Goal: Task Accomplishment & Management: Manage account settings

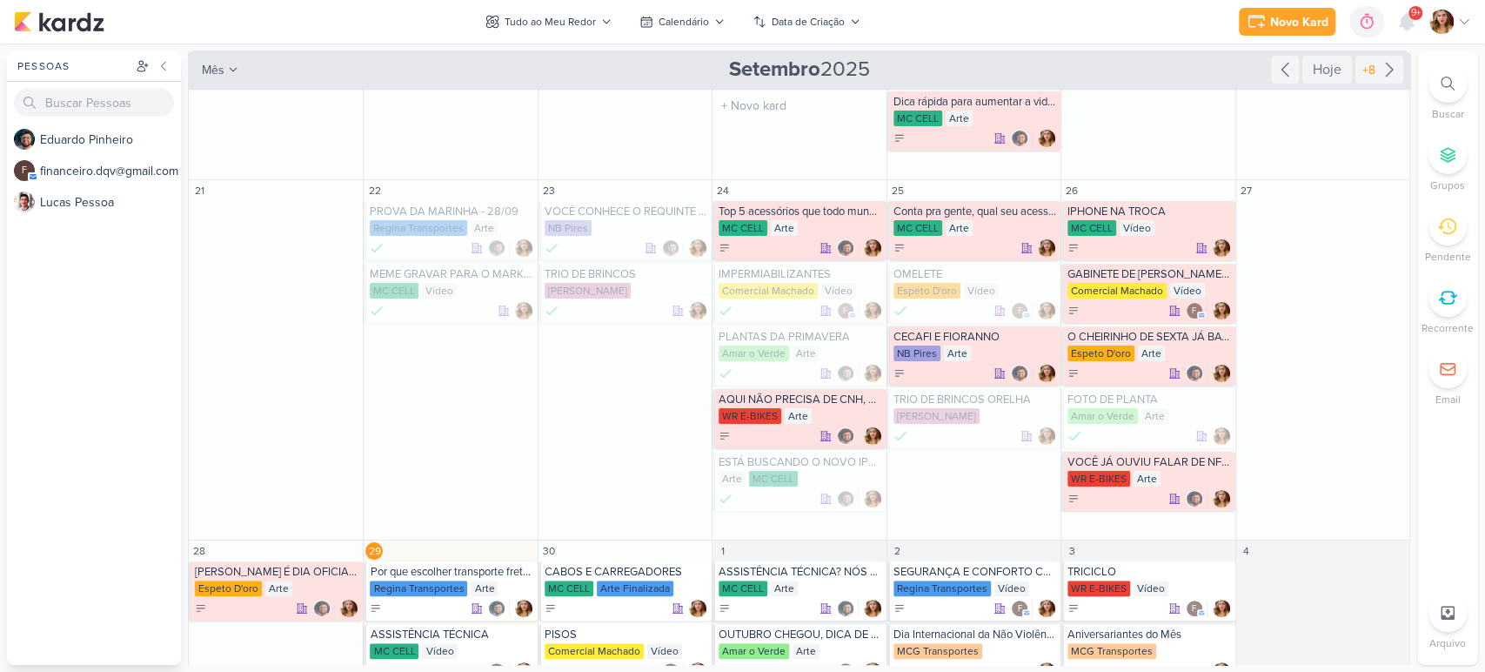
scroll to position [438, 0]
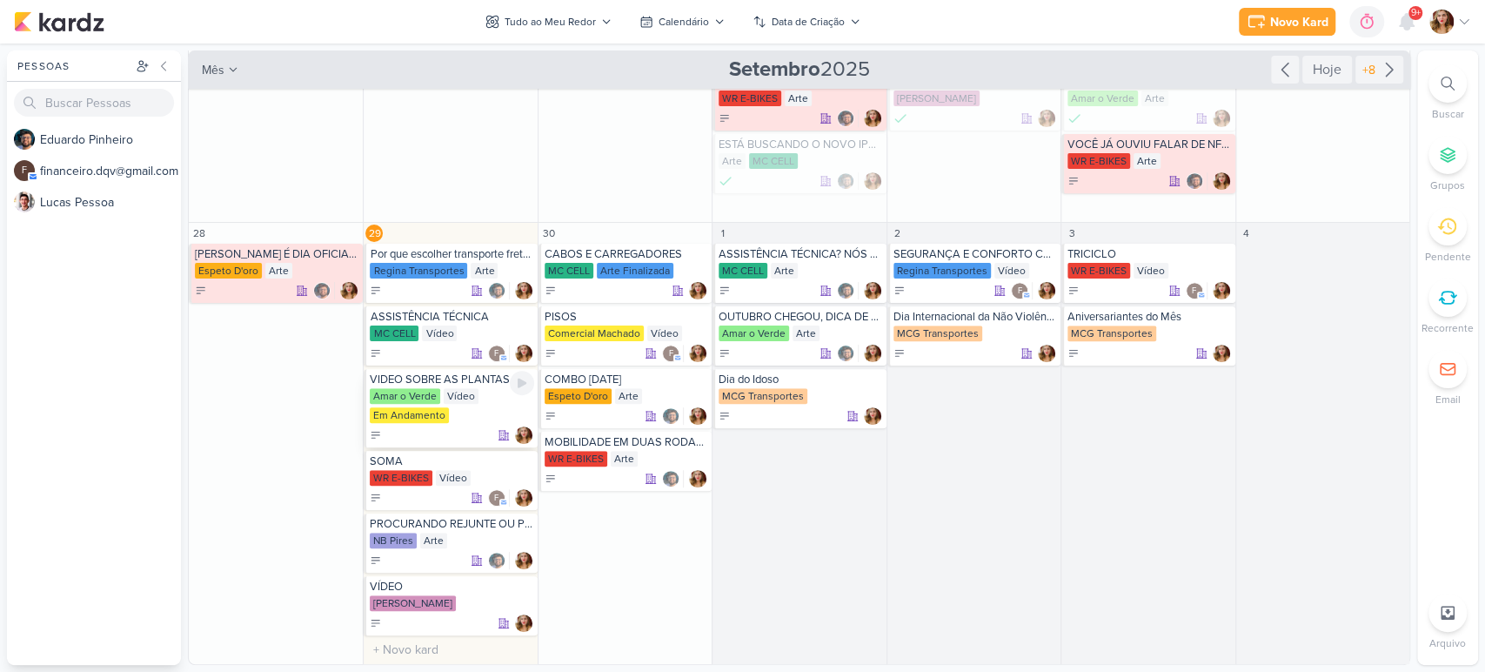
click at [371, 434] on icon at bounding box center [376, 435] width 12 height 12
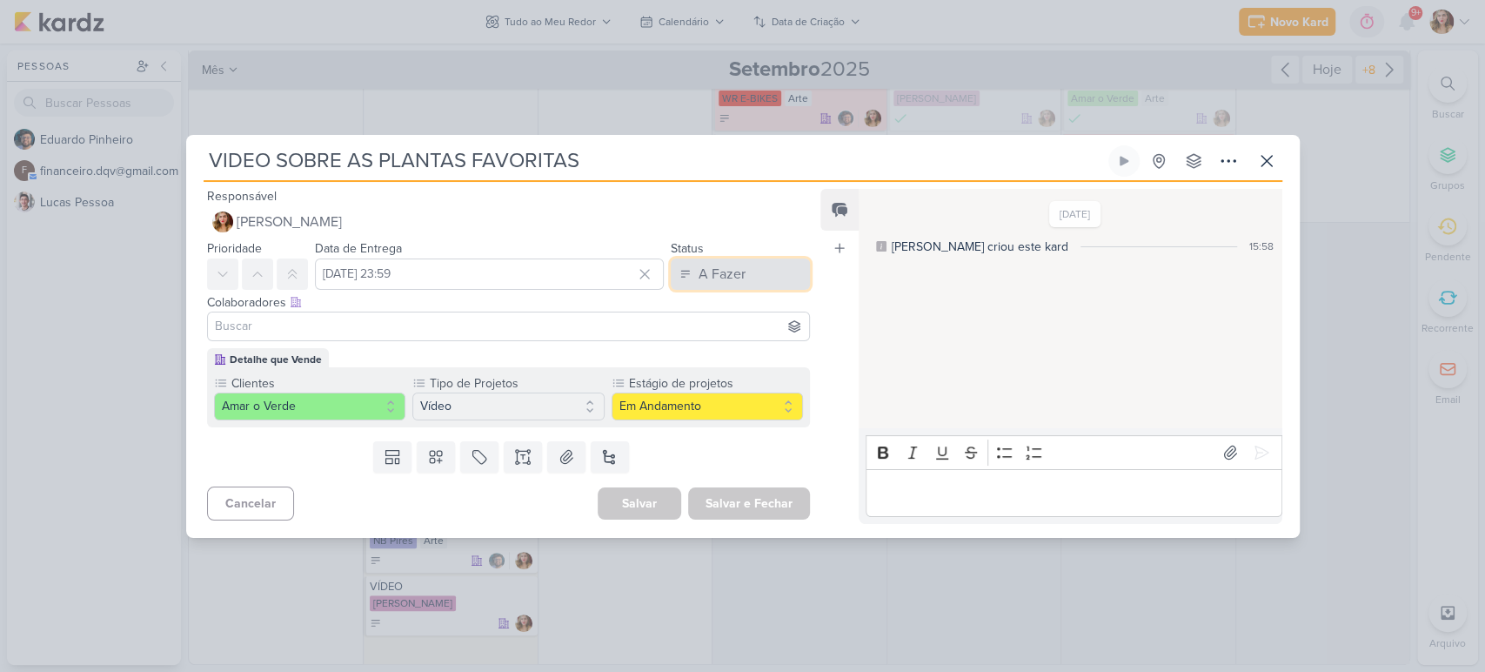
click at [751, 274] on button "A Fazer" at bounding box center [740, 273] width 139 height 31
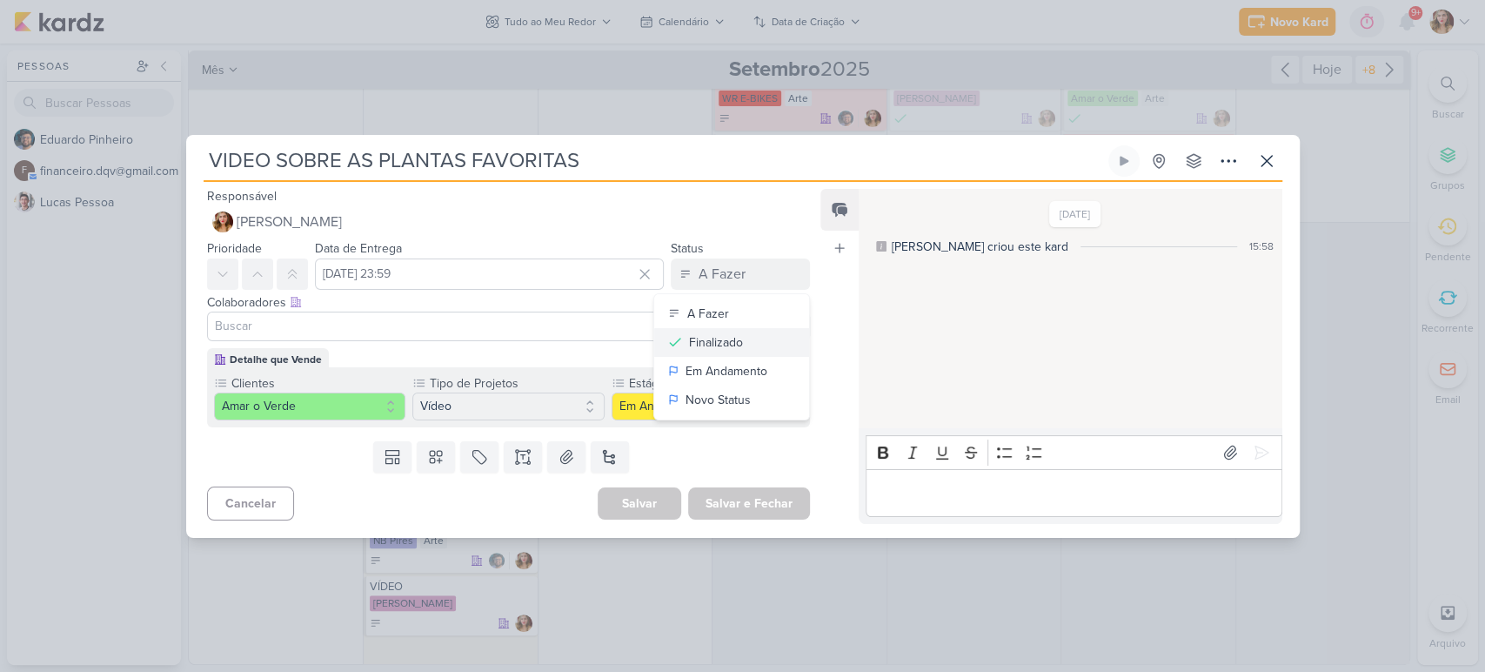
click at [738, 339] on button "Finalizado" at bounding box center [731, 342] width 155 height 29
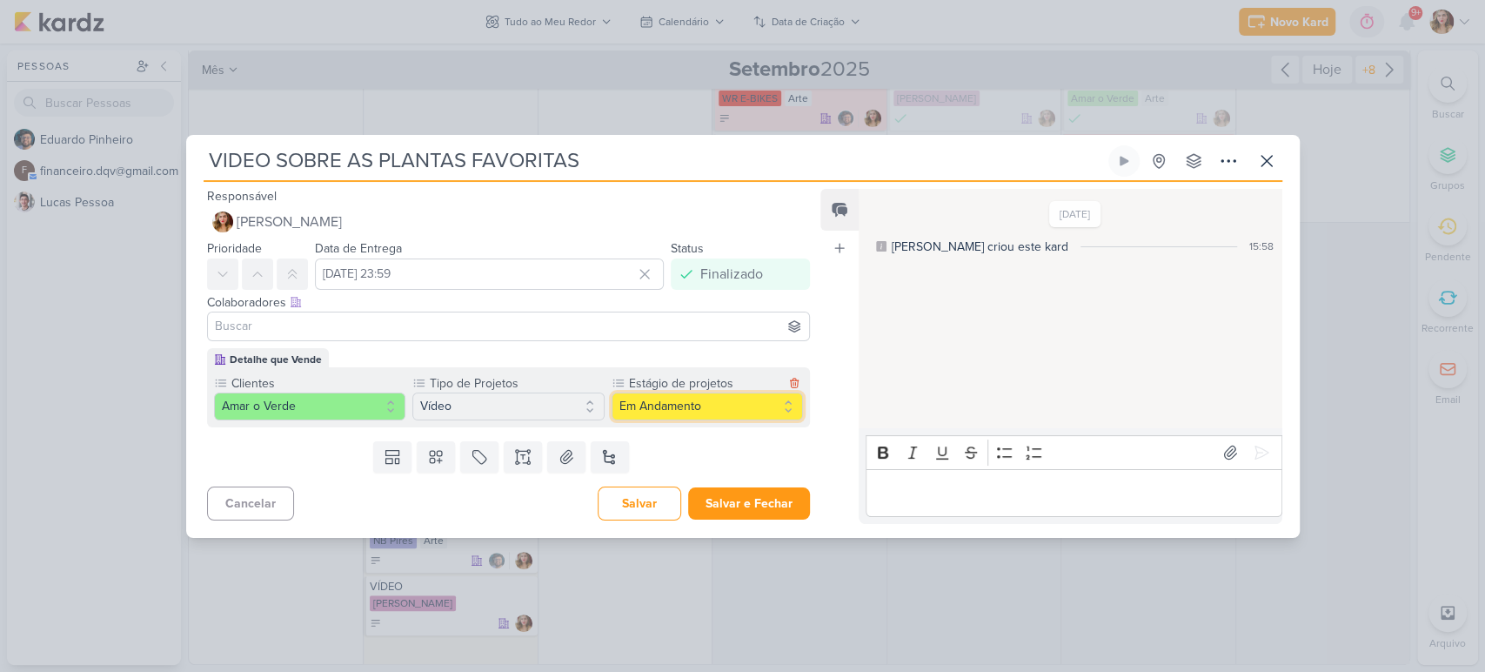
click at [701, 402] on button "Em Andamento" at bounding box center [708, 406] width 192 height 28
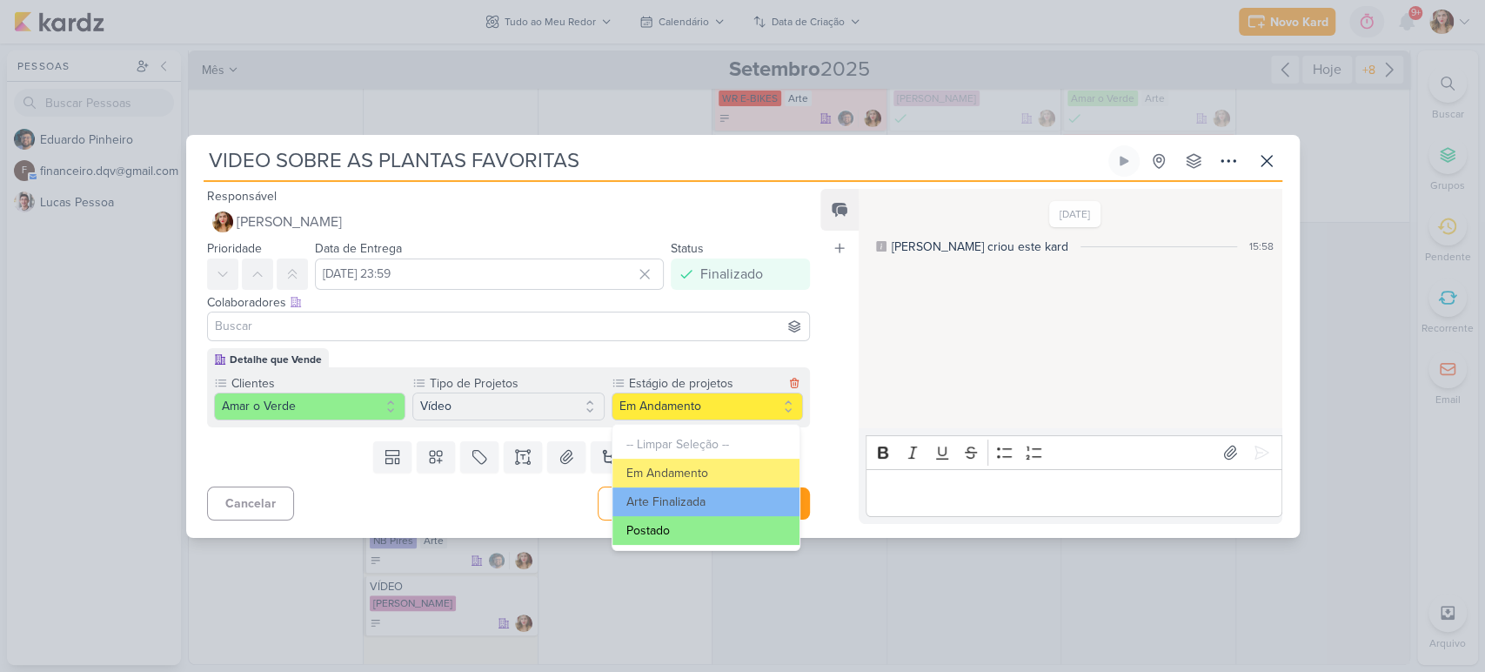
click at [689, 532] on button "Postado" at bounding box center [706, 530] width 188 height 29
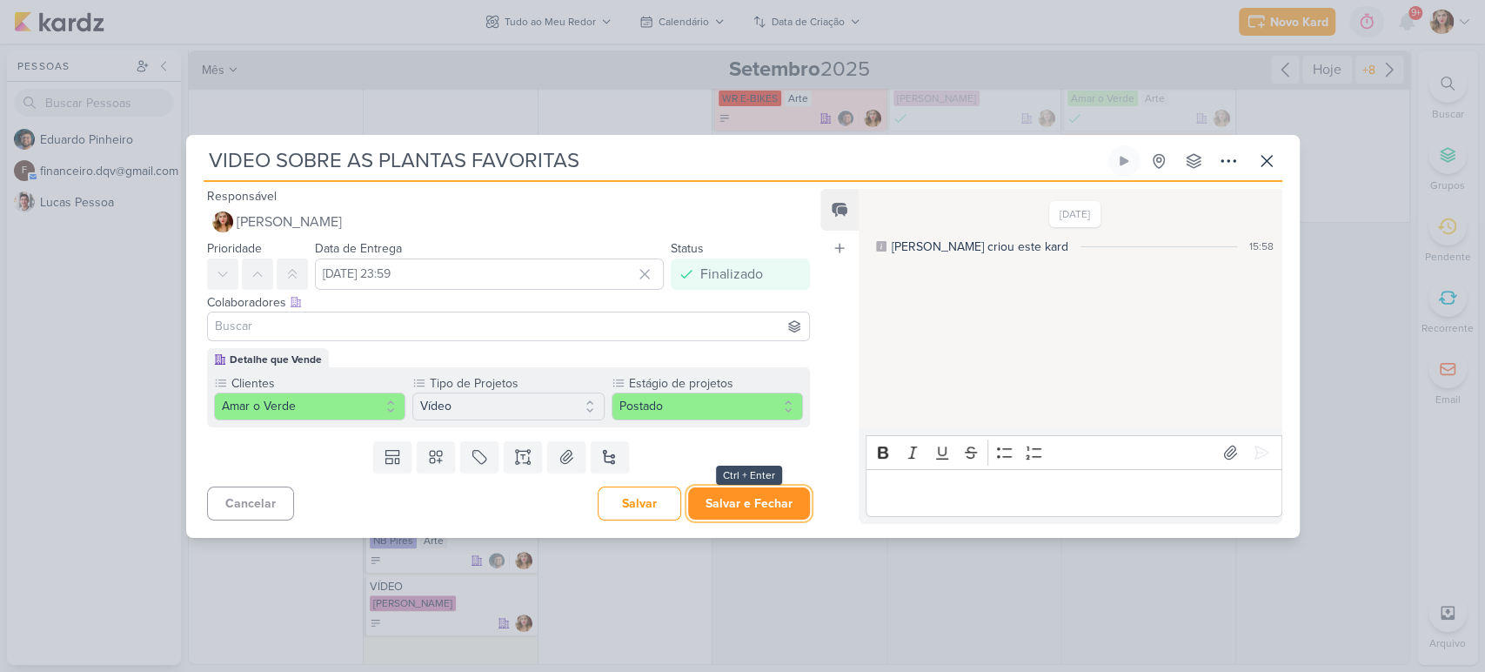
click at [786, 506] on button "Salvar e Fechar" at bounding box center [749, 503] width 122 height 32
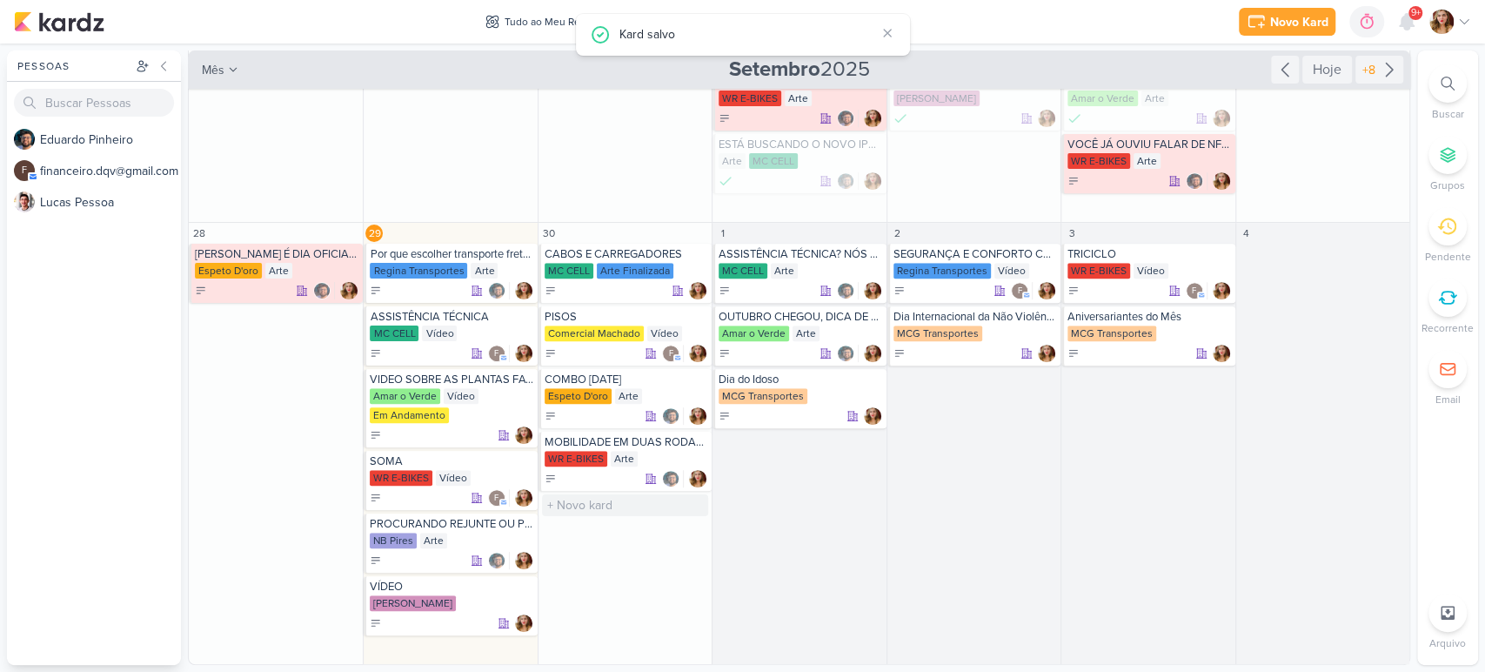
scroll to position [419, 0]
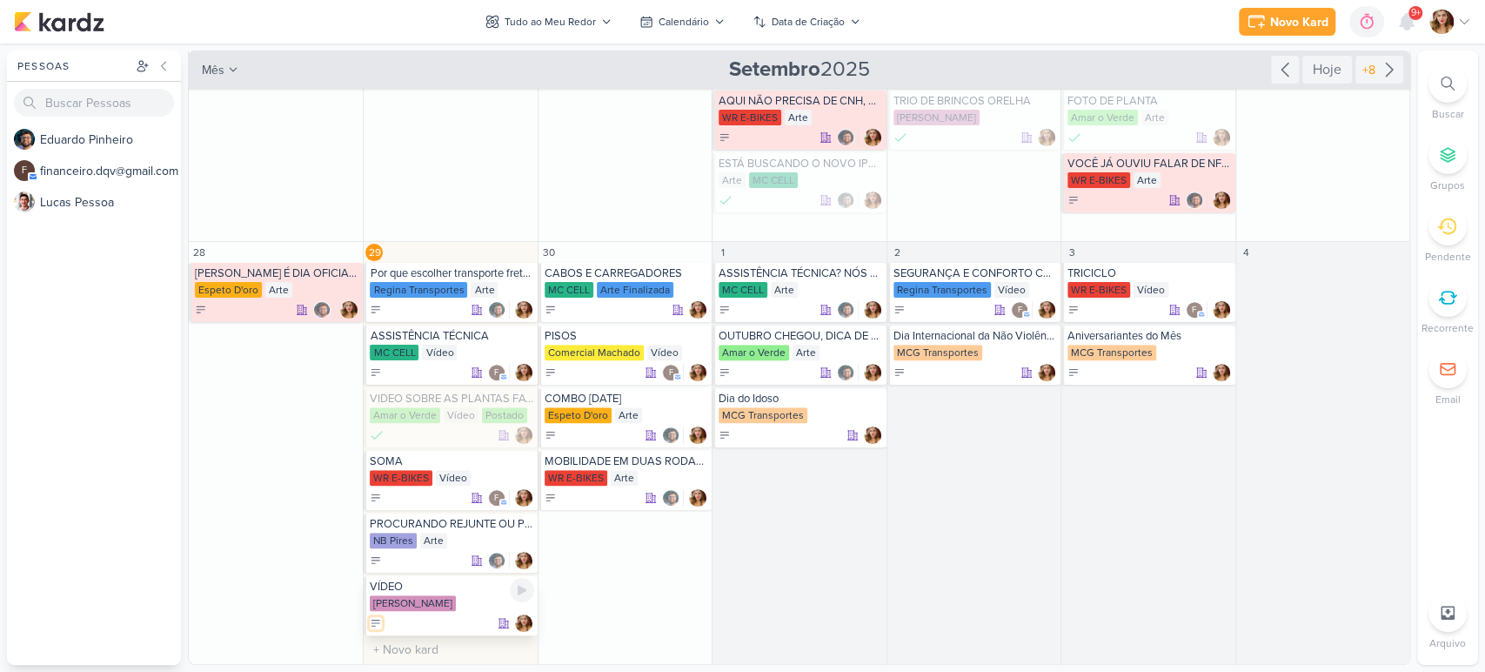
click at [376, 624] on icon at bounding box center [376, 623] width 12 height 12
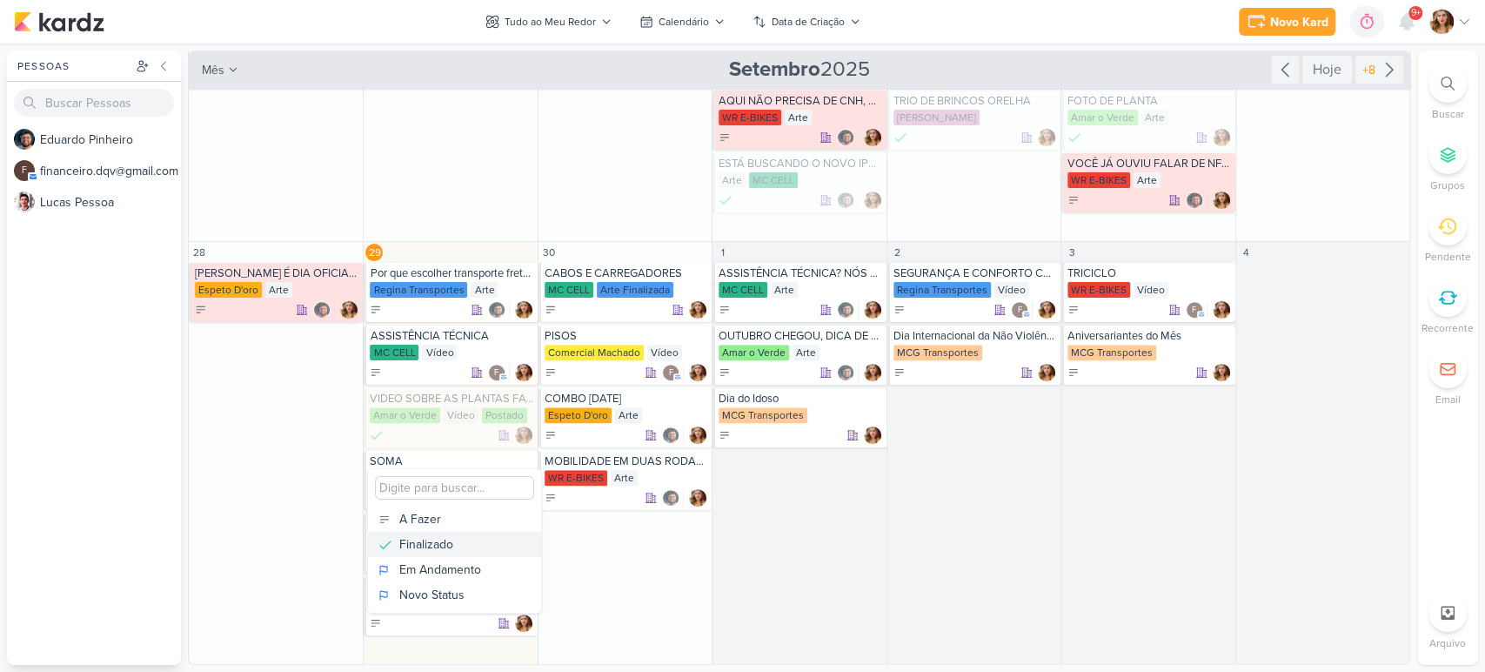
click at [421, 547] on div "Finalizado" at bounding box center [426, 544] width 54 height 18
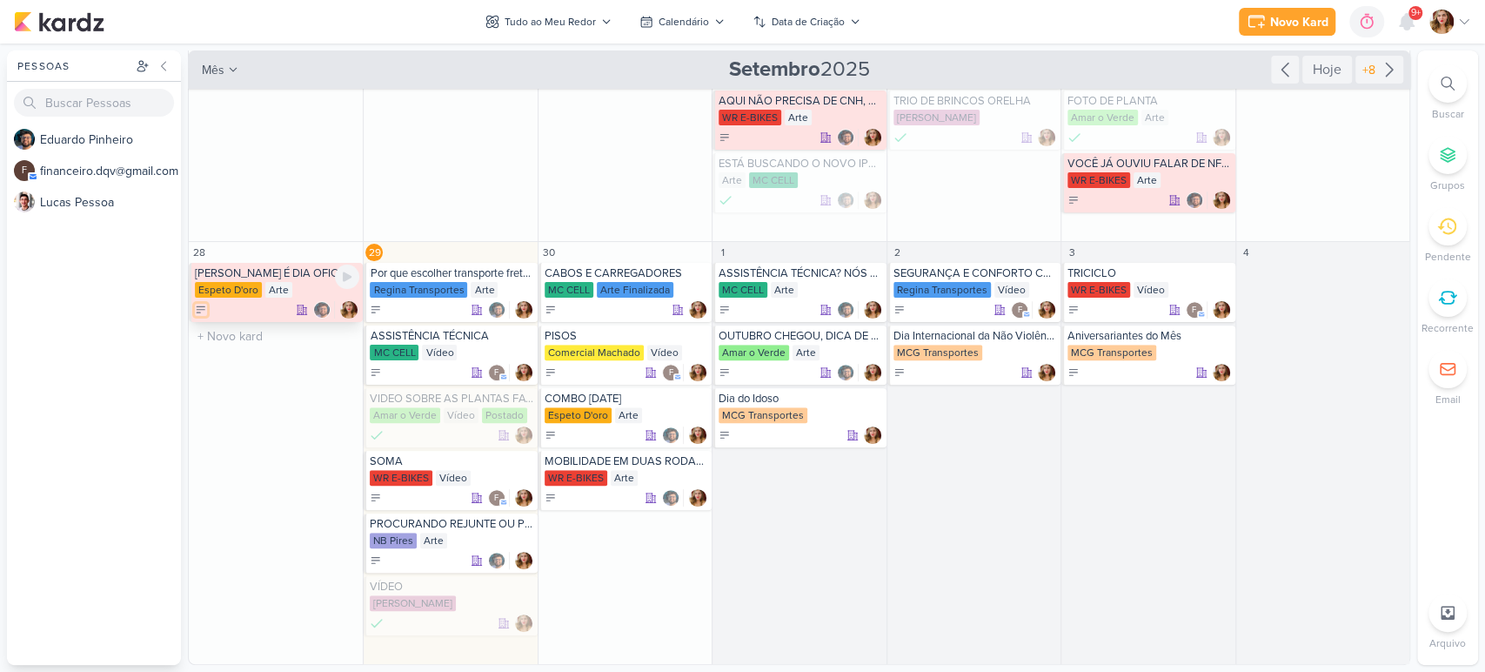
click at [200, 310] on icon at bounding box center [201, 309] width 8 height 6
click at [273, 388] on div "Finalizado" at bounding box center [252, 395] width 54 height 18
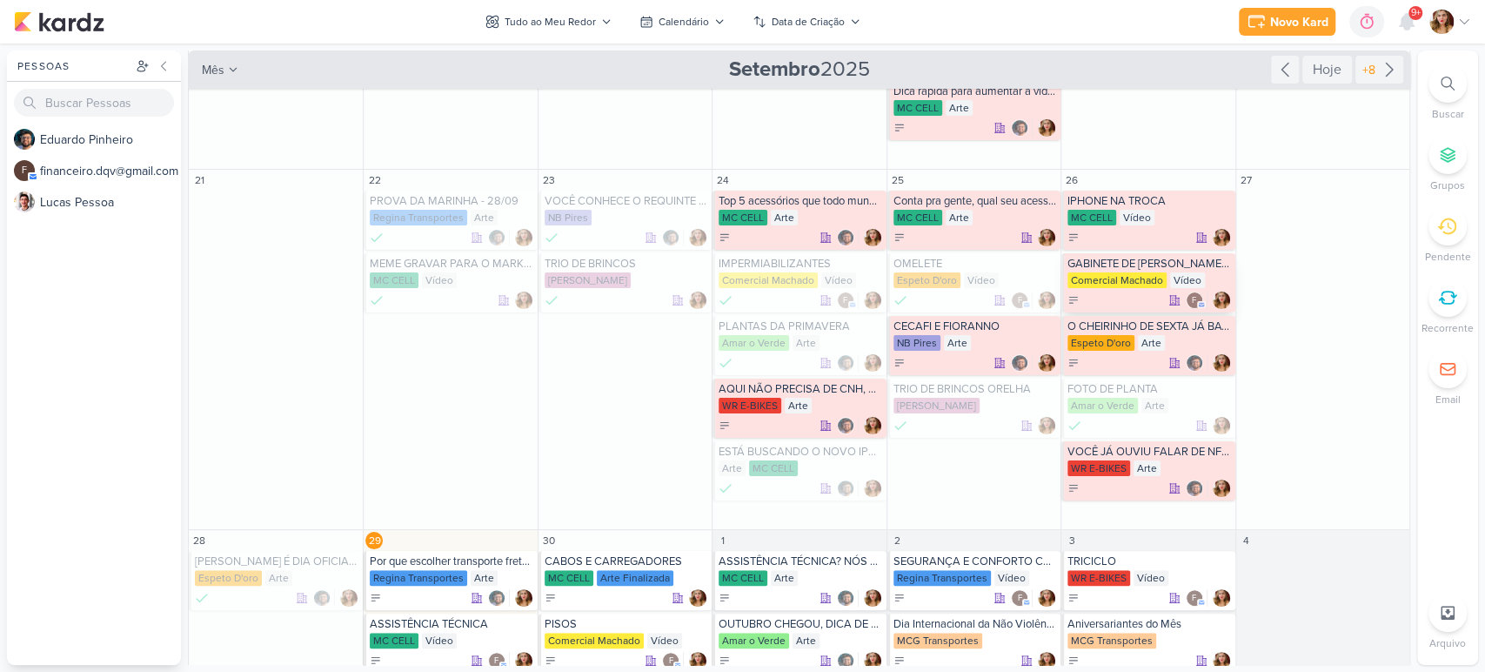
scroll to position [130, 0]
click at [1067, 363] on icon at bounding box center [1073, 364] width 12 height 12
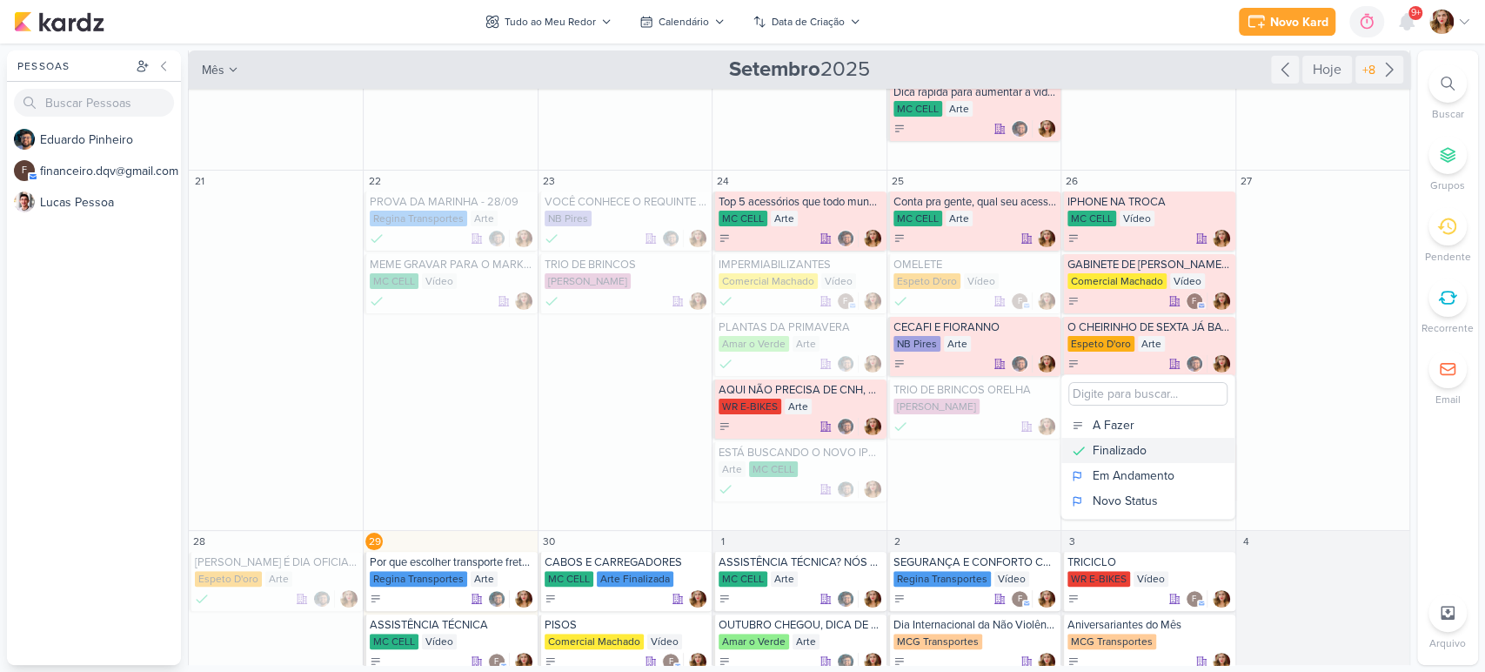
click at [1115, 441] on div "Finalizado" at bounding box center [1120, 450] width 54 height 18
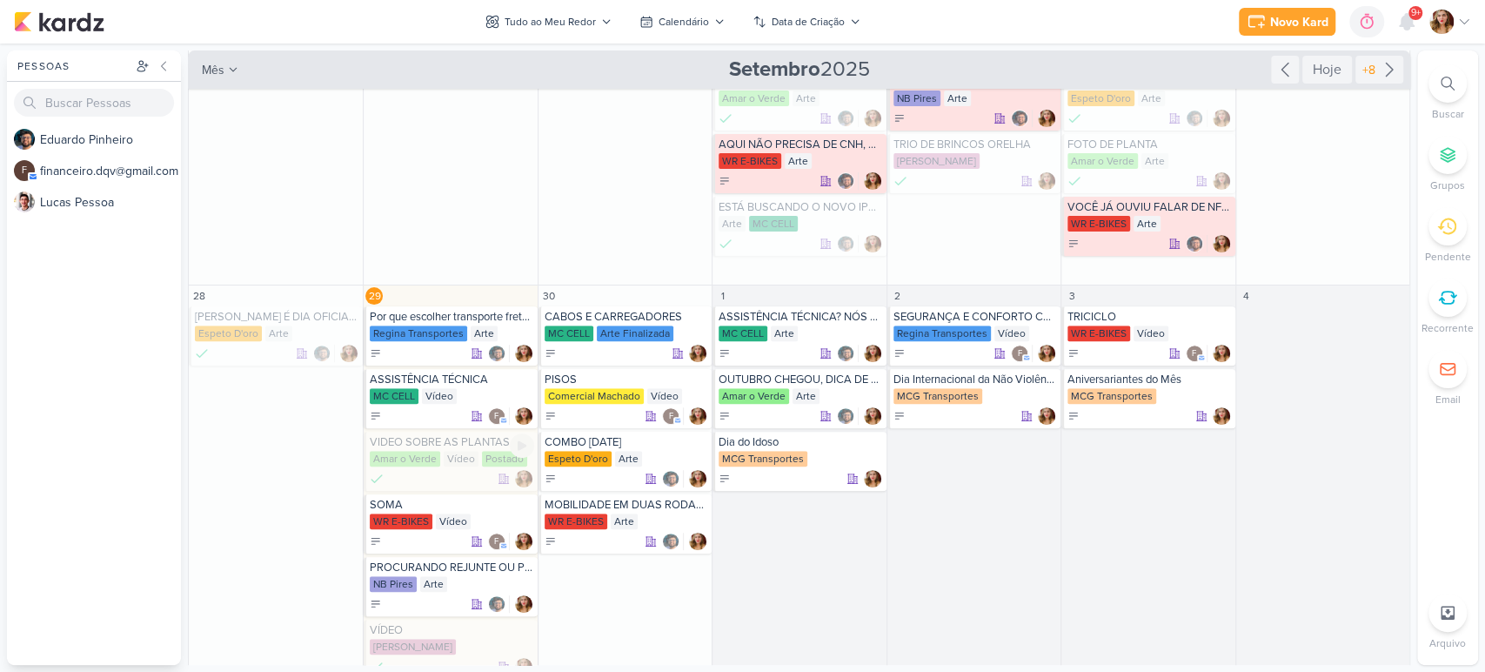
scroll to position [419, 0]
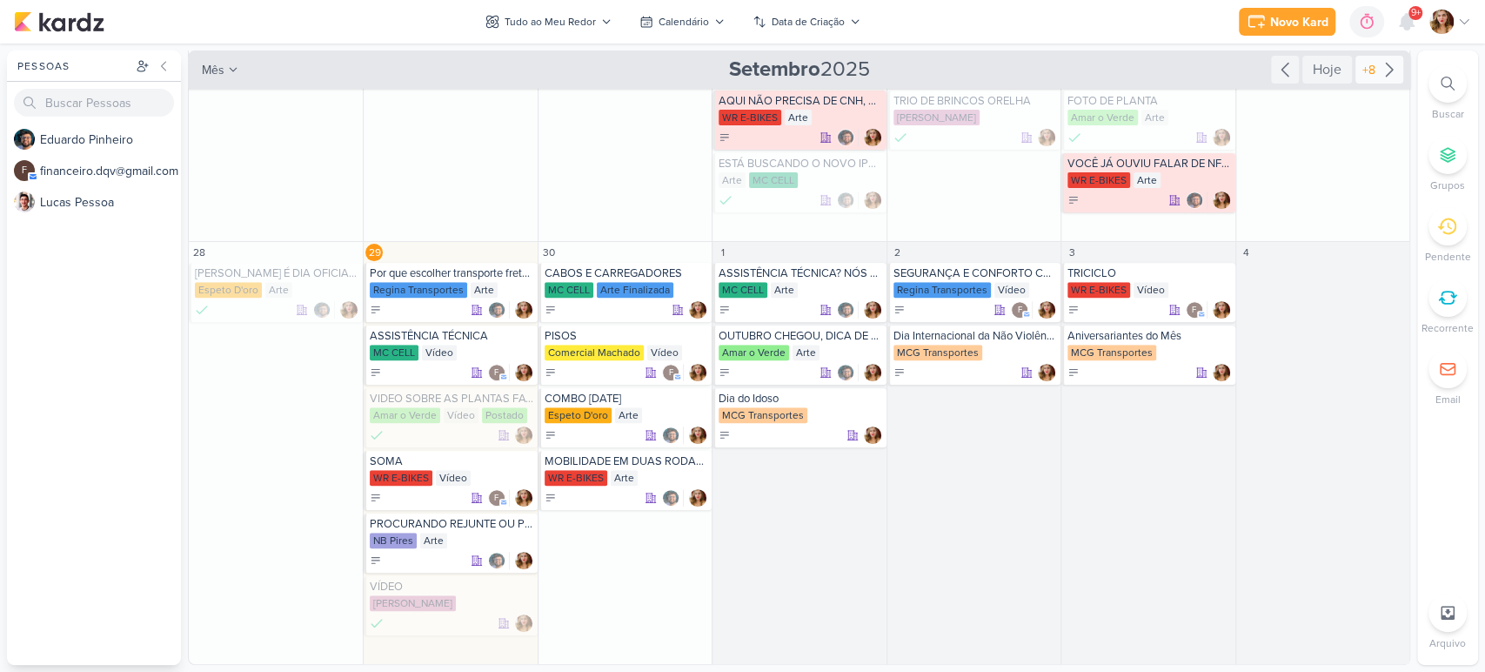
click at [1383, 64] on icon at bounding box center [1389, 69] width 21 height 21
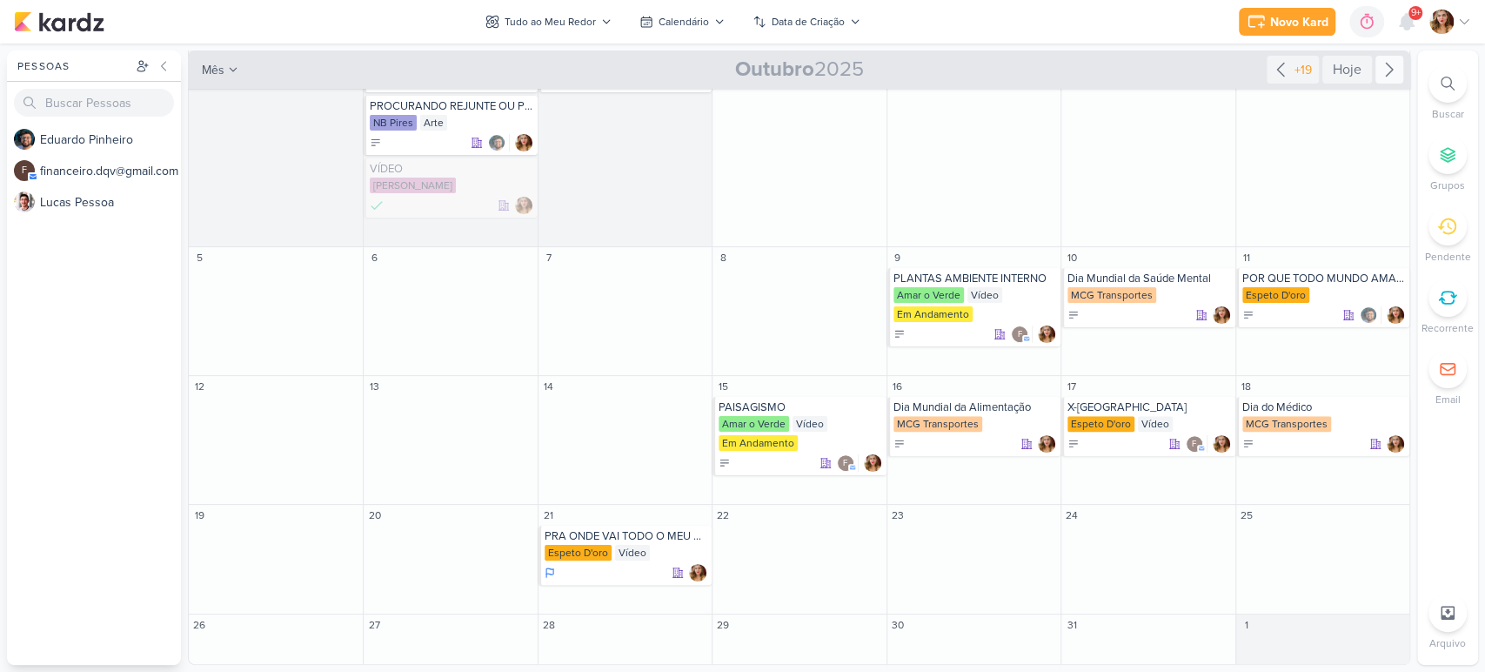
scroll to position [266, 0]
click at [545, 14] on div "Tudo ao Meu Redor" at bounding box center [550, 22] width 91 height 16
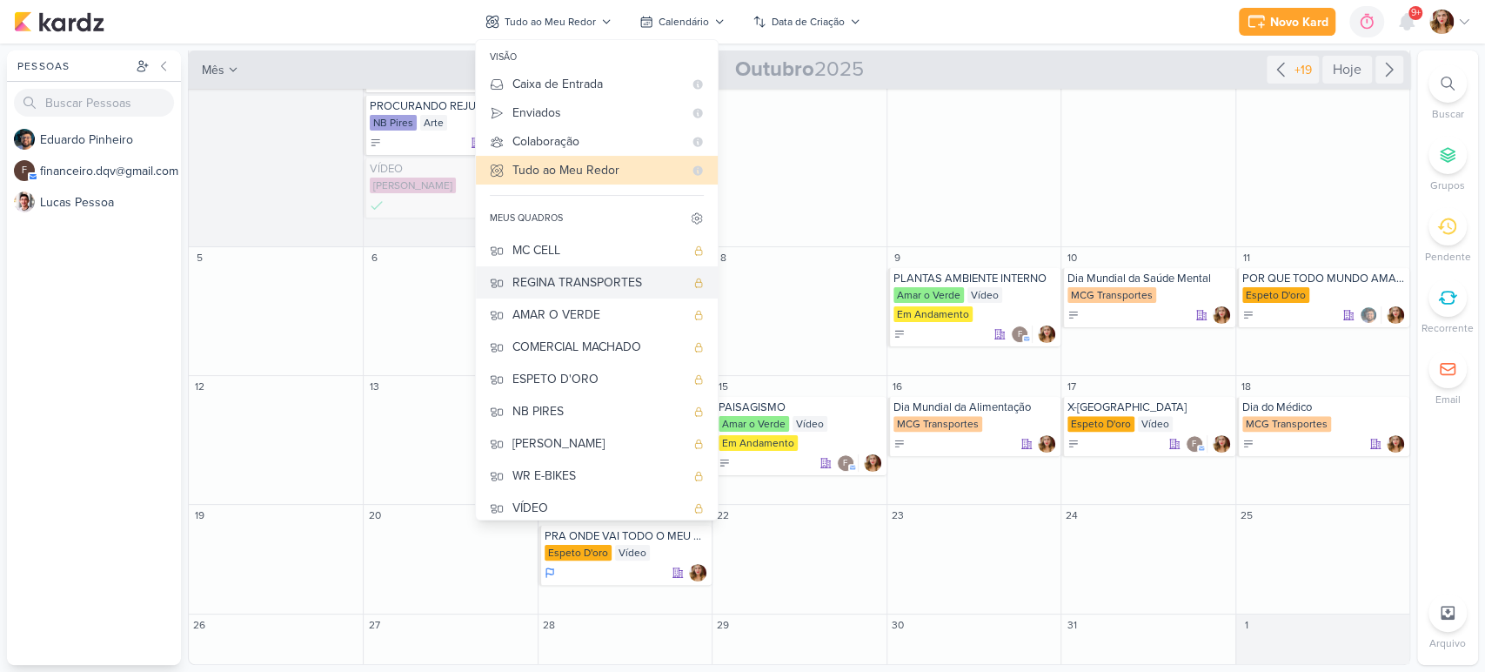
click at [647, 284] on div "REGINA TRANSPORTES" at bounding box center [598, 282] width 172 height 18
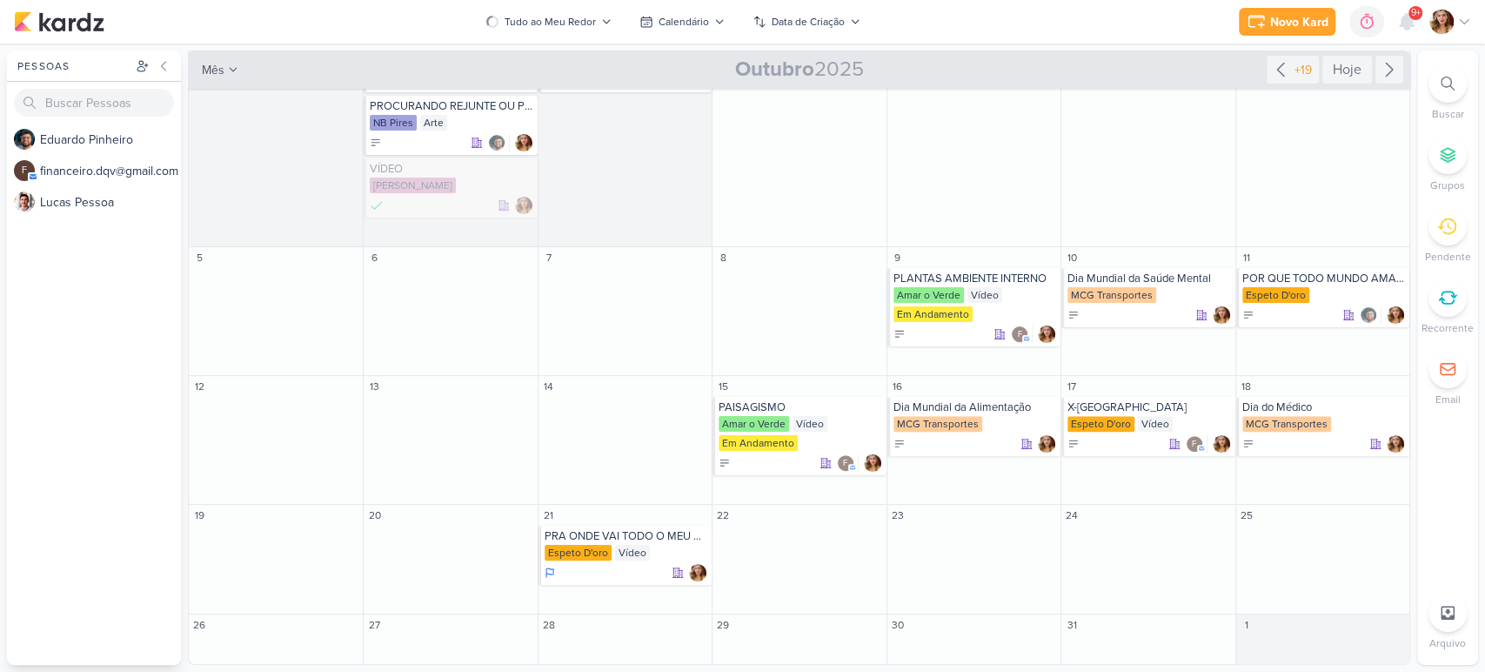
scroll to position [0, 0]
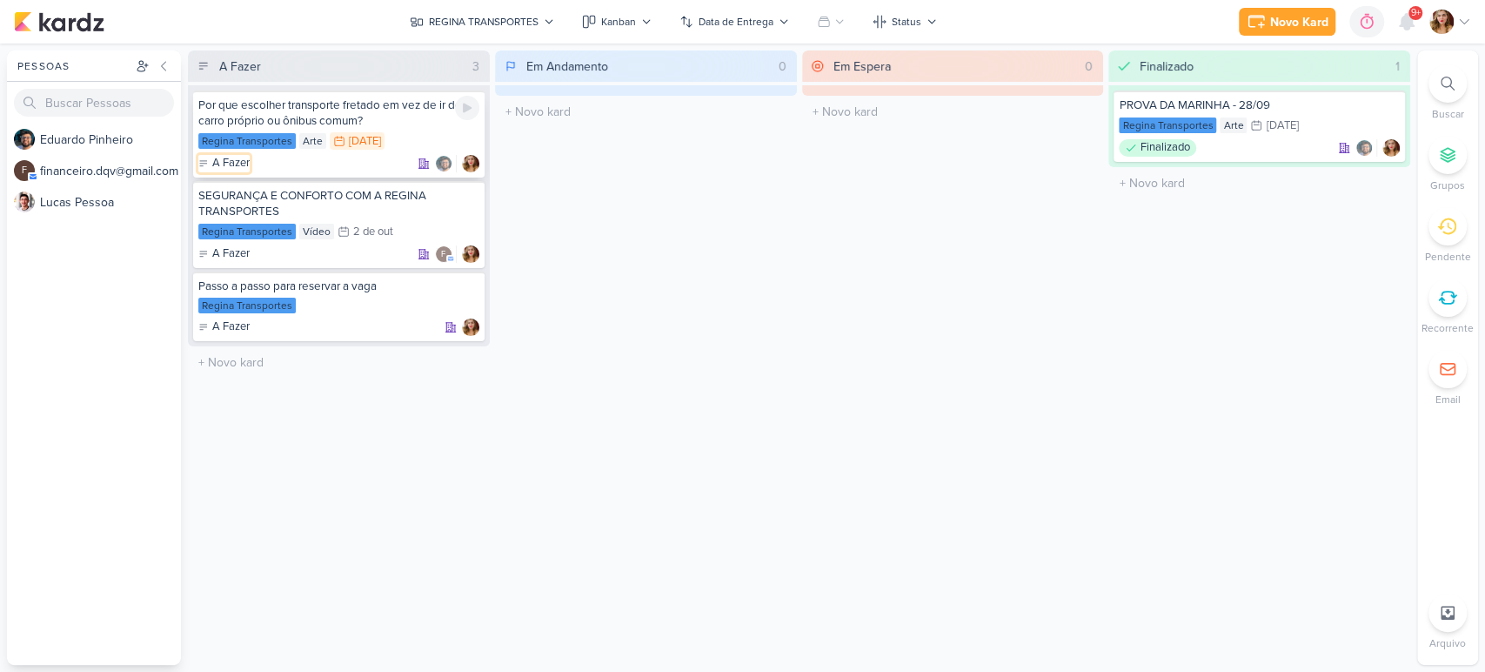
click at [204, 164] on icon at bounding box center [203, 163] width 10 height 10
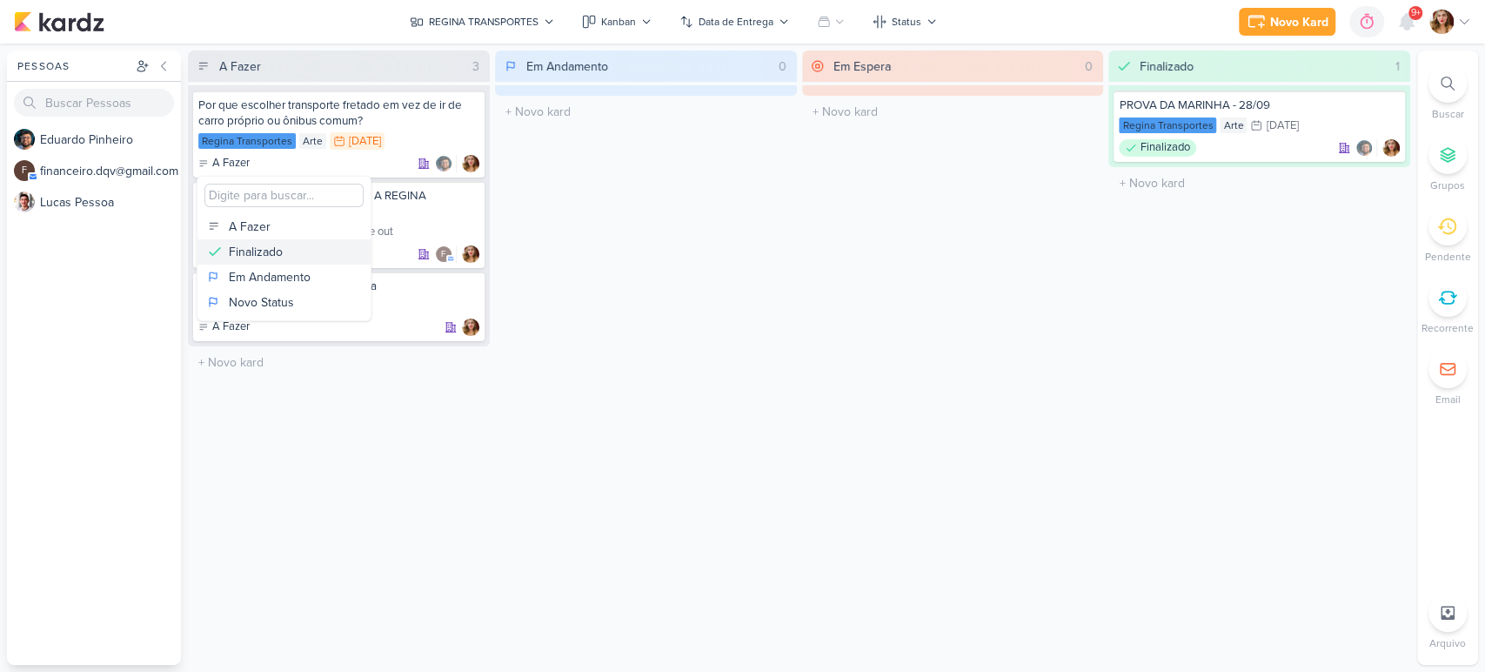
click at [292, 248] on button "Finalizado" at bounding box center [283, 251] width 173 height 25
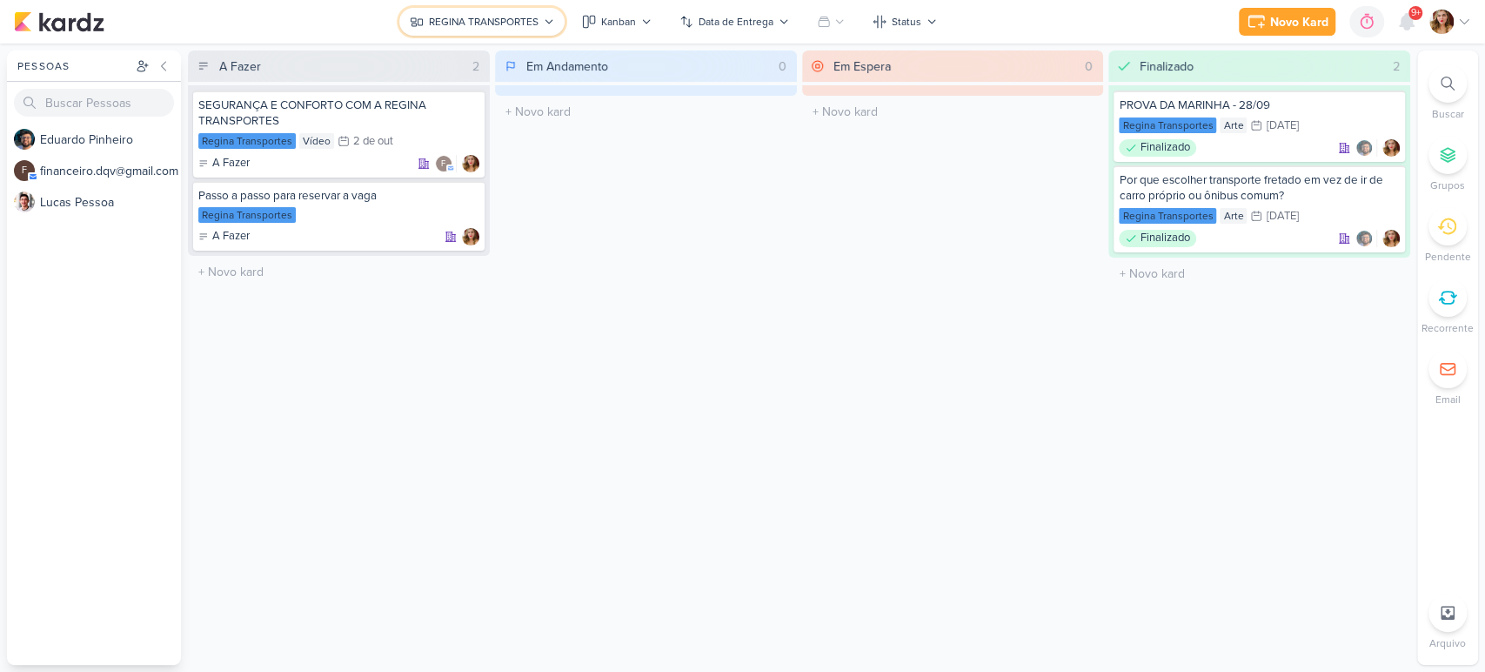
click at [486, 25] on div "REGINA TRANSPORTES" at bounding box center [484, 22] width 110 height 16
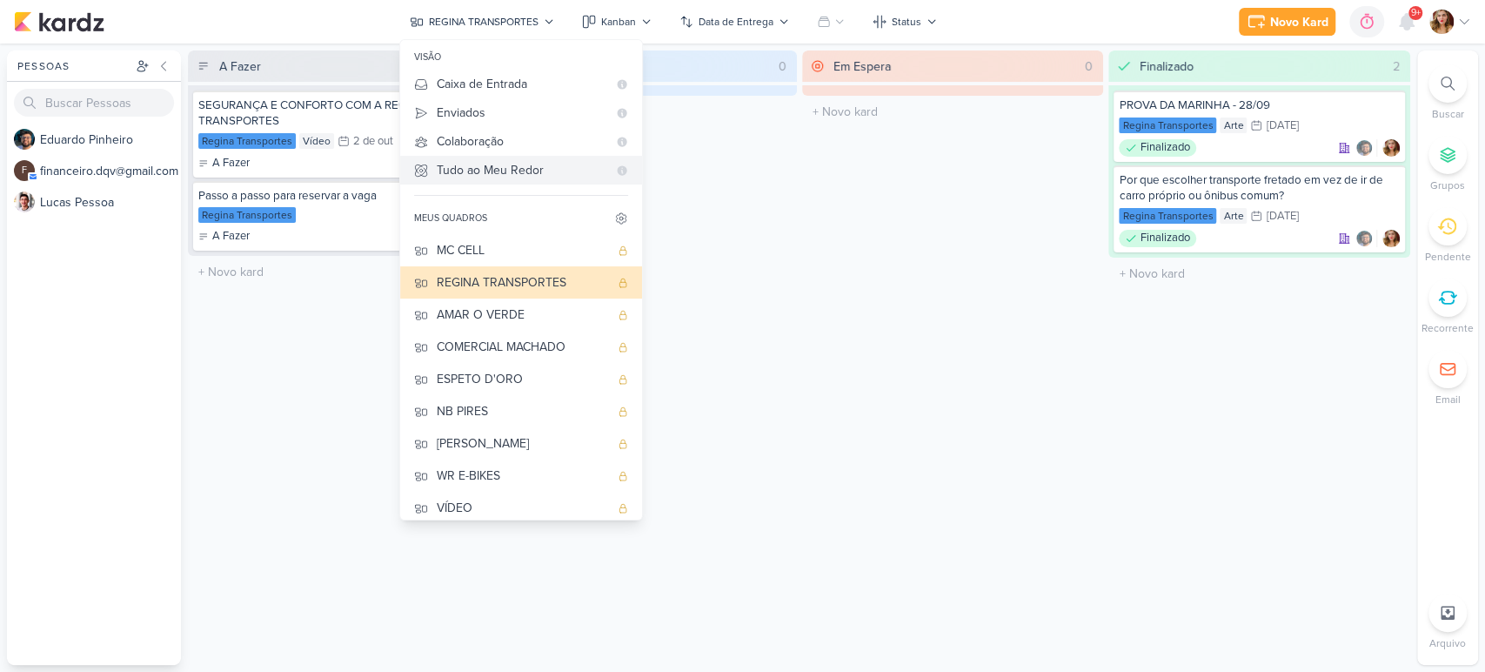
click at [522, 172] on div "Tudo ao Meu Redor" at bounding box center [522, 170] width 171 height 18
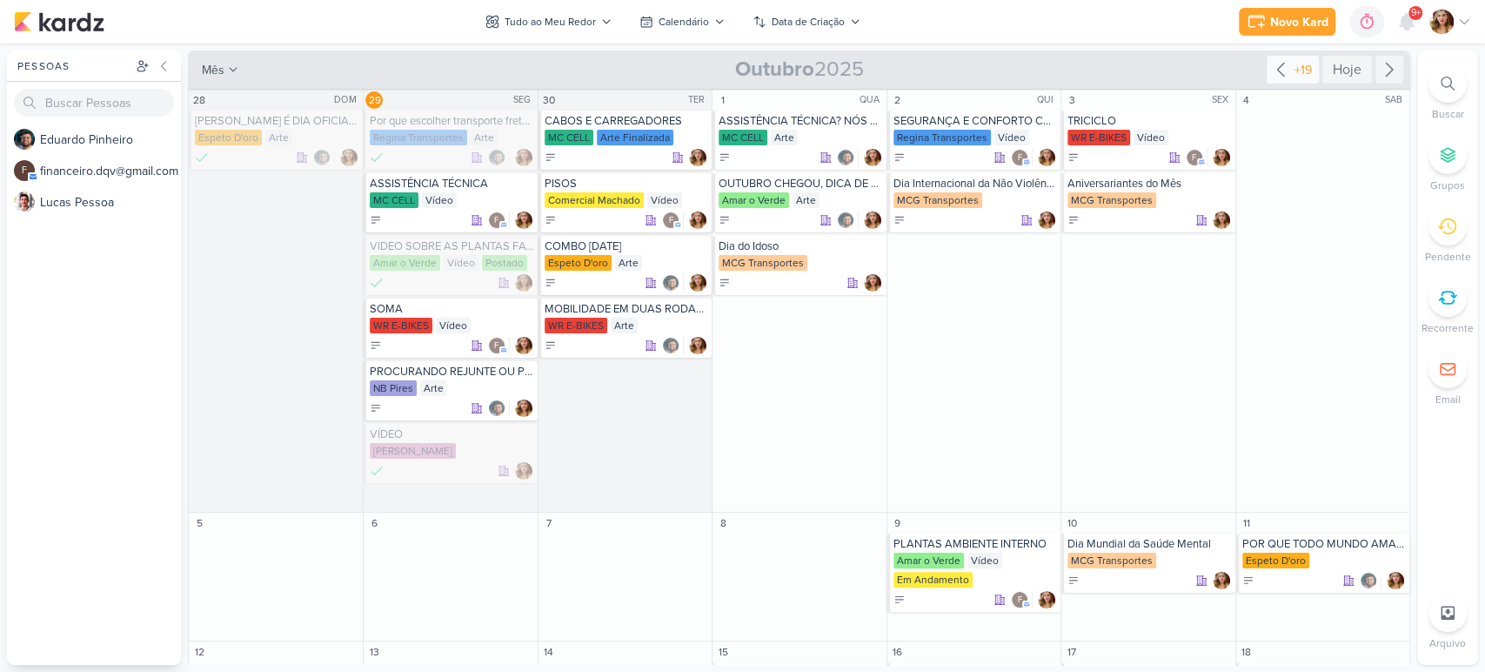
click at [1279, 79] on icon at bounding box center [1280, 69] width 21 height 21
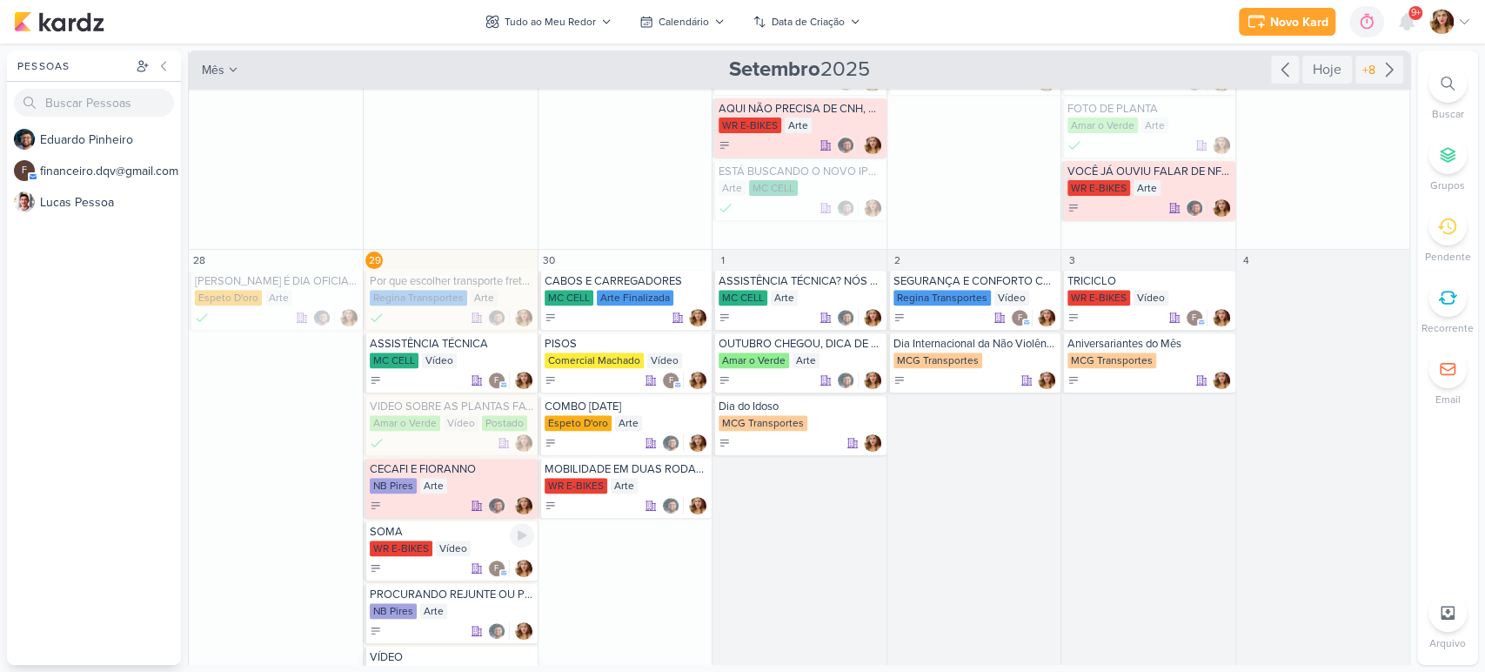
scroll to position [482, 0]
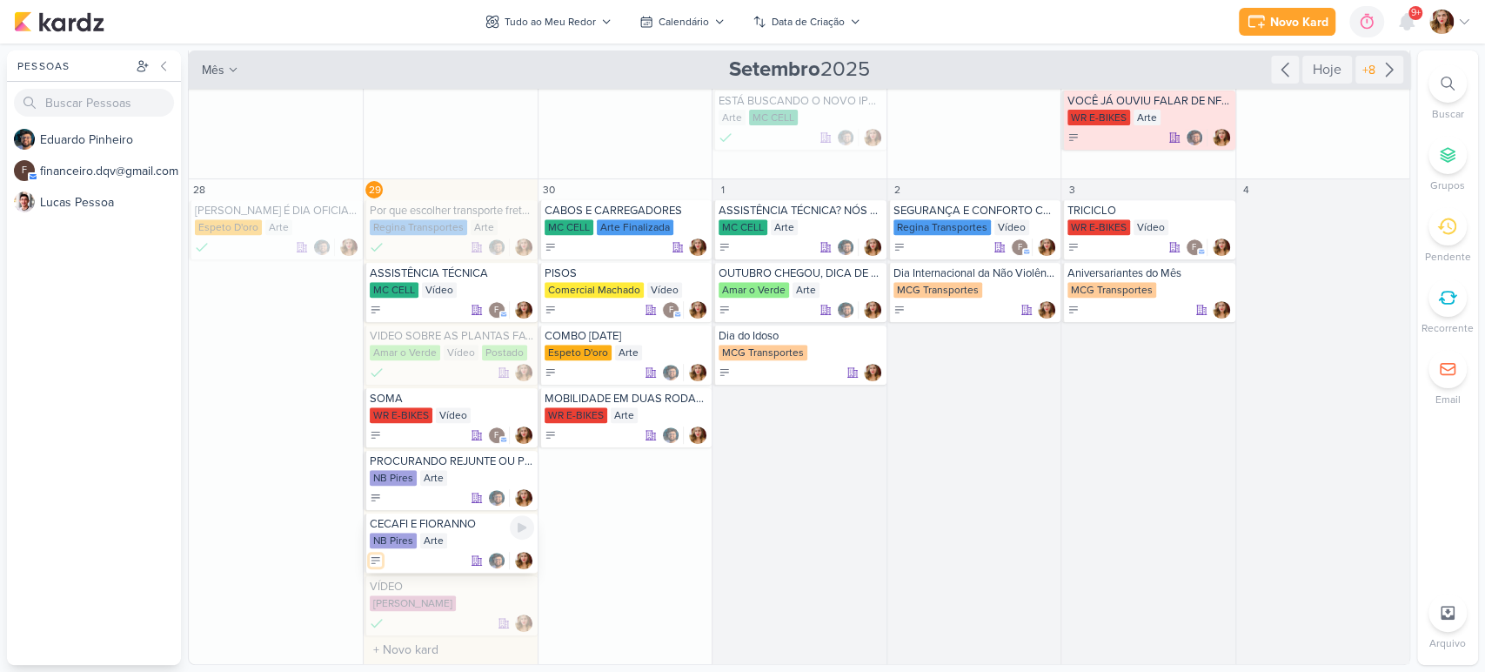
click at [380, 561] on icon at bounding box center [376, 560] width 12 height 12
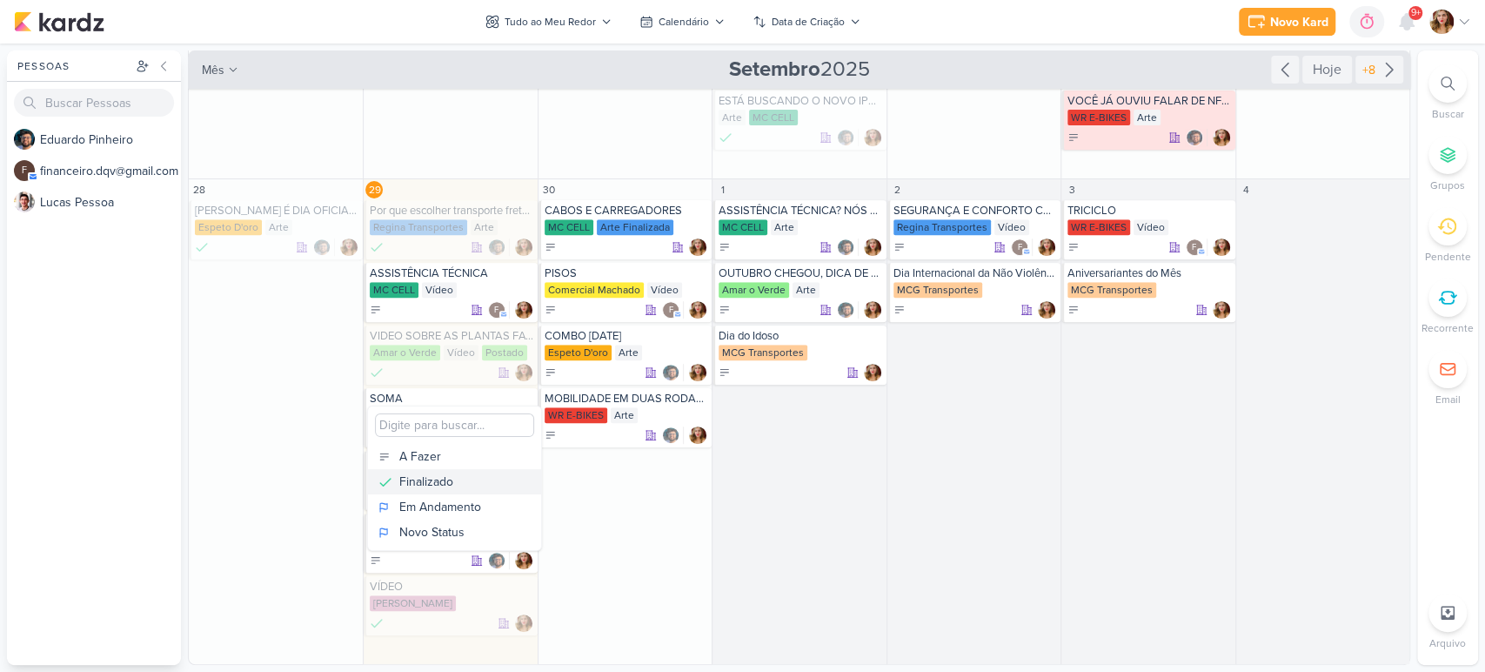
click at [452, 474] on div "Finalizado" at bounding box center [426, 481] width 54 height 18
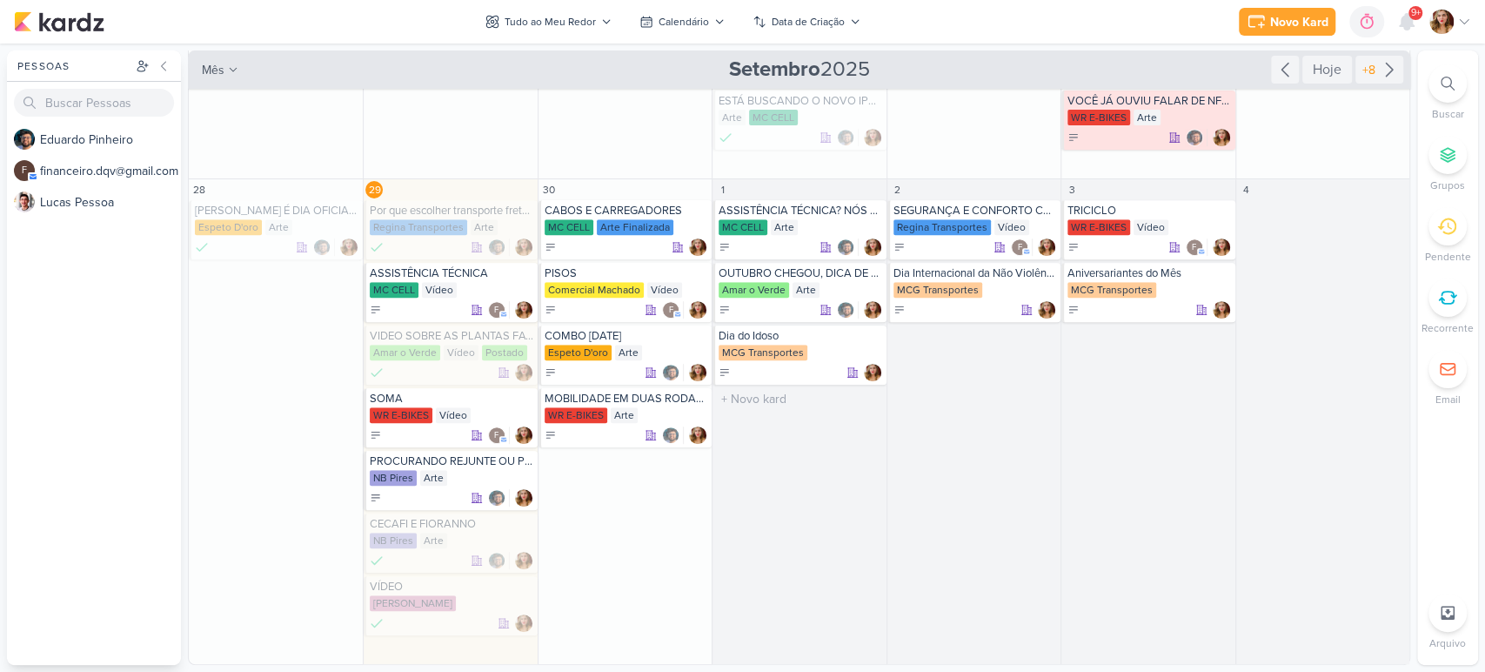
scroll to position [385, 0]
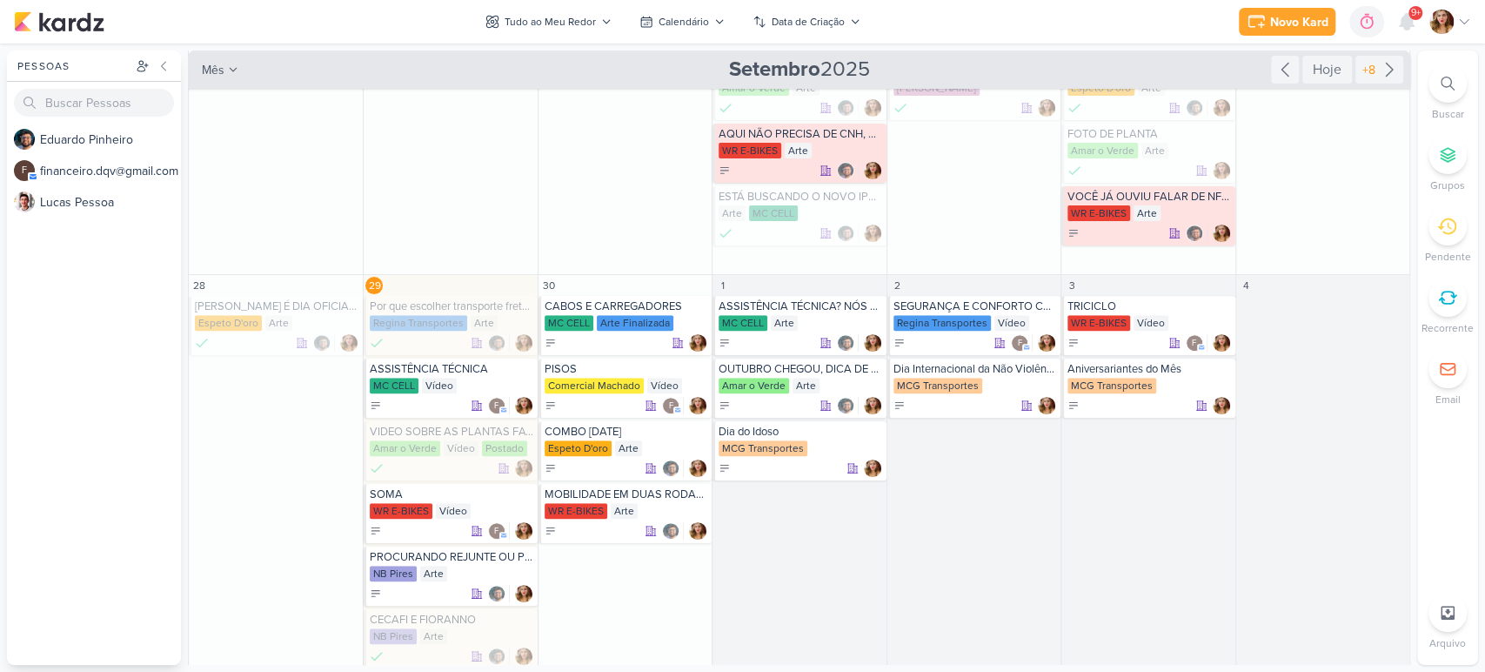
click at [540, 1] on div "Novo Kard Ctrl + k 0h0m Sessão desligada... Hoje 0h0m Semana 0h0m Mês 0h0m" at bounding box center [742, 21] width 1457 height 43
click at [556, 12] on button "Tudo ao Meu Redor" at bounding box center [548, 22] width 147 height 28
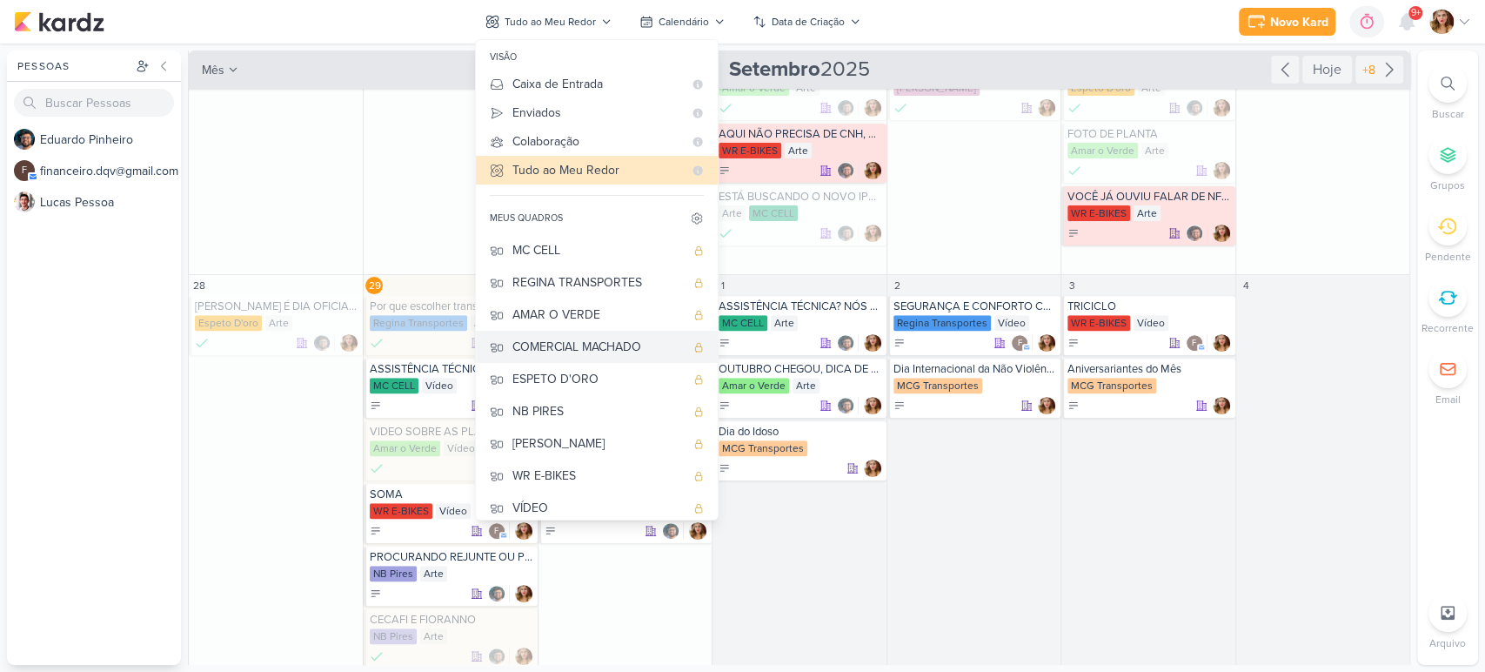
click at [652, 350] on div "COMERCIAL MACHADO" at bounding box center [598, 347] width 172 height 18
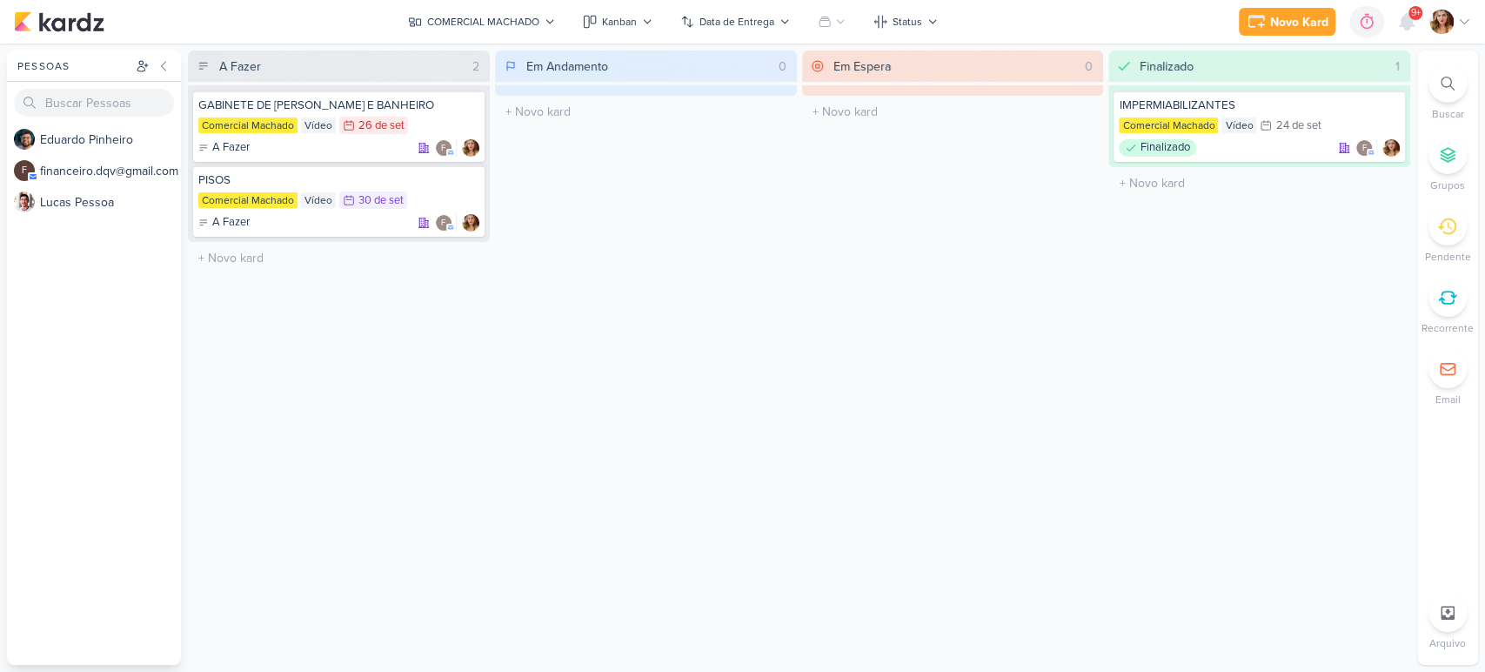
scroll to position [0, 0]
click at [634, 21] on div "Kanban" at bounding box center [619, 22] width 35 height 16
click at [683, 152] on button "Calendário" at bounding box center [659, 150] width 172 height 32
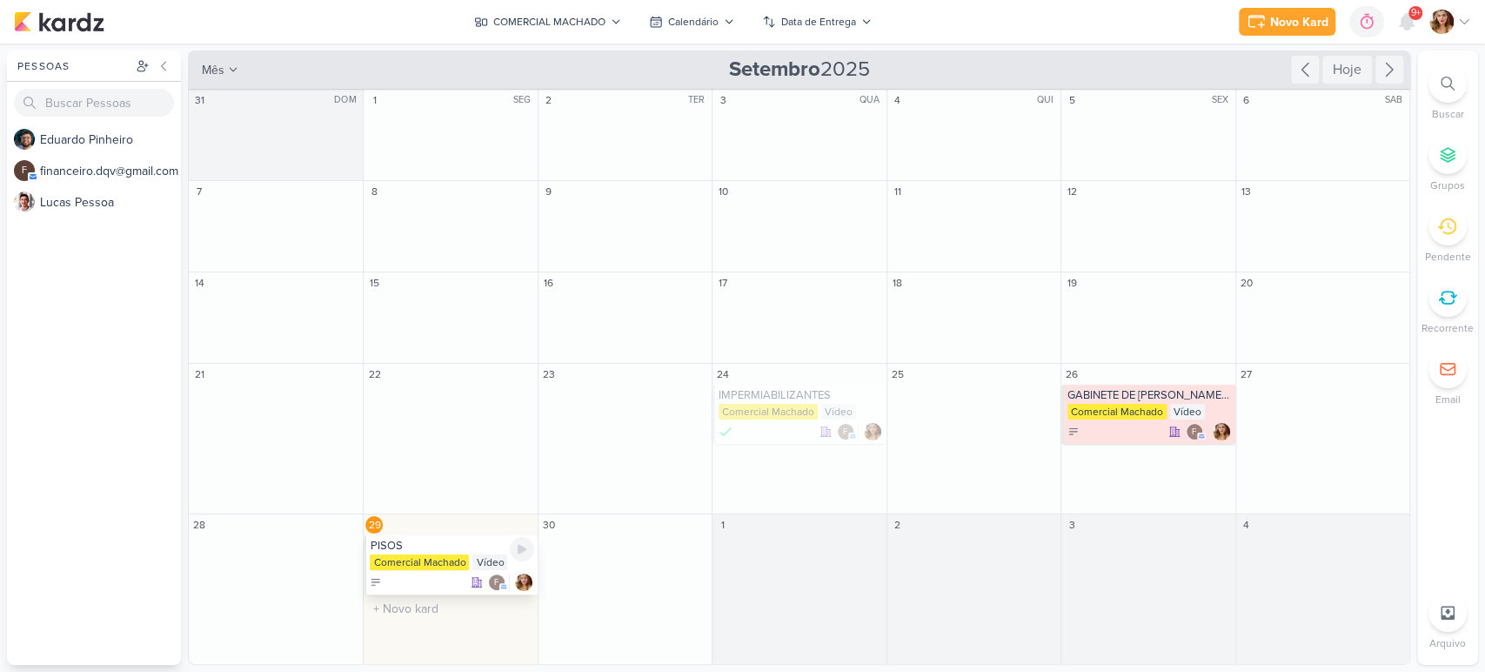
click at [401, 548] on div "PISOS" at bounding box center [452, 546] width 164 height 14
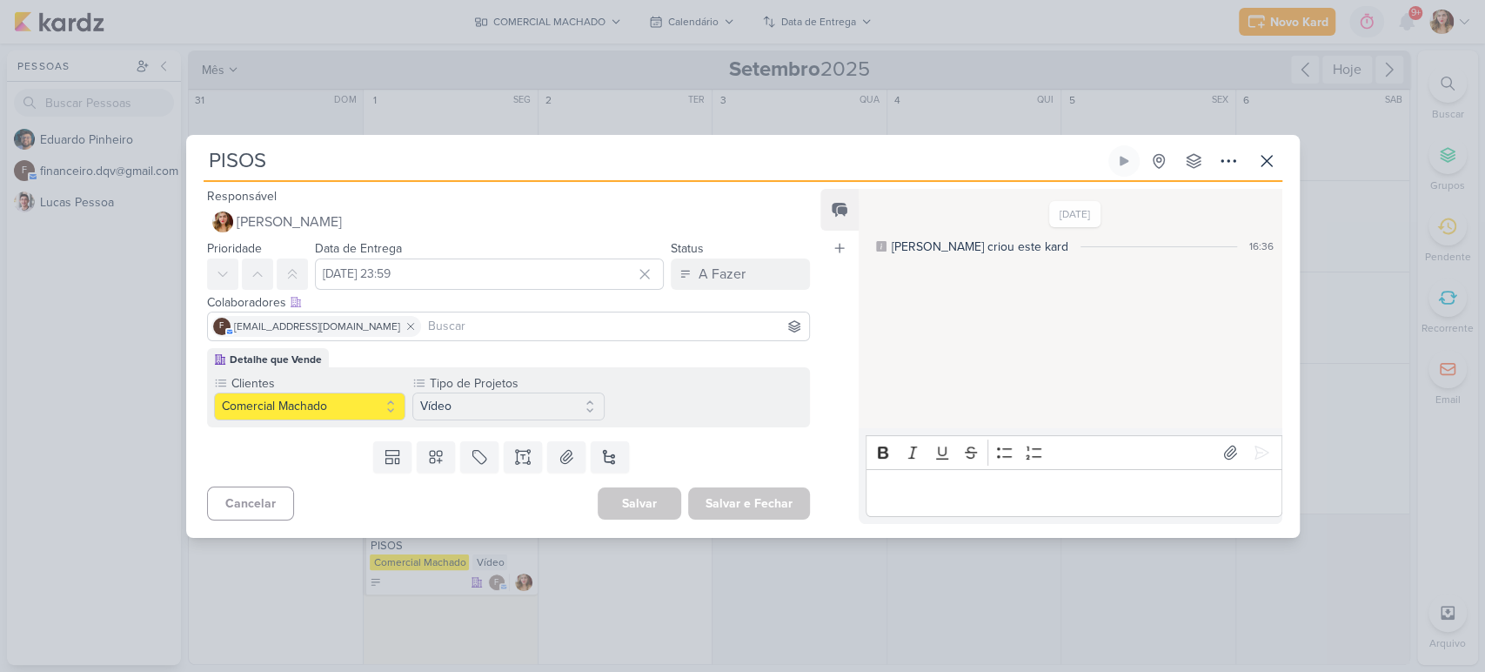
click at [403, 166] on input "PISOS" at bounding box center [654, 160] width 901 height 31
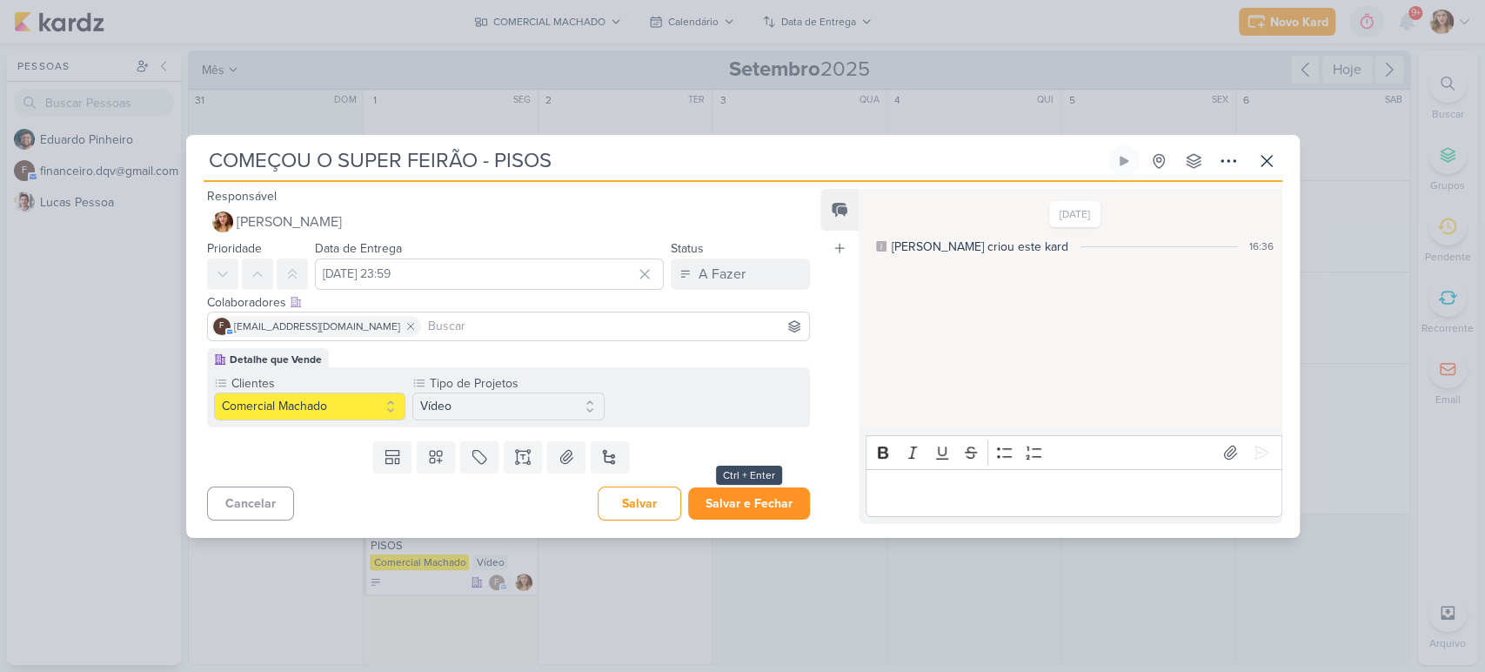
type input "COMEÇOU O SUPER FEIRÃO - PISOS"
click at [764, 516] on button "Salvar e Fechar" at bounding box center [749, 503] width 122 height 32
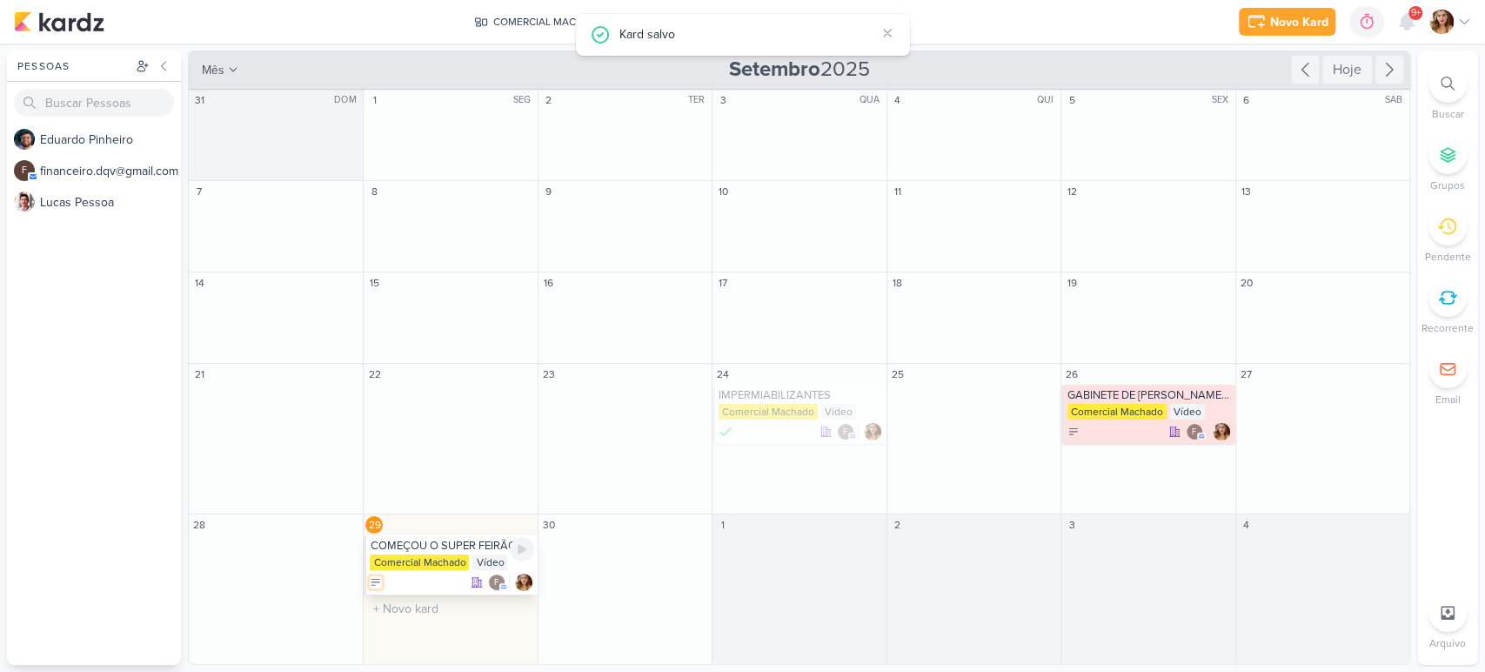
click at [373, 583] on icon at bounding box center [376, 582] width 12 height 12
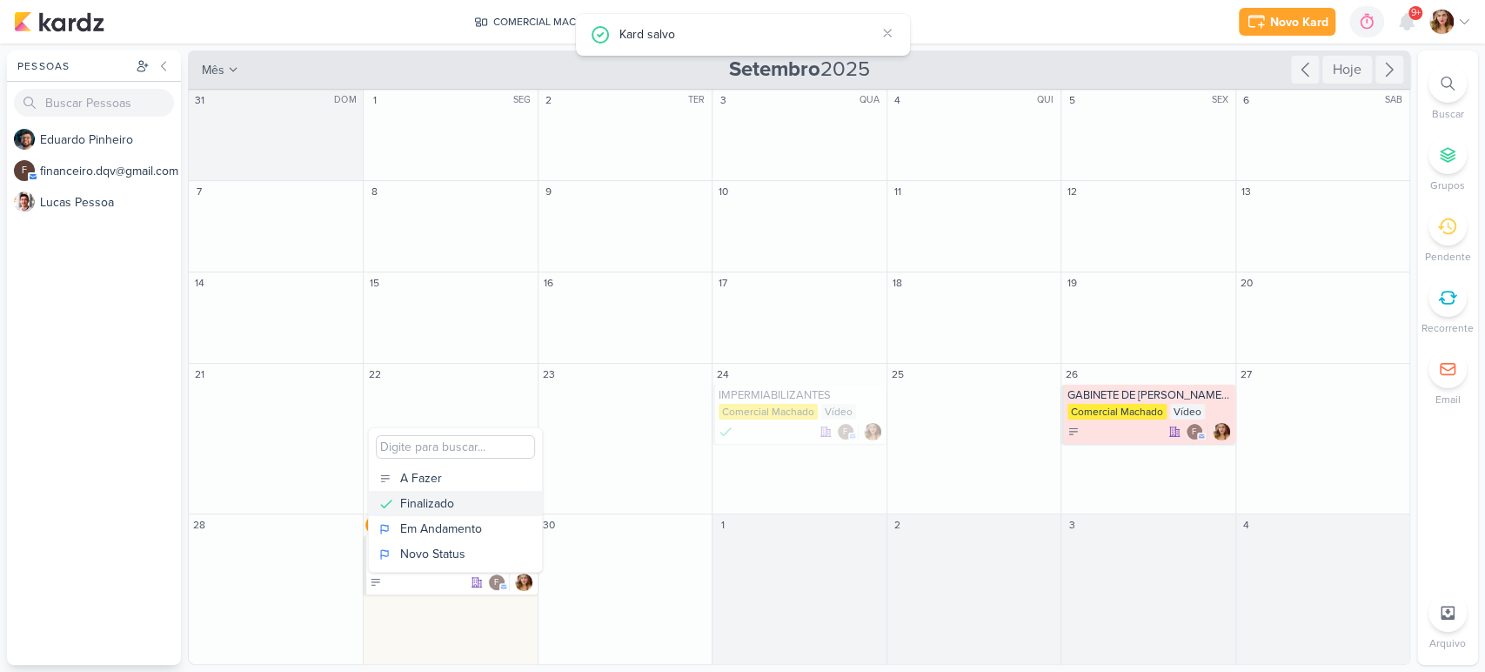
click at [452, 492] on button "Finalizado" at bounding box center [455, 503] width 173 height 25
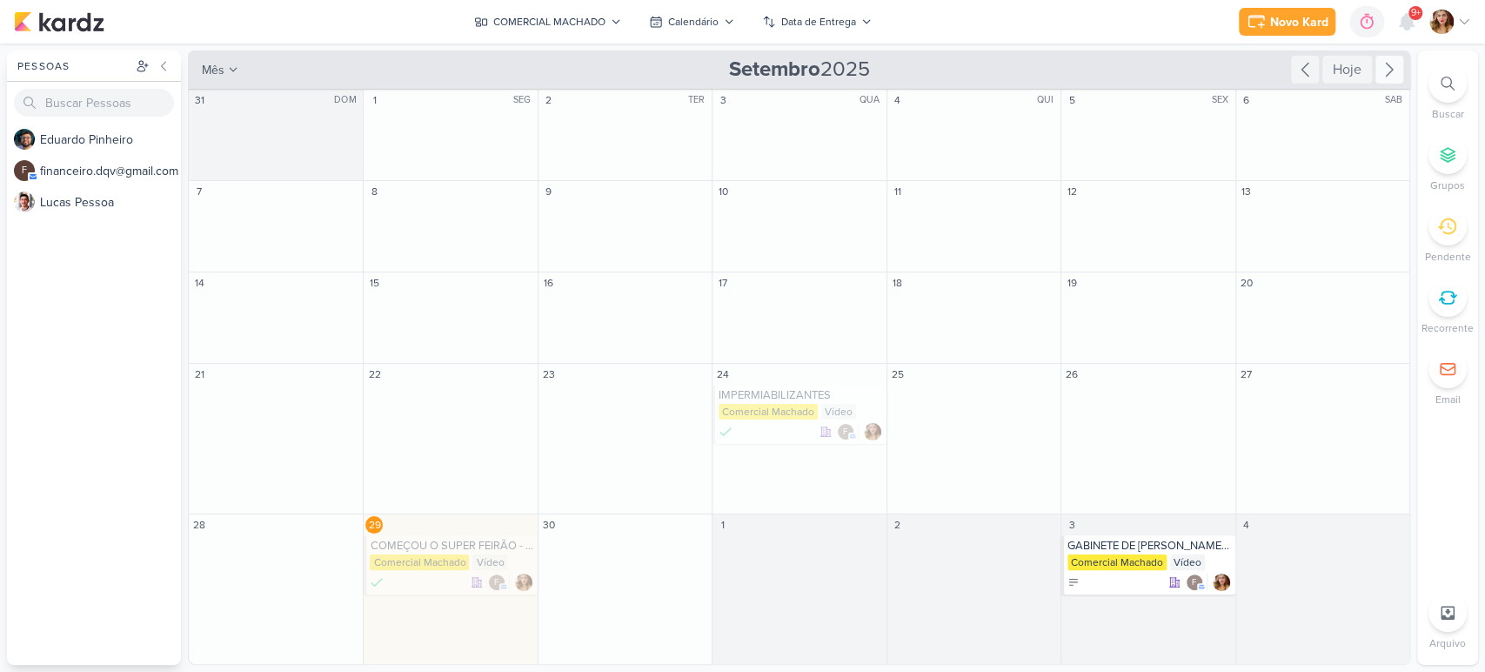
click at [1393, 77] on icon at bounding box center [1389, 69] width 21 height 21
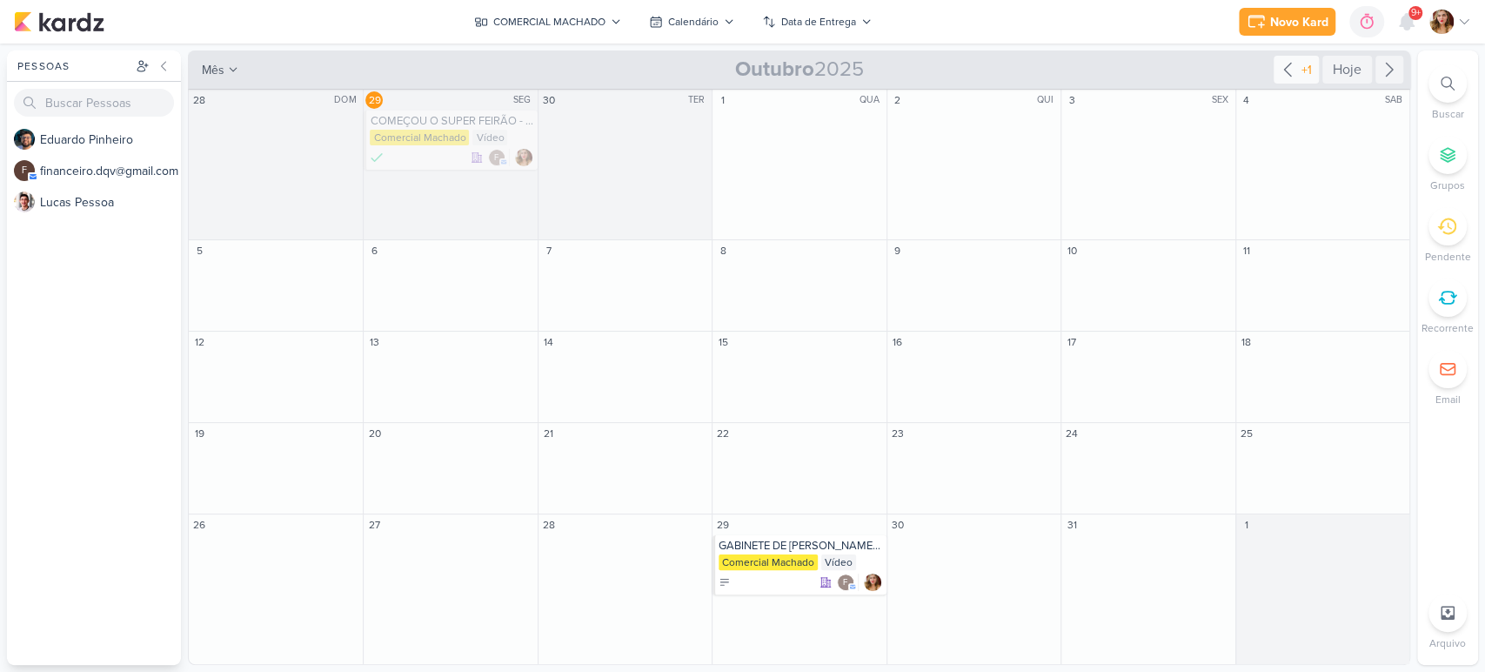
click at [1308, 62] on div "+1" at bounding box center [1306, 70] width 17 height 18
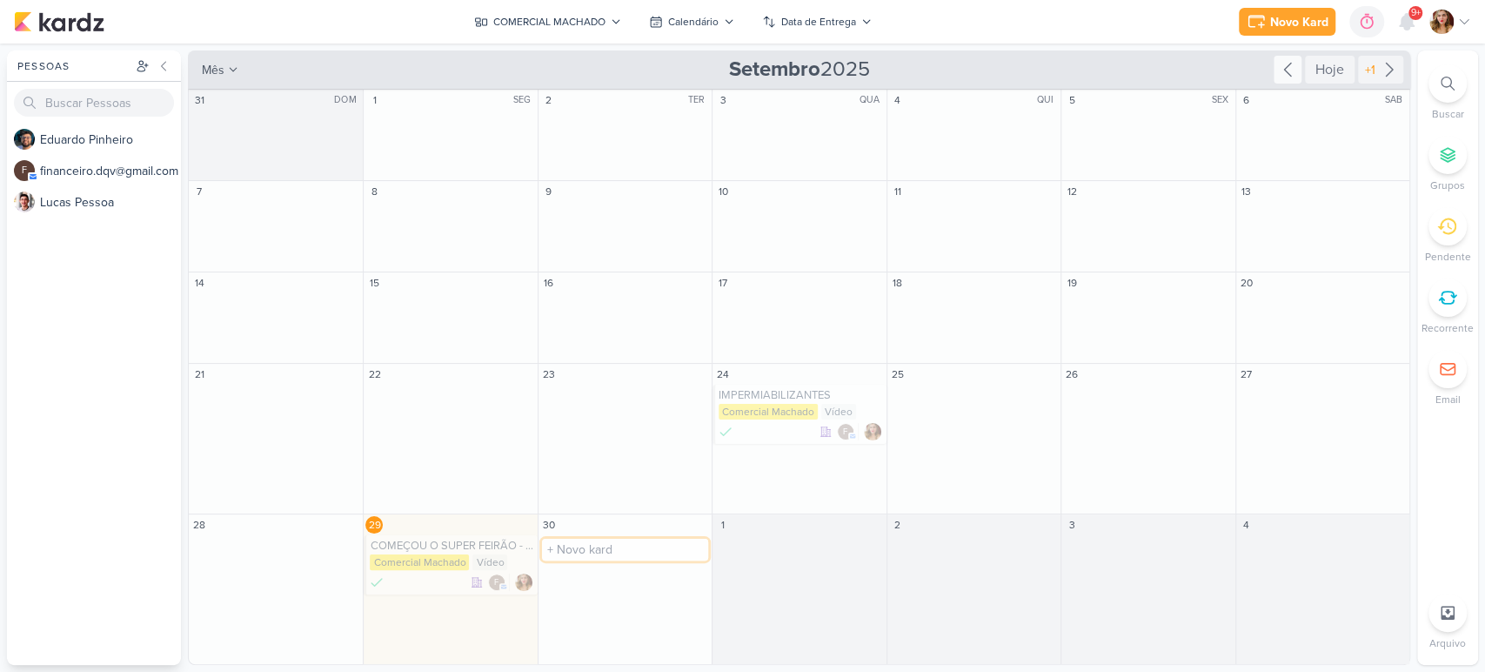
click at [668, 551] on input "text" at bounding box center [625, 550] width 166 height 22
type input "f"
type input "FLYER SUPER FEIRÃO"
click at [814, 546] on input "text" at bounding box center [799, 550] width 166 height 22
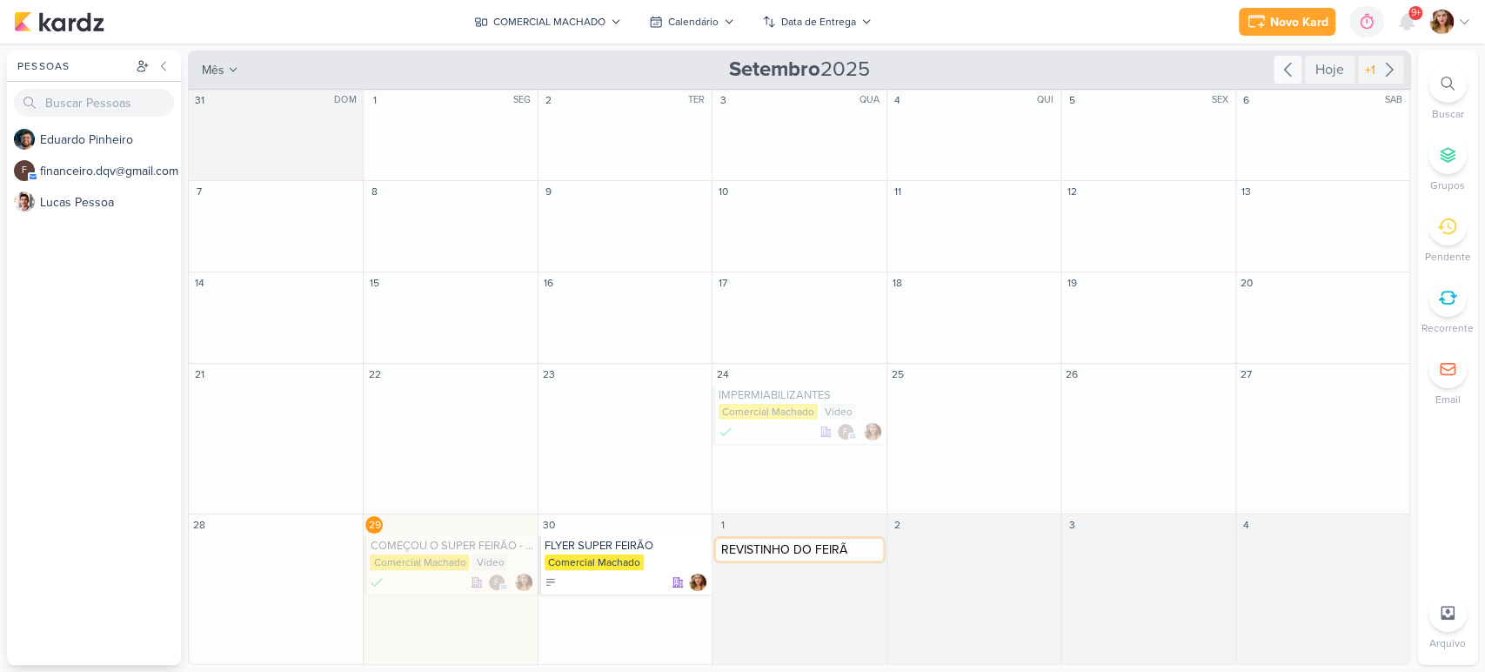
type input "REVISTINHO DO FEIRÃO"
click at [583, 34] on button "COMERCIAL MACHADO" at bounding box center [548, 22] width 168 height 28
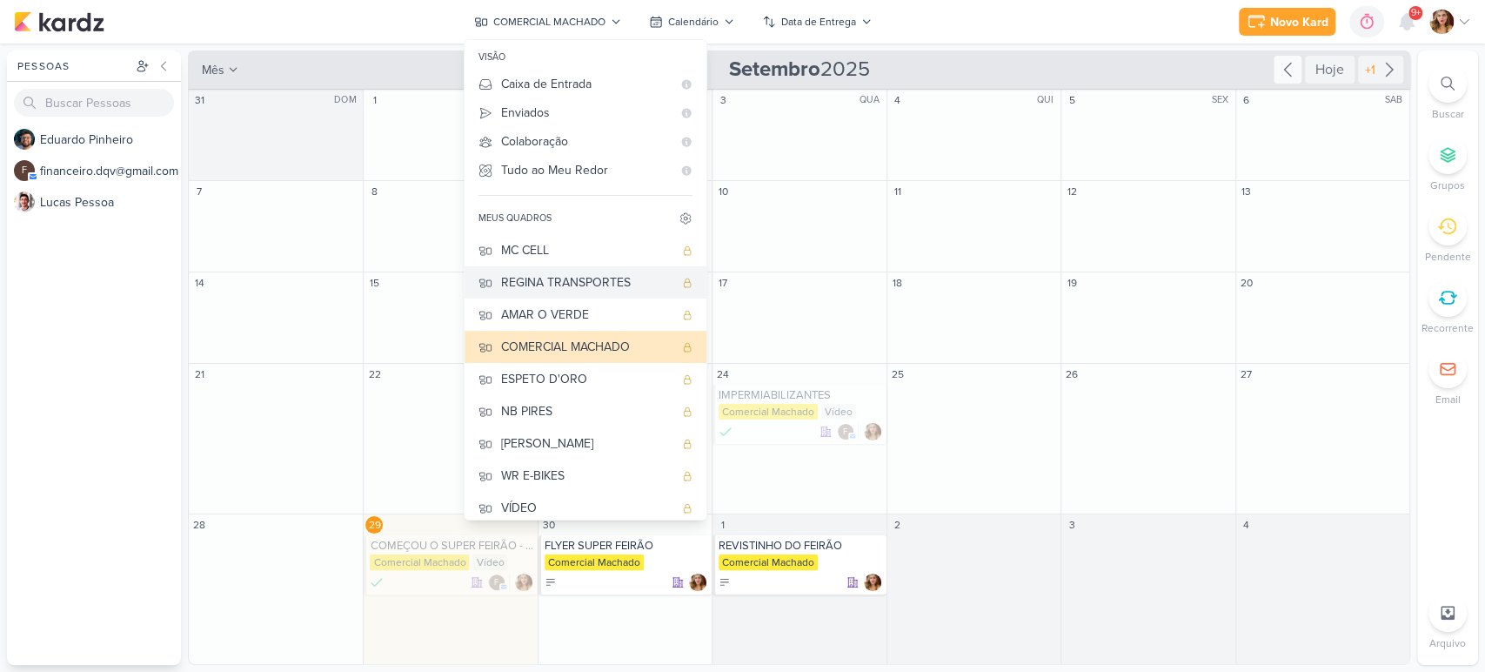
click at [637, 288] on div "REGINA TRANSPORTES" at bounding box center [587, 282] width 172 height 18
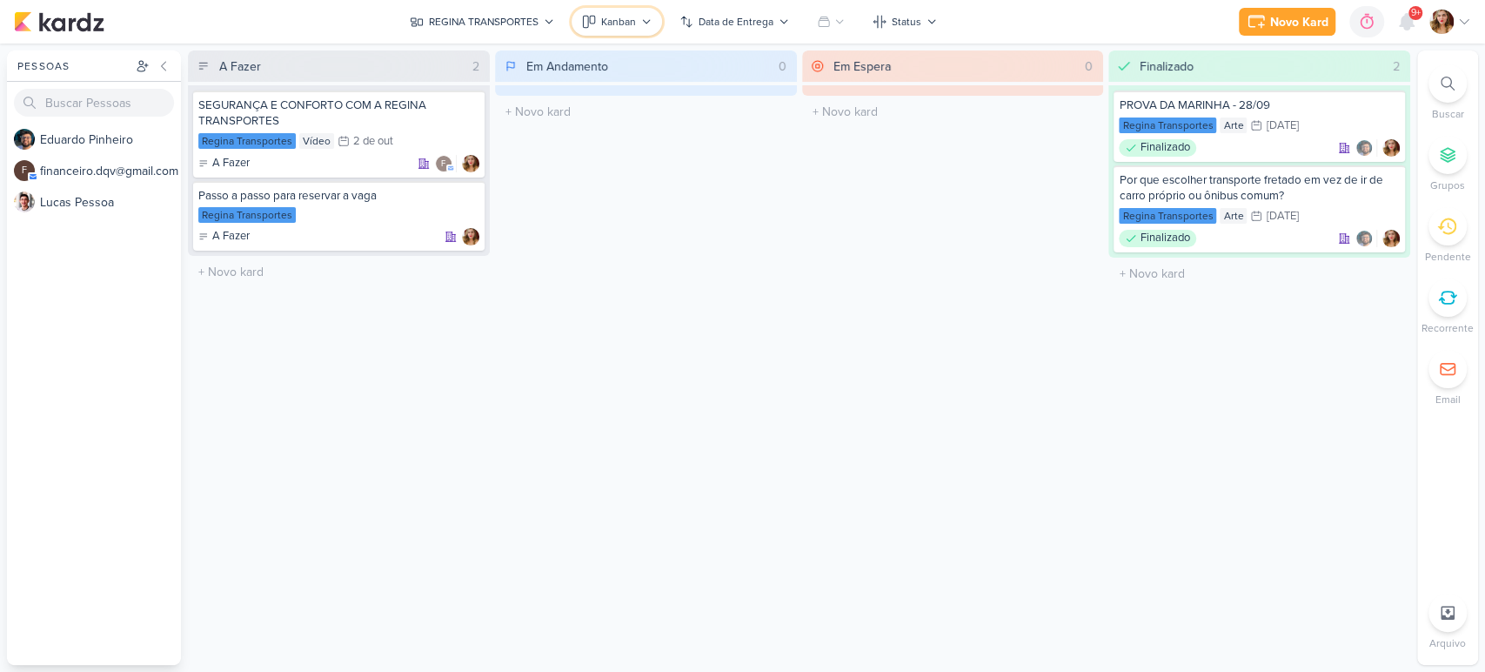
click at [640, 27] on button "Kanban" at bounding box center [617, 22] width 90 height 28
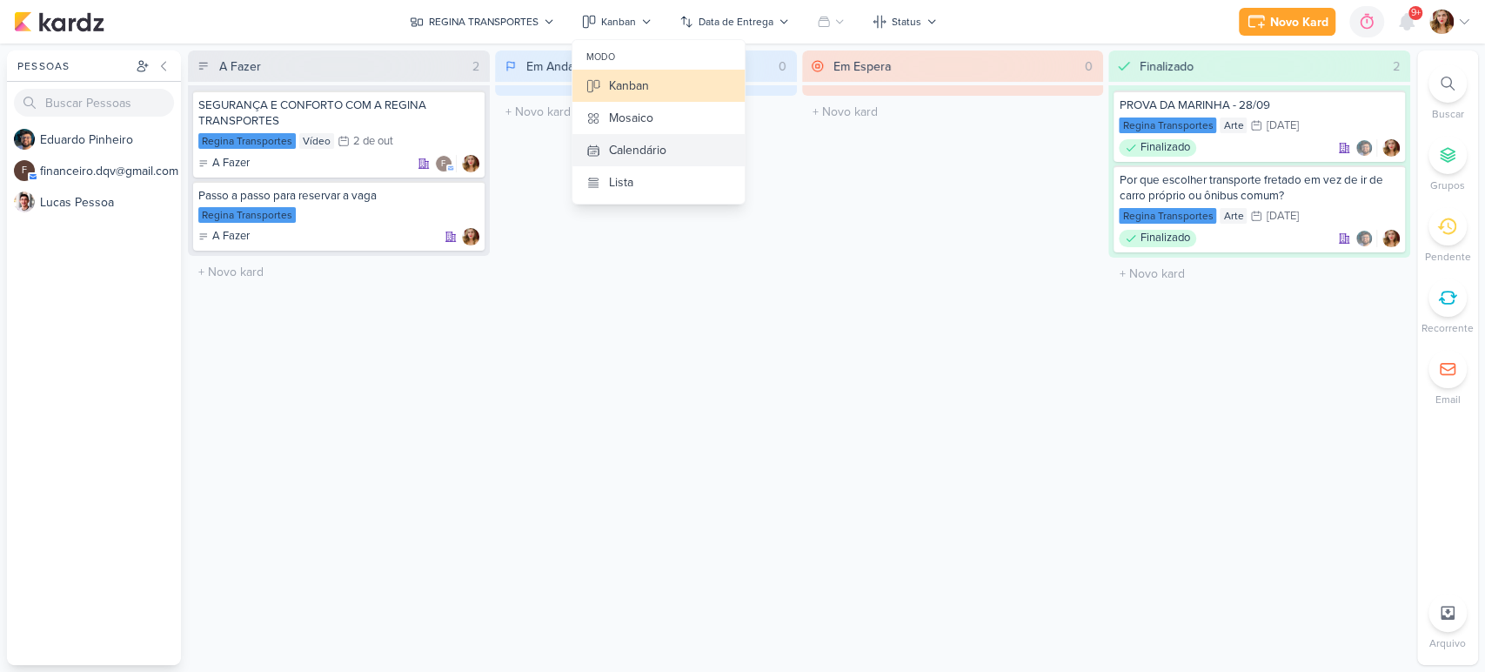
click at [700, 152] on button "Calendário" at bounding box center [658, 150] width 172 height 32
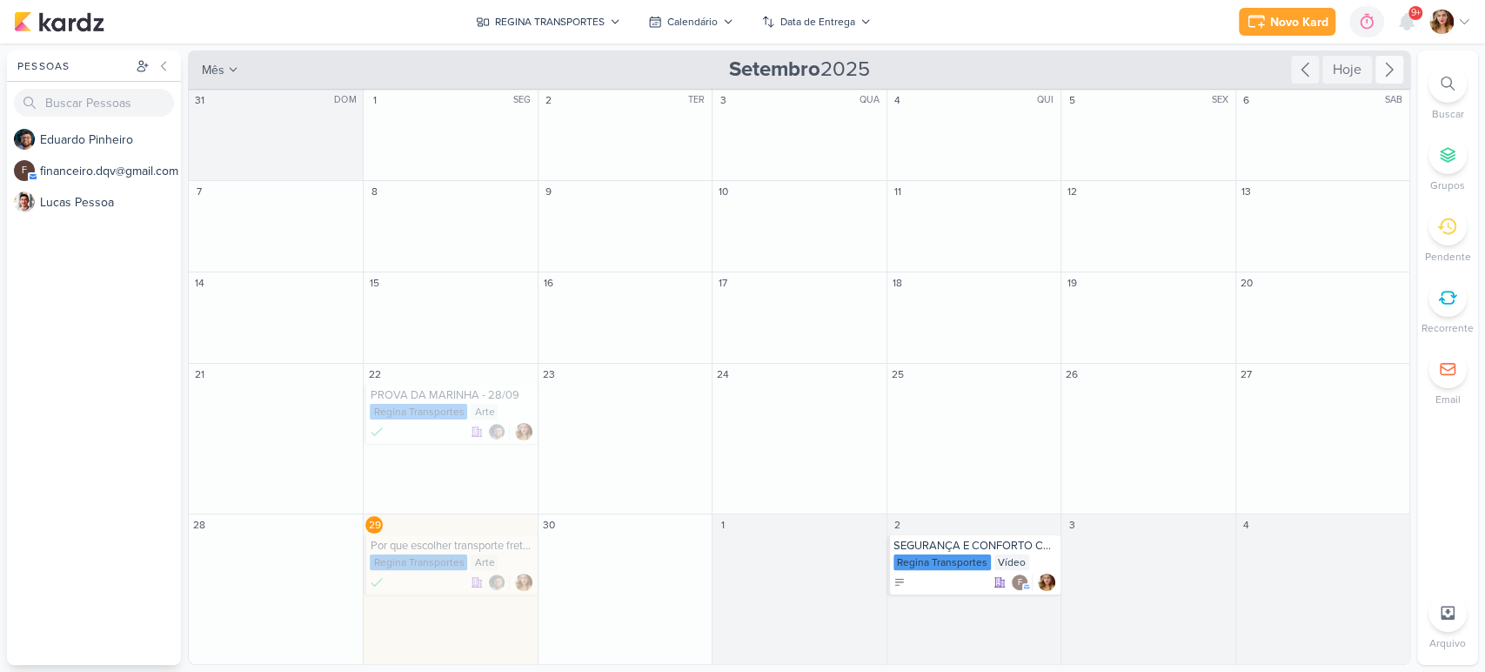
click at [1384, 69] on icon at bounding box center [1389, 69] width 21 height 21
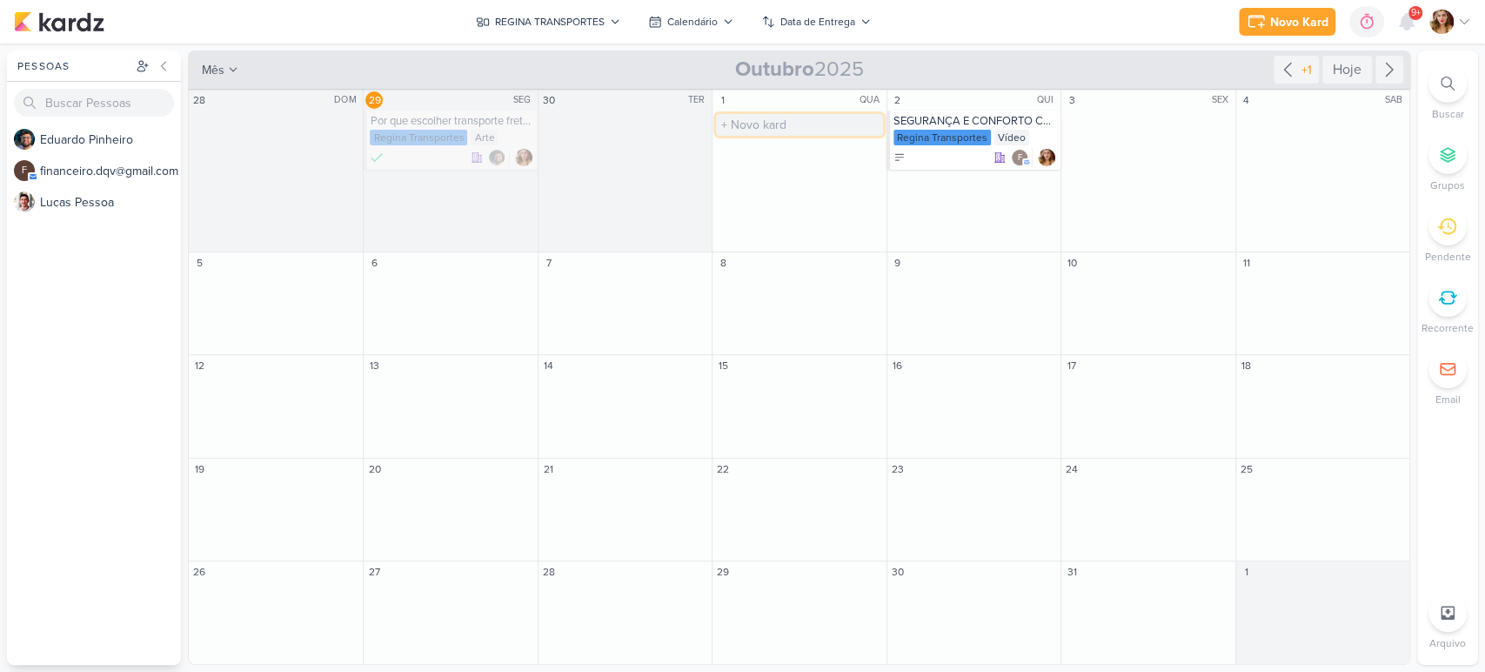
click at [816, 117] on input "text" at bounding box center [799, 125] width 166 height 22
type input "PROVA DE SARGENTO DA EEAR - 30/11"
click at [804, 128] on div "PROVA DE SARGENTO DA EEAR - 30/11 Regina Transportes" at bounding box center [799, 139] width 173 height 59
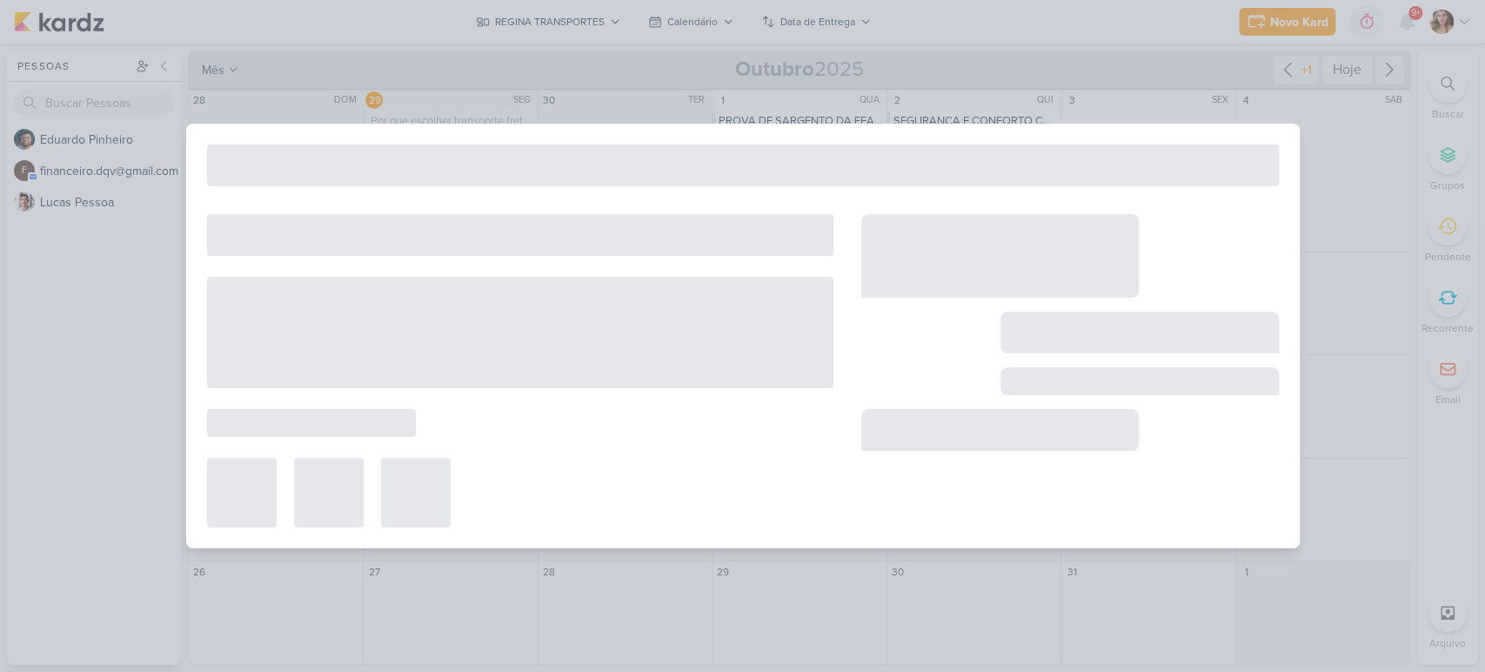
type input "PROVA DE SARGENTO DA EEAR - 30/11"
type input "[DATE] 23:59"
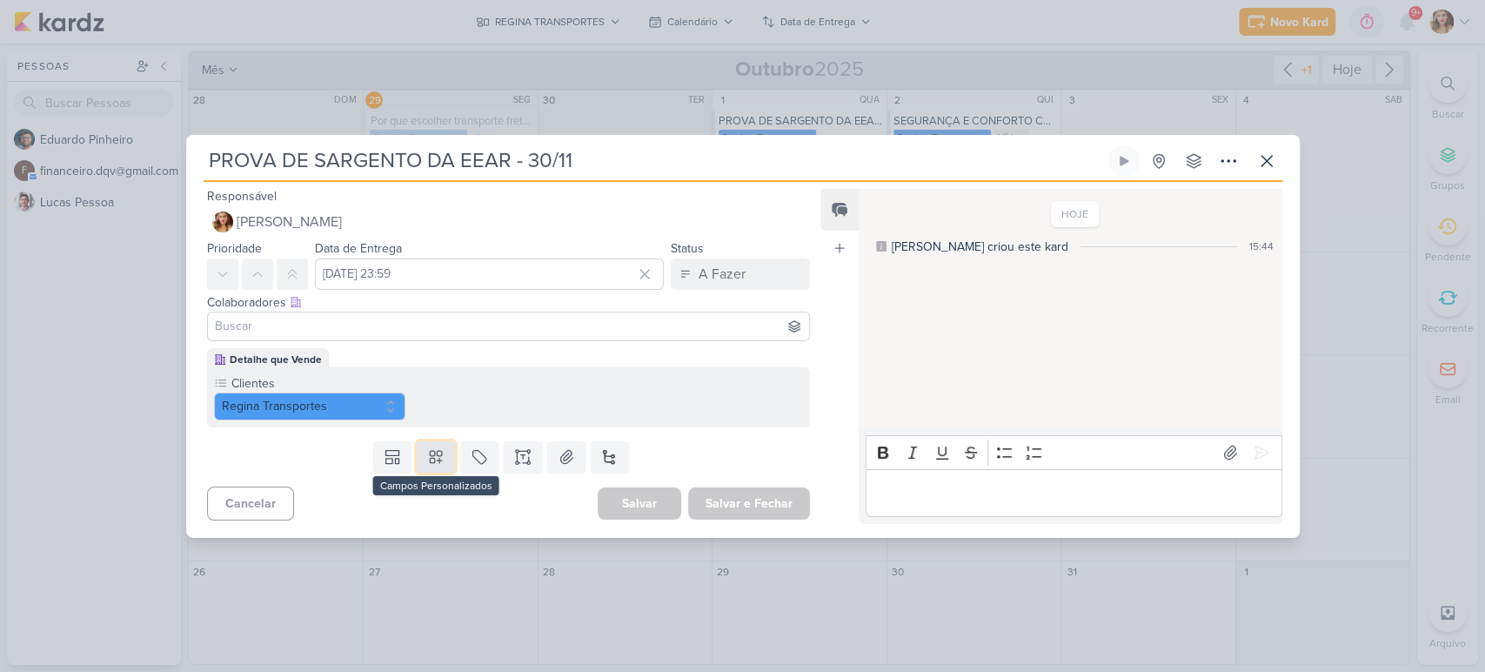
click at [430, 453] on icon at bounding box center [435, 456] width 17 height 17
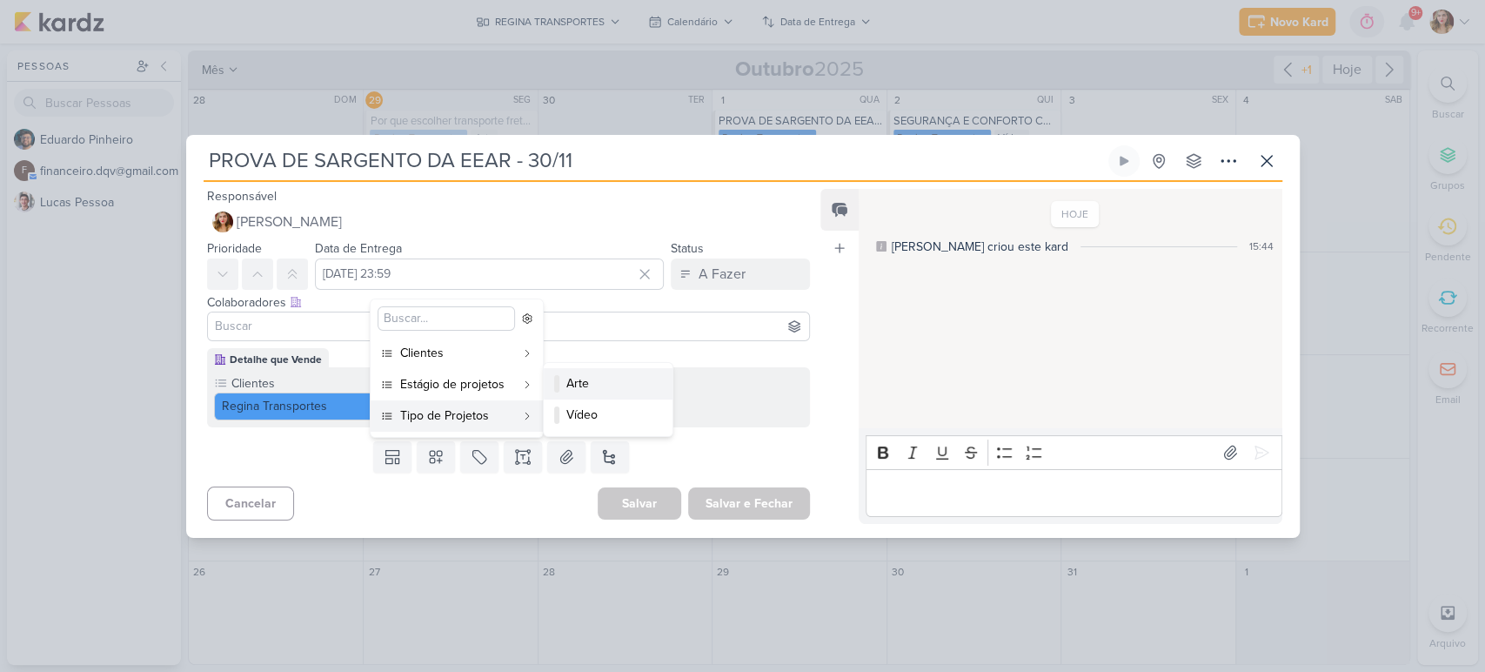
click at [598, 388] on div "Arte" at bounding box center [608, 383] width 85 height 18
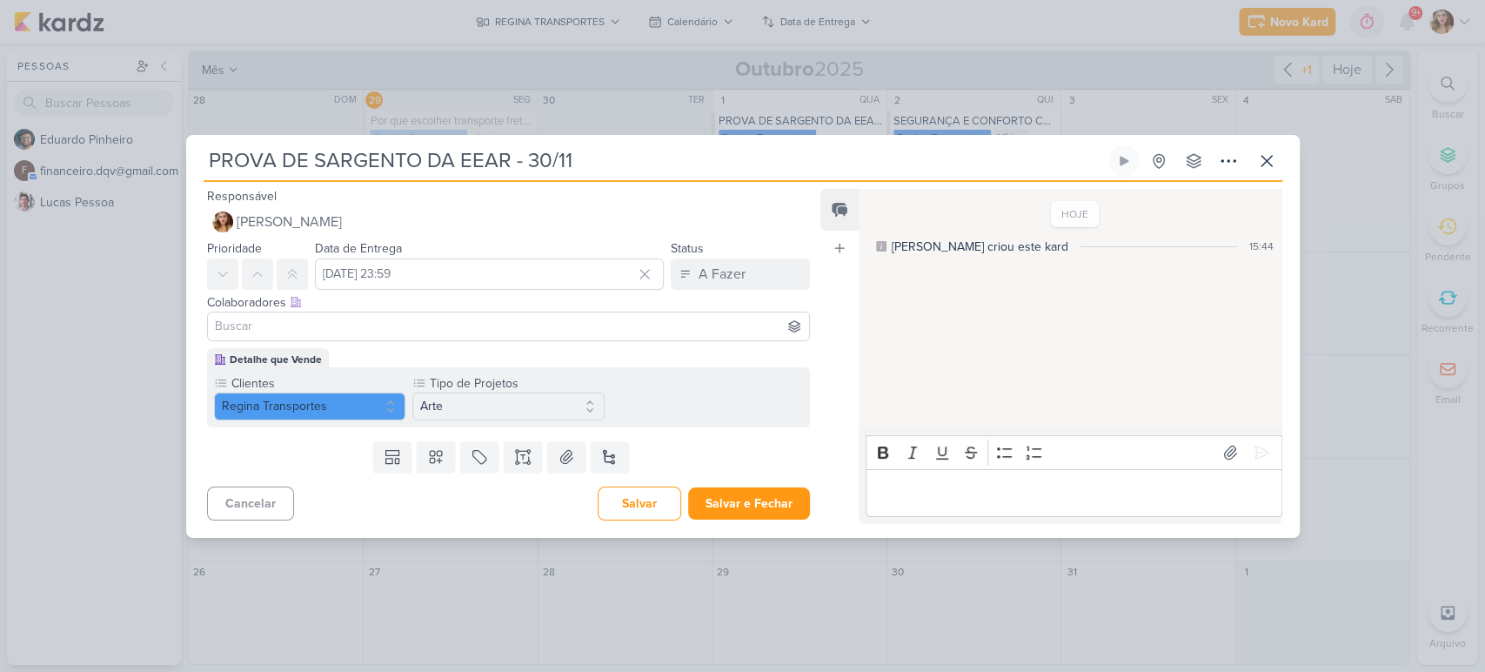
click at [656, 304] on div "Colaboradores Este kard pode ser visível a usuários da sua organização Este kar…" at bounding box center [509, 302] width 604 height 18
click at [669, 337] on div at bounding box center [509, 326] width 604 height 30
type input "ED"
click at [639, 349] on button "[PERSON_NAME]" at bounding box center [509, 359] width 602 height 31
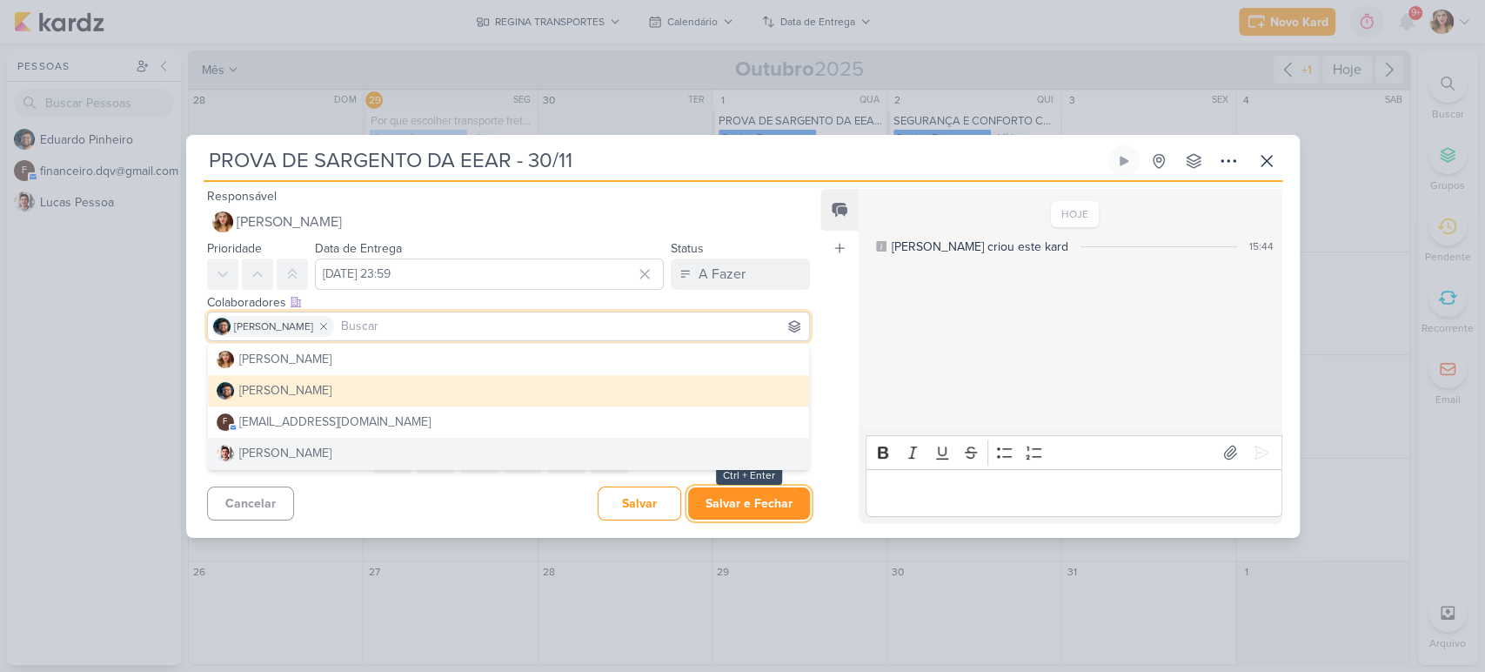
click at [773, 502] on button "Salvar e Fechar" at bounding box center [749, 503] width 122 height 32
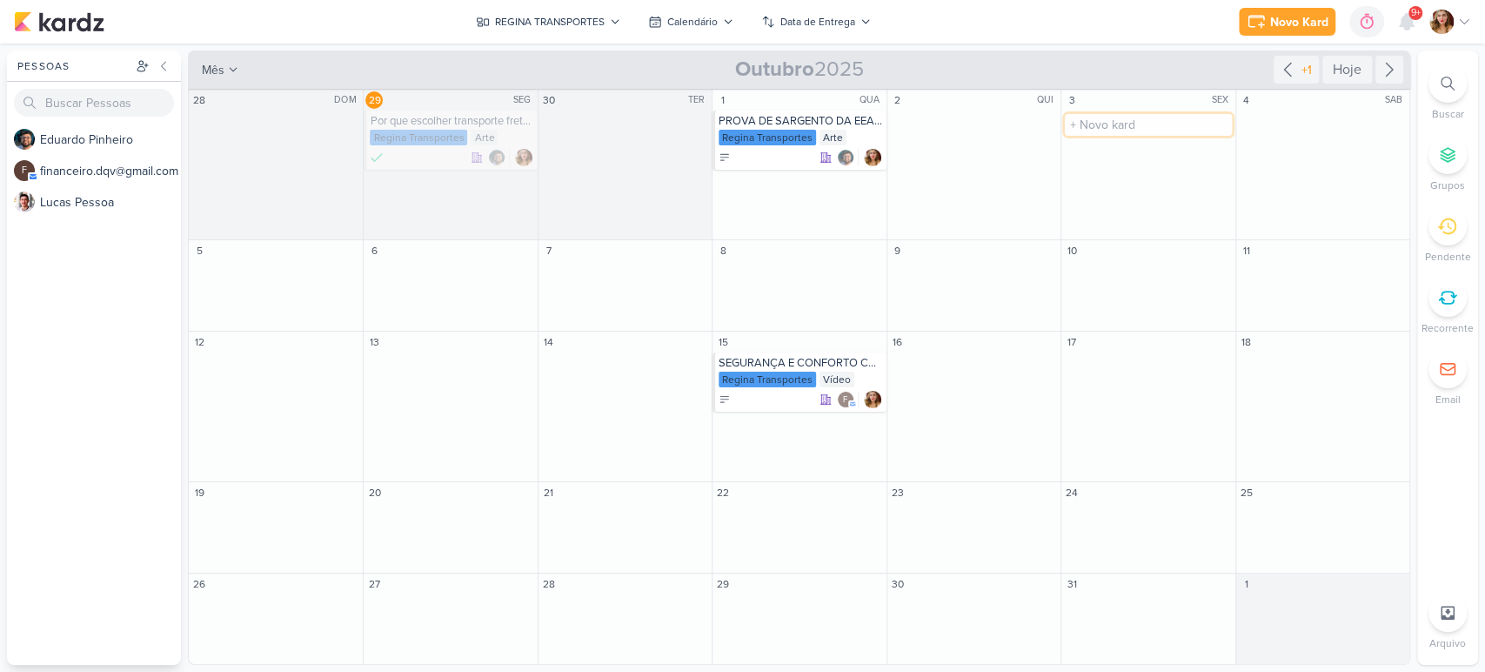
click at [1181, 117] on input "text" at bounding box center [1148, 125] width 166 height 22
type input "V"
type input "SARGENTO ESA"
click at [1140, 137] on div "Regina Transportes" at bounding box center [1115, 138] width 97 height 16
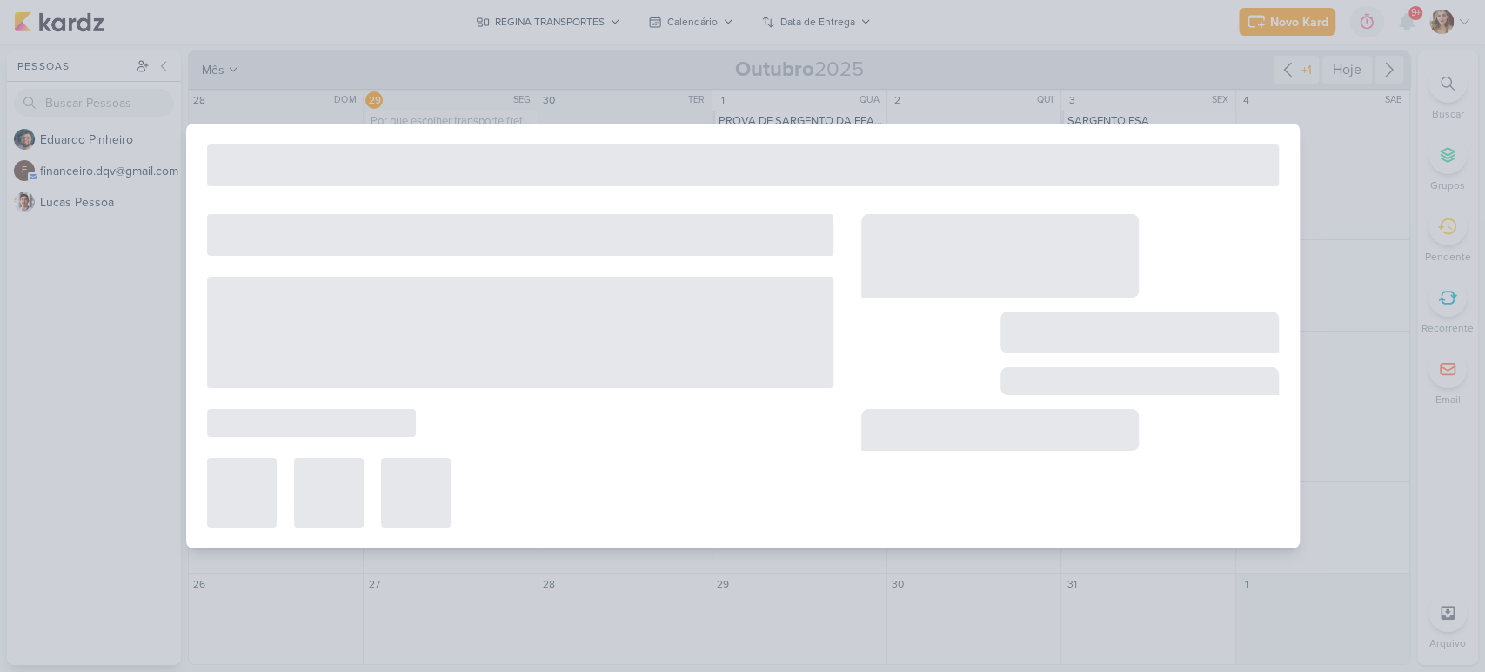
type input "SARGENTO ESA"
type input "[DATE] 23:59"
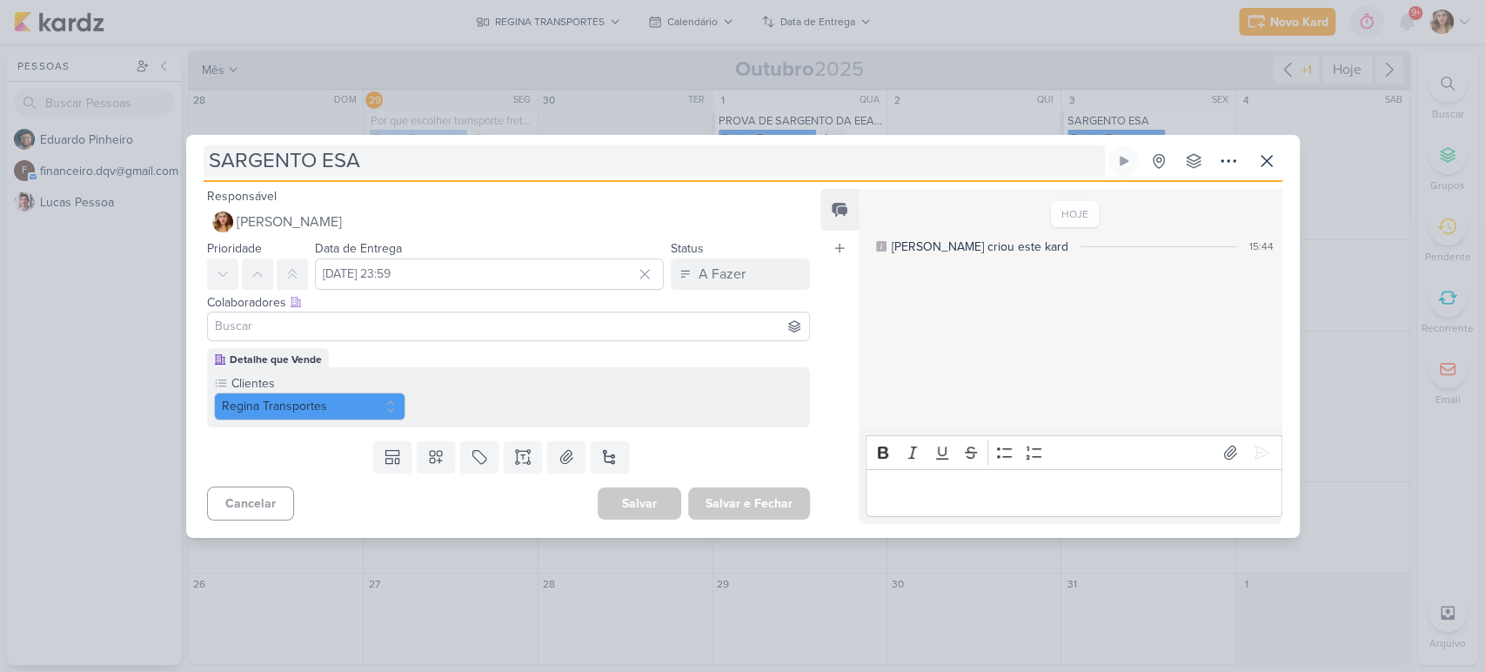
click at [331, 158] on input "SARGENTO ESA" at bounding box center [654, 160] width 901 height 31
drag, startPoint x: 385, startPoint y: 157, endPoint x: 216, endPoint y: 143, distance: 169.3
click at [216, 143] on div "SARGENTO ESA Criado por mim" at bounding box center [743, 336] width 1114 height 403
type input "S"
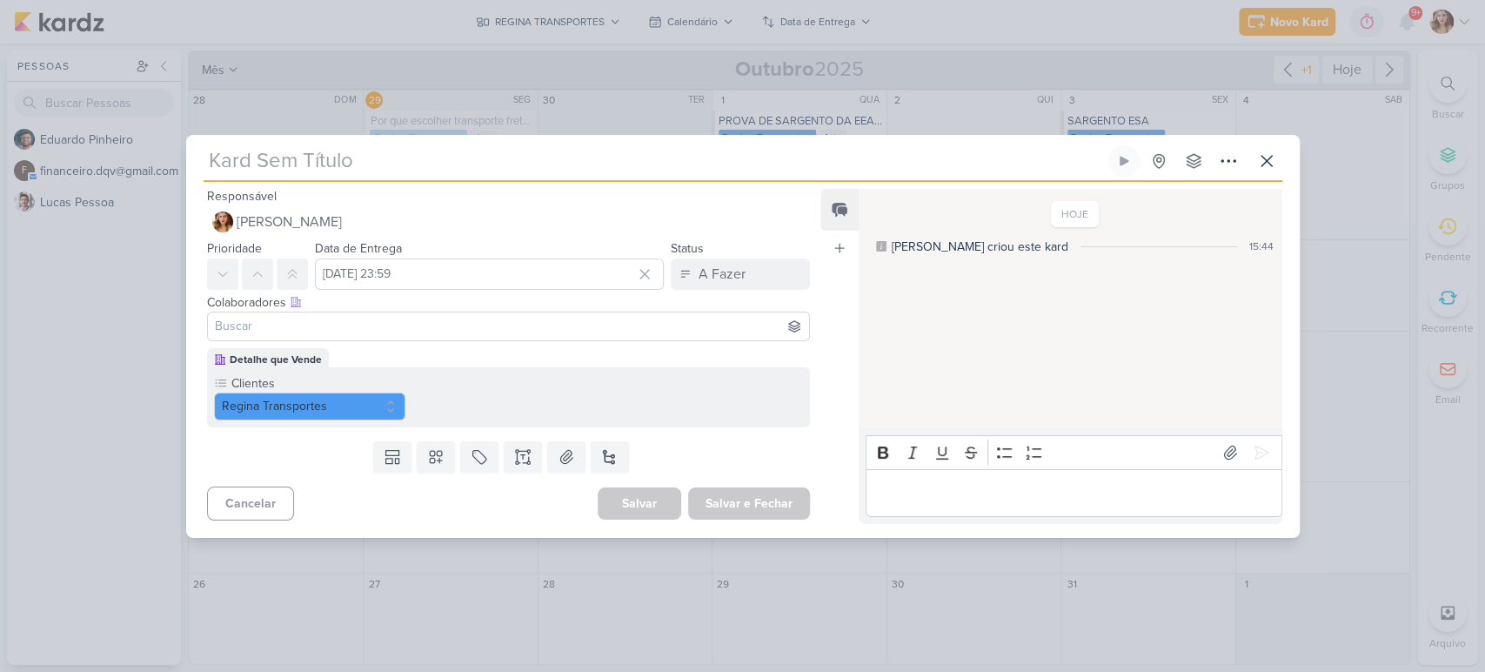
paste input "PROVA DE SARGENTO DA EEAR - 30/11"
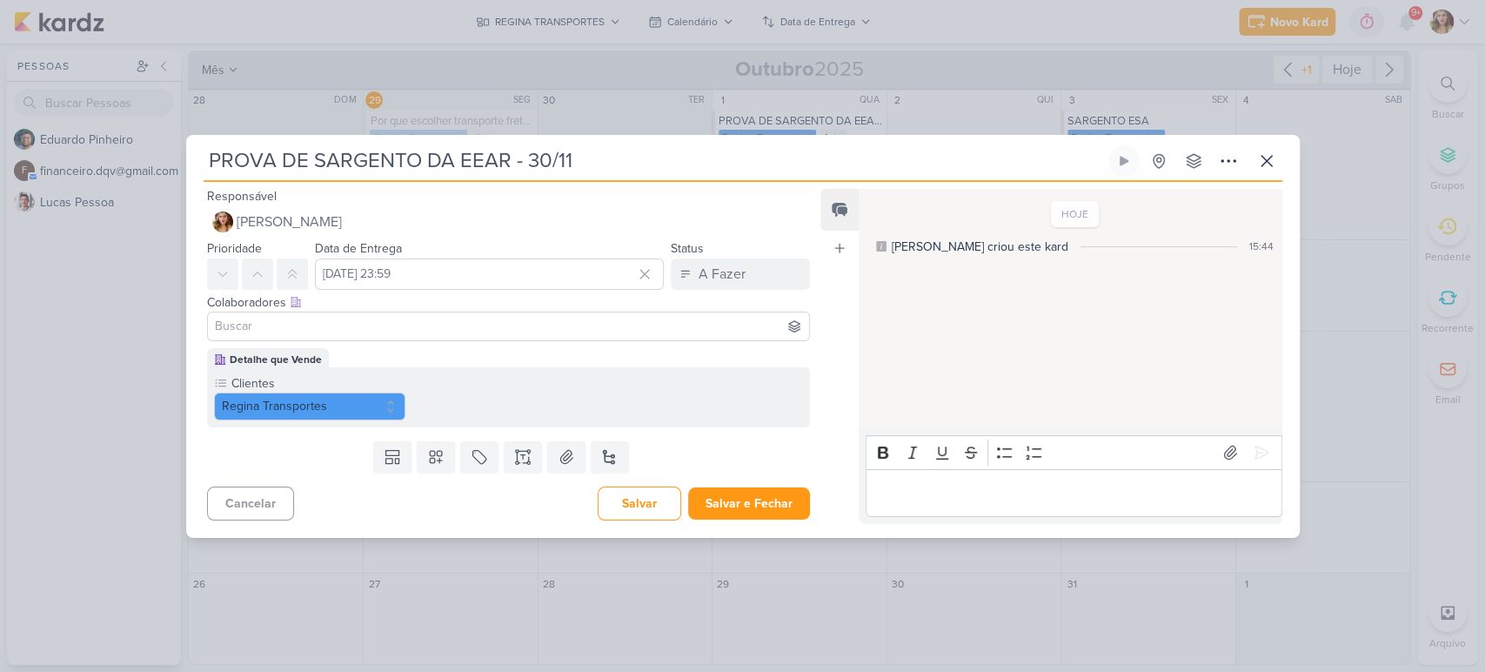
drag, startPoint x: 513, startPoint y: 159, endPoint x: 766, endPoint y: 151, distance: 252.4
click at [766, 151] on input "PROVA DE SARGENTO DA EEAR - 30/11" at bounding box center [654, 160] width 901 height 31
type input "PROVA DE SARGENTO DA EEAR"
click at [433, 456] on icon at bounding box center [435, 456] width 17 height 17
click at [599, 414] on div "Vídeo" at bounding box center [608, 414] width 85 height 18
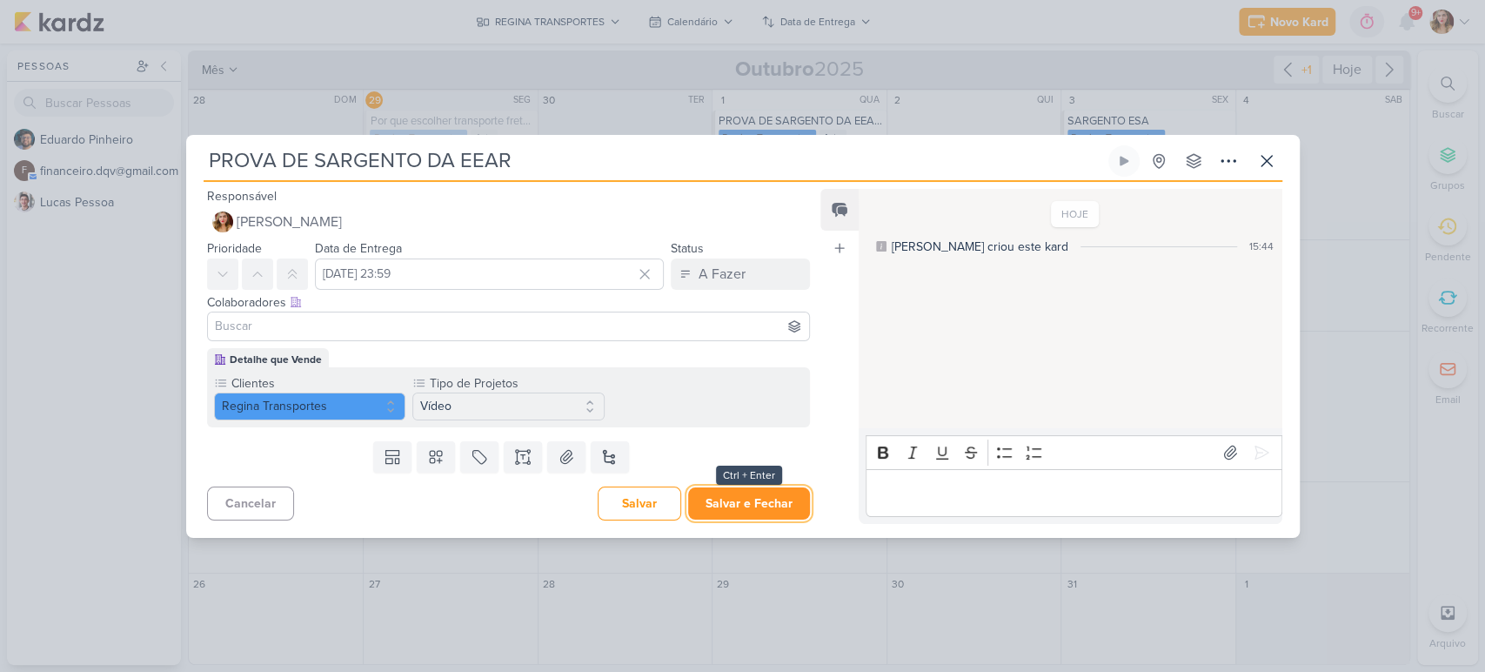
click at [748, 499] on button "Salvar e Fechar" at bounding box center [749, 503] width 122 height 32
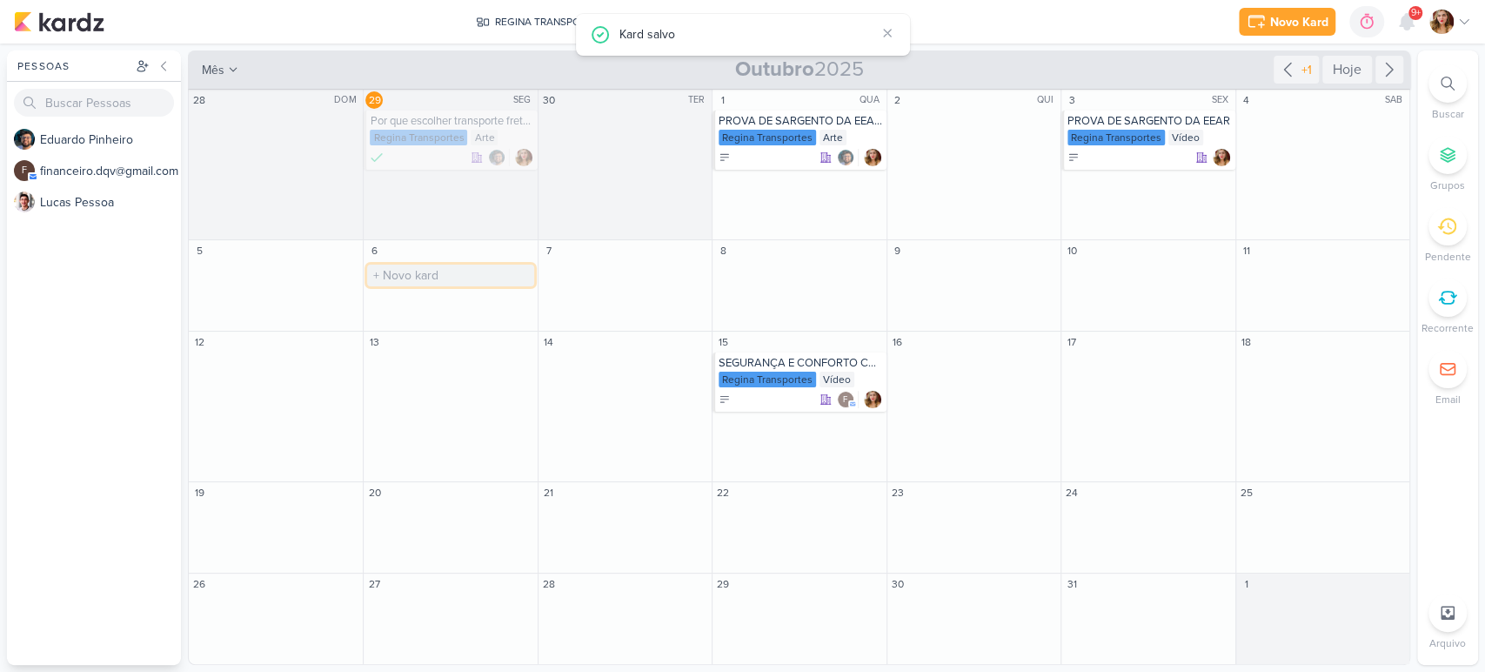
click at [487, 278] on input "text" at bounding box center [450, 275] width 166 height 22
type input "PROVA PMSP SOLDADO - 30/"
click at [485, 270] on input "PROVA PMSP SOLDADO - 30/" at bounding box center [450, 275] width 166 height 22
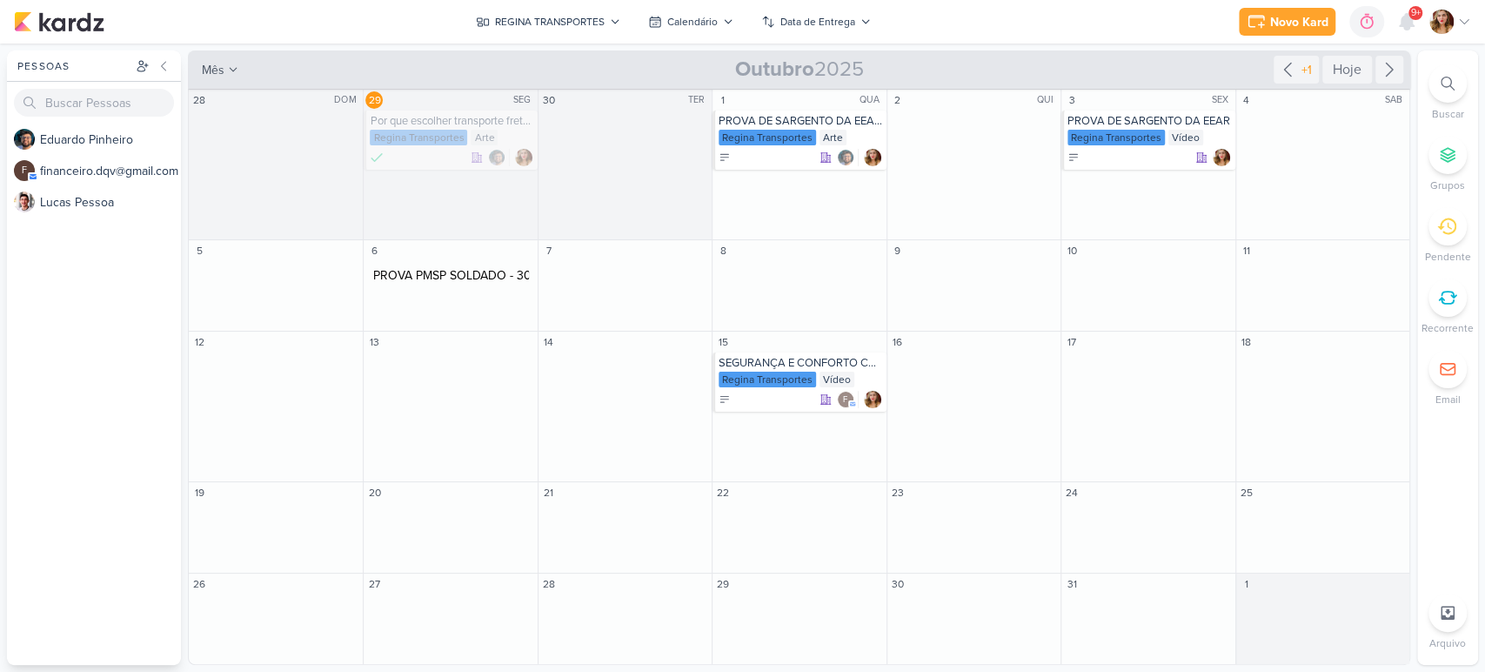
click at [504, 289] on div "PROVA PMSP SOLDADO - 30/ O título do kard deve ter menos que 100 caracteres" at bounding box center [450, 275] width 173 height 29
click at [490, 263] on div "PROVA PMSP SOLDADO - 30/ O título do kard deve ter menos que 100 caracteres" at bounding box center [450, 275] width 173 height 29
click at [485, 278] on input "PROVA PMSP SOLDADO - 30/" at bounding box center [450, 275] width 166 height 22
click at [472, 275] on input "PROVA PMSP SOLDADO - 30/" at bounding box center [450, 275] width 166 height 22
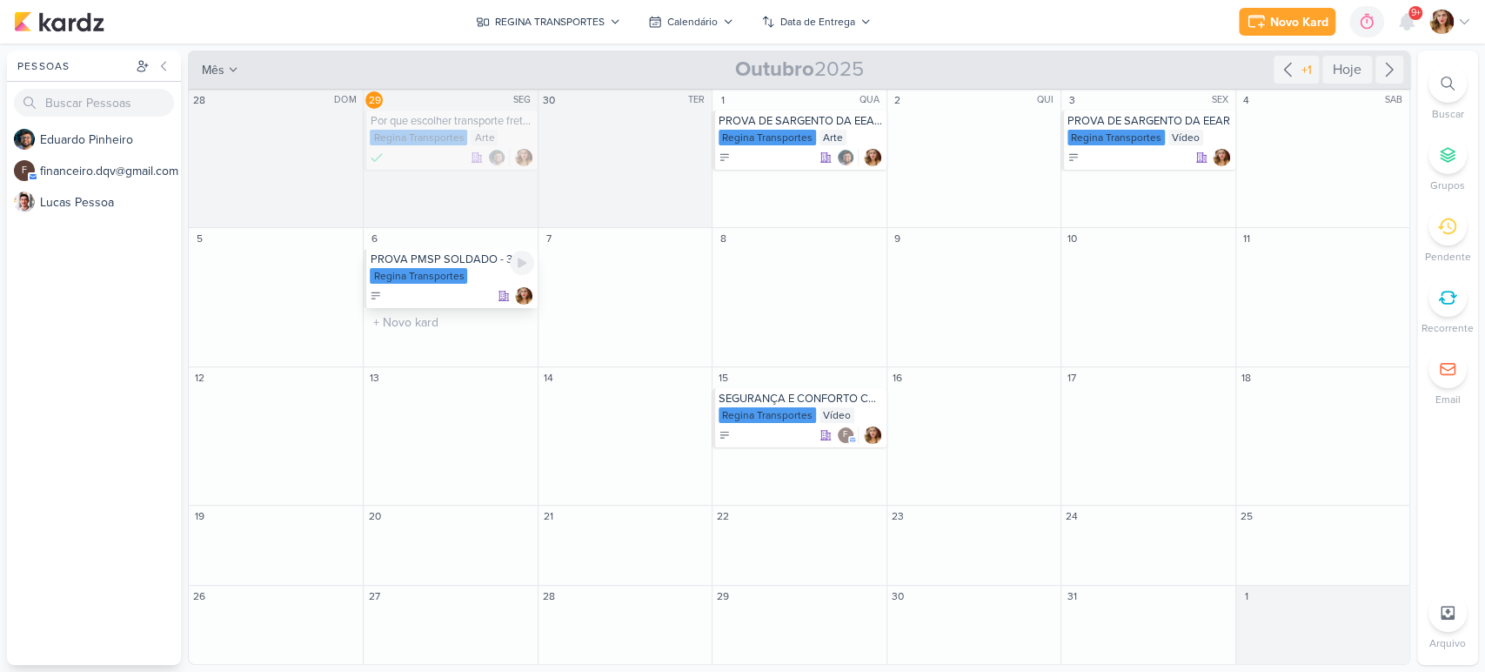
click at [412, 280] on div "Regina Transportes" at bounding box center [418, 276] width 97 height 16
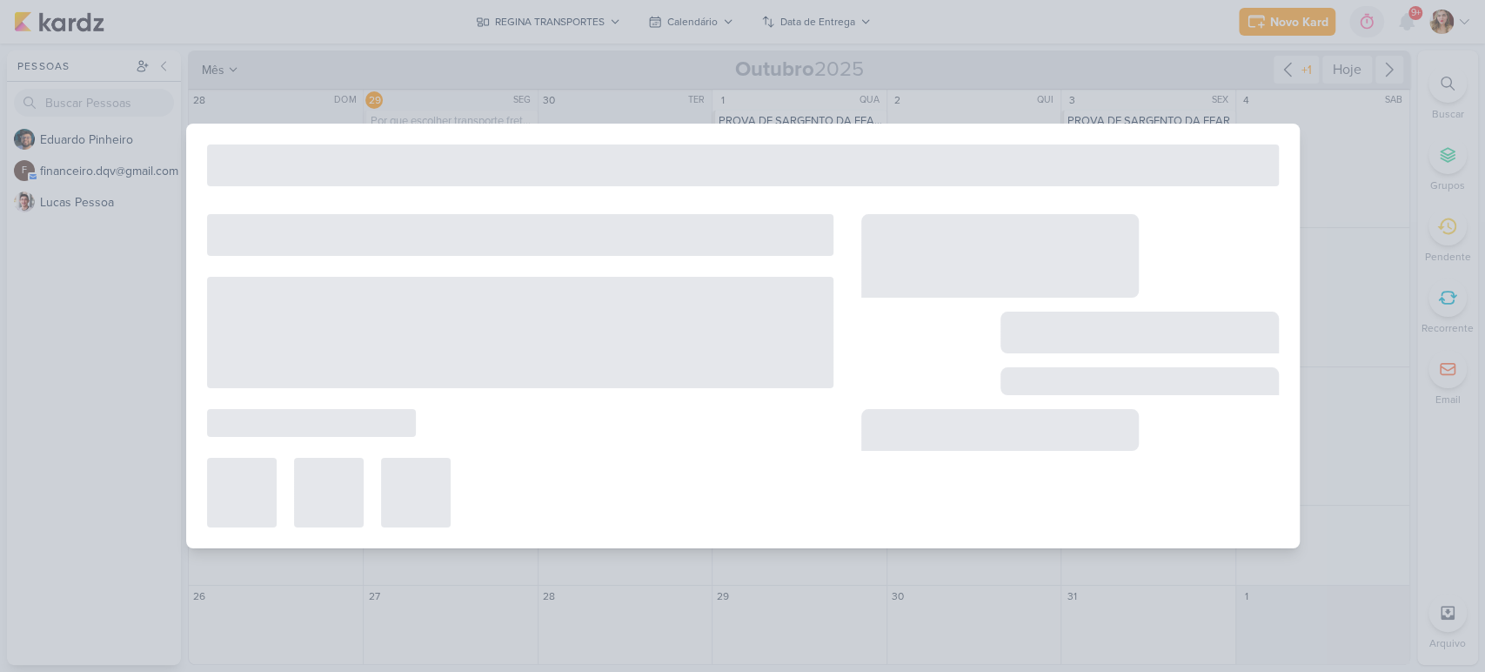
type input "PROVA PMSP SOLDADO - 30/"
type input "[DATE] 23:59"
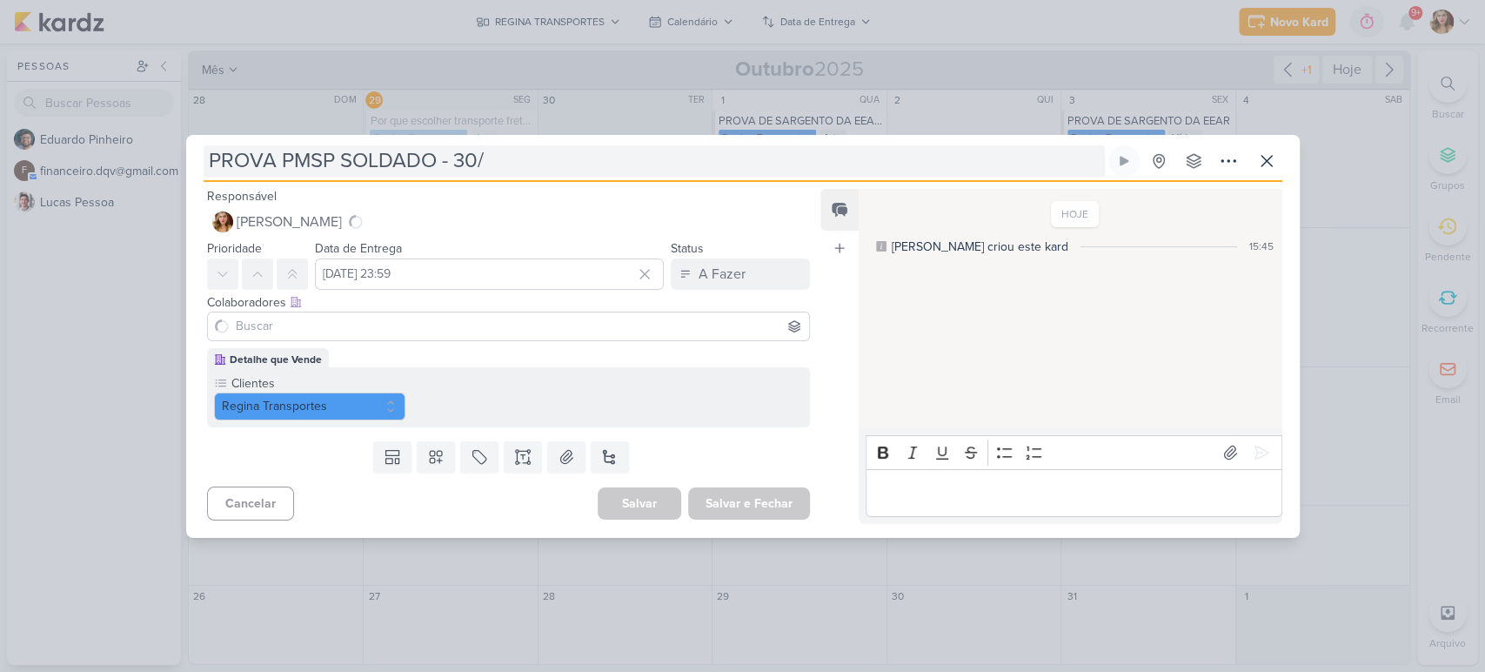
click at [555, 158] on input "PROVA PMSP SOLDADO - 30/" at bounding box center [654, 160] width 901 height 31
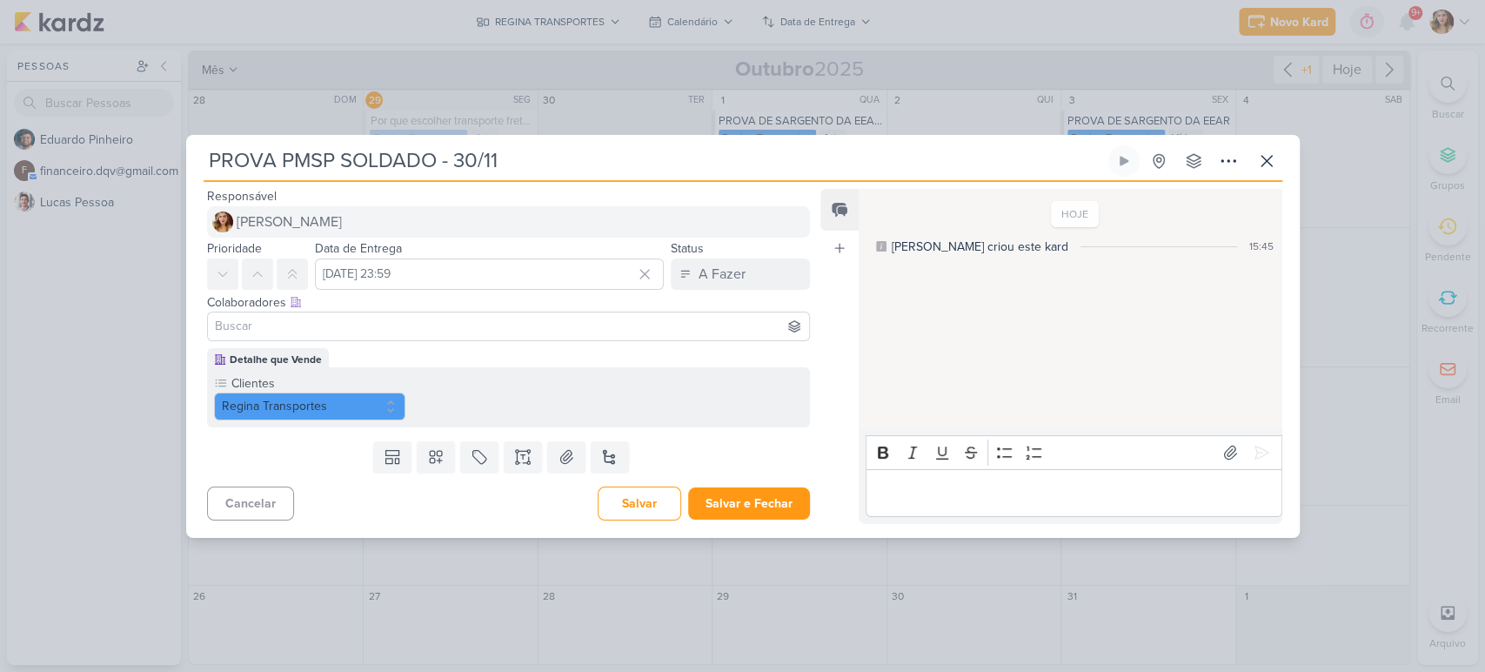
type input "PROVA PMSP SOLDADO - 30/11"
click at [582, 207] on button "[PERSON_NAME]" at bounding box center [509, 221] width 604 height 31
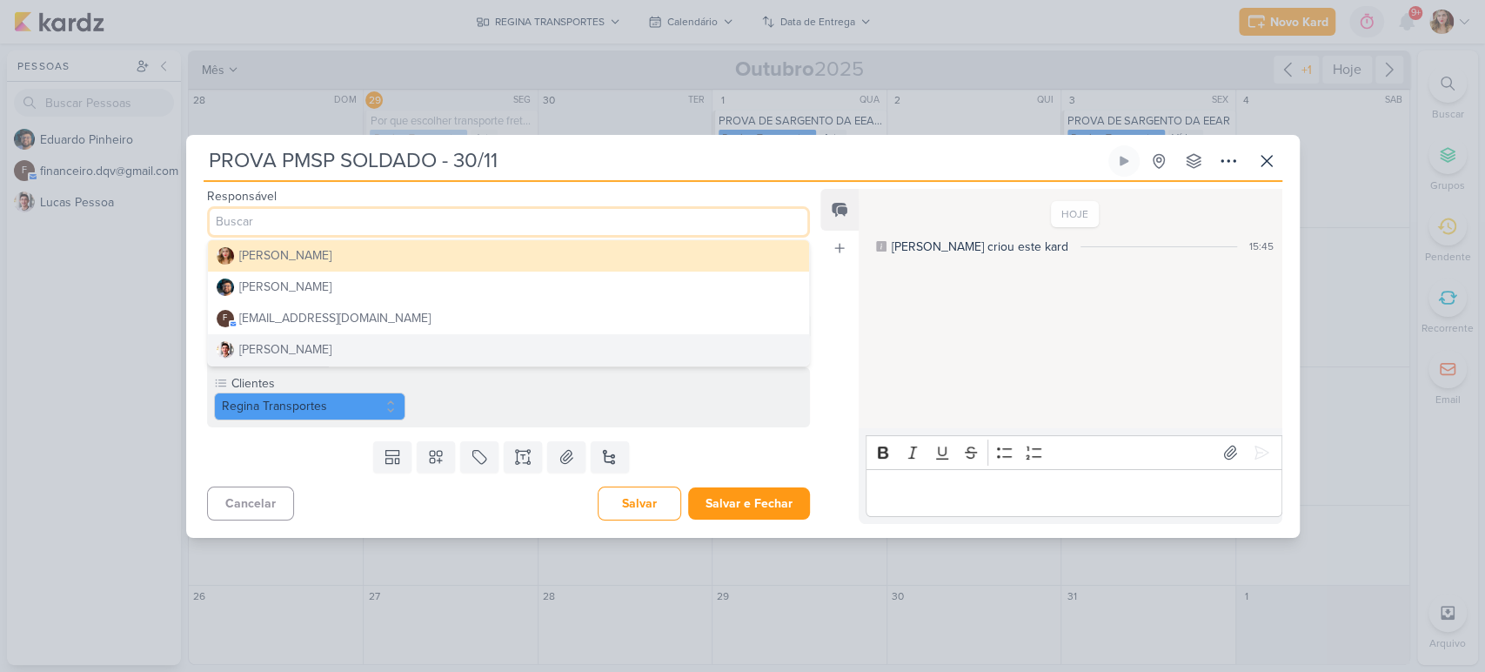
click at [470, 384] on div "Clientes Regina Transportes" at bounding box center [509, 397] width 604 height 60
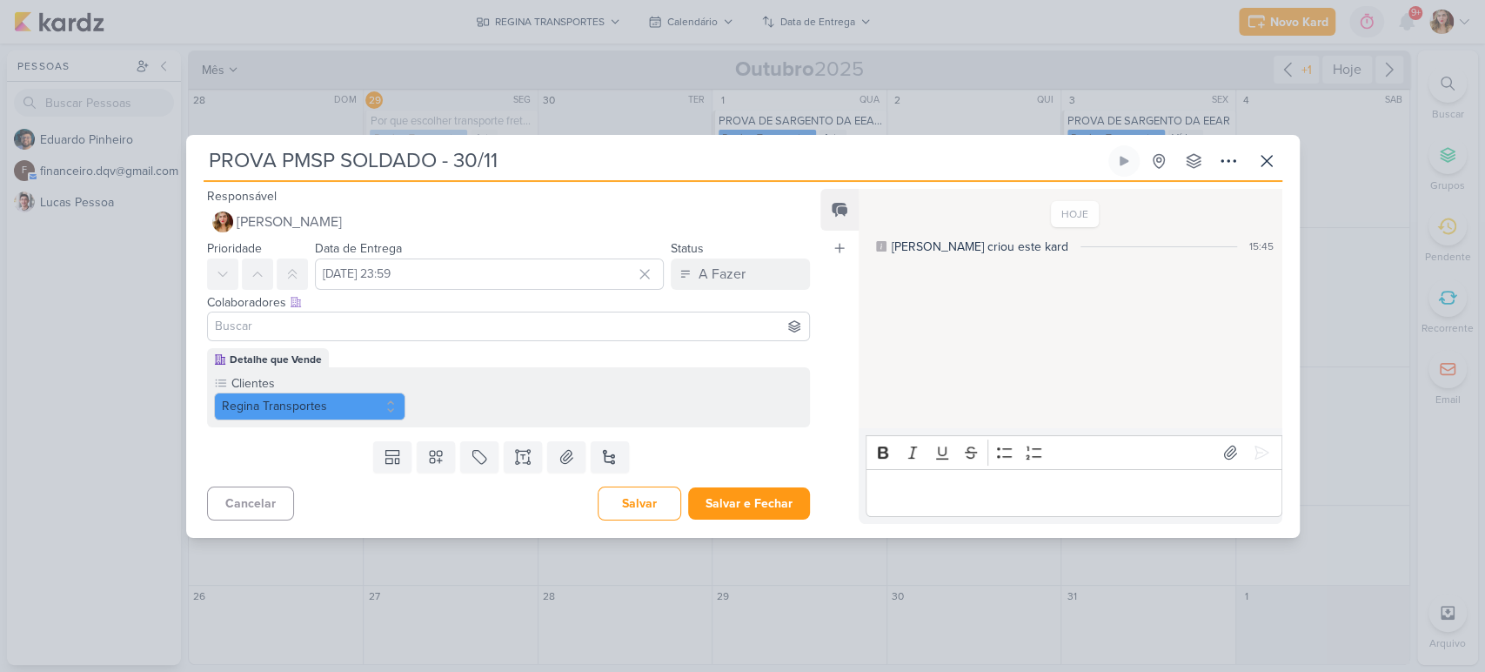
click at [412, 325] on input at bounding box center [508, 326] width 595 height 21
type input "ED"
click at [432, 365] on button "[PERSON_NAME]" at bounding box center [509, 359] width 602 height 31
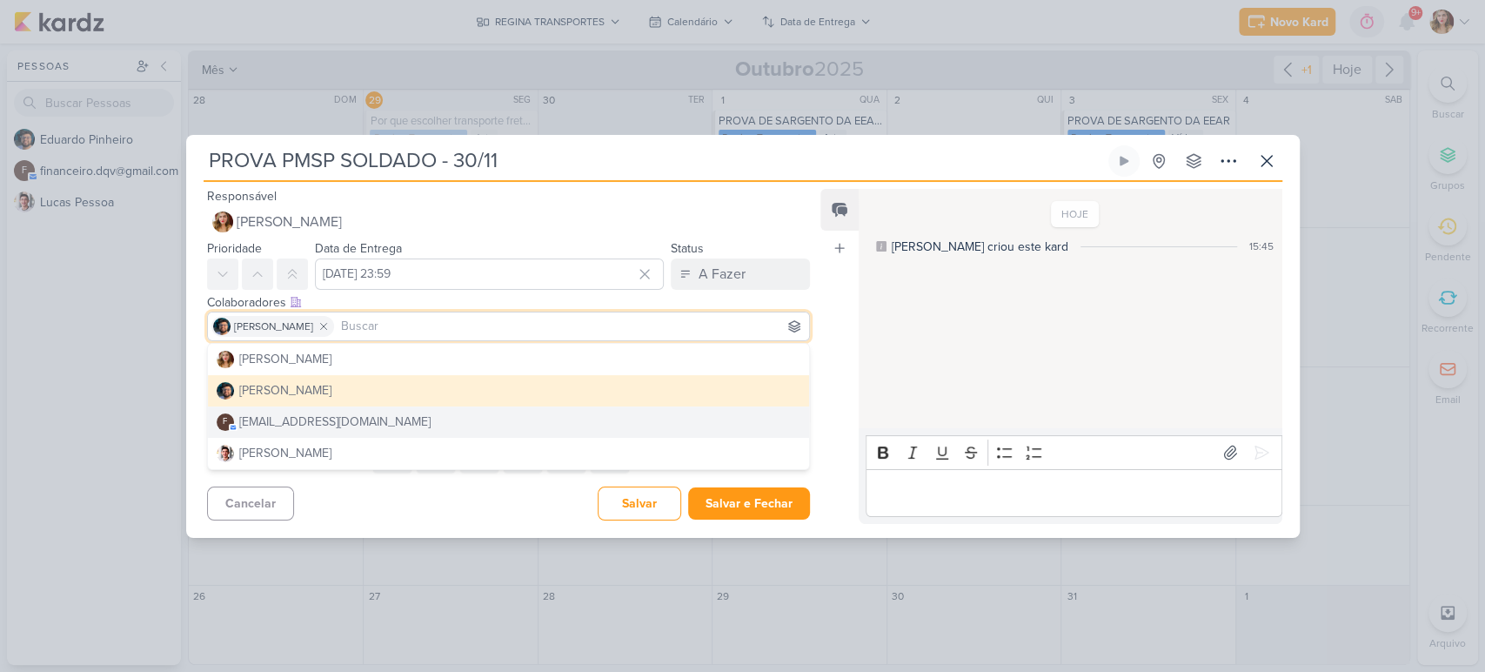
click at [456, 494] on div "Cancelar [GEOGRAPHIC_DATA] Salvar e Fechar Ctrl + Enter" at bounding box center [502, 501] width 632 height 44
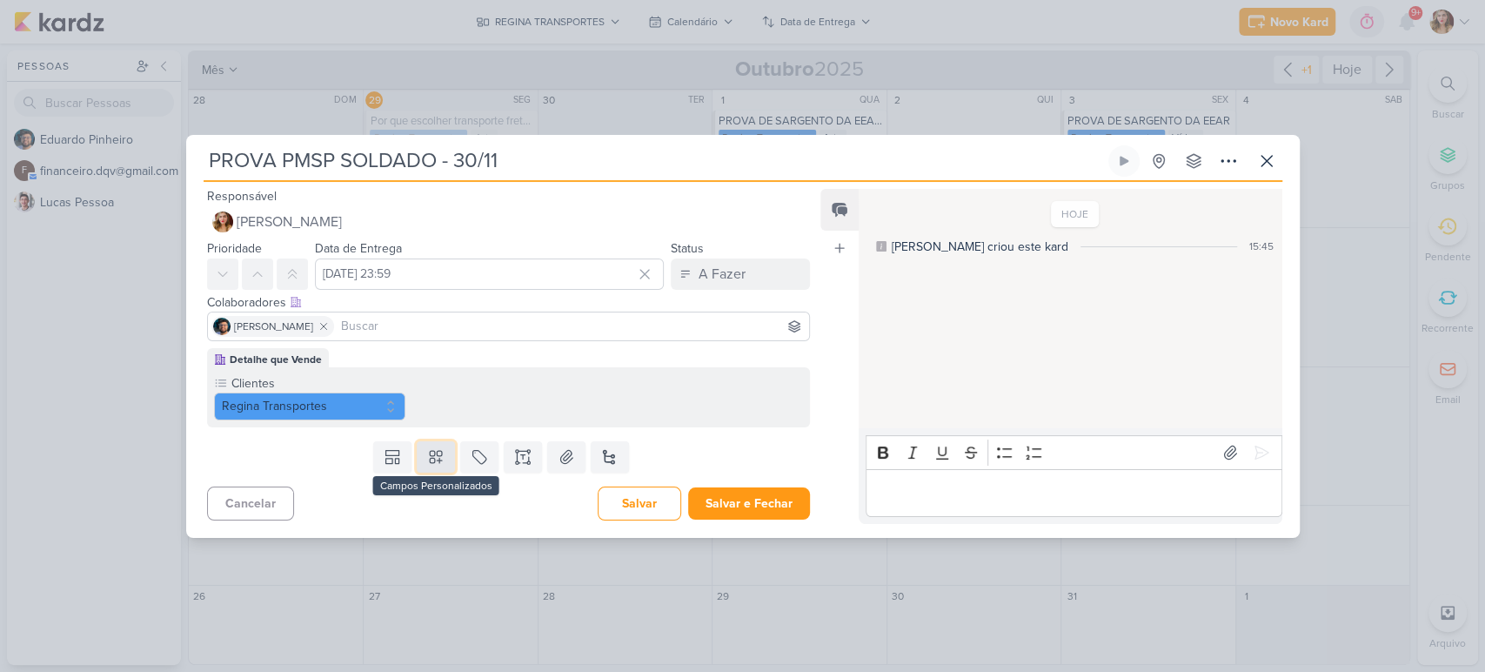
click at [423, 457] on button at bounding box center [436, 456] width 38 height 31
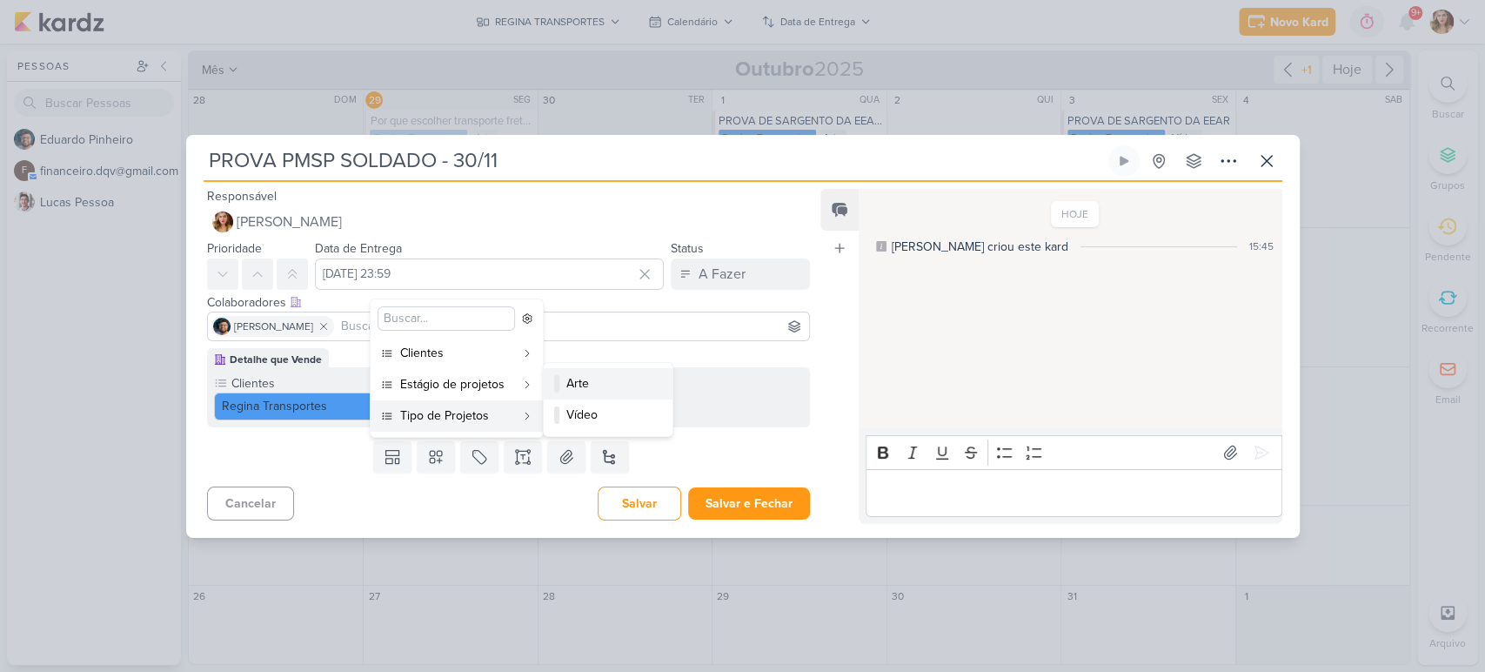
click at [579, 383] on div "Arte" at bounding box center [608, 383] width 85 height 18
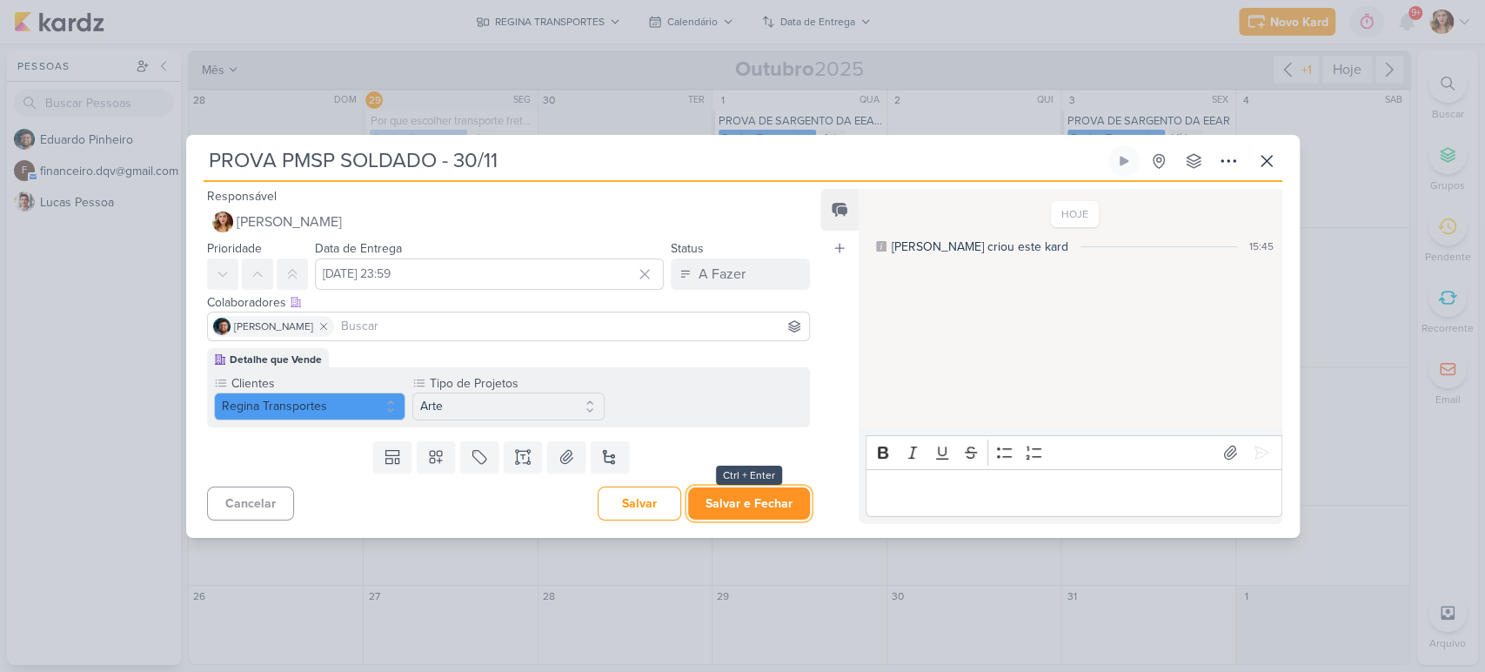
click at [740, 506] on button "Salvar e Fechar" at bounding box center [749, 503] width 122 height 32
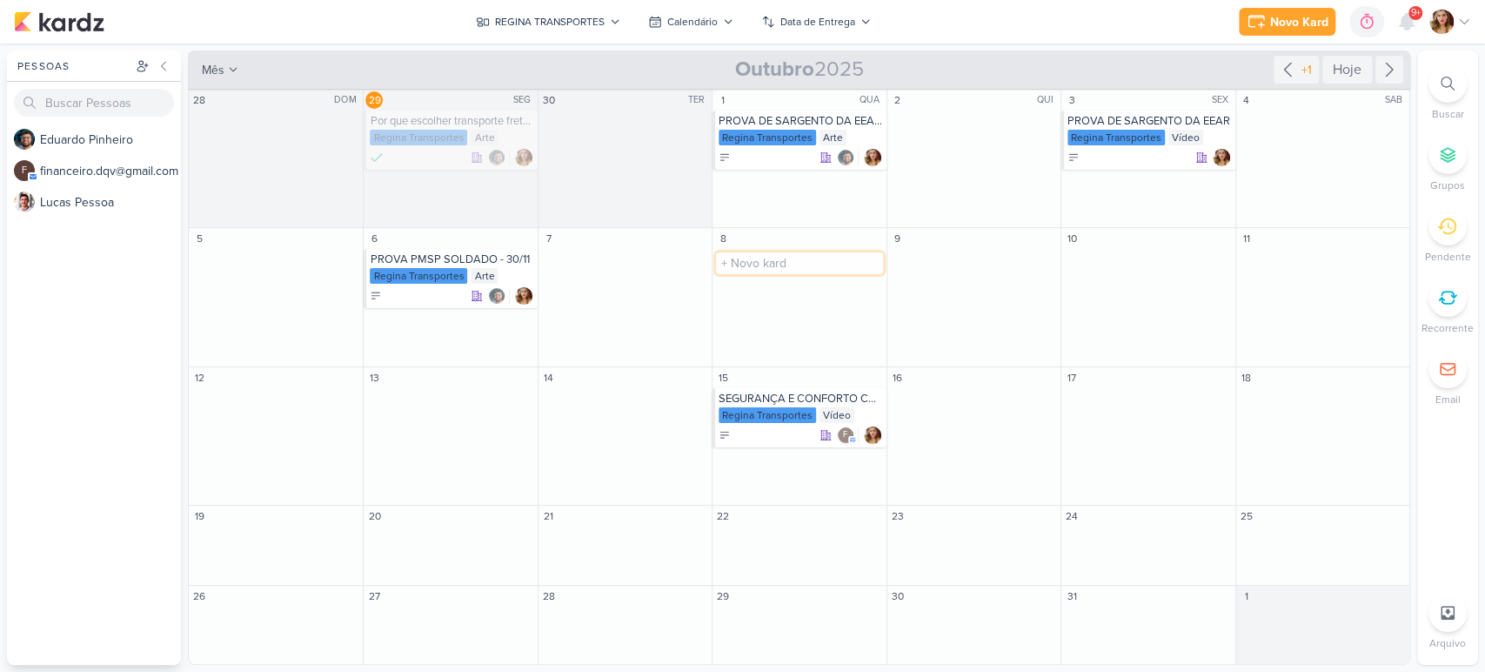
click at [832, 265] on input "text" at bounding box center [799, 263] width 166 height 22
type input "VIDEO PROVA PMSP SOLDADE 30/11"
click at [805, 262] on div "VIDEO PROVA PMSP SOLDADE 30/11" at bounding box center [801, 259] width 164 height 14
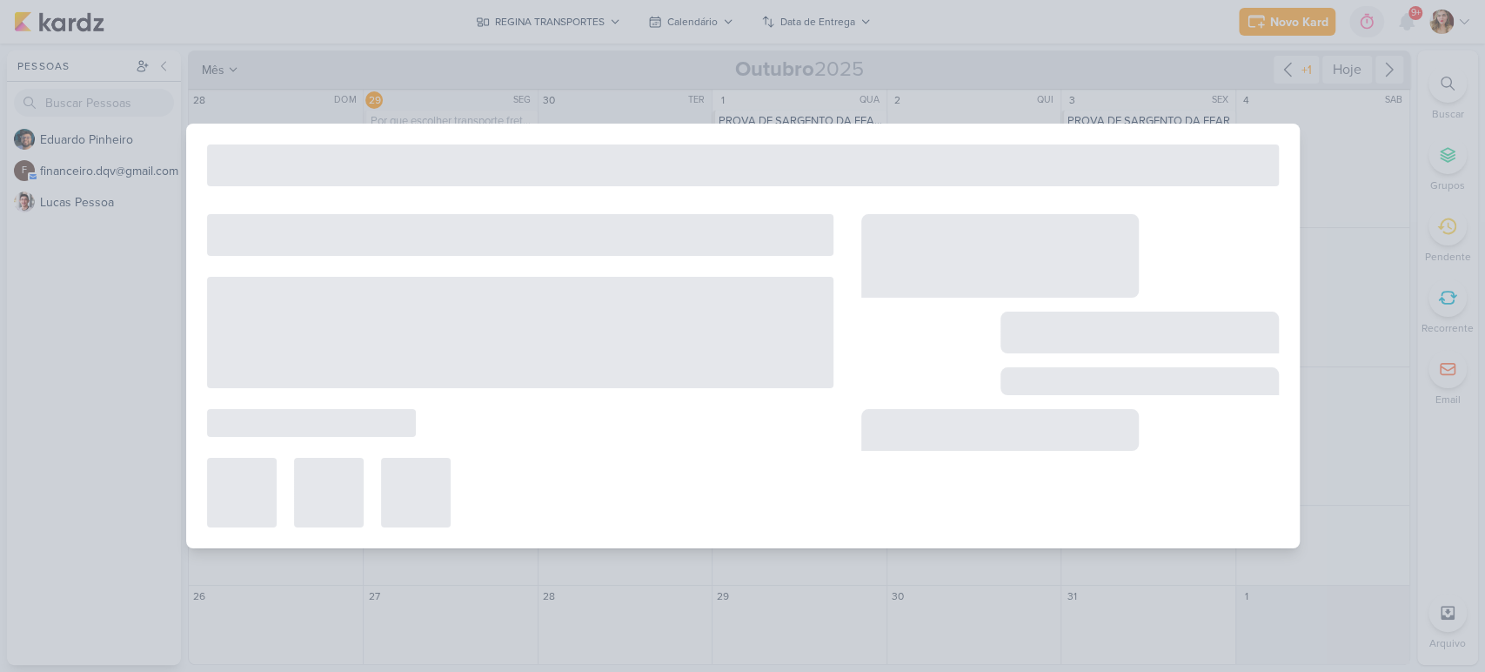
type input "VIDEO PROVA PMSP SOLDADE 30/11"
type input "[DATE] 23:59"
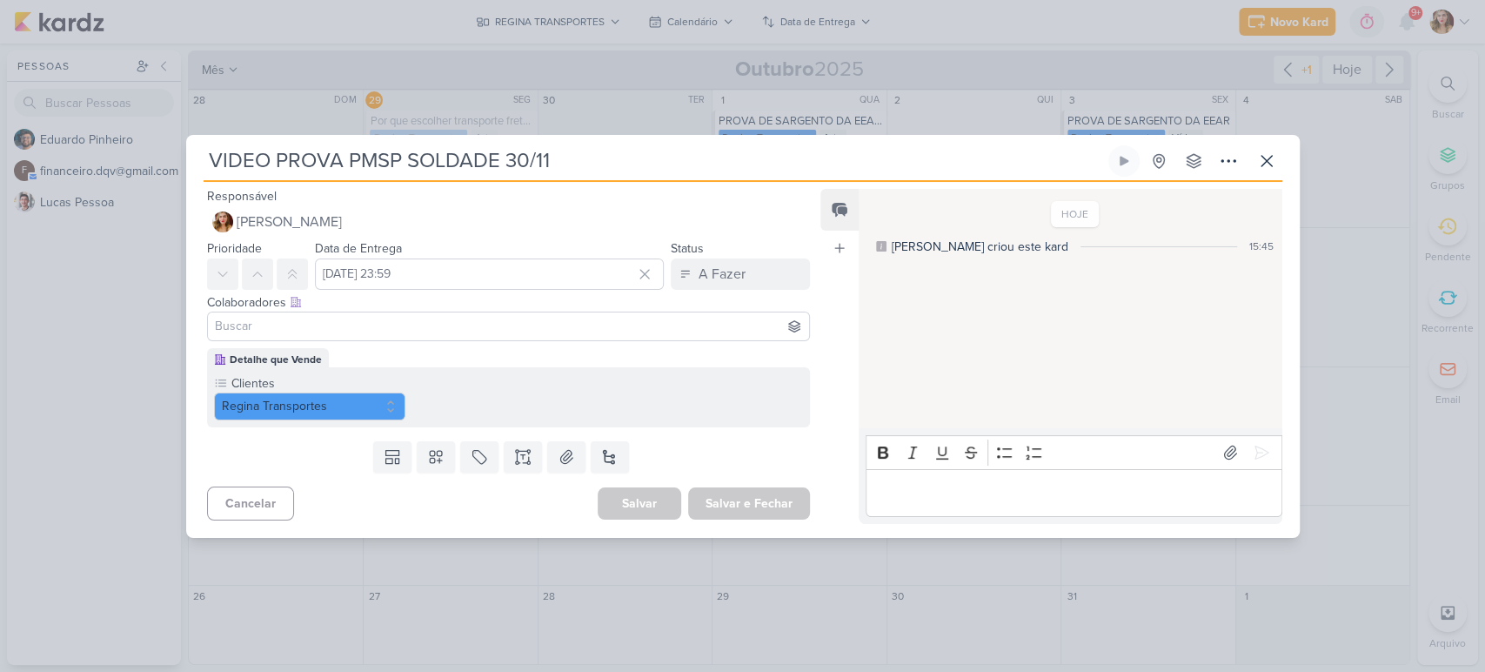
click at [408, 445] on div "Templates Campos Personalizados Marcadores Caixa De Texto Anexo [GEOGRAPHIC_DAT…" at bounding box center [502, 456] width 632 height 45
click at [427, 450] on icon at bounding box center [435, 456] width 17 height 17
click at [596, 411] on div "Vídeo" at bounding box center [608, 414] width 85 height 18
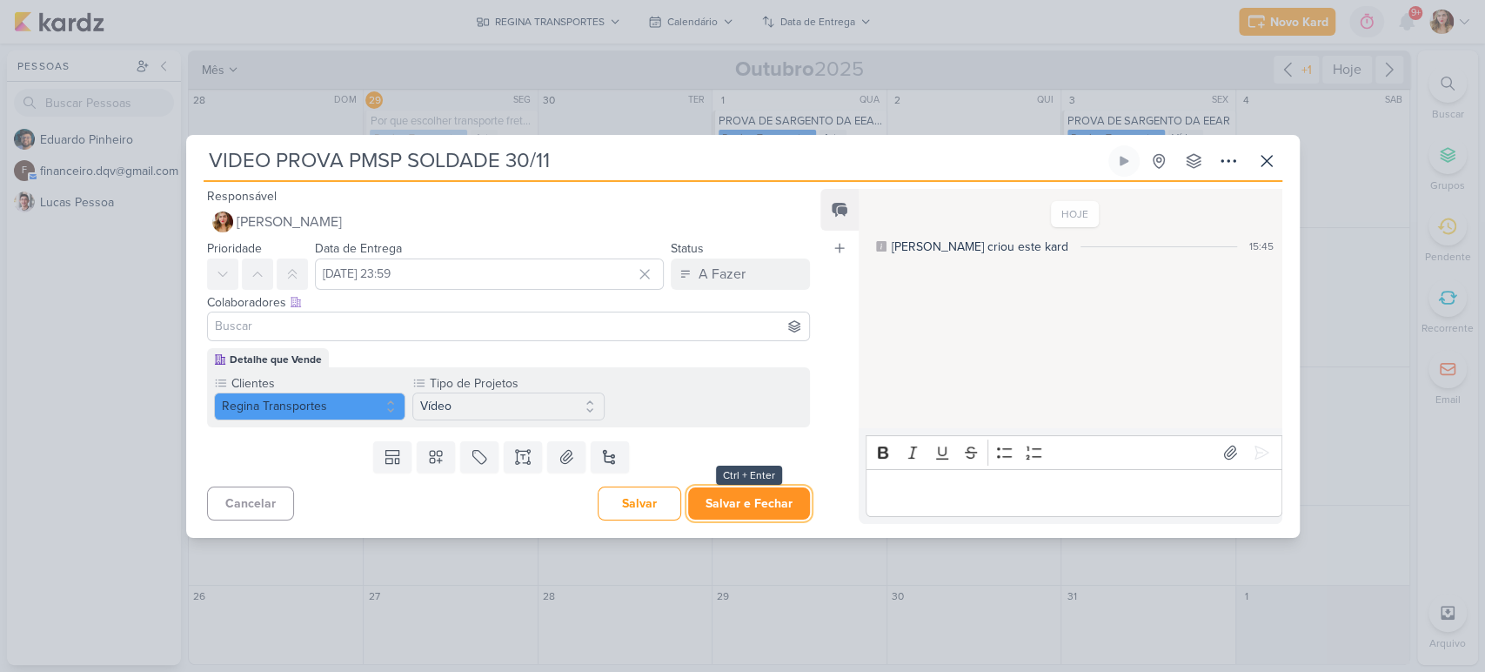
click at [780, 516] on button "Salvar e Fechar" at bounding box center [749, 503] width 122 height 32
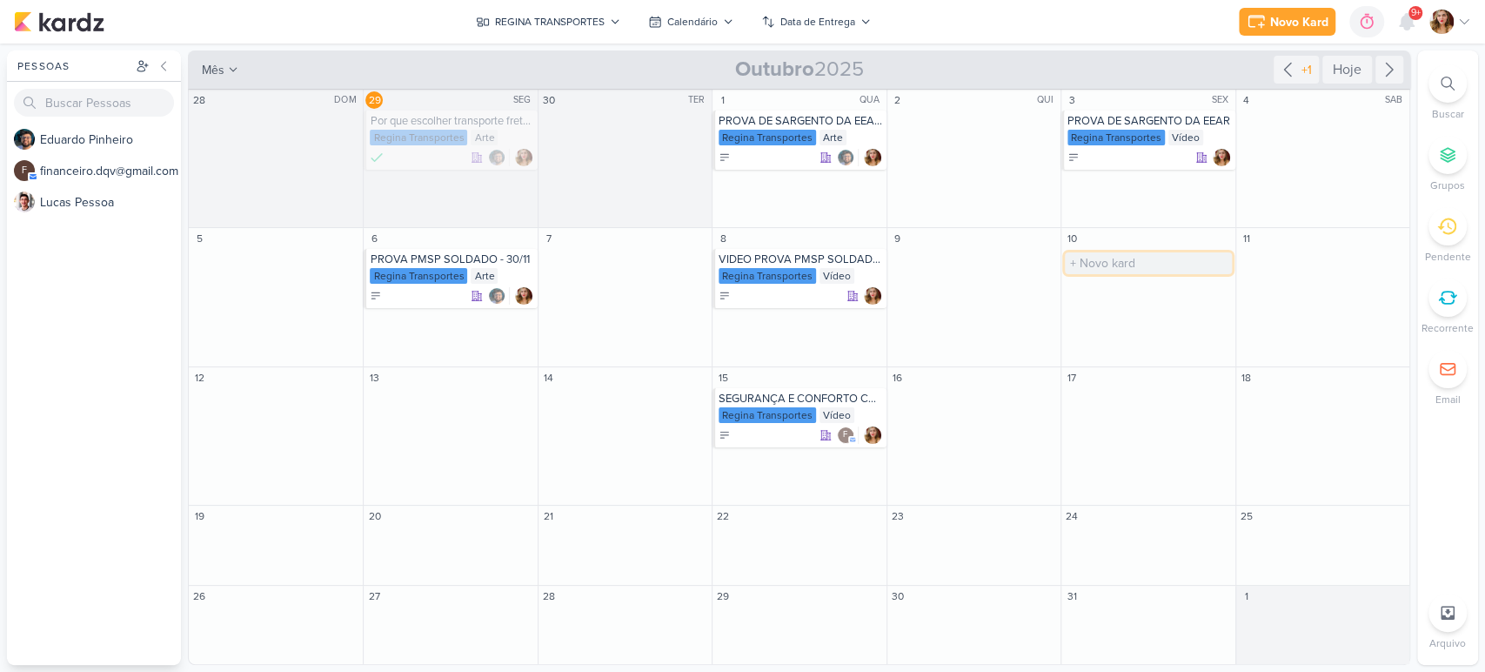
click at [1182, 269] on input "text" at bounding box center [1148, 263] width 166 height 22
type input "PROVA [PERSON_NAME] ESCREVENTE 07/12"
click at [1165, 257] on div "PROVA [PERSON_NAME] ESCREVENTE 07/12" at bounding box center [1149, 259] width 164 height 14
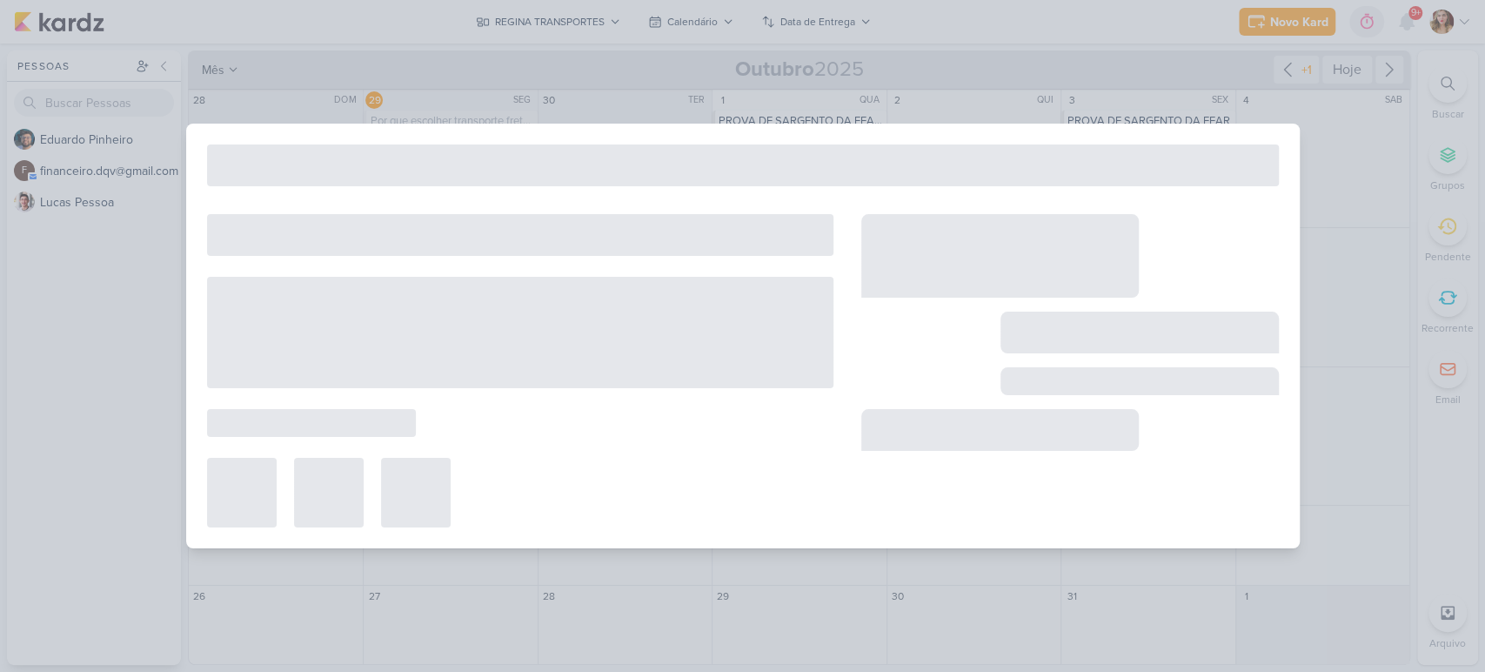
type input "PROVA [PERSON_NAME] ESCREVENTE 07/12"
type input "[DATE] 23:59"
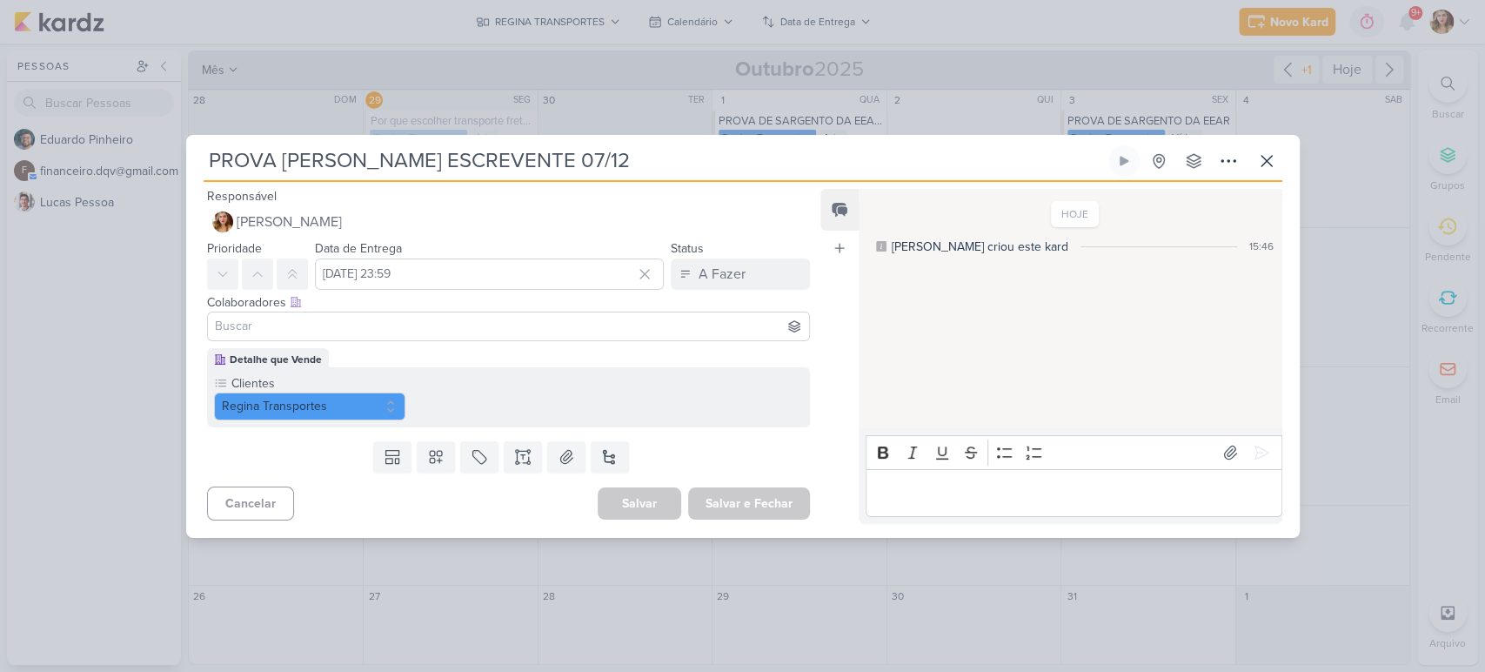
click at [539, 322] on input at bounding box center [508, 326] width 595 height 21
type input "ED"
click at [466, 352] on button "[PERSON_NAME]" at bounding box center [509, 359] width 602 height 31
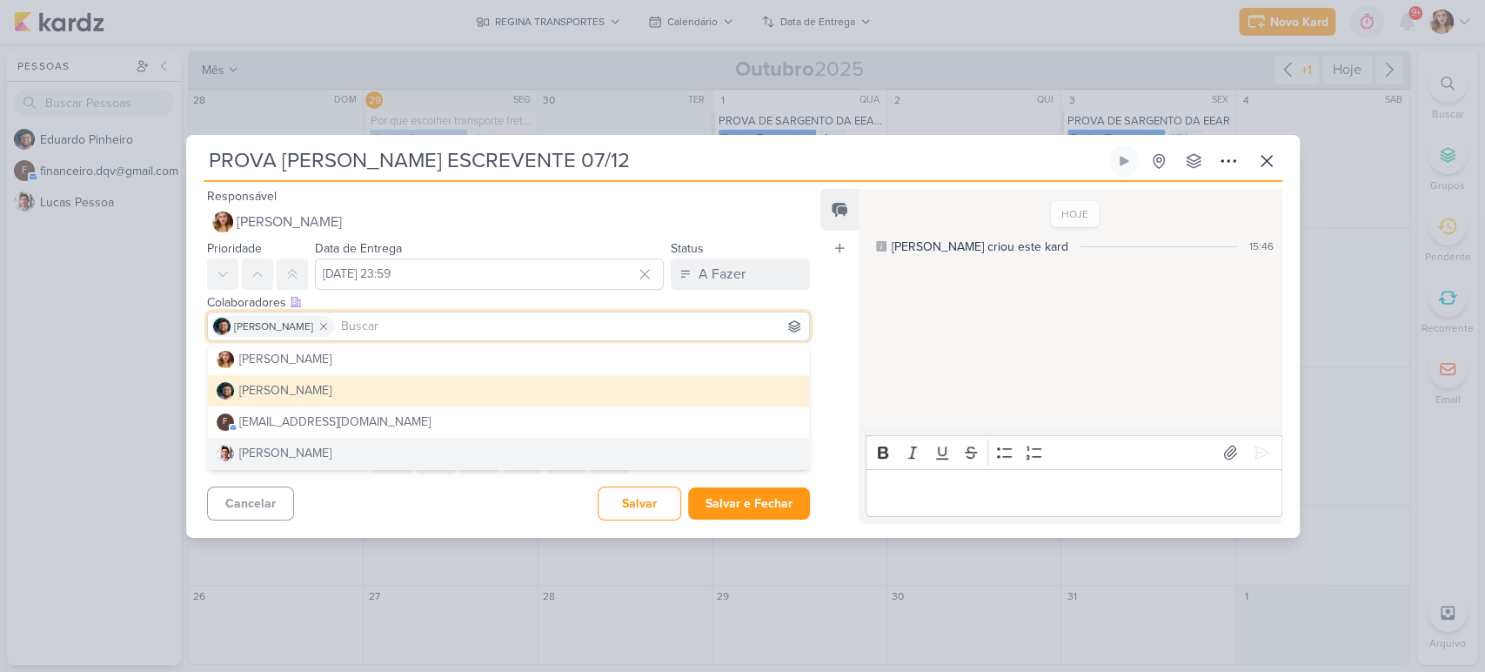
click at [447, 472] on div "Templates Campos Personalizados Marcadores Caixa De Texto Anexo [GEOGRAPHIC_DAT…" at bounding box center [502, 456] width 632 height 45
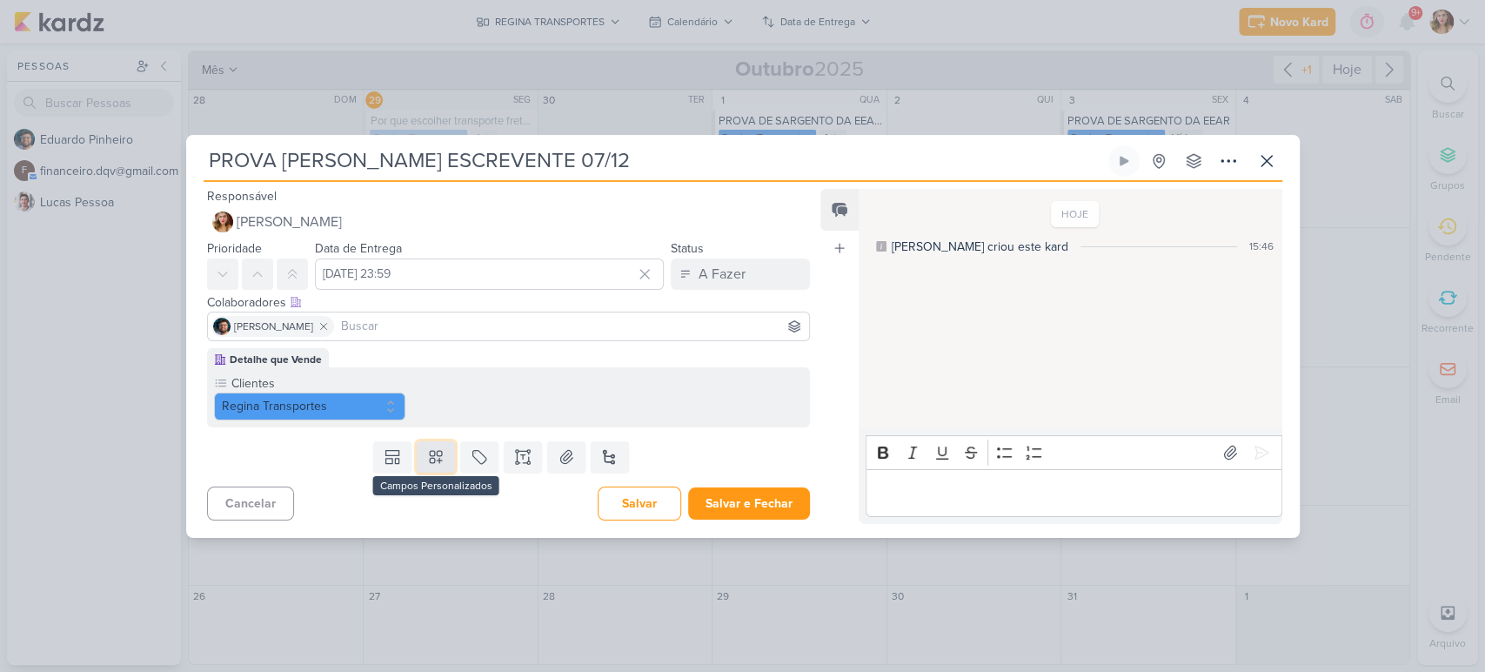
click at [427, 457] on icon at bounding box center [435, 456] width 17 height 17
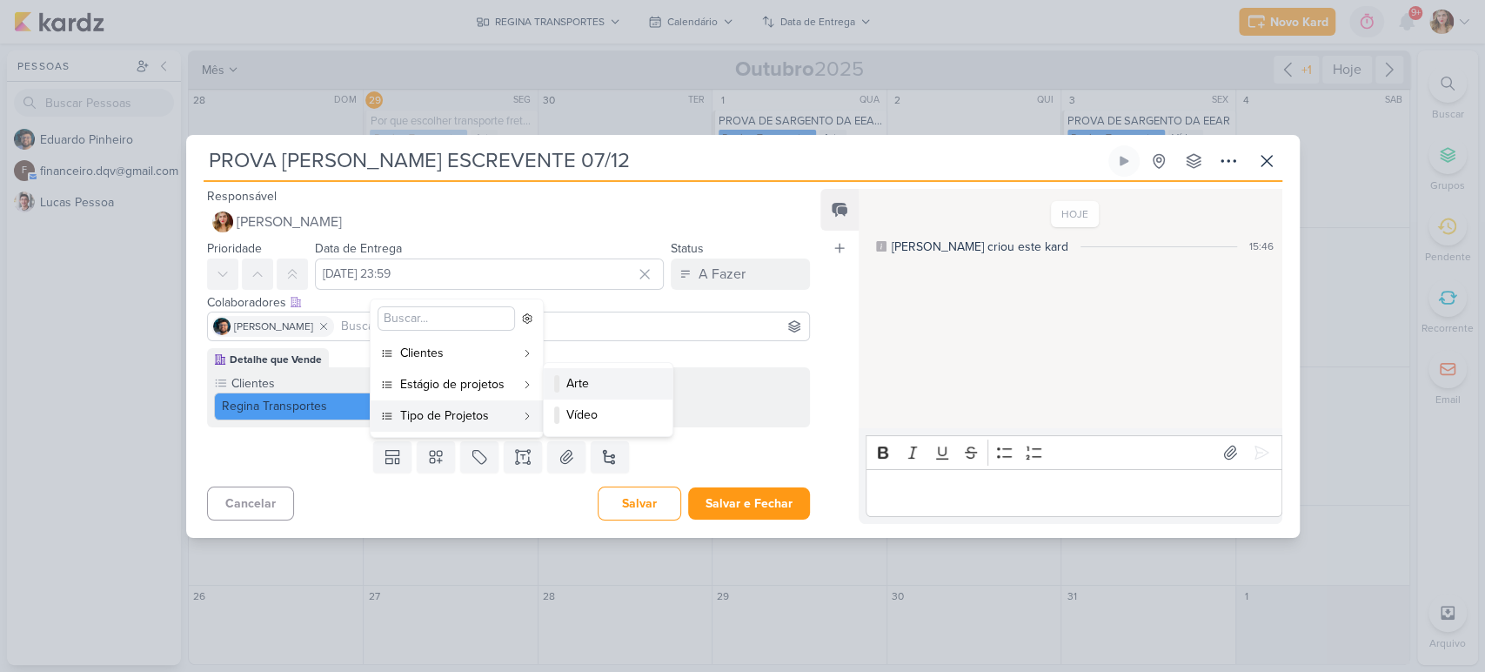
click at [627, 386] on div "Arte" at bounding box center [608, 383] width 85 height 18
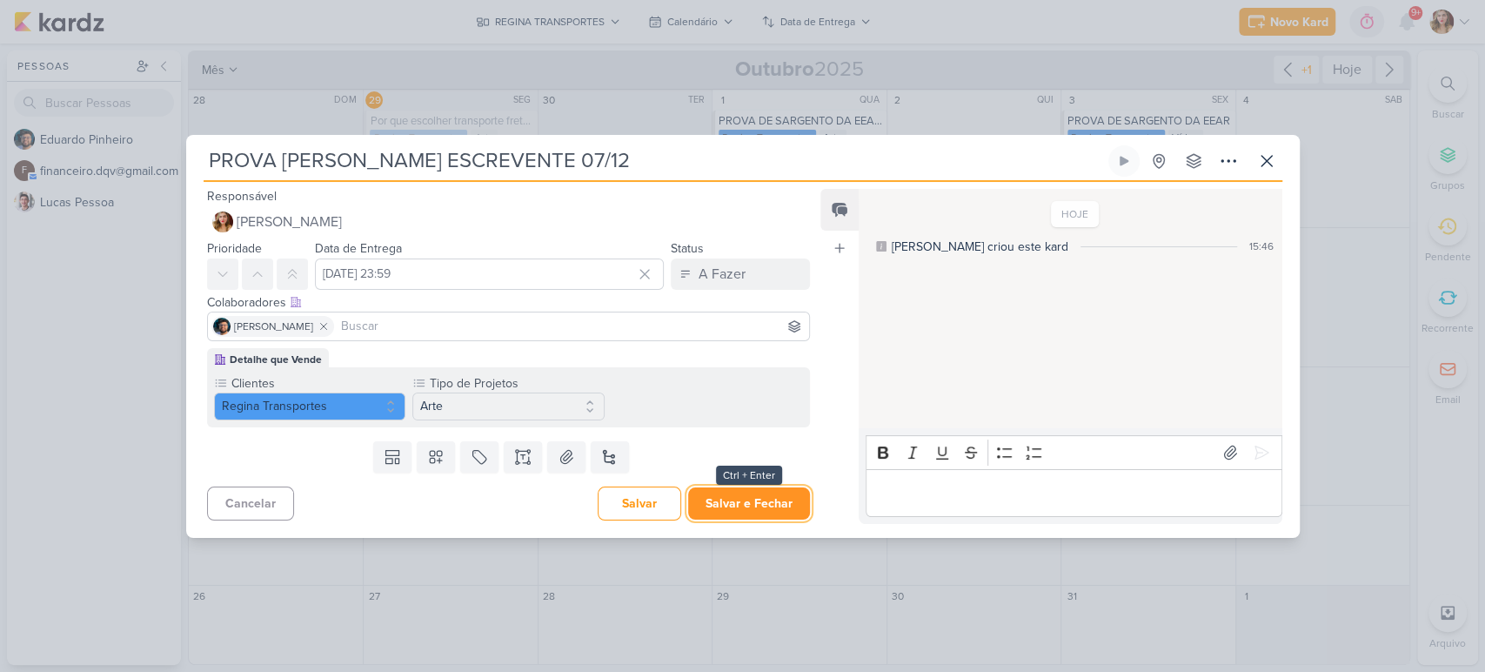
click at [769, 506] on button "Salvar e Fechar" at bounding box center [749, 503] width 122 height 32
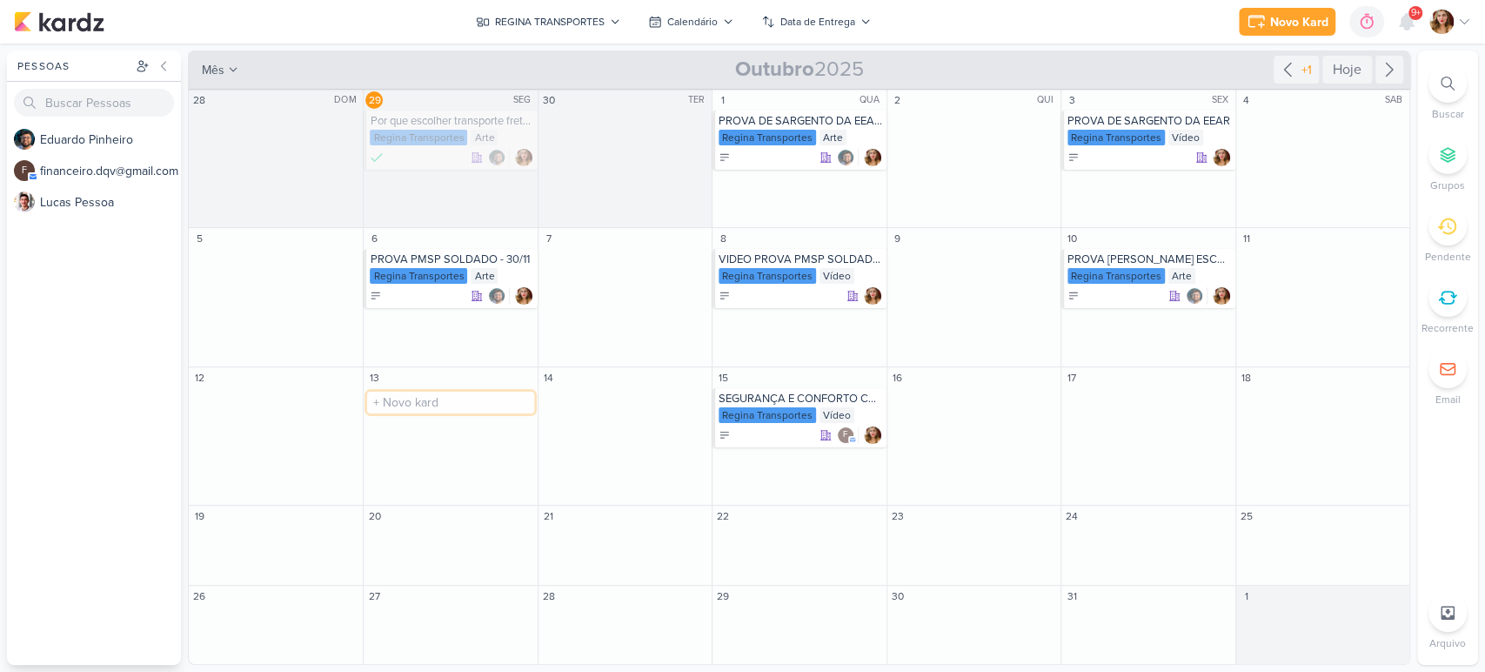
click at [457, 408] on input "text" at bounding box center [450, 402] width 166 height 22
click at [466, 394] on input "text" at bounding box center [450, 402] width 166 height 22
paste input "Contador TJSP"
type input "Contador TJSP 14/12"
click at [434, 440] on div at bounding box center [452, 434] width 164 height 17
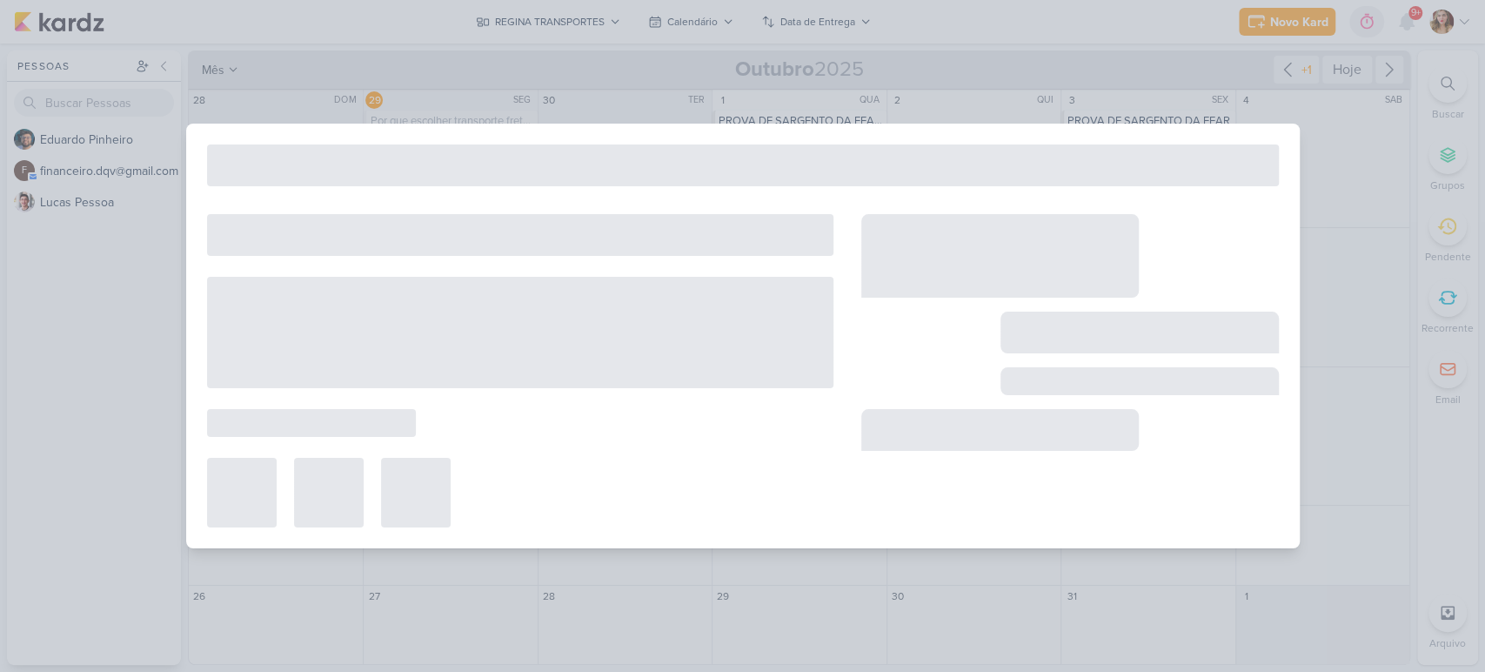
type input "Contador TJSP 14/12"
type input "[DATE] 23:59"
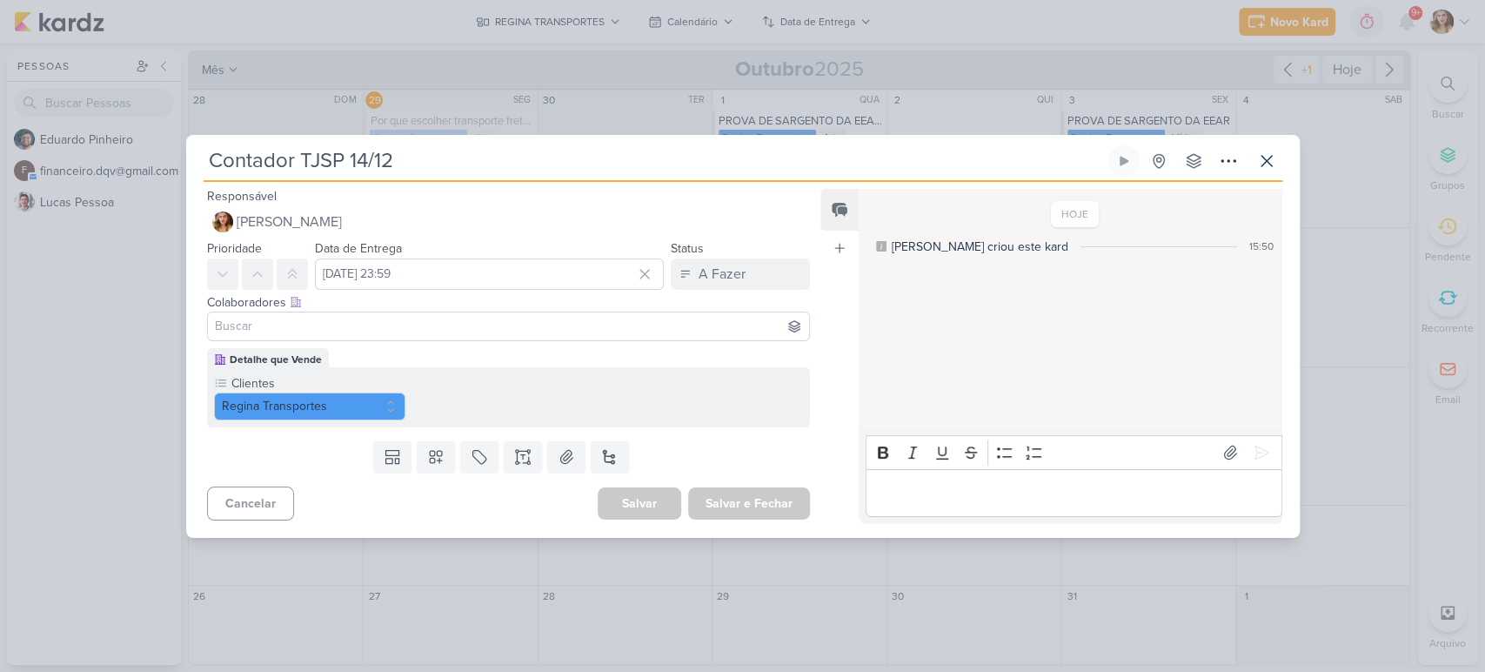
click at [297, 317] on input at bounding box center [508, 326] width 595 height 21
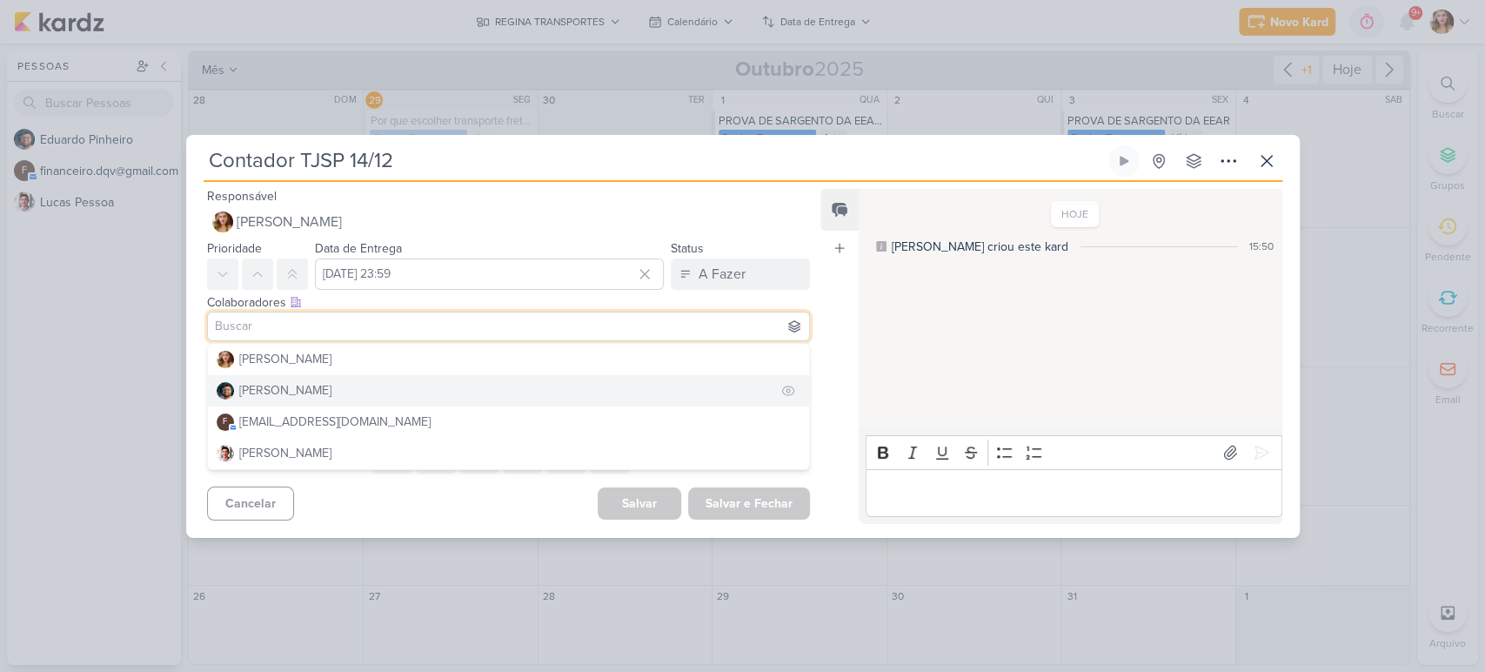
click at [353, 388] on button "[PERSON_NAME]" at bounding box center [509, 390] width 602 height 31
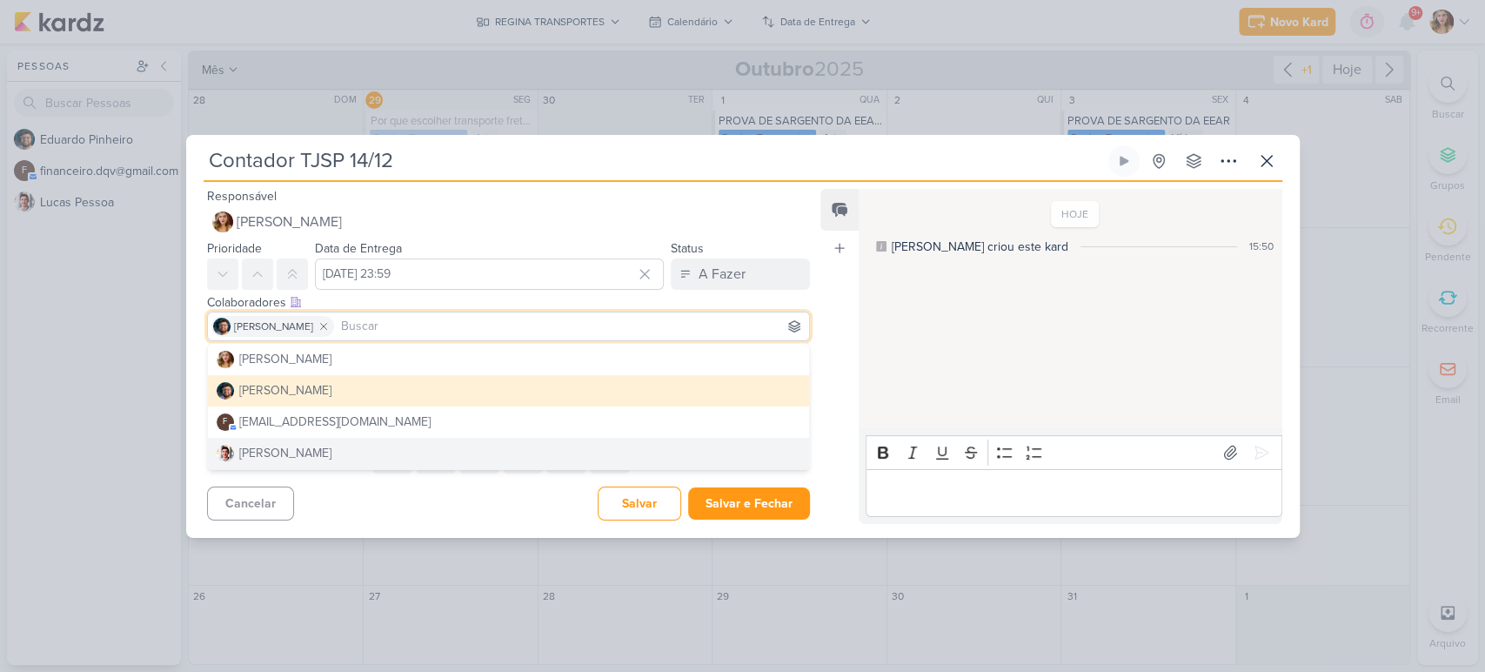
click at [833, 513] on div "Feed Atrelar email Solte o email para atrelar ao kard" at bounding box center [839, 356] width 38 height 335
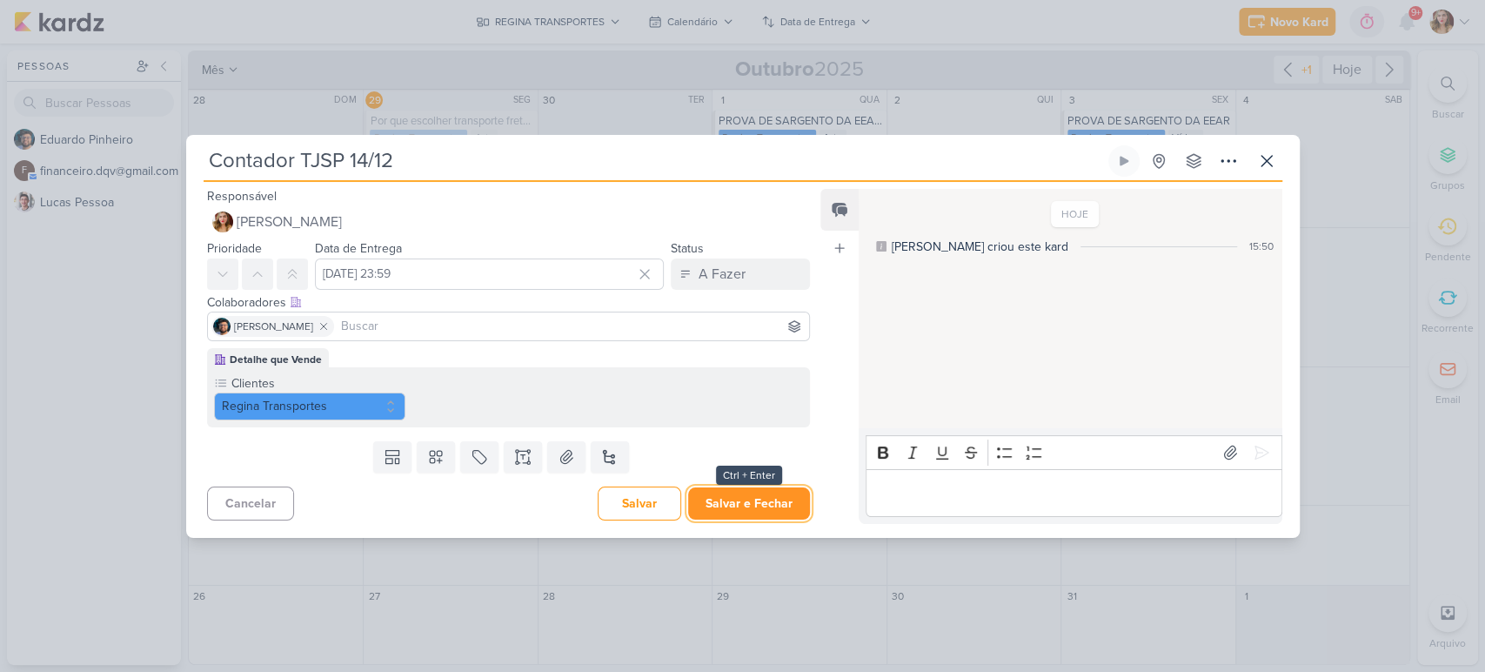
click at [776, 513] on button "Salvar e Fechar" at bounding box center [749, 503] width 122 height 32
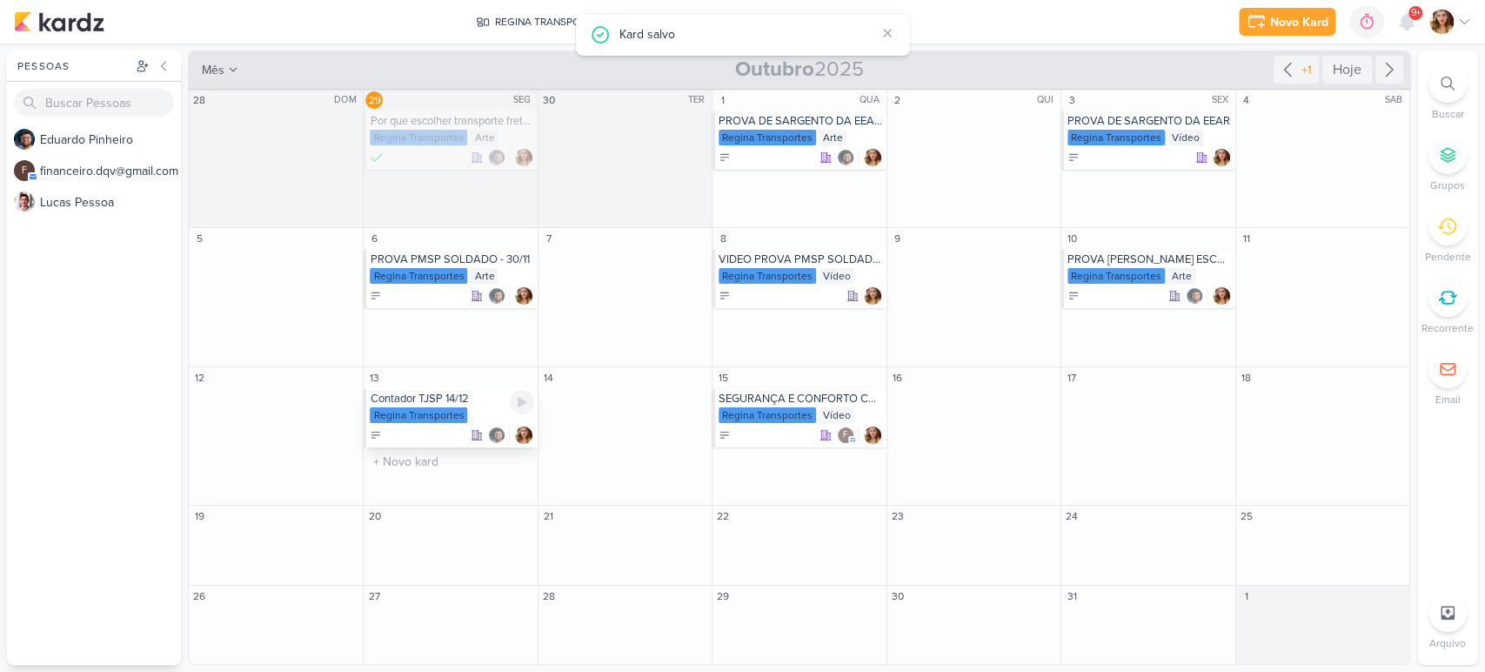
click at [453, 429] on div at bounding box center [452, 434] width 164 height 17
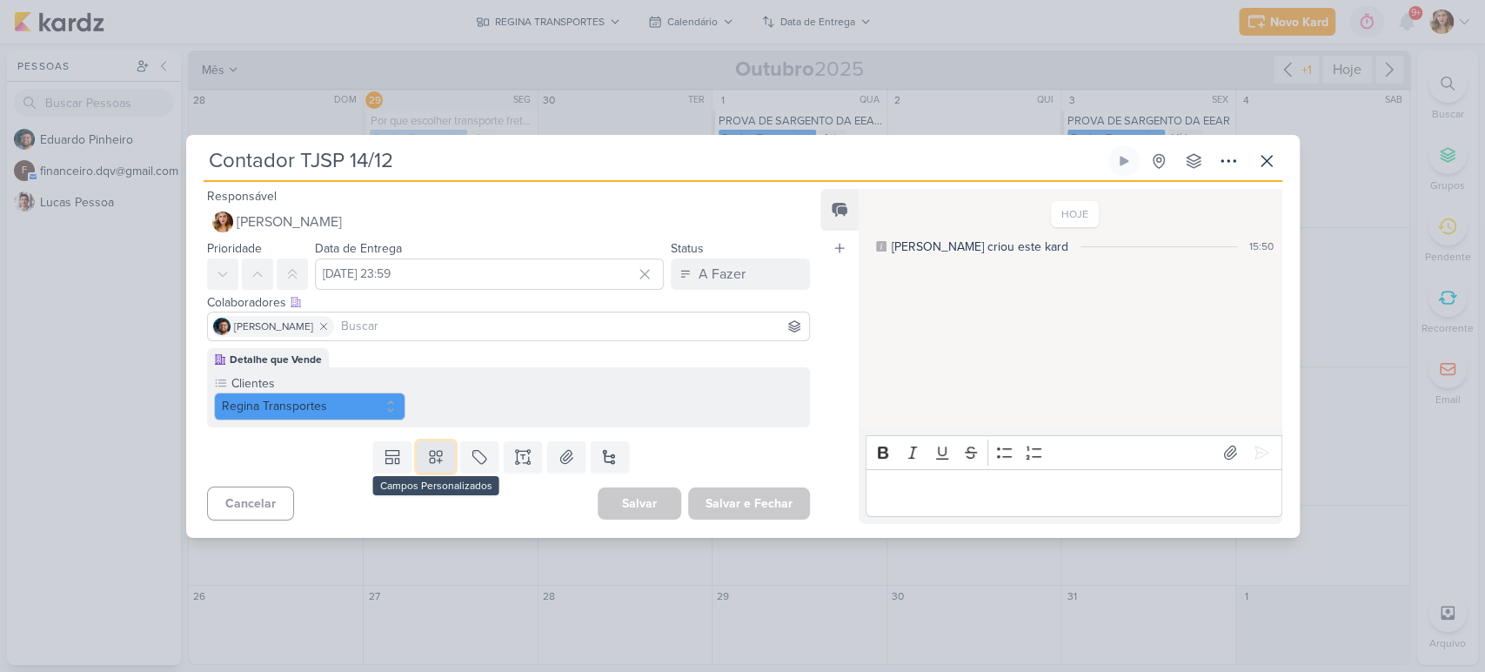
click at [445, 451] on button at bounding box center [436, 456] width 38 height 31
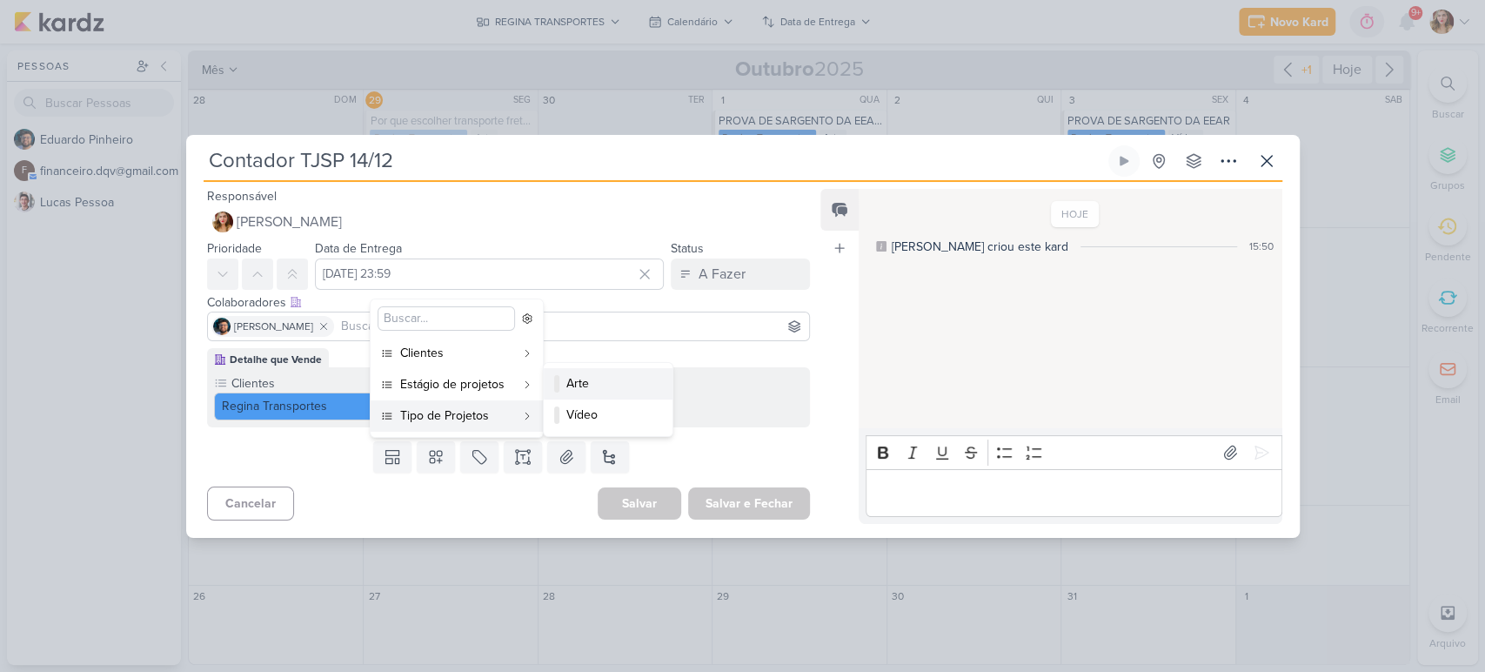
click at [584, 379] on div "Arte" at bounding box center [608, 383] width 85 height 18
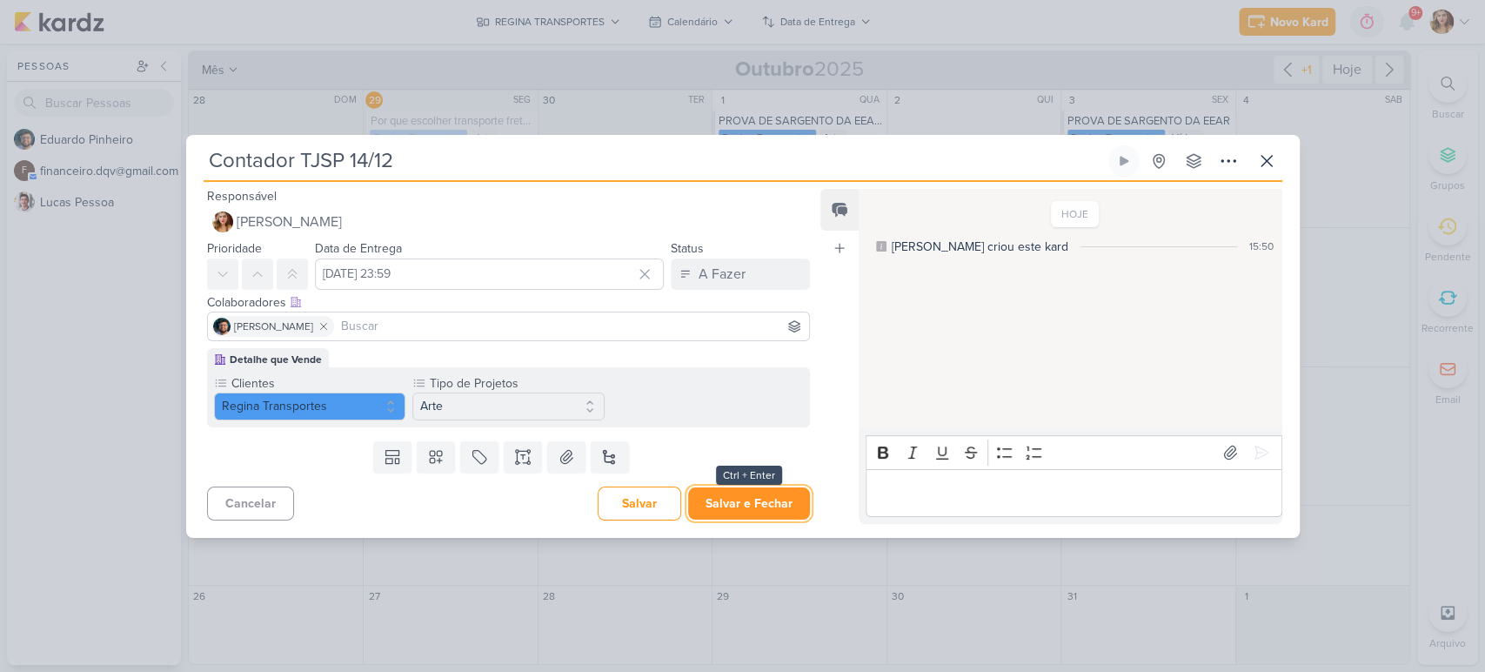
click at [770, 499] on button "Salvar e Fechar" at bounding box center [749, 503] width 122 height 32
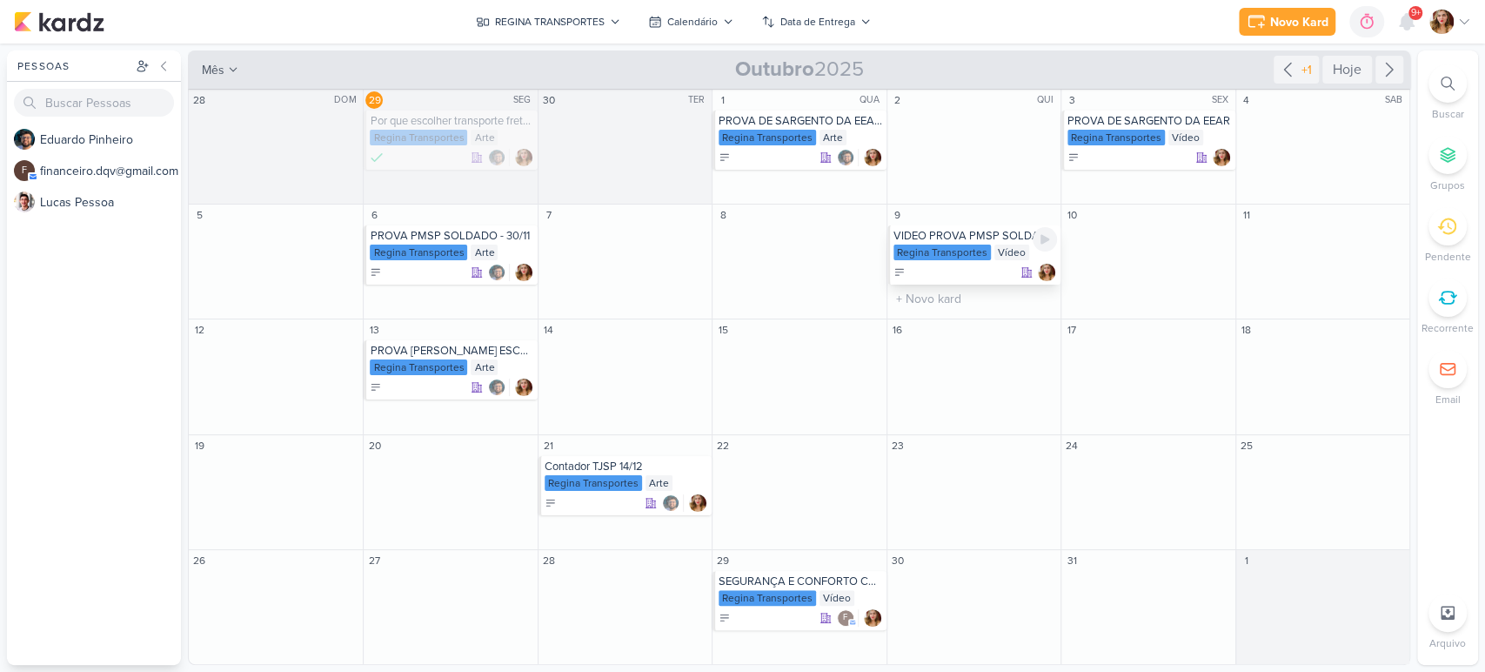
click at [1002, 232] on div "VIDEO PROVA PMSP SOLDADE 30/11" at bounding box center [975, 236] width 164 height 14
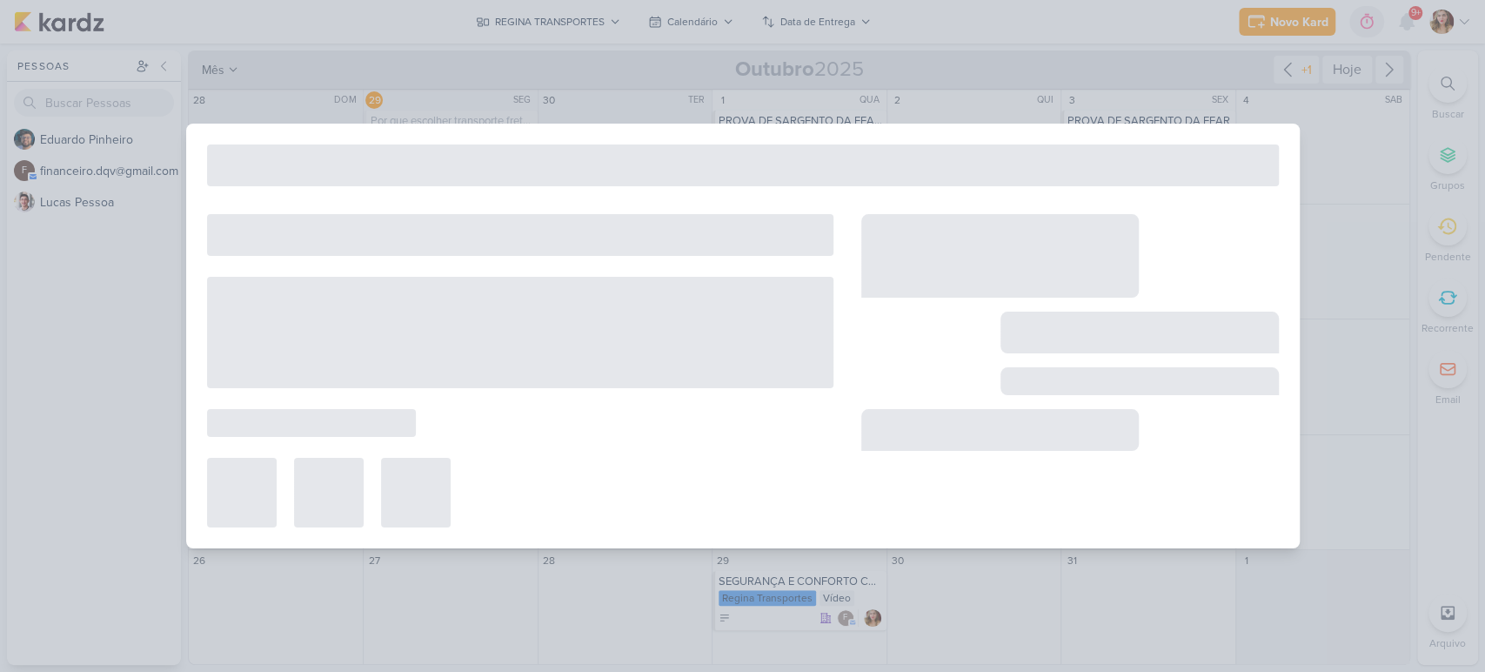
type input "VIDEO PROVA PMSP SOLDADE 30/11"
type input "[DATE] 23:59"
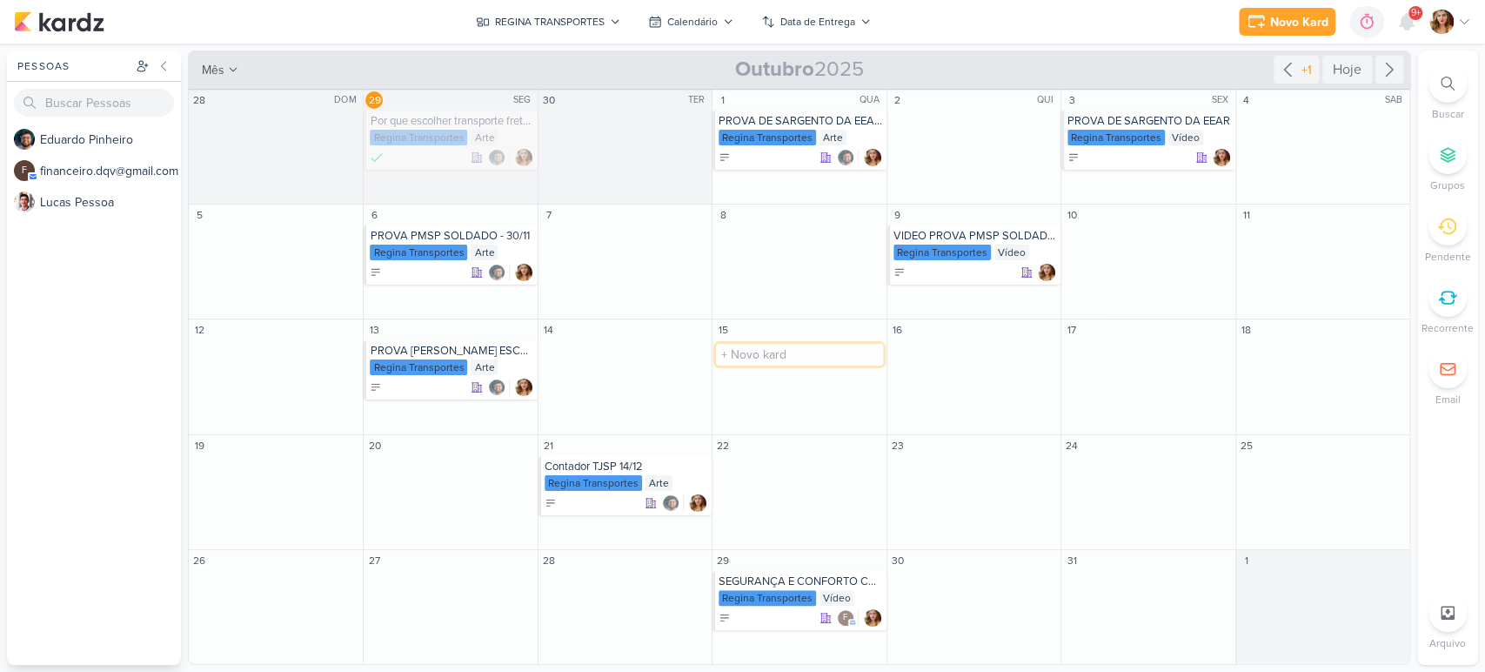
click at [815, 351] on input "text" at bounding box center [799, 355] width 166 height 22
type input "VIDEO PROVA [PERSON_NAME] ESCREVENTE"
click at [828, 365] on div "Regina Transportes" at bounding box center [801, 367] width 164 height 17
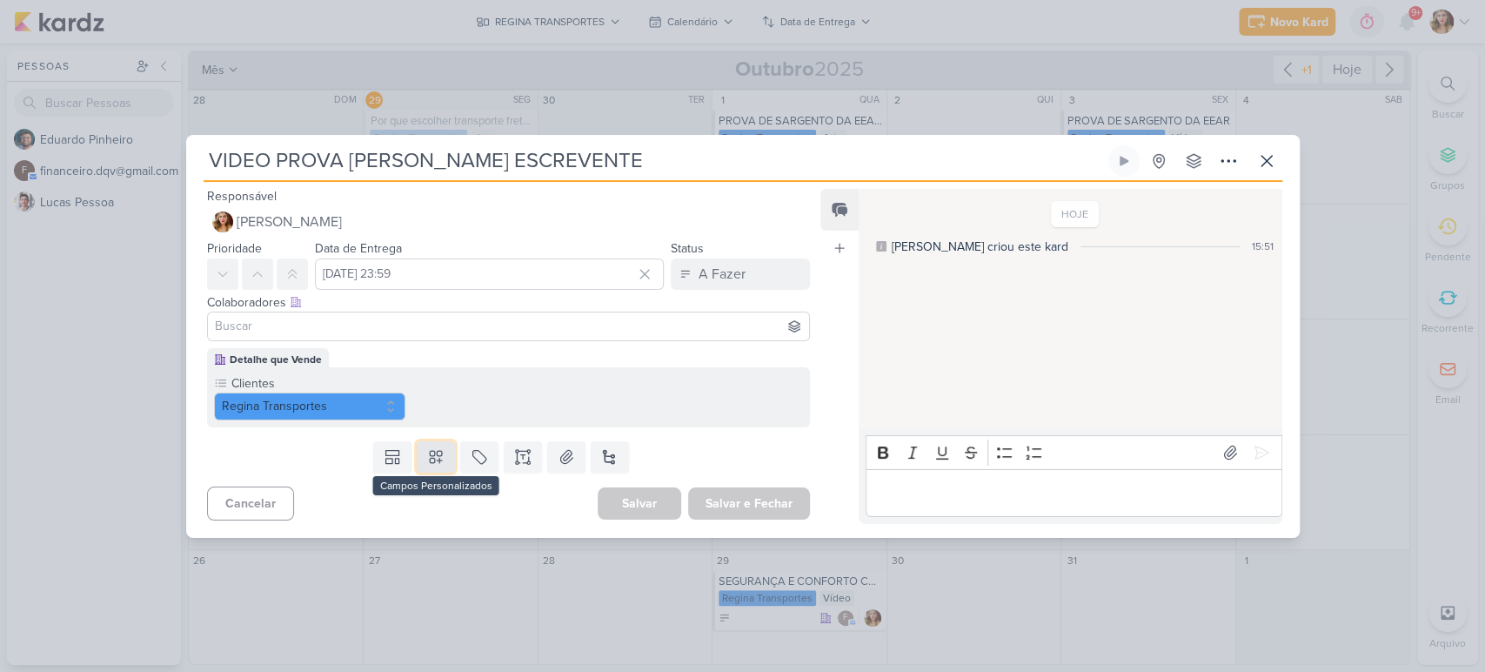
click at [441, 457] on button at bounding box center [436, 456] width 38 height 31
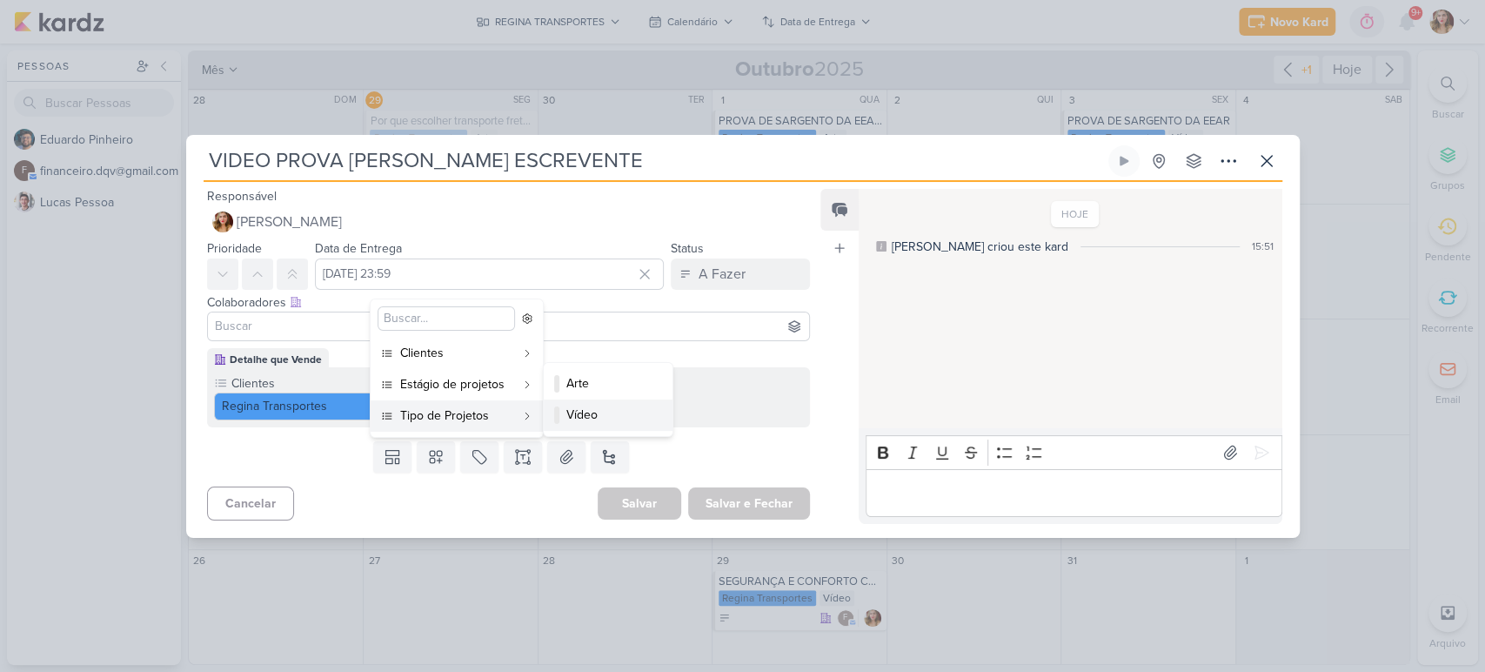
click at [597, 407] on div "Vídeo" at bounding box center [608, 414] width 85 height 18
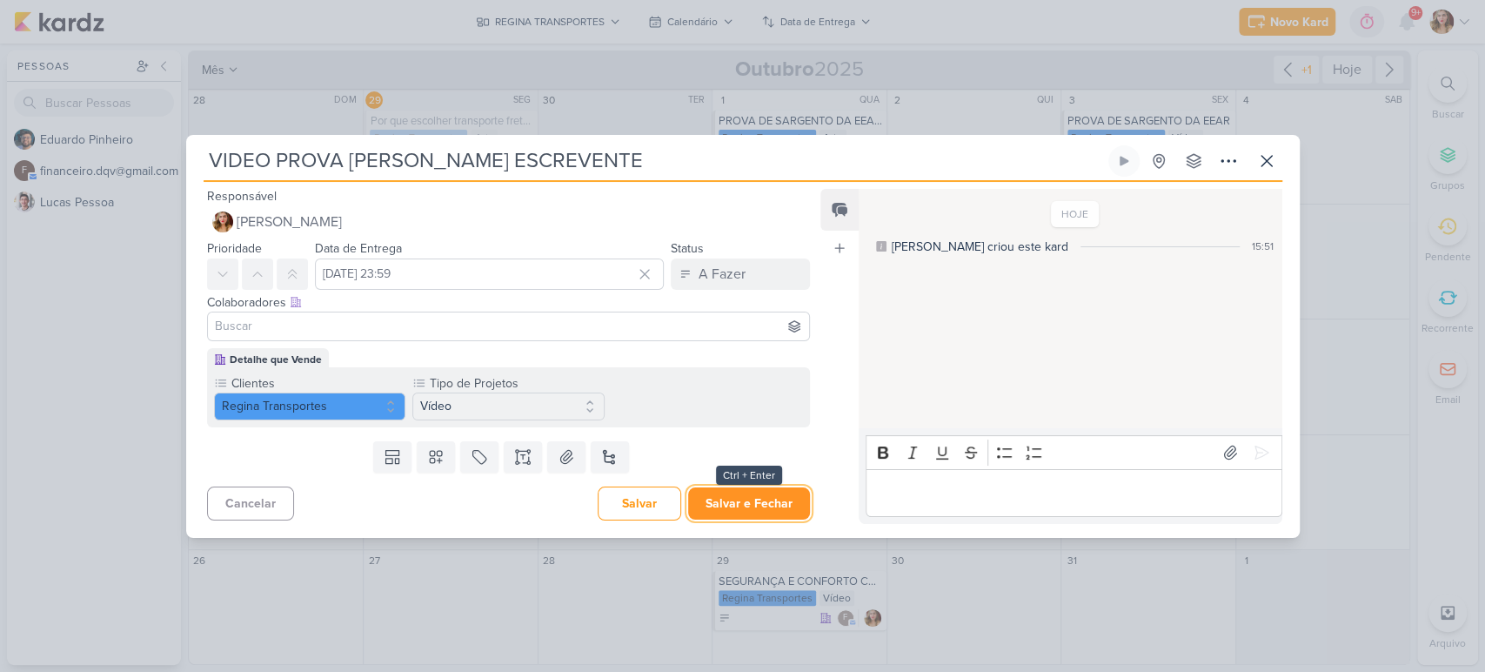
click at [781, 513] on button "Salvar e Fechar" at bounding box center [749, 503] width 122 height 32
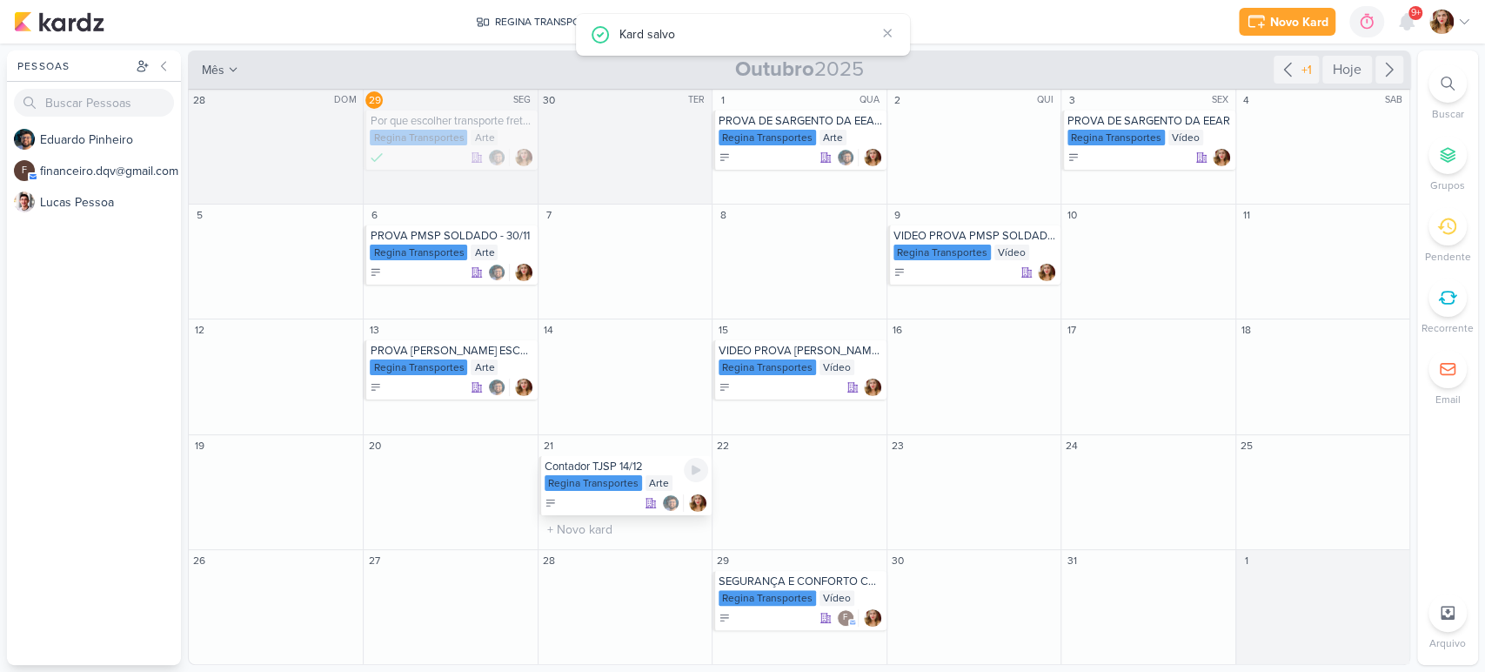
click at [630, 484] on div "Regina Transportes" at bounding box center [593, 483] width 97 height 16
click at [994, 472] on input "text" at bounding box center [974, 470] width 166 height 22
type input "PROVA CONTADOR TJSP 14/12"
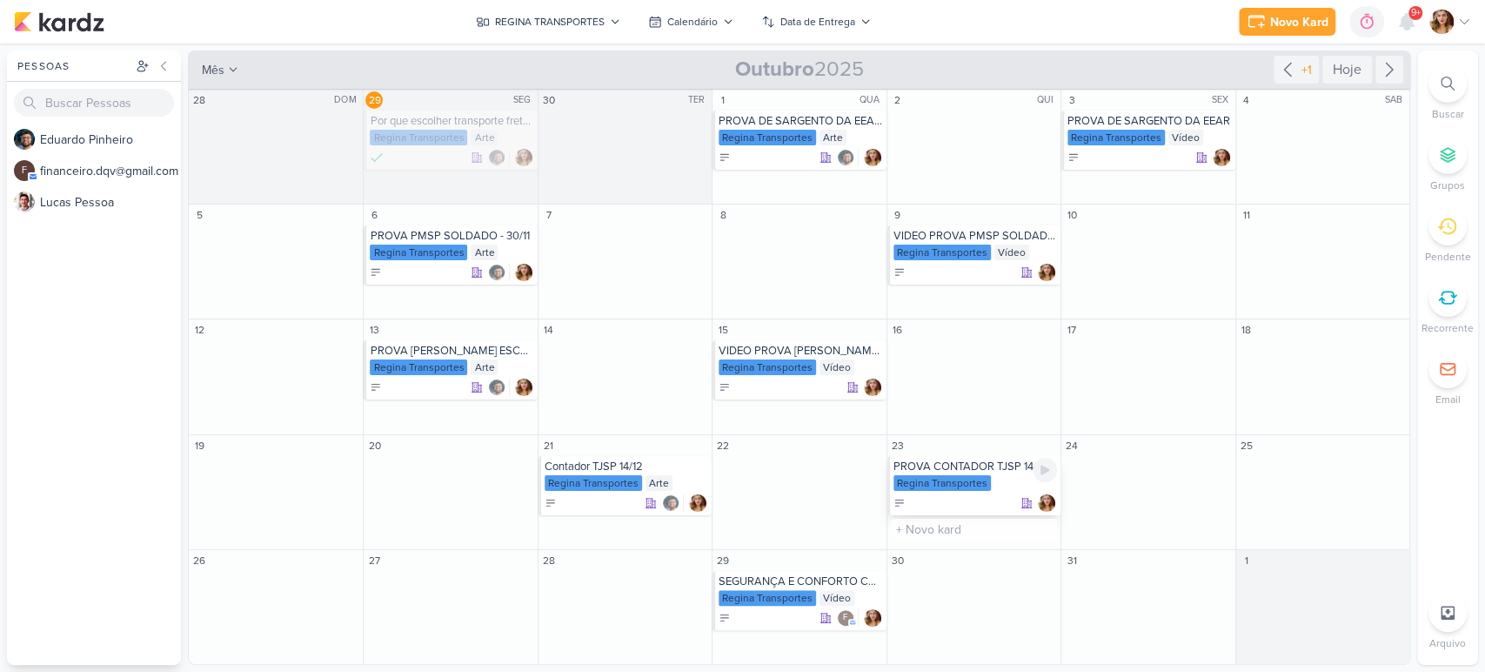
click at [956, 478] on div "Regina Transportes" at bounding box center [941, 483] width 97 height 16
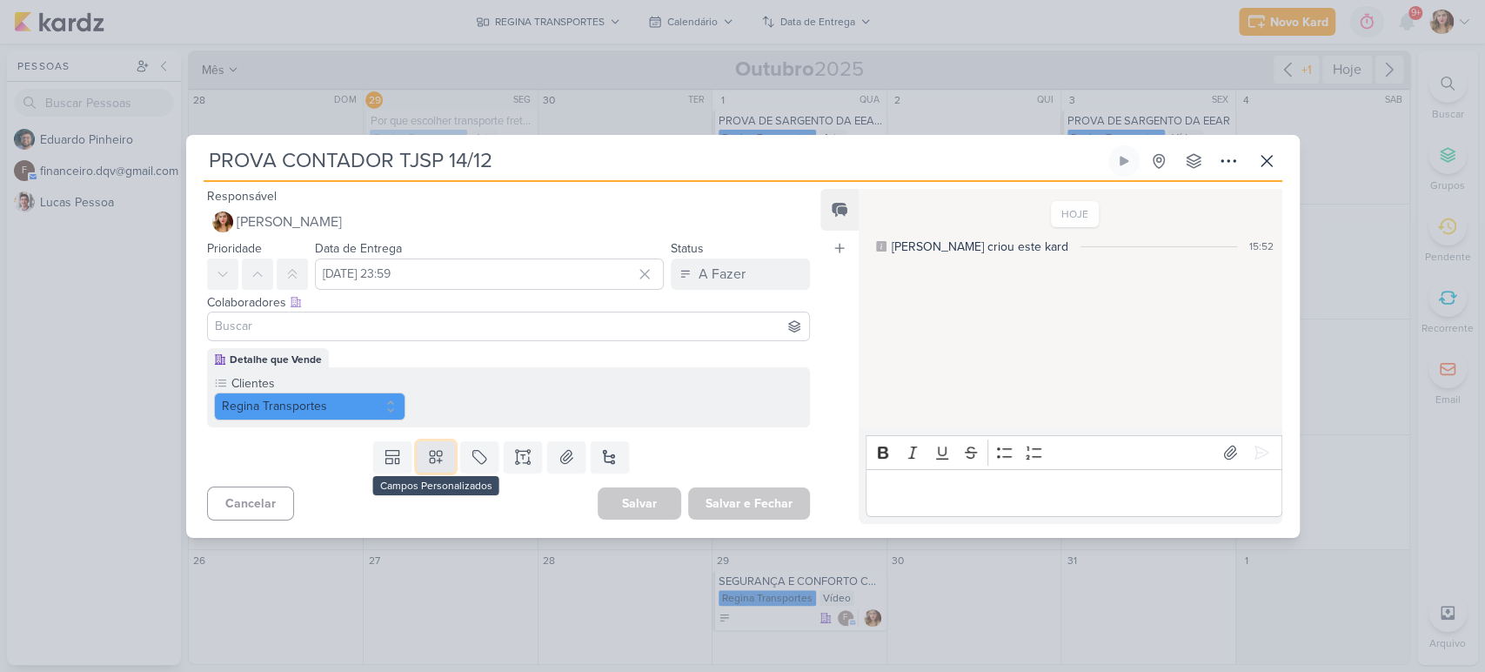
click at [445, 457] on button at bounding box center [436, 456] width 38 height 31
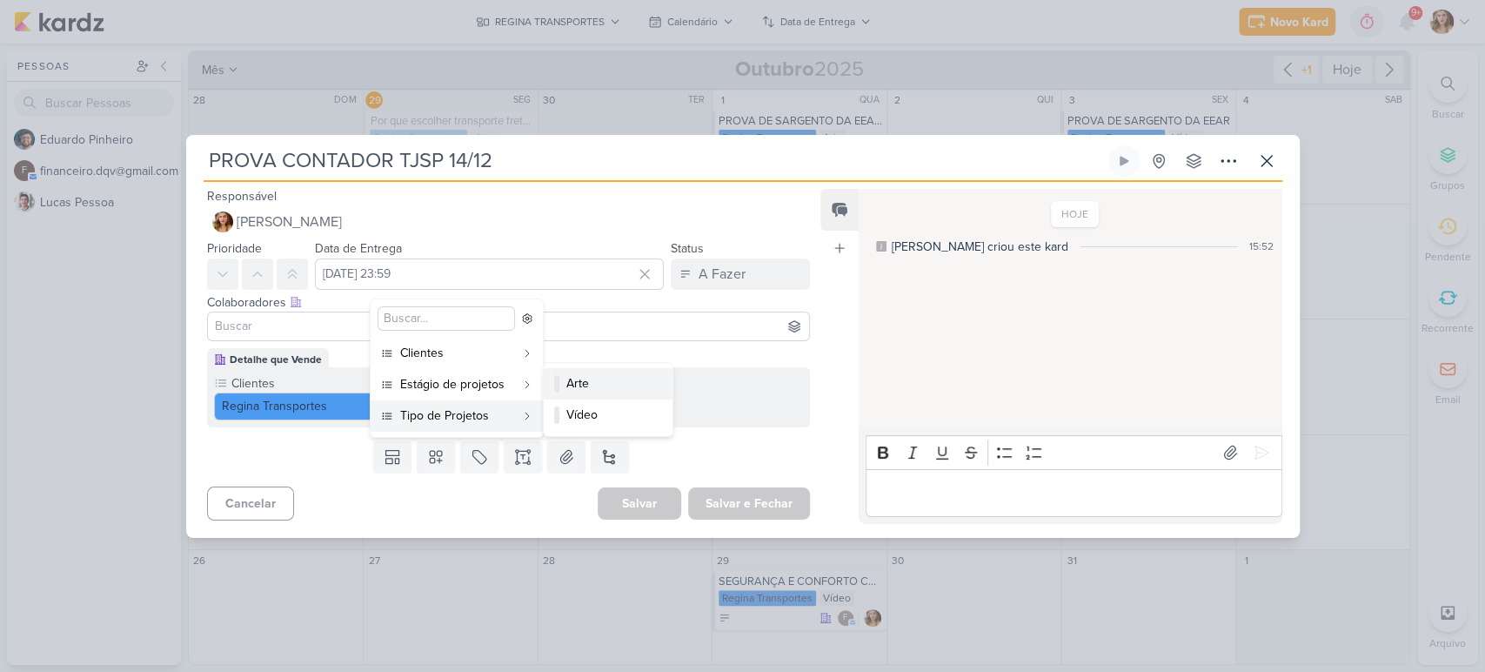
click at [606, 385] on div "Arte" at bounding box center [608, 383] width 85 height 18
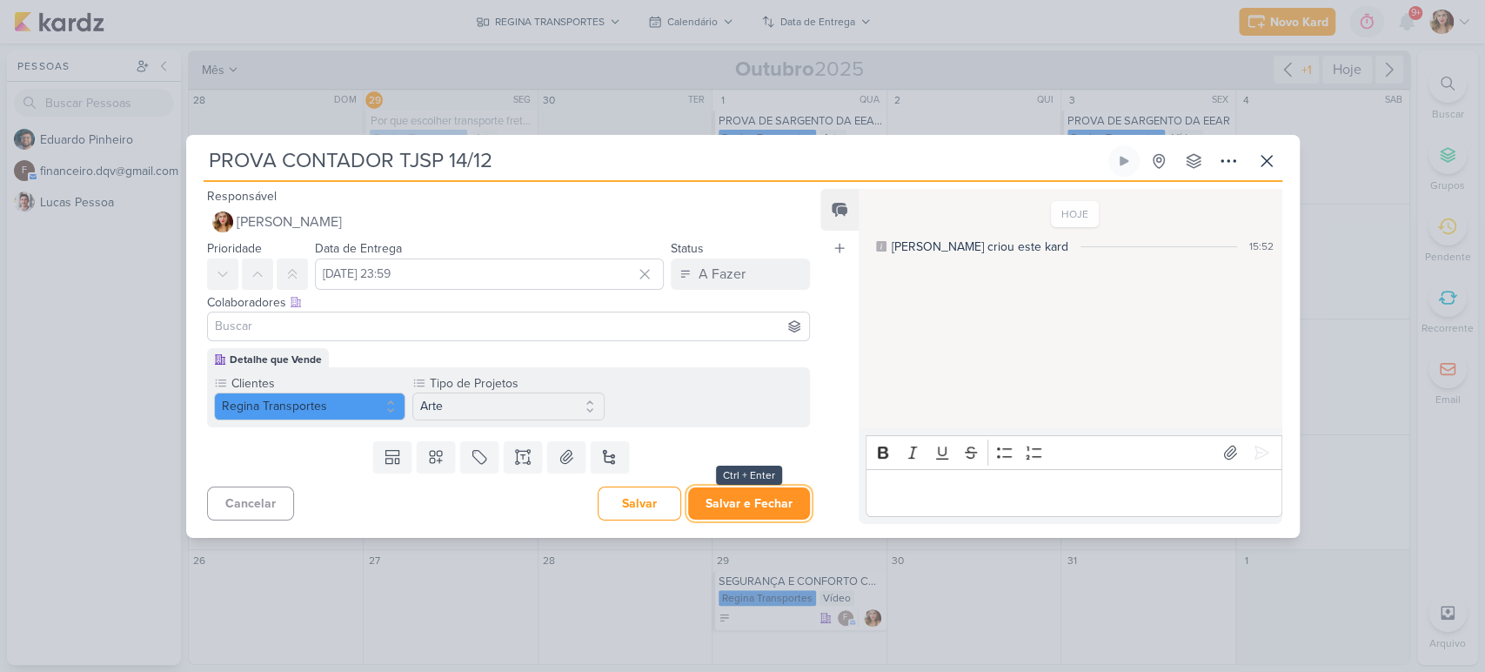
click at [740, 511] on button "Salvar e Fechar" at bounding box center [749, 503] width 122 height 32
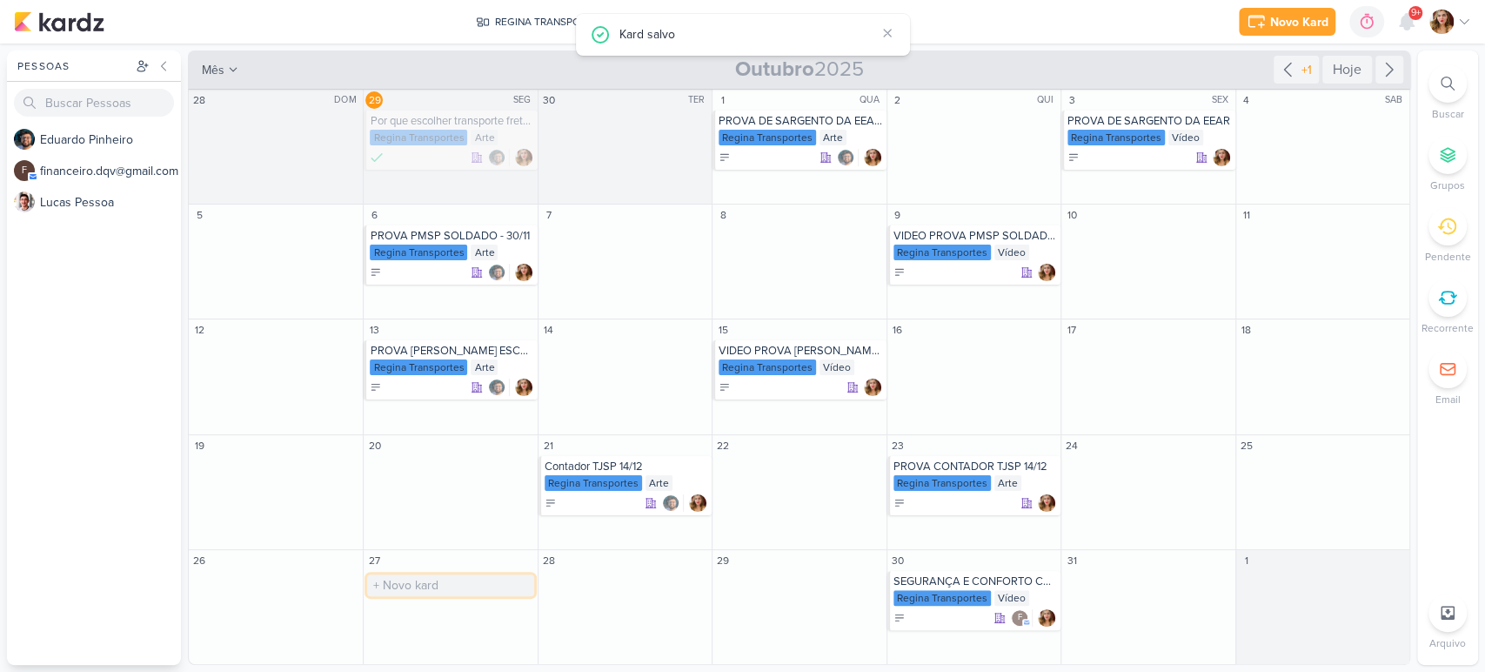
click at [463, 579] on input "text" at bounding box center [450, 585] width 166 height 22
click at [457, 579] on input "text" at bounding box center [450, 585] width 166 height 22
type input "QUER CHEGAR NO LOCAL DE PROVA COM PONTUALIDADE? REGINA TRANSPORTES"
click at [445, 576] on div "QUER CHEGAR NO LOCAL DE PROVA COM PONTUALIDADE? REGINA TRANSPORTES" at bounding box center [452, 581] width 164 height 14
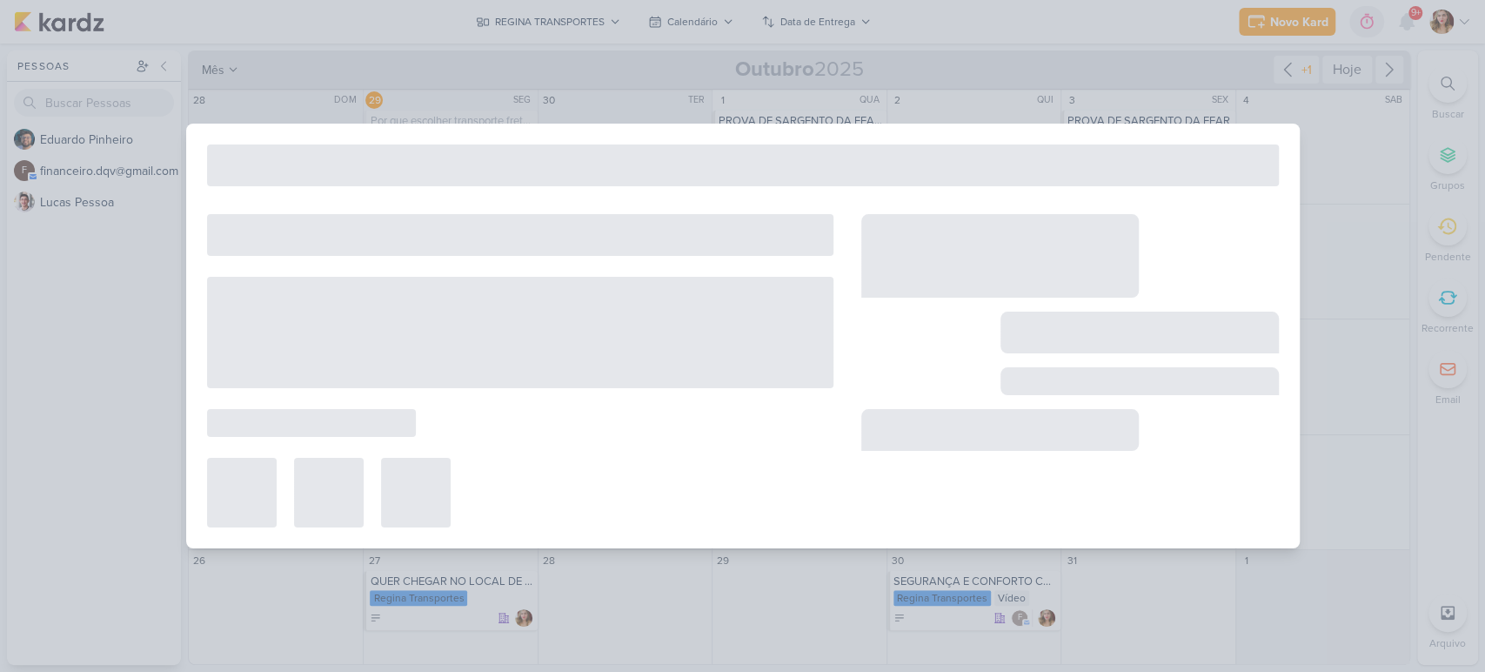
type input "QUER CHEGAR NO LOCAL DE PROVA COM PONTUALIDADE? REGINA TRANSPORTES"
type input "[DATE] 23:59"
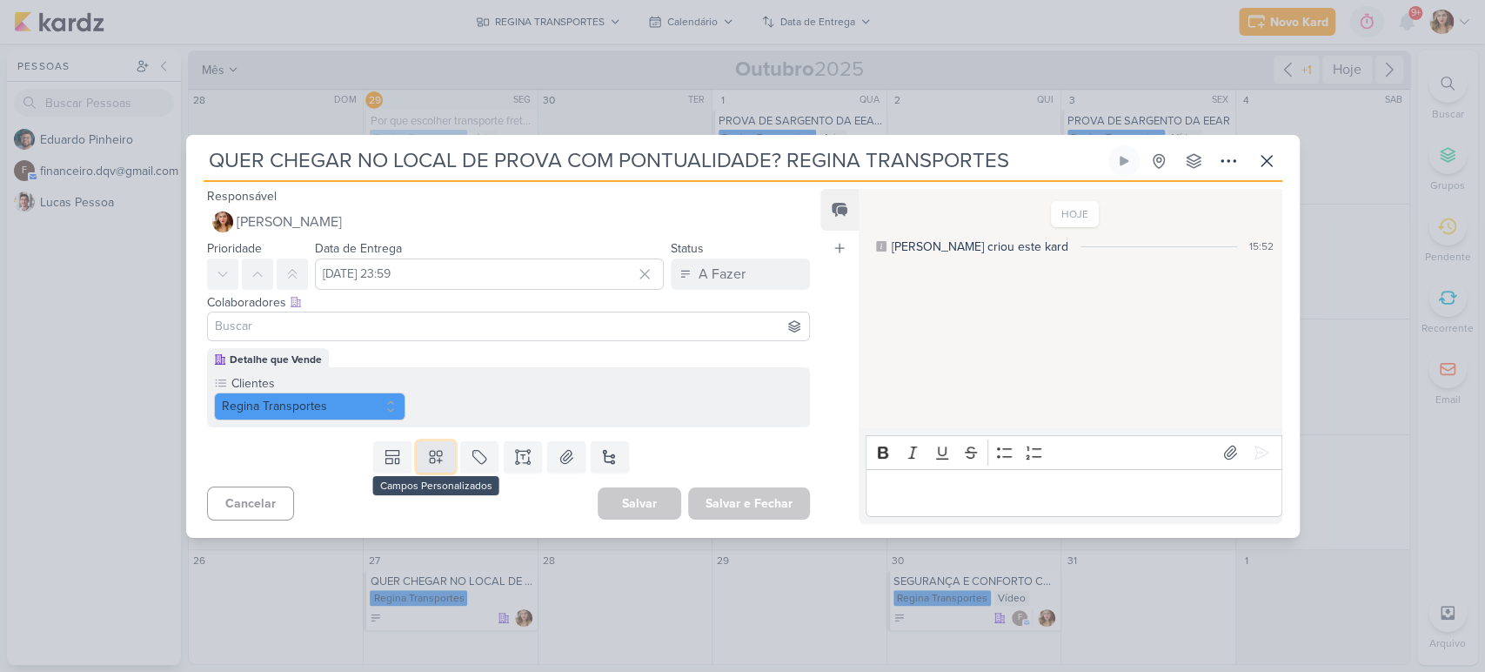
click at [447, 458] on button at bounding box center [436, 456] width 38 height 31
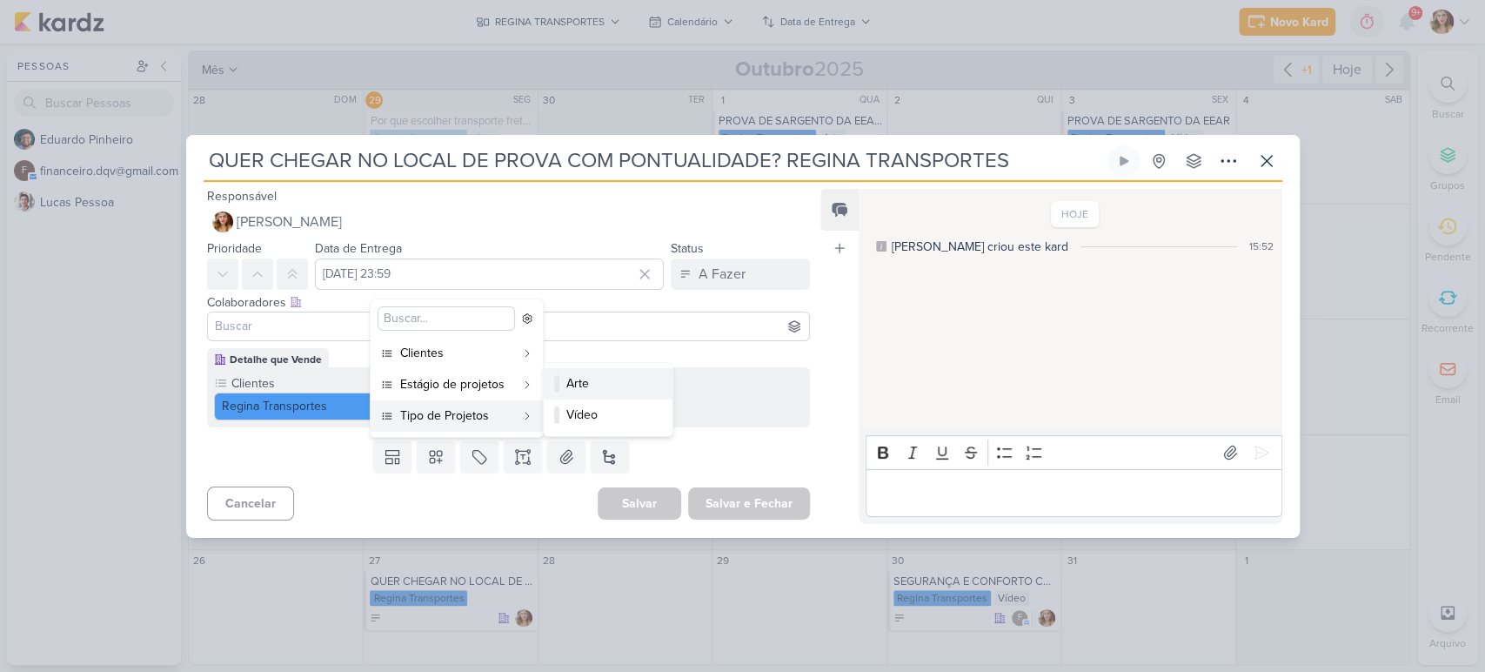
click at [578, 394] on button "Arte" at bounding box center [608, 383] width 129 height 31
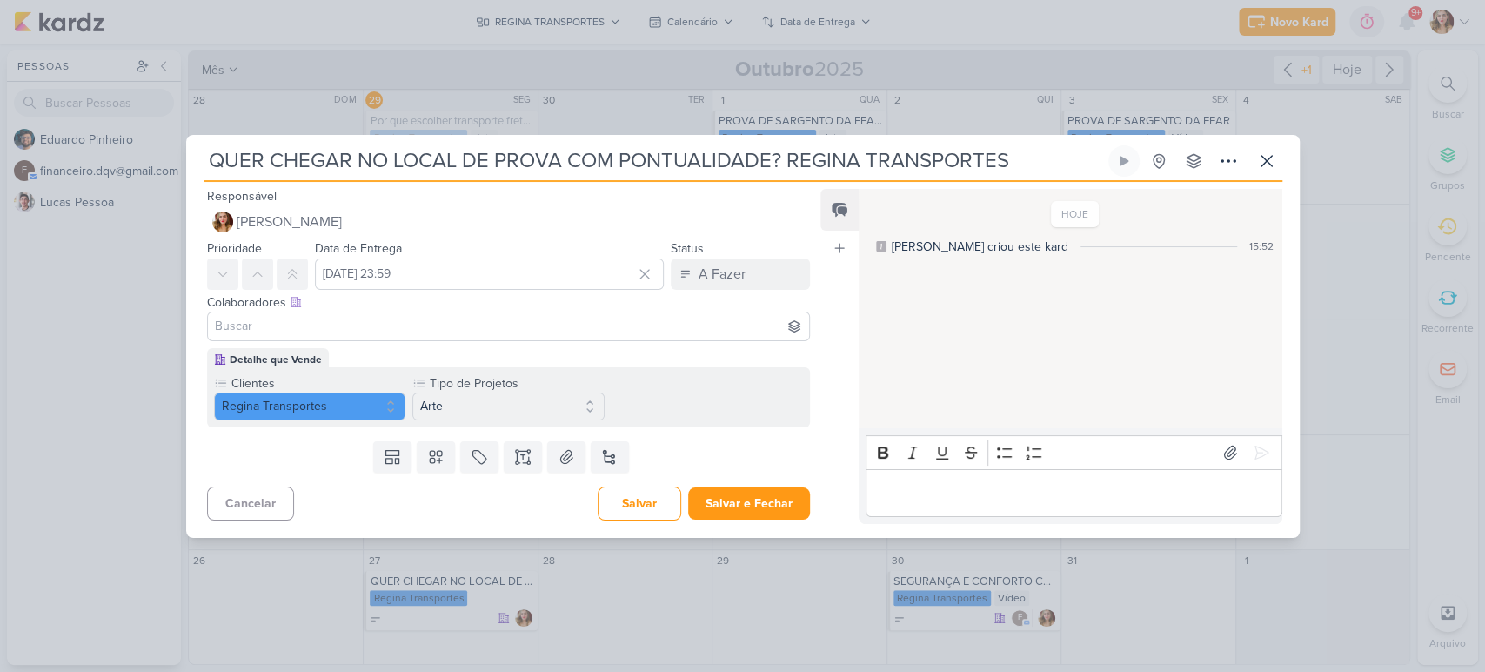
click at [515, 325] on input at bounding box center [508, 326] width 595 height 21
type input "ED"
click at [525, 346] on button "[PERSON_NAME]" at bounding box center [509, 359] width 602 height 31
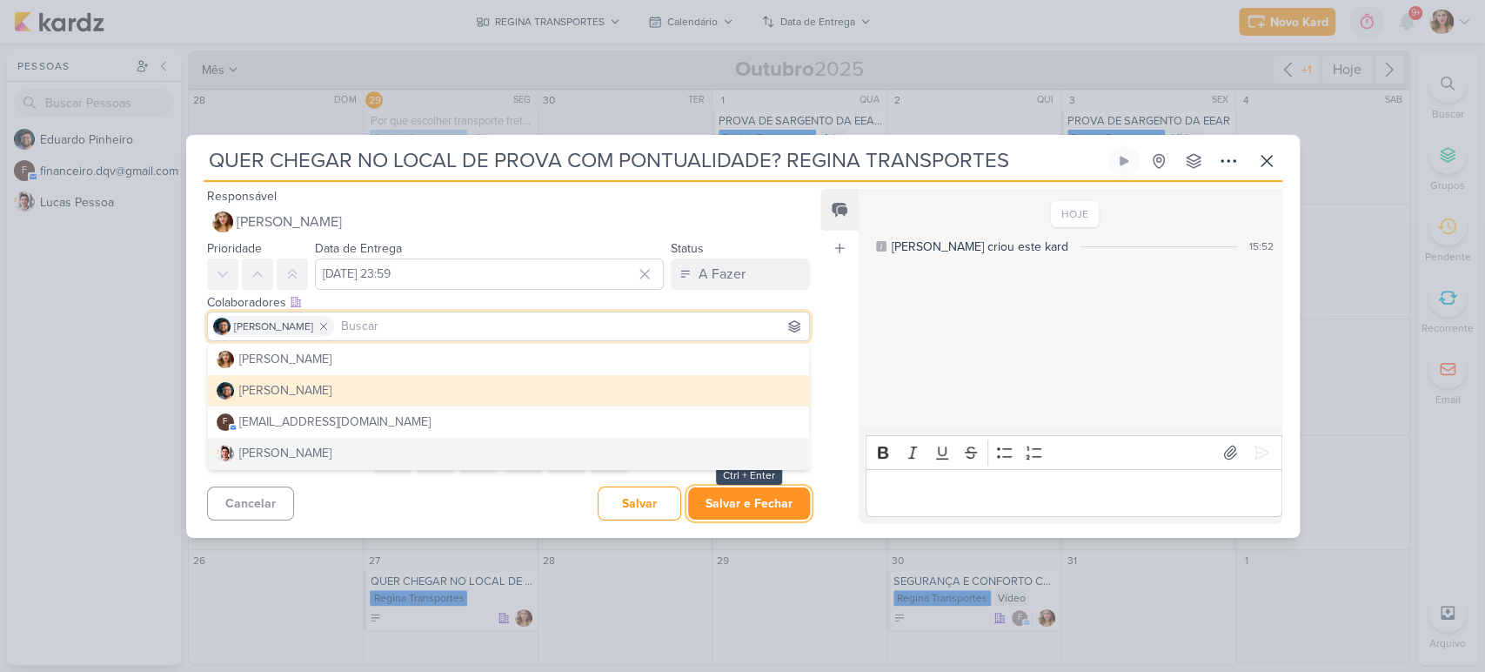
click at [754, 517] on button "Salvar e Fechar" at bounding box center [749, 503] width 122 height 32
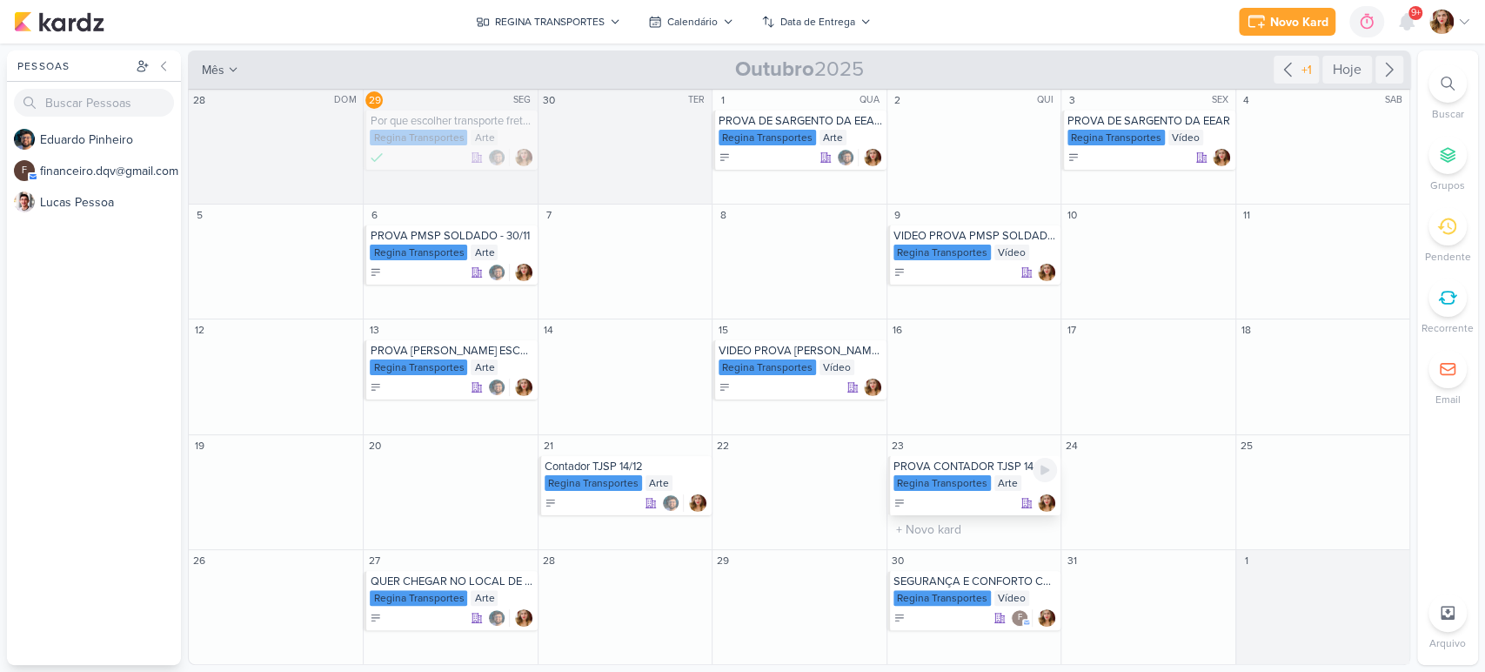
click at [927, 480] on div "Regina Transportes" at bounding box center [941, 483] width 97 height 16
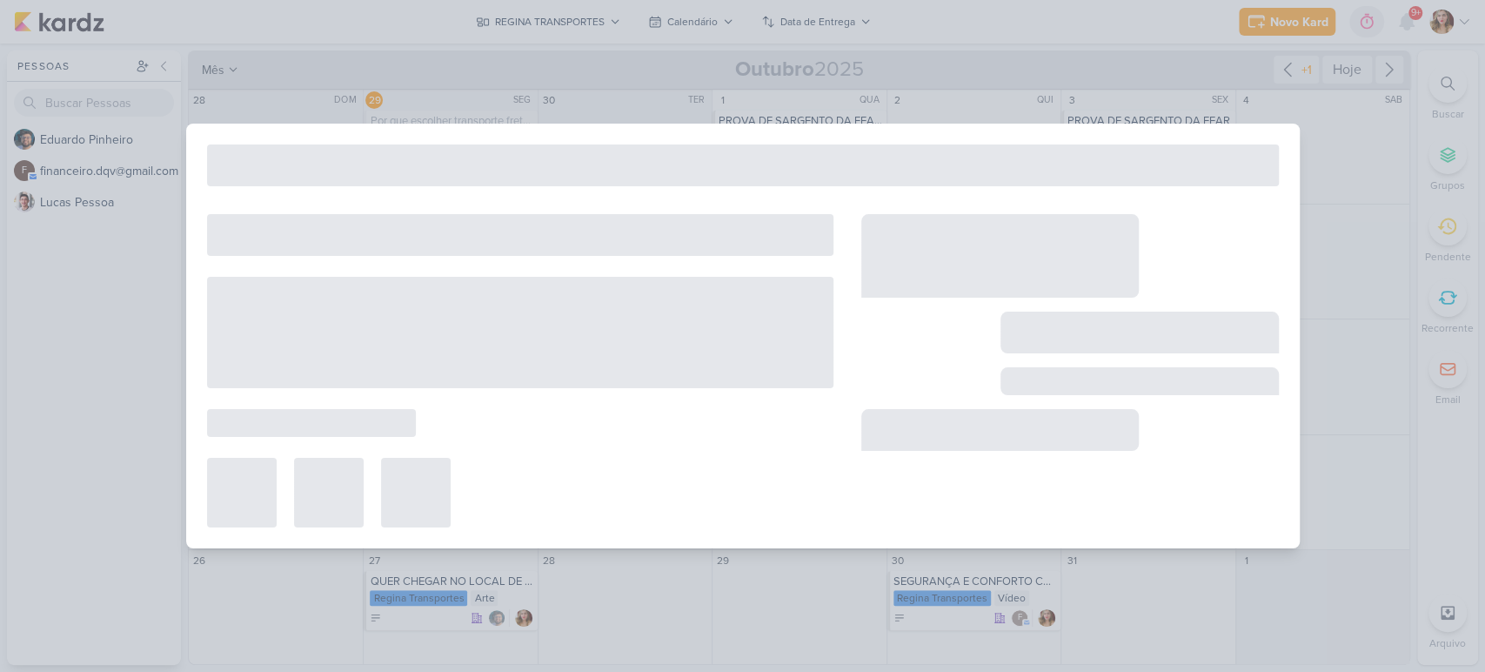
type input "PROVA CONTADOR TJSP 14/12"
type input "[DATE] 23:59"
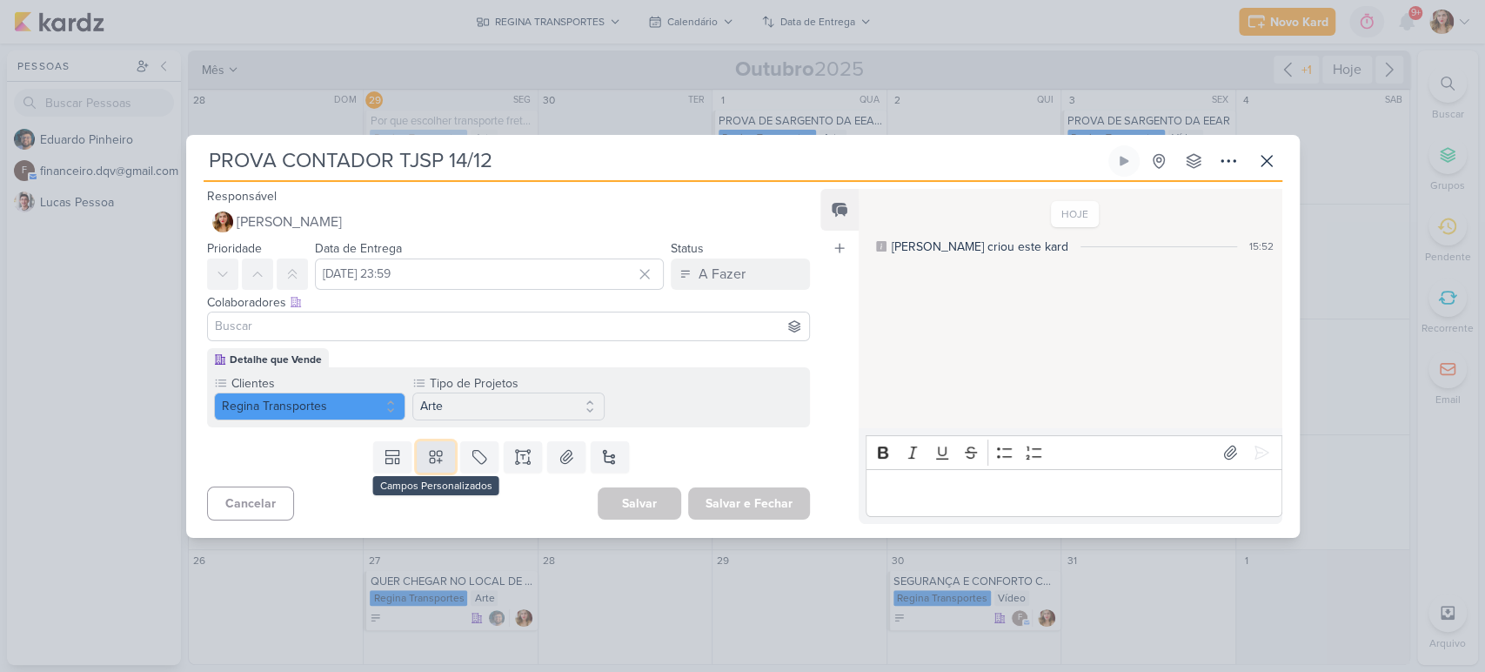
click at [438, 459] on icon at bounding box center [436, 457] width 12 height 12
click at [751, 374] on div "Clientes Regina Transportes Tipo de Projetos" at bounding box center [509, 397] width 604 height 60
click at [547, 407] on button "Arte" at bounding box center [508, 406] width 192 height 28
click at [487, 498] on button "Vídeo" at bounding box center [507, 501] width 188 height 29
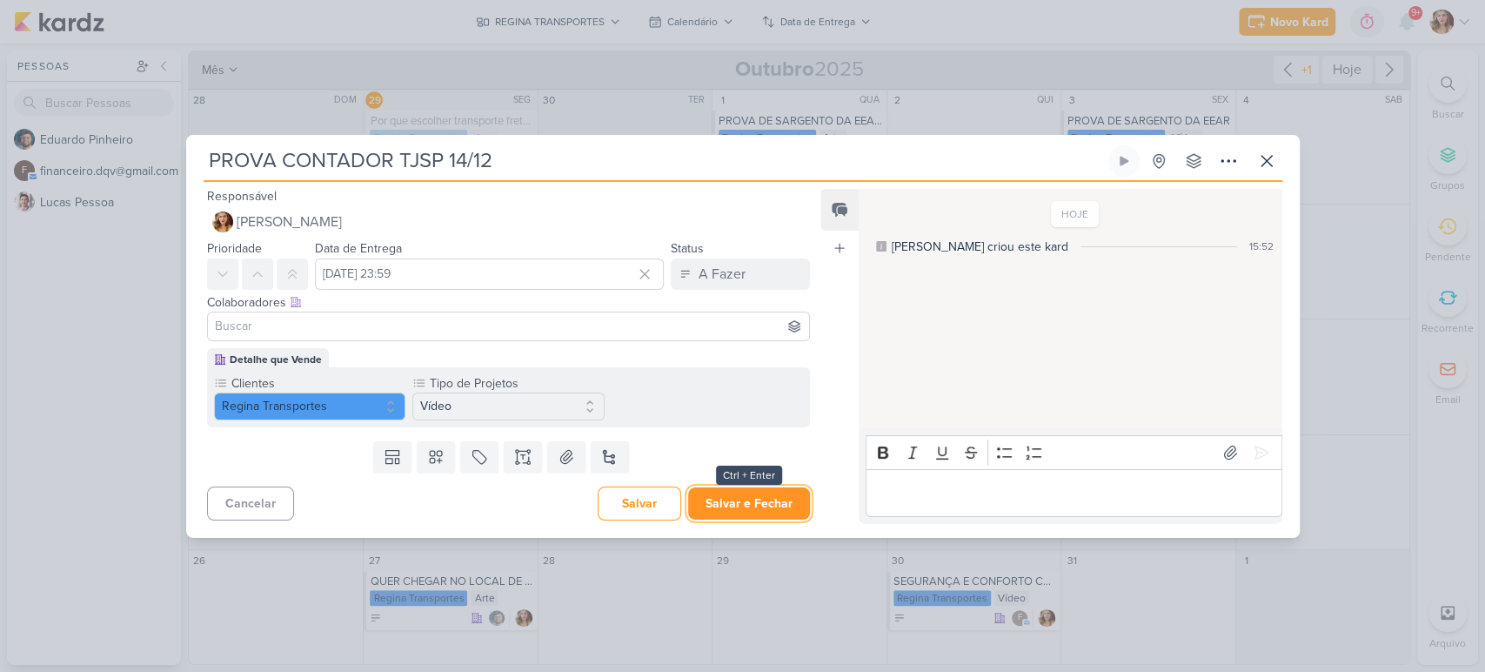
click at [739, 489] on button "Salvar e Fechar" at bounding box center [749, 503] width 122 height 32
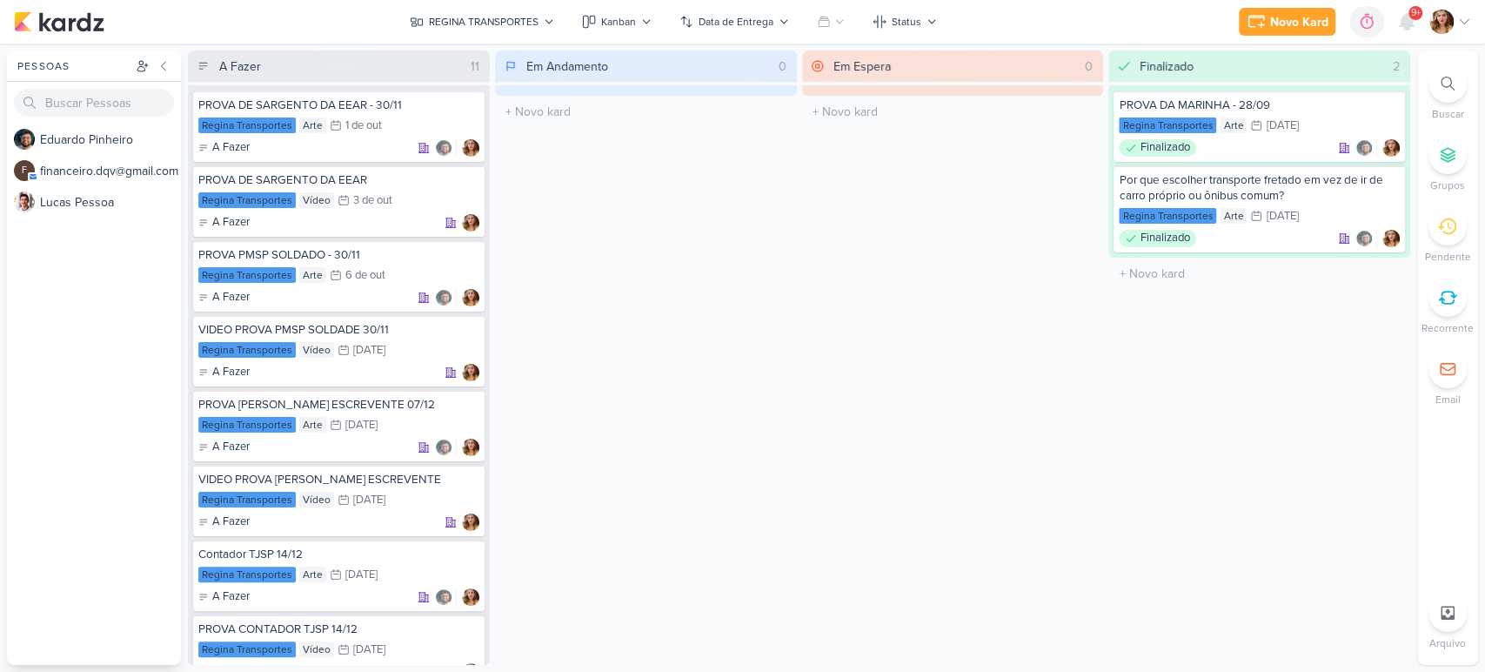
click at [810, 308] on div "Em Espera 0 O título do kard deve ter menos que 100 caracteres" at bounding box center [953, 357] width 302 height 614
click at [516, 19] on div "REGINA TRANSPORTES" at bounding box center [484, 22] width 110 height 16
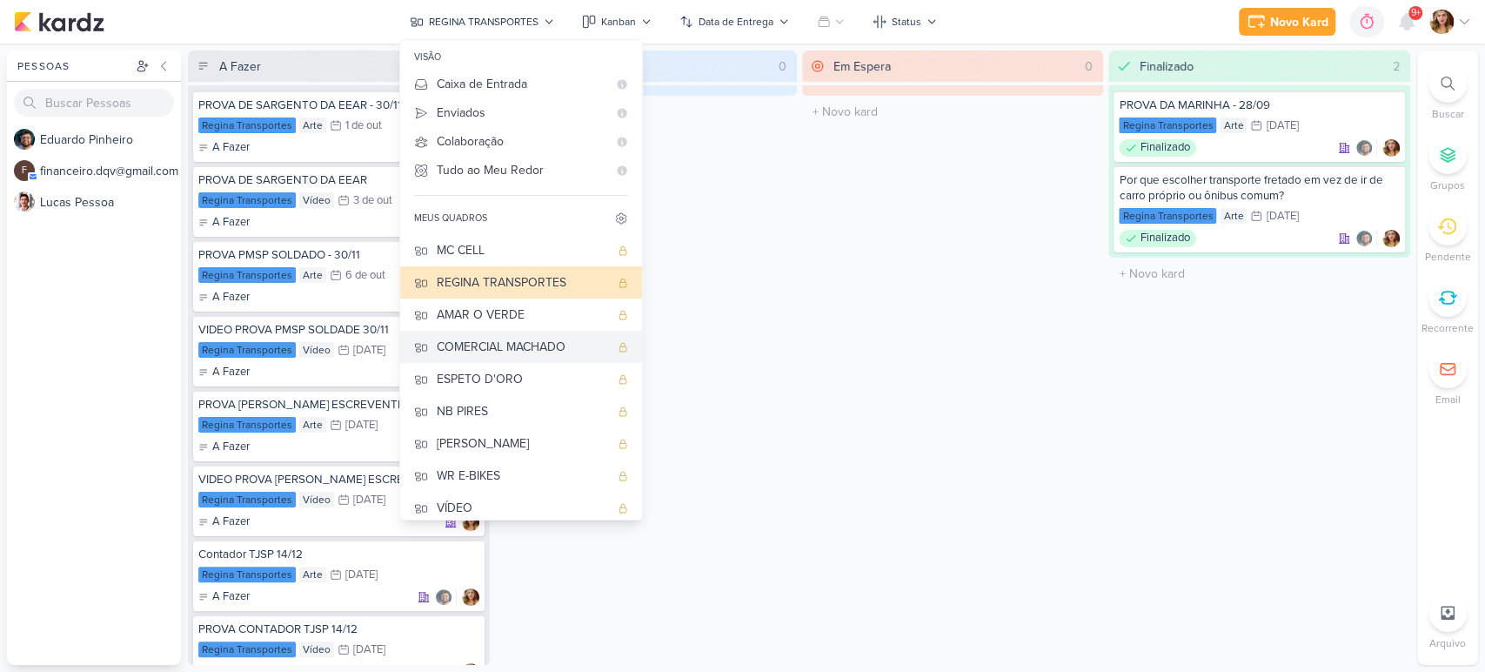
click at [558, 351] on div "COMERCIAL MACHADO" at bounding box center [523, 347] width 172 height 18
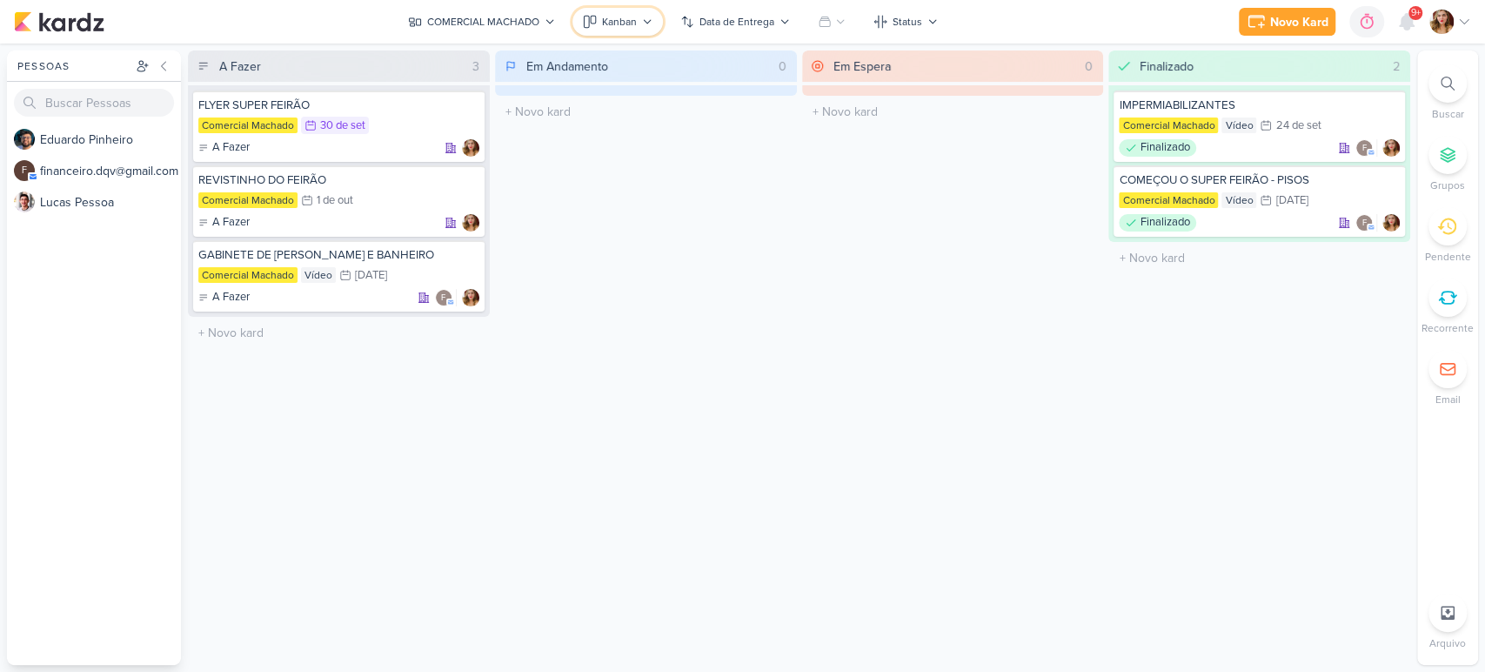
click at [599, 28] on button "Kanban" at bounding box center [617, 22] width 90 height 28
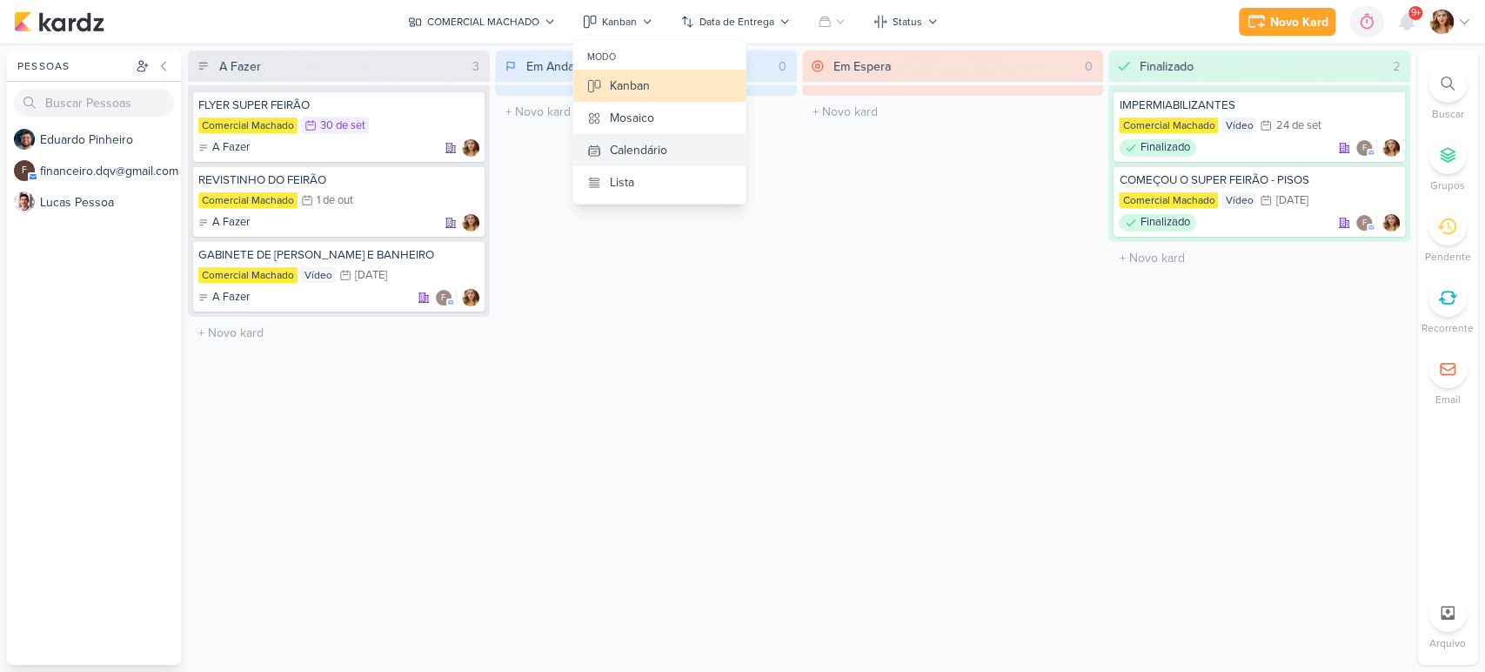
click at [662, 150] on div "Calendário" at bounding box center [638, 150] width 57 height 18
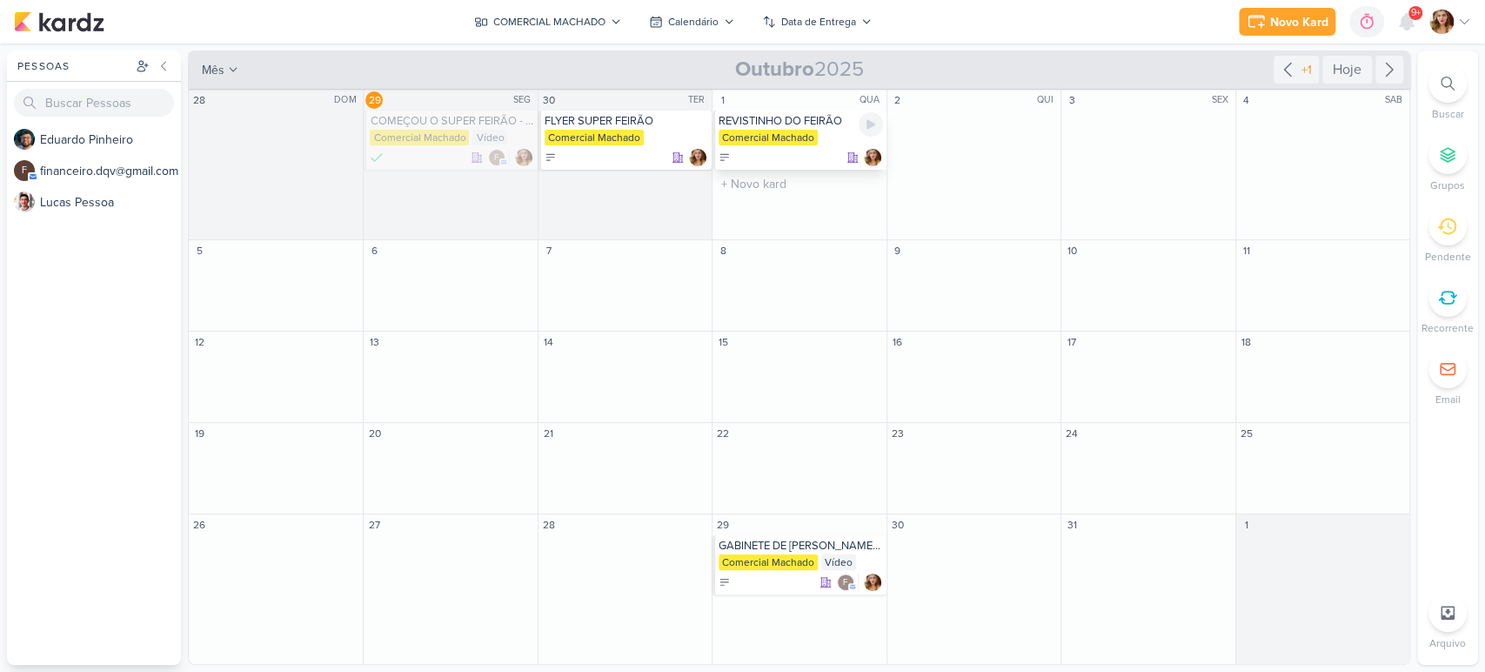
click at [790, 116] on div "REVISTINHO DO FEIRÃO" at bounding box center [801, 121] width 164 height 14
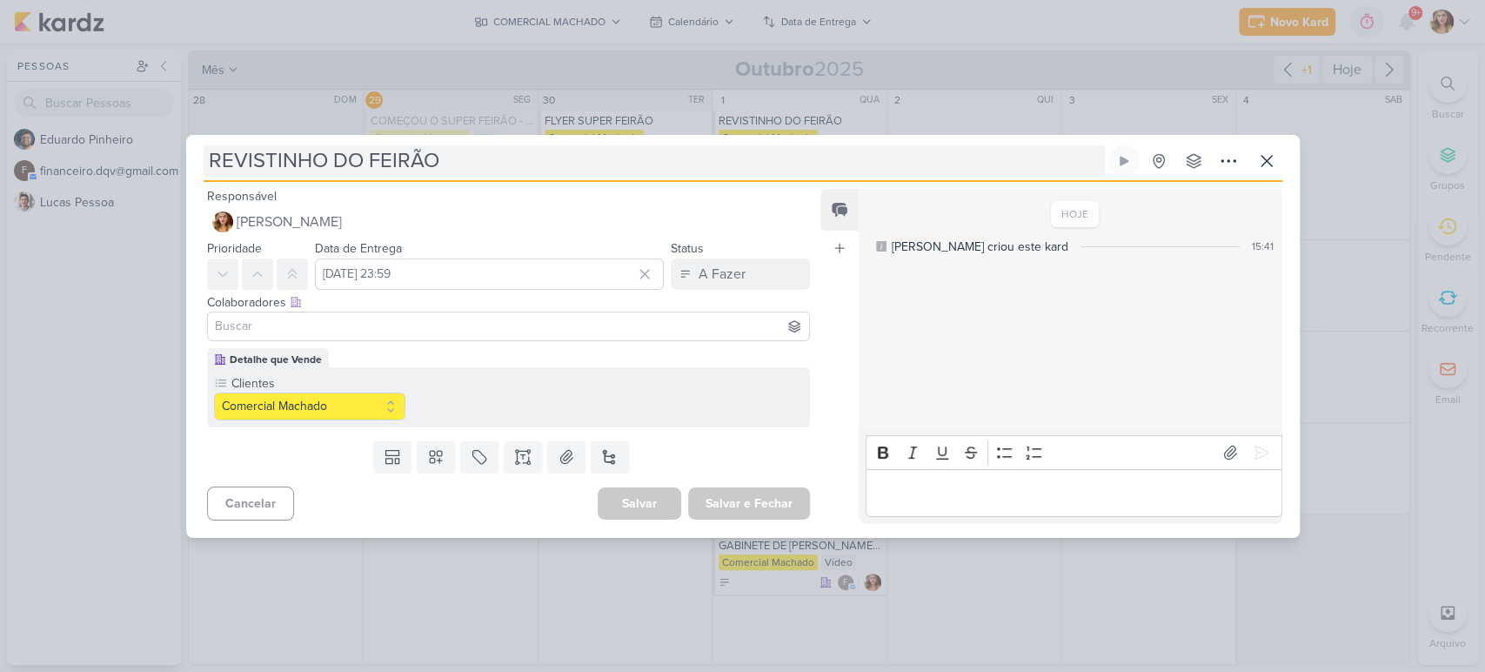
click at [278, 145] on input "REVISTINHO DO FEIRÃO" at bounding box center [654, 160] width 901 height 31
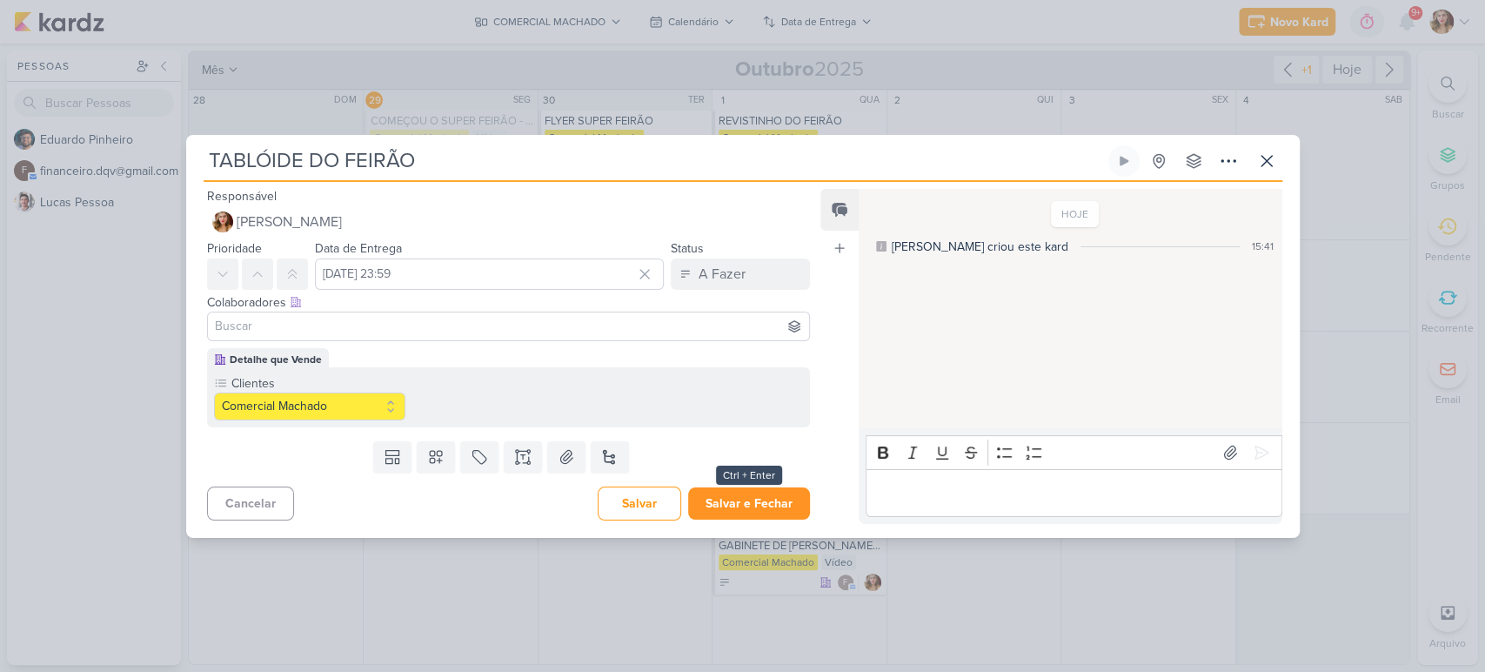
type input "TABLÓIDE DO FEIRÃO"
click at [717, 506] on button "Salvar e Fechar" at bounding box center [749, 503] width 122 height 32
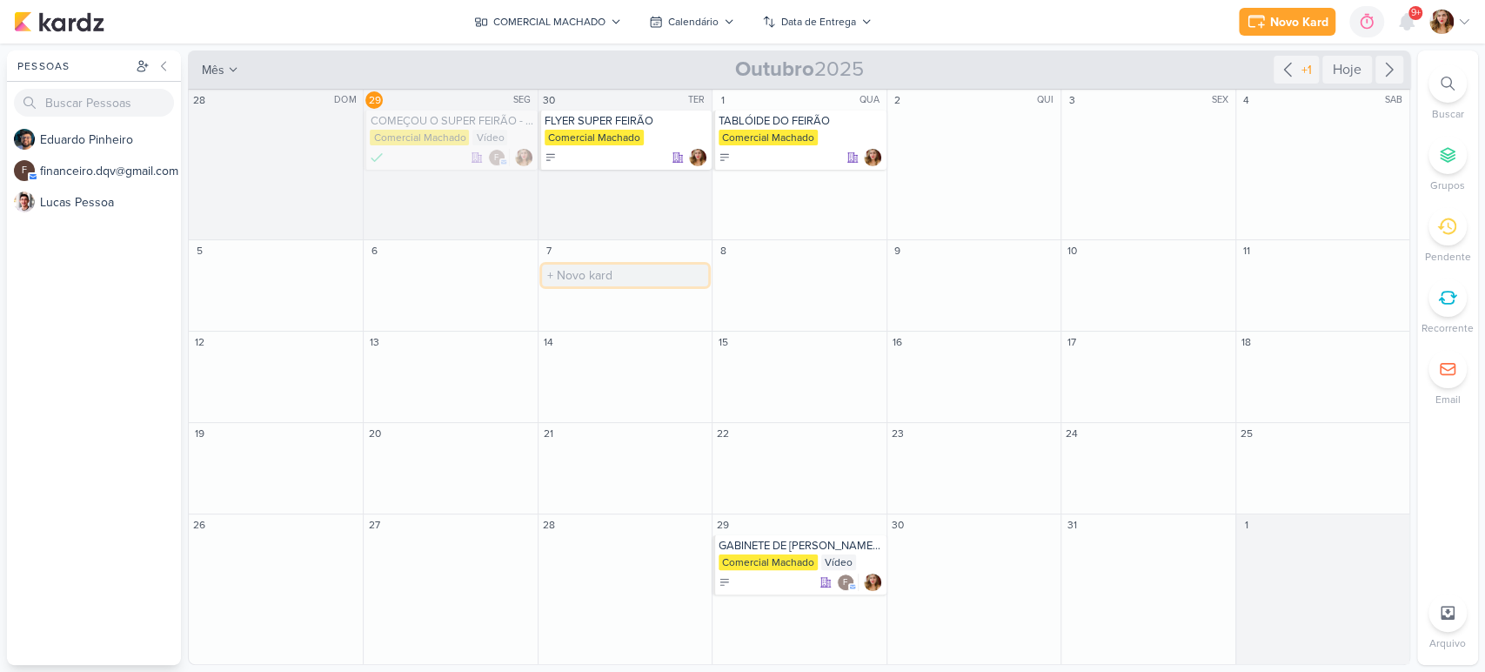
click at [585, 279] on input "text" at bounding box center [625, 275] width 166 height 22
type input "a"
type input "ARGAMASSA"
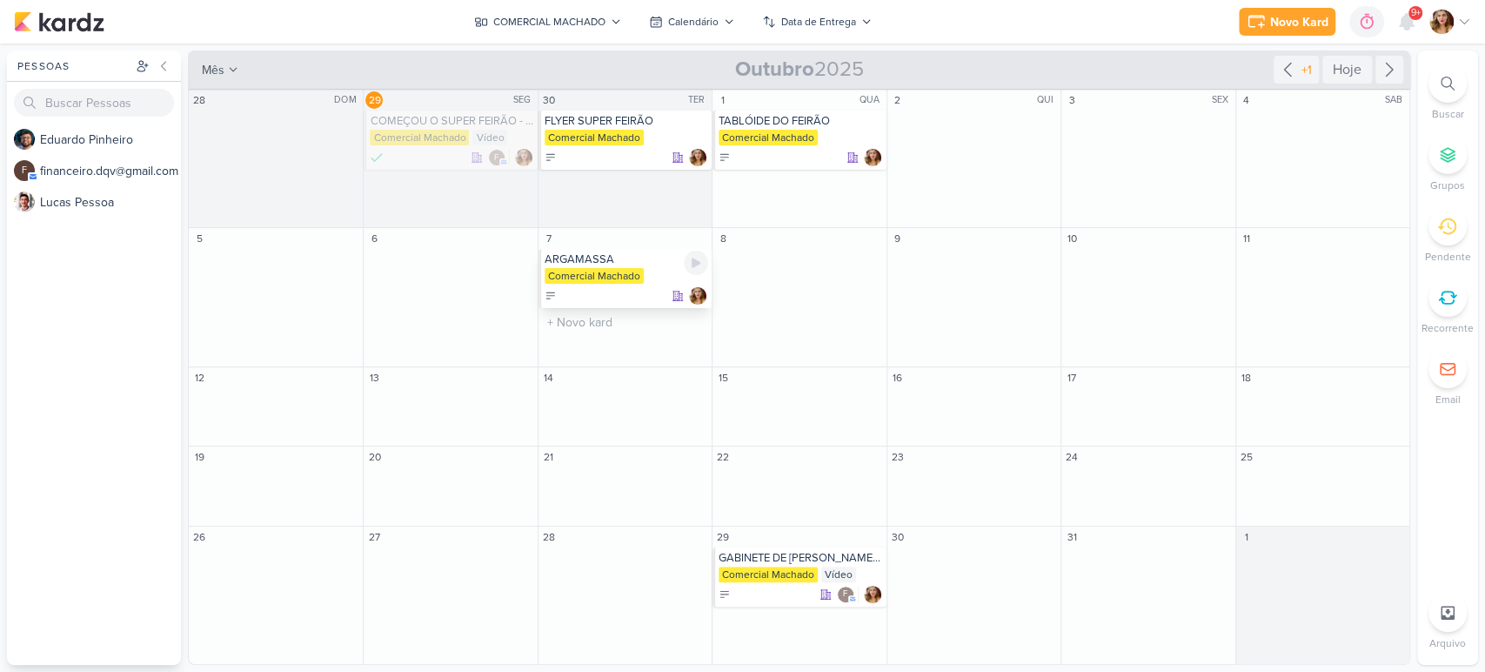
click at [612, 282] on div "Comercial Machado" at bounding box center [594, 276] width 99 height 16
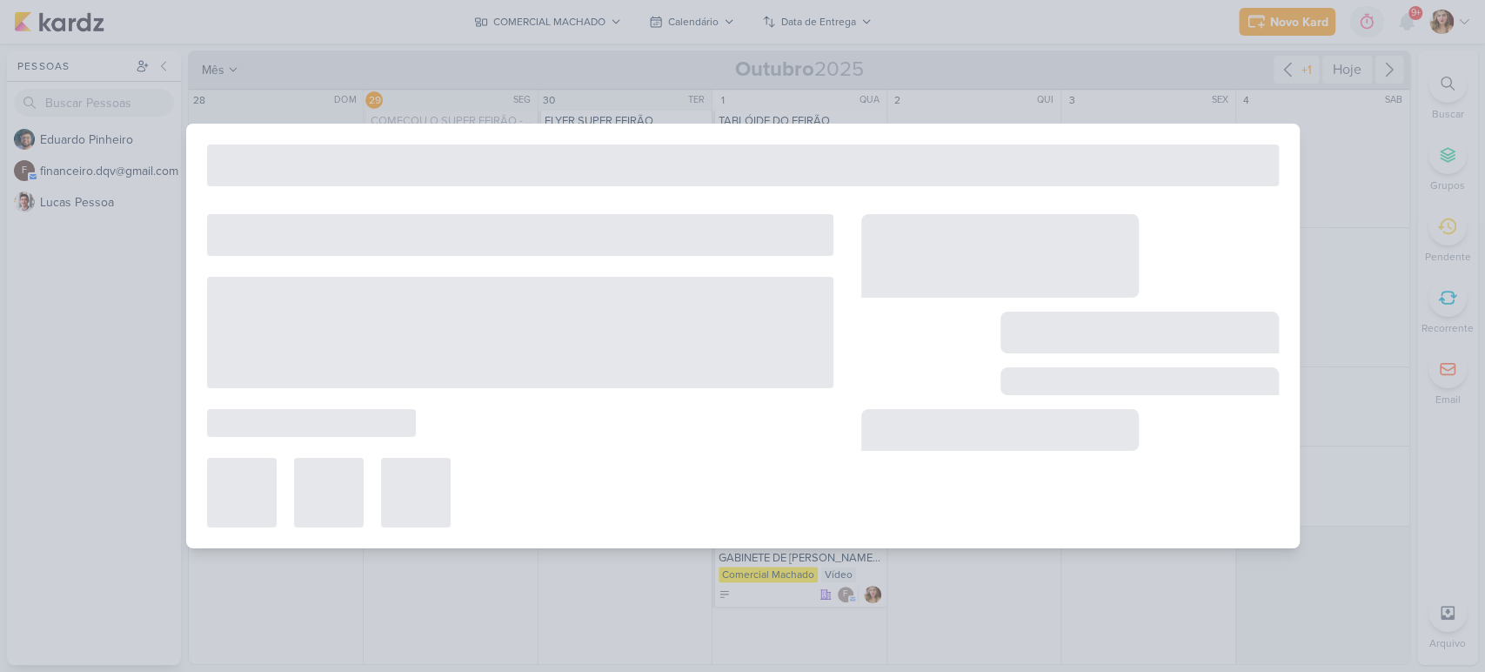
type input "ARGAMASSA"
type input "7 de outubro de 2025 às 23:59"
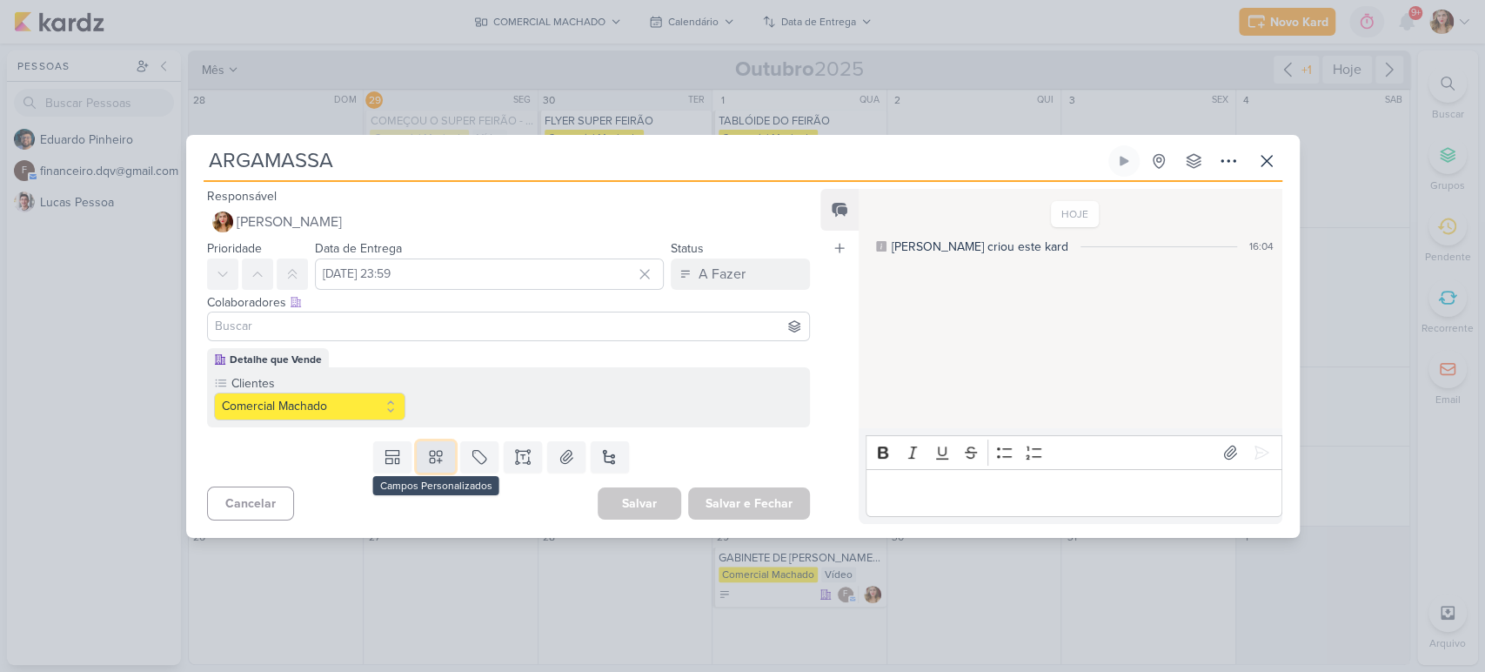
click at [432, 451] on icon at bounding box center [436, 457] width 12 height 12
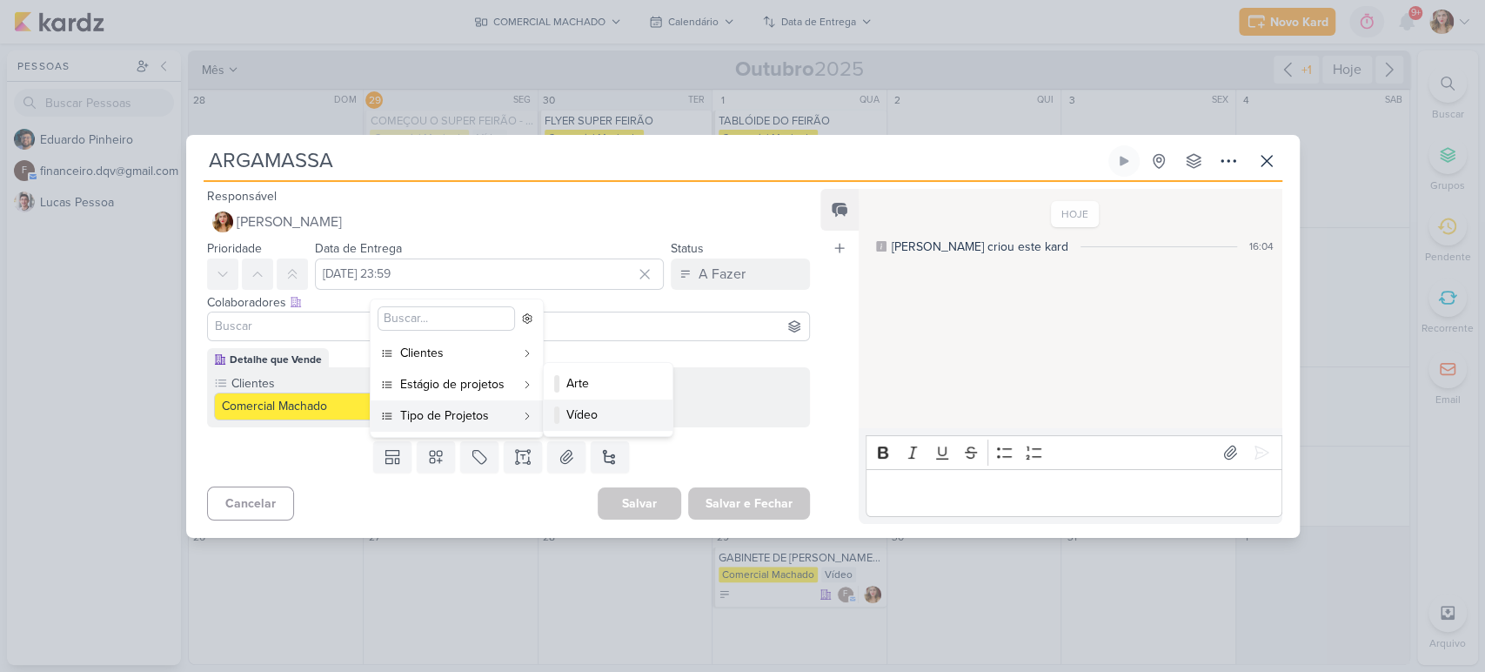
click at [600, 418] on div "Vídeo" at bounding box center [608, 414] width 85 height 18
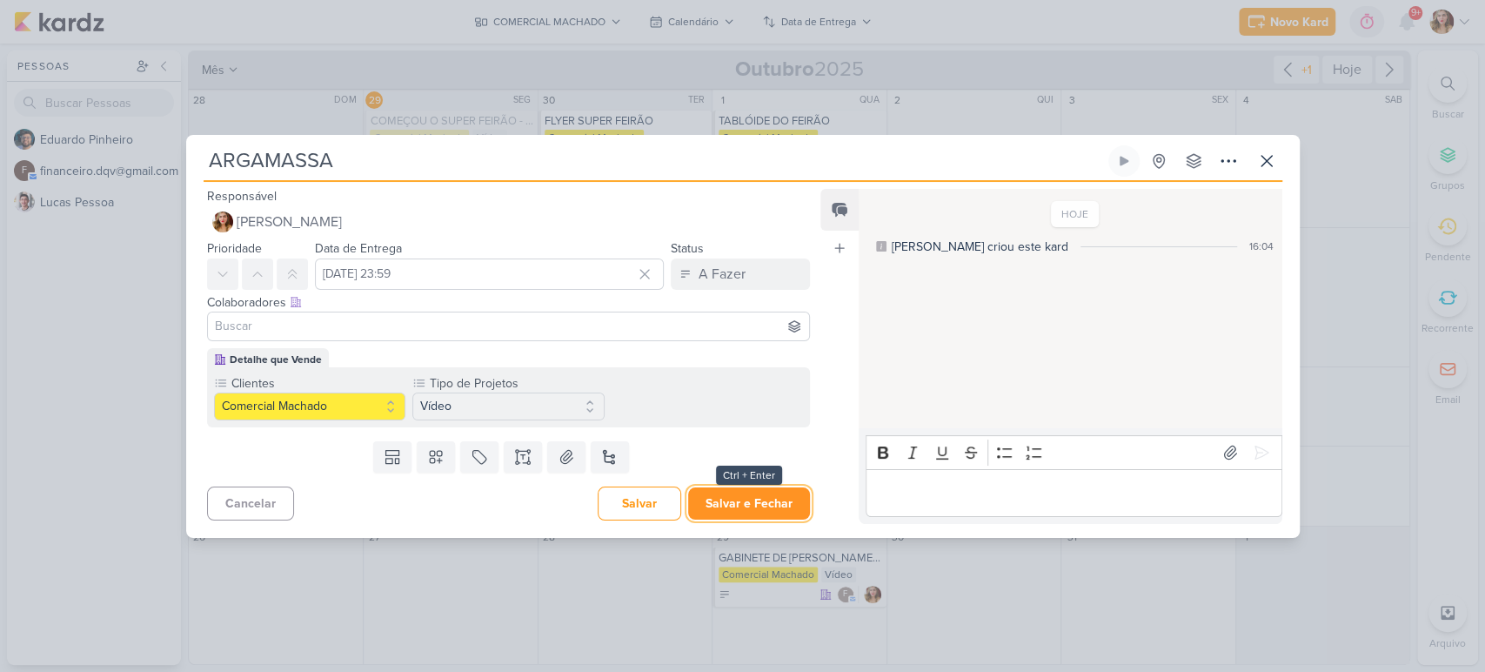
click at [785, 496] on button "Salvar e Fechar" at bounding box center [749, 503] width 122 height 32
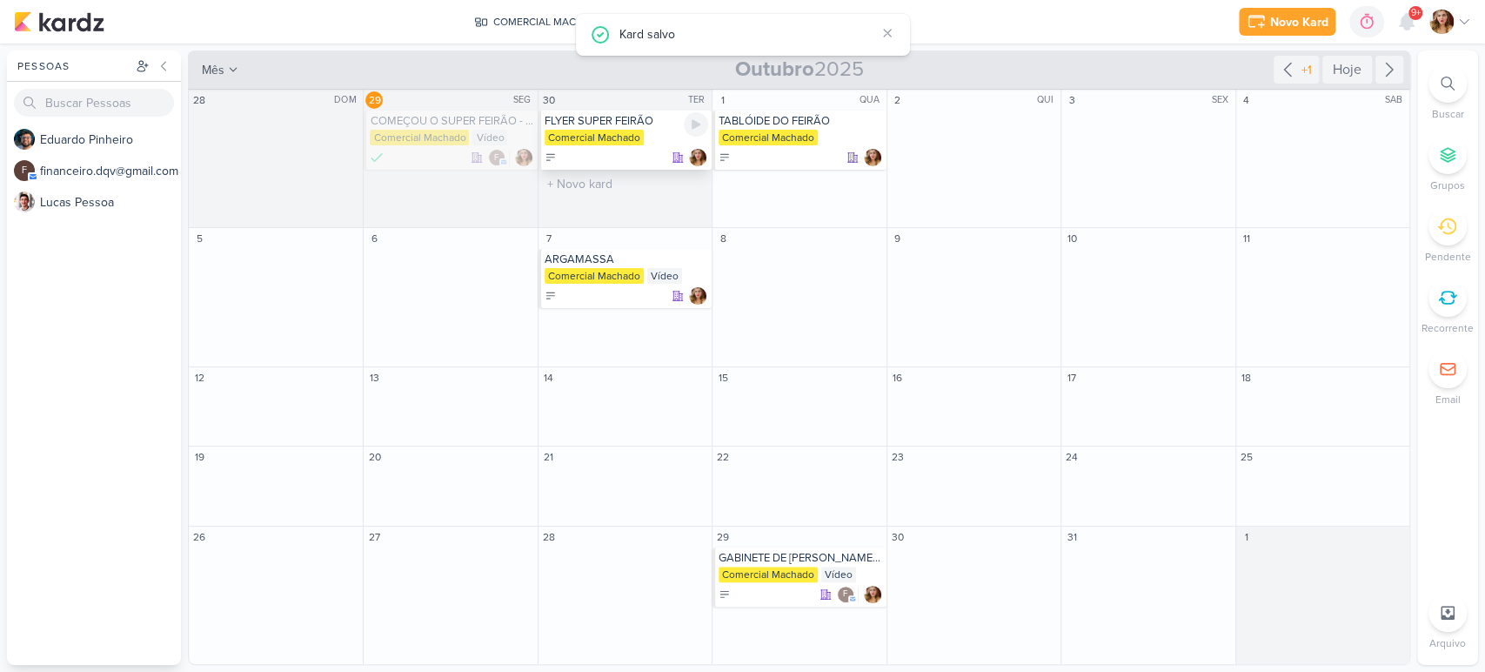
click at [601, 151] on div at bounding box center [627, 157] width 164 height 17
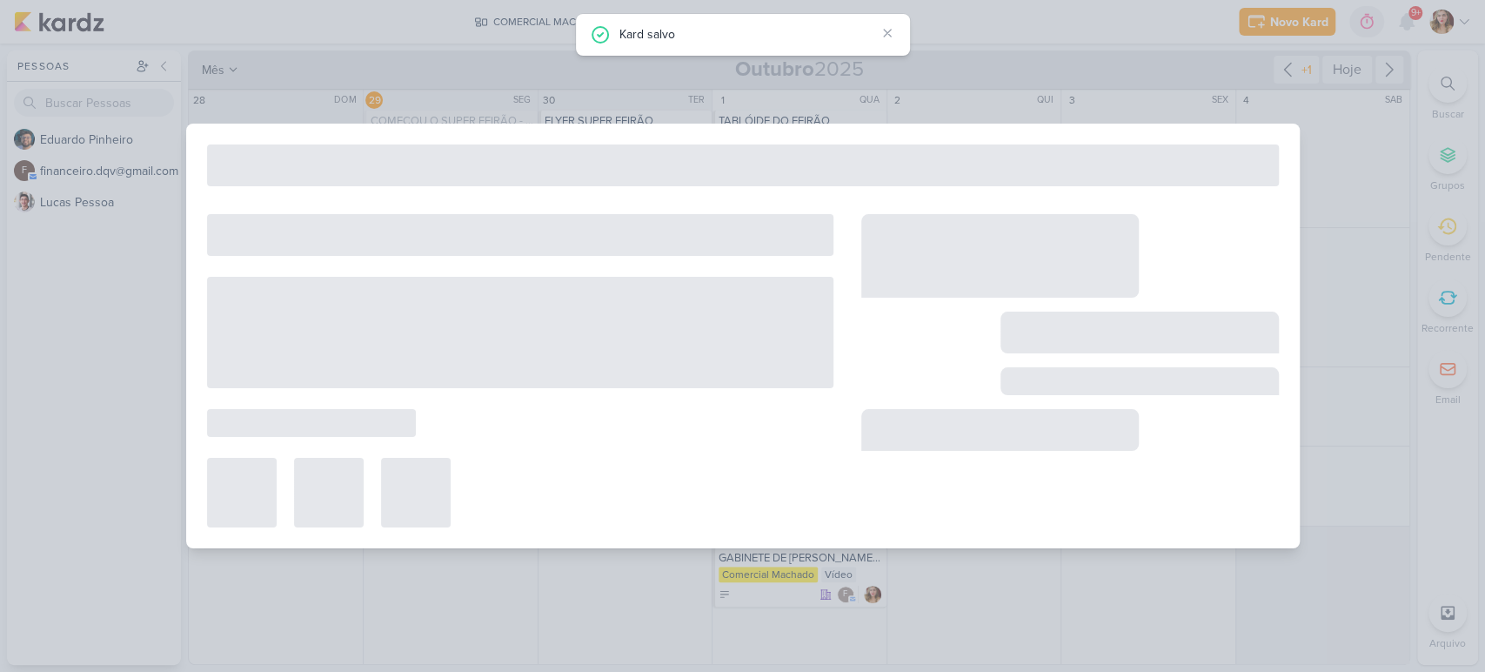
type input "FLYER SUPER FEIRÃO"
type input "30 de setembro de 2025 às 23:59"
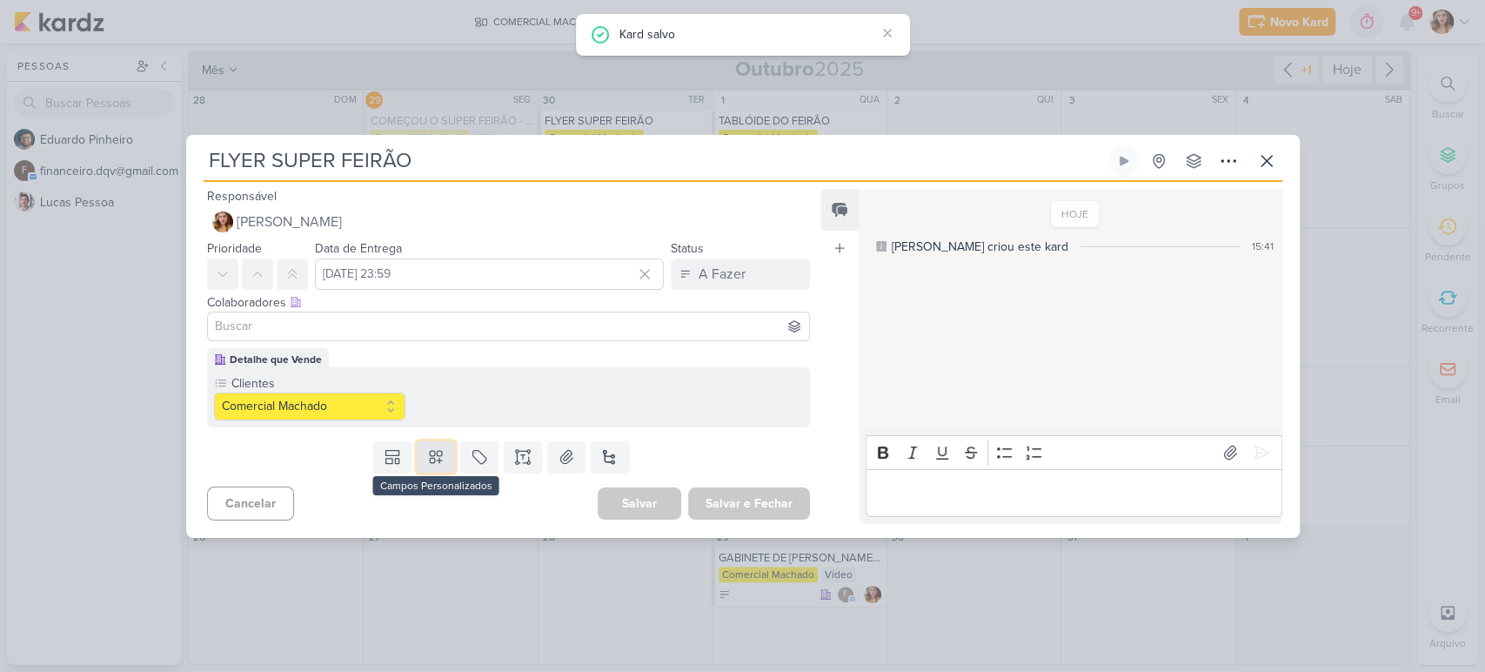
click at [423, 464] on button at bounding box center [436, 456] width 38 height 31
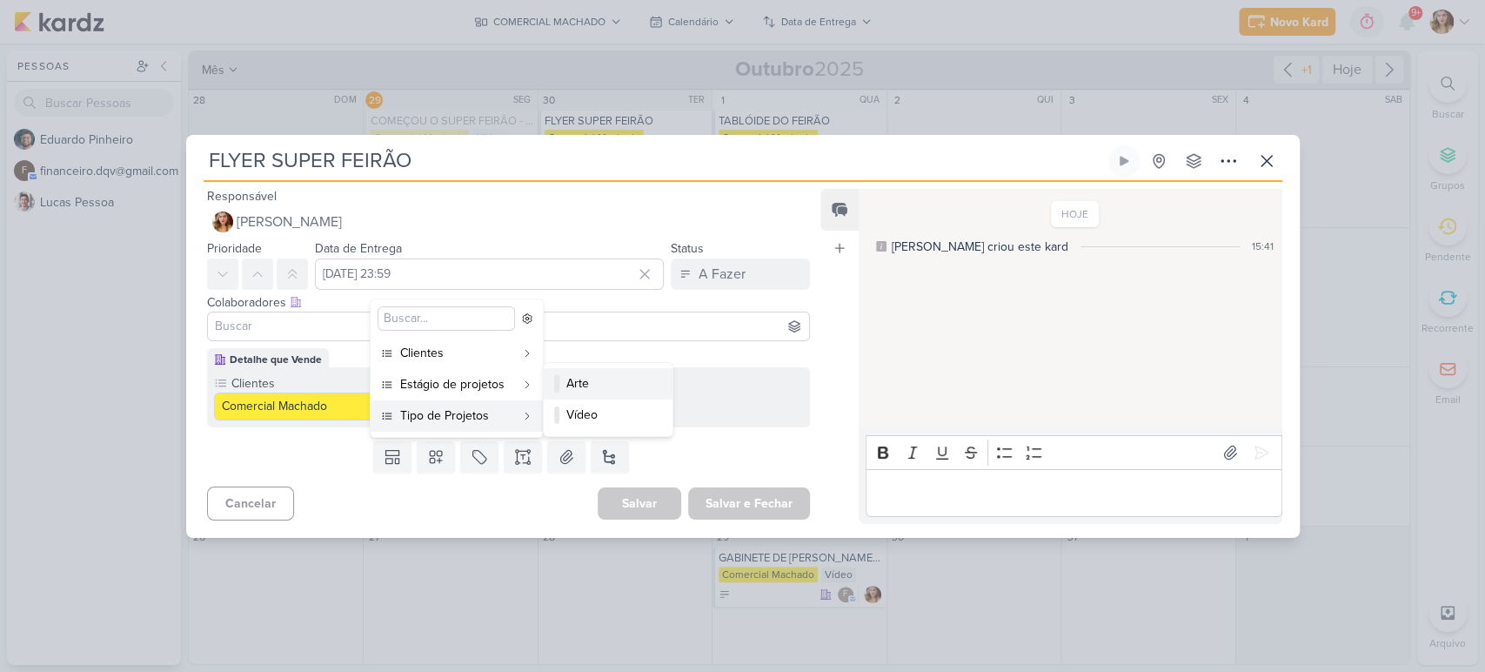
click at [633, 379] on div "Arte" at bounding box center [608, 383] width 85 height 18
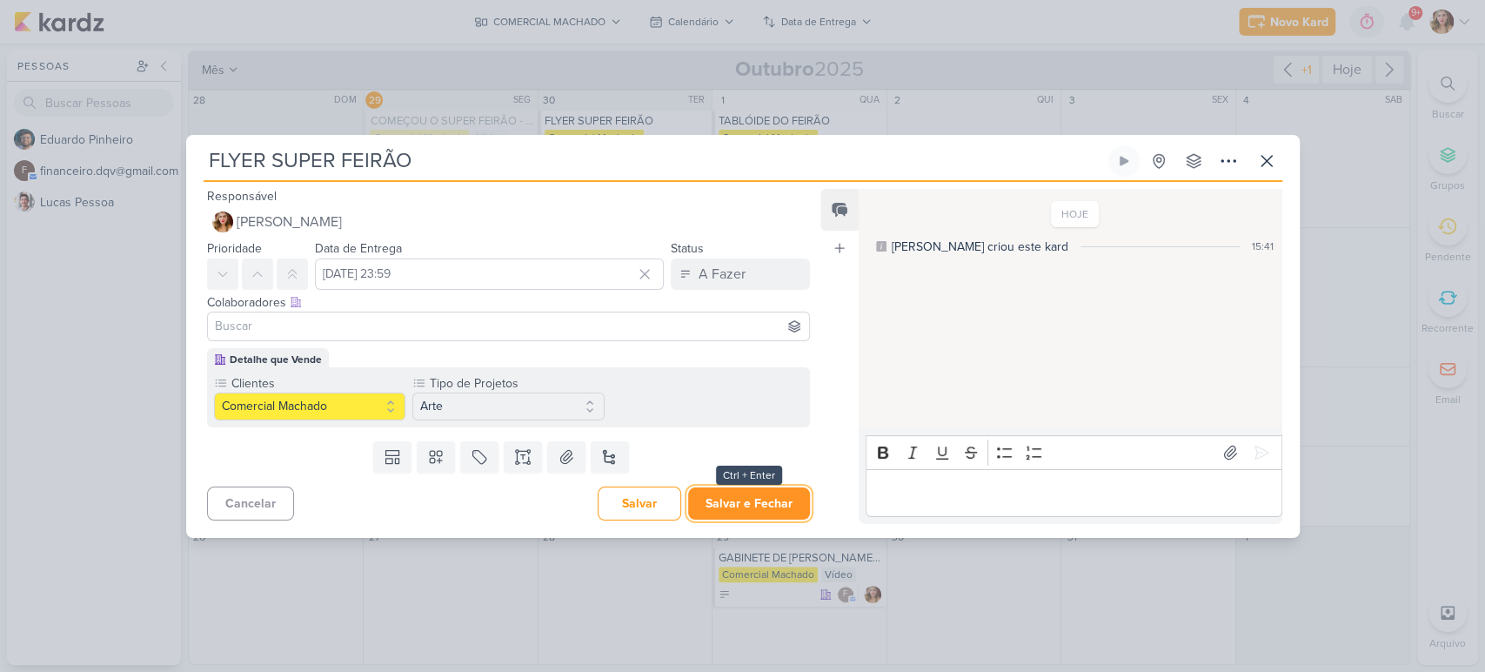
click at [762, 499] on button "Salvar e Fechar" at bounding box center [749, 503] width 122 height 32
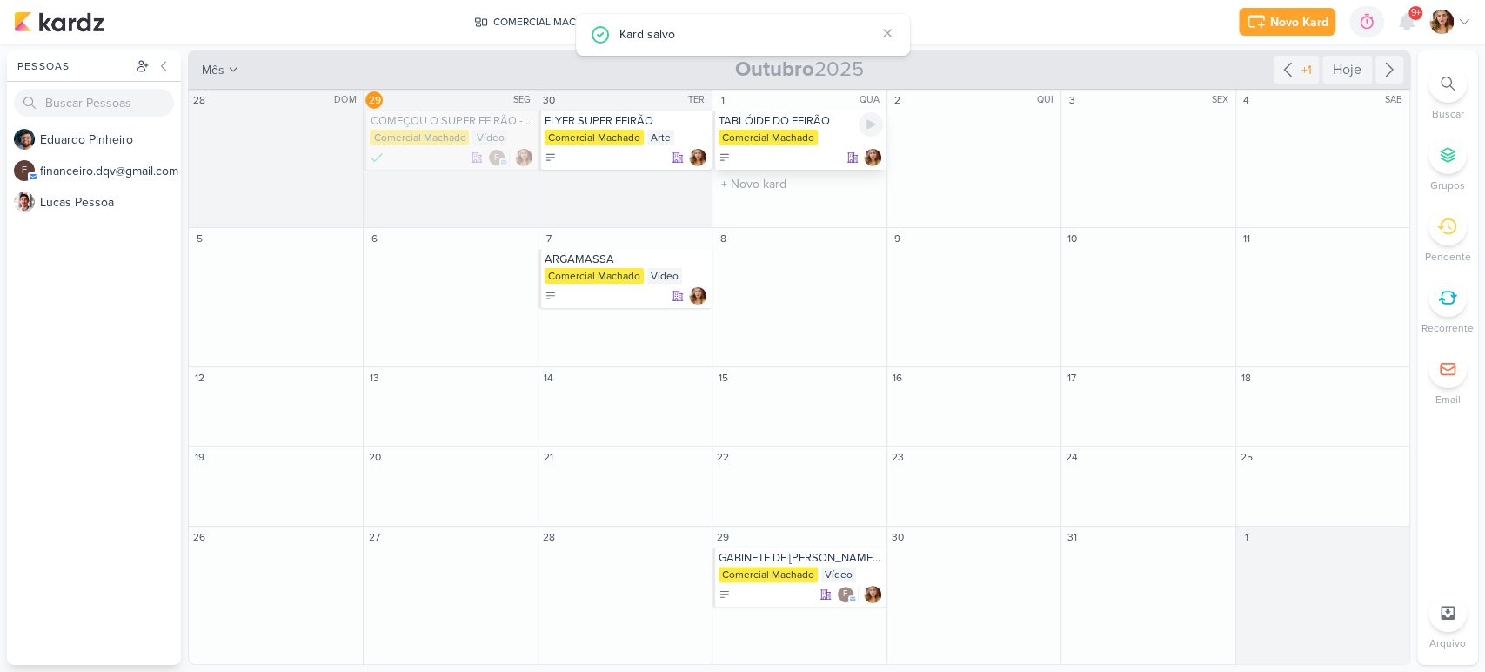
click at [809, 142] on div "Comercial Machado" at bounding box center [768, 138] width 99 height 16
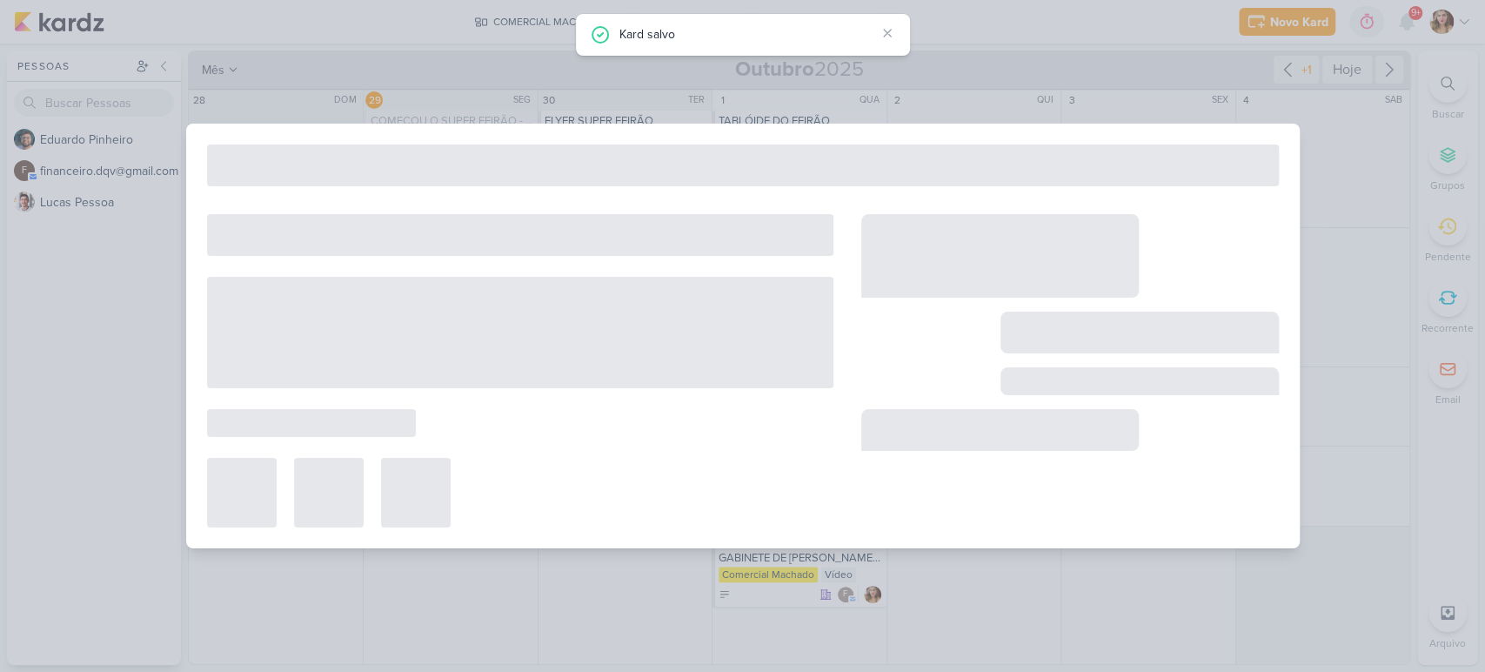
type input "TABLÓIDE DO FEIRÃO"
type input "[DATE] 23:59"
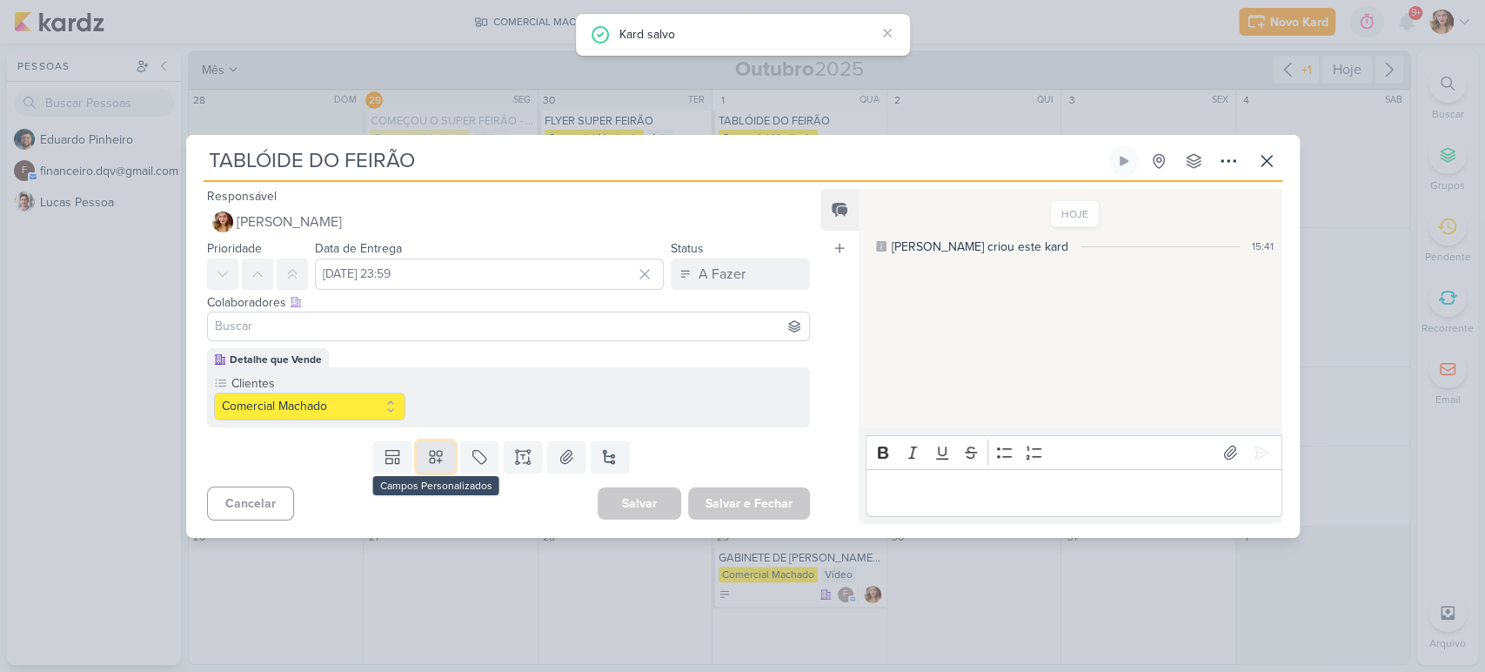
click at [443, 464] on button at bounding box center [436, 456] width 38 height 31
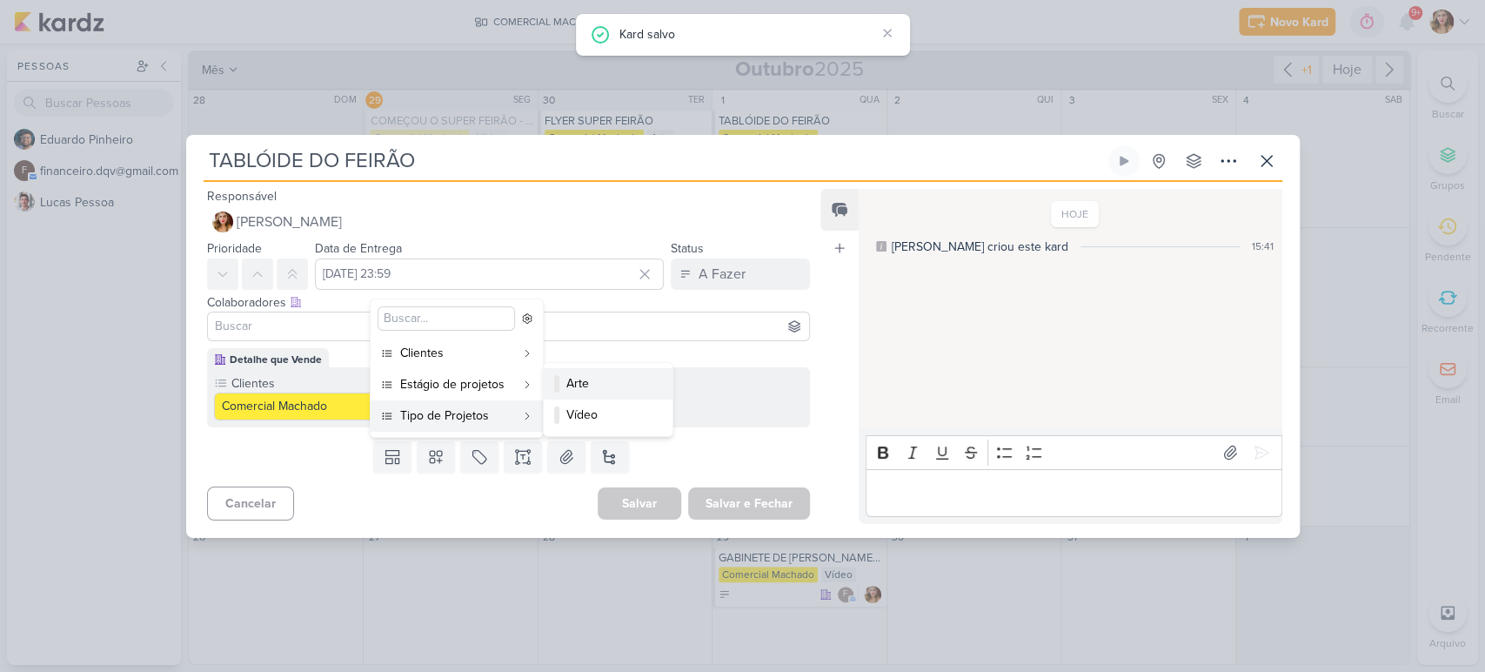
click at [613, 383] on div "Arte" at bounding box center [608, 383] width 85 height 18
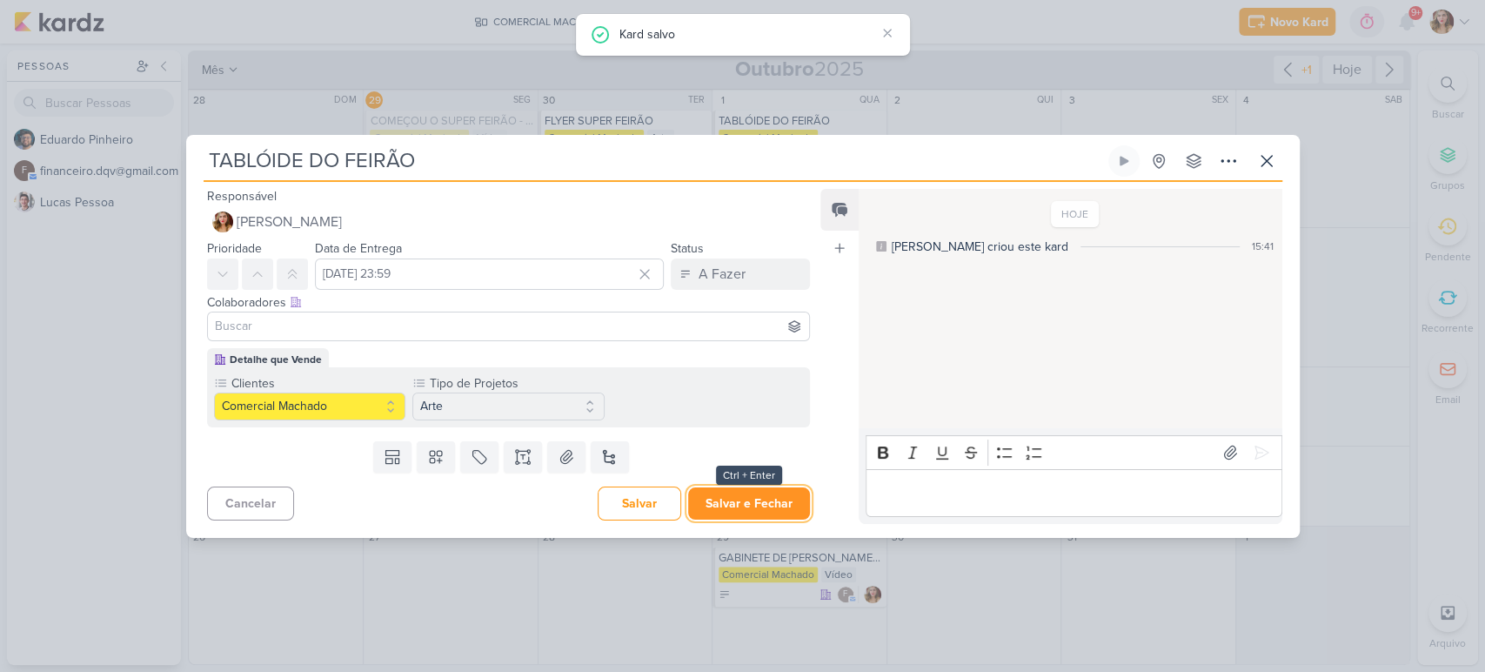
click at [766, 504] on button "Salvar e Fechar" at bounding box center [749, 503] width 122 height 32
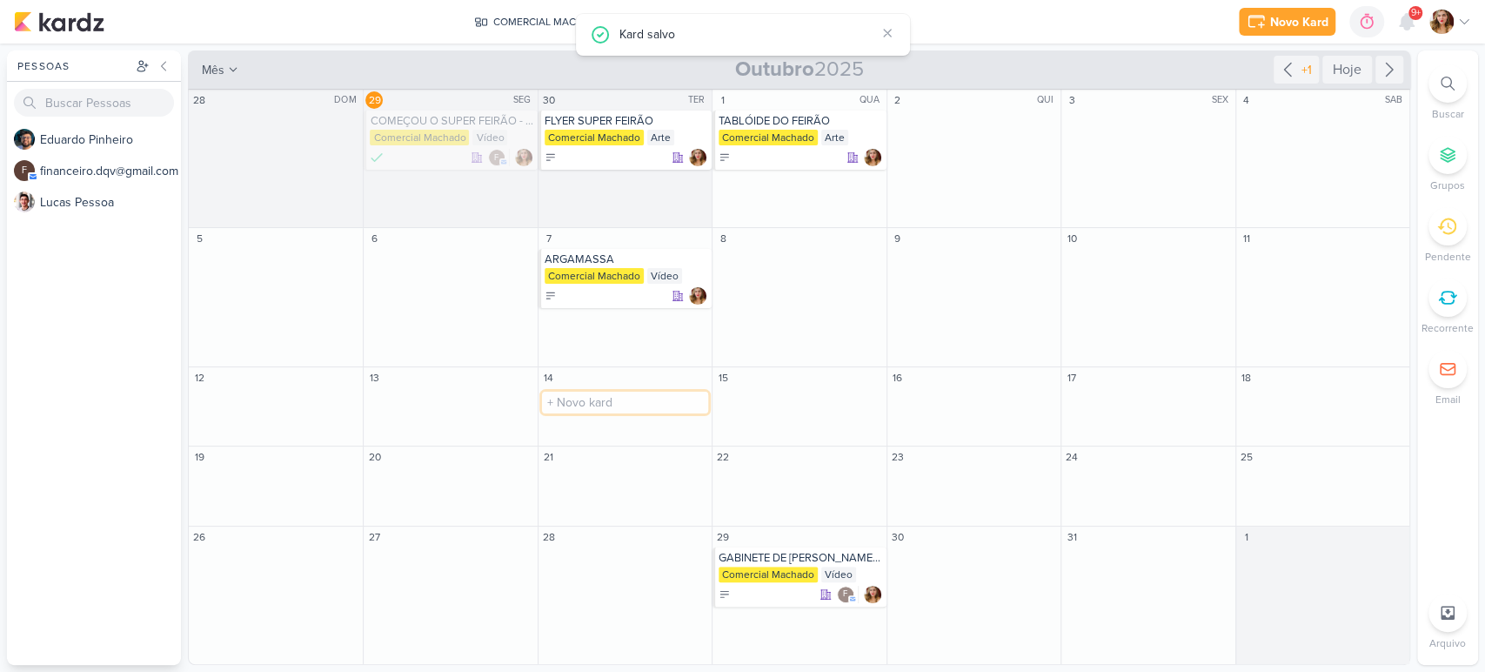
click at [592, 402] on input "text" at bounding box center [625, 402] width 166 height 22
type input "c"
type input "PRODUTOS DA GENCO"
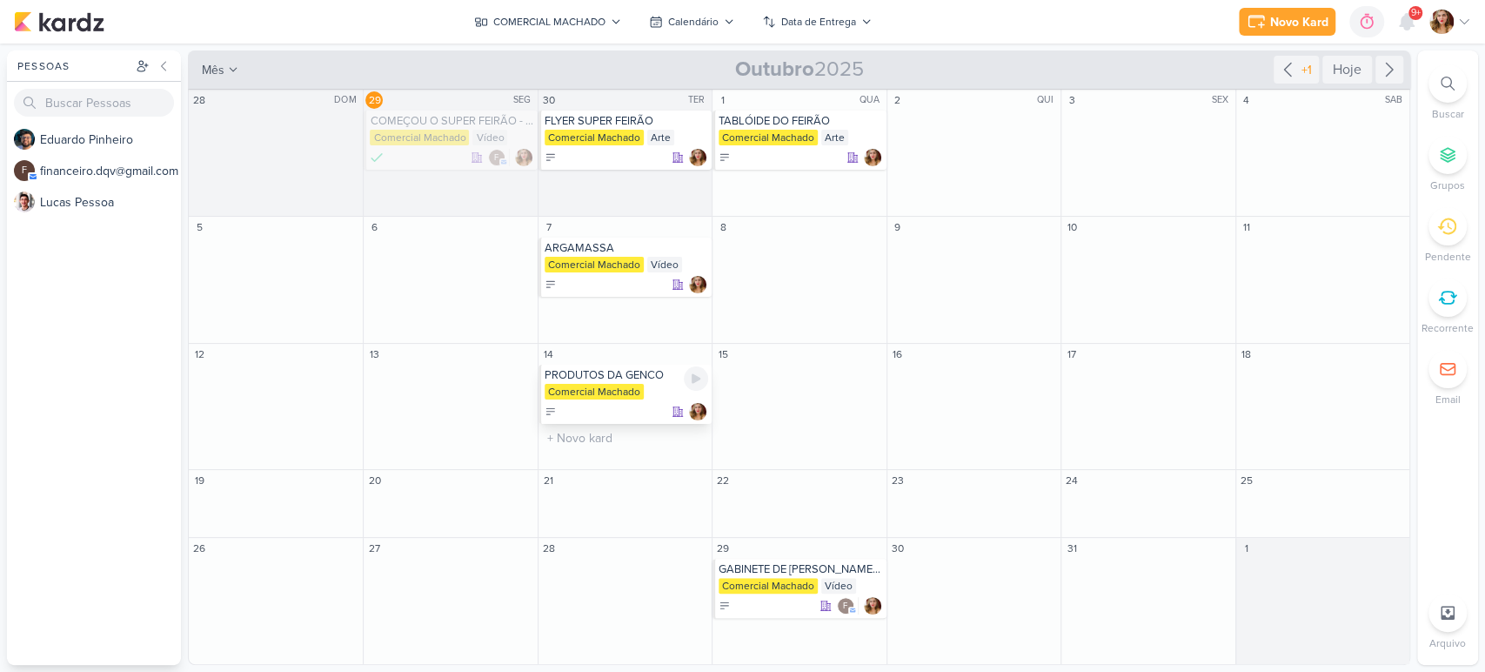
click at [646, 387] on div "Comercial Machado" at bounding box center [627, 392] width 164 height 17
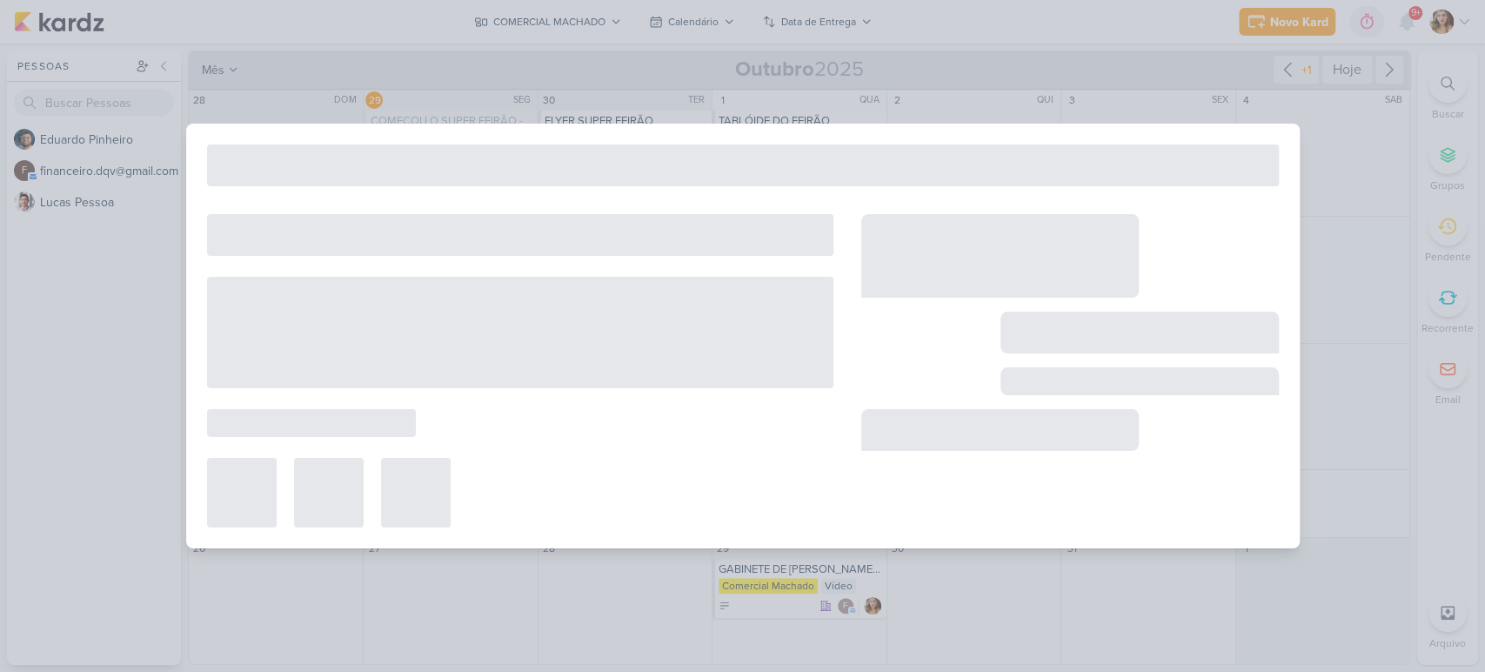
type input "PRODUTOS DA GENCO"
type input "14 de outubro de 2025 às 23:59"
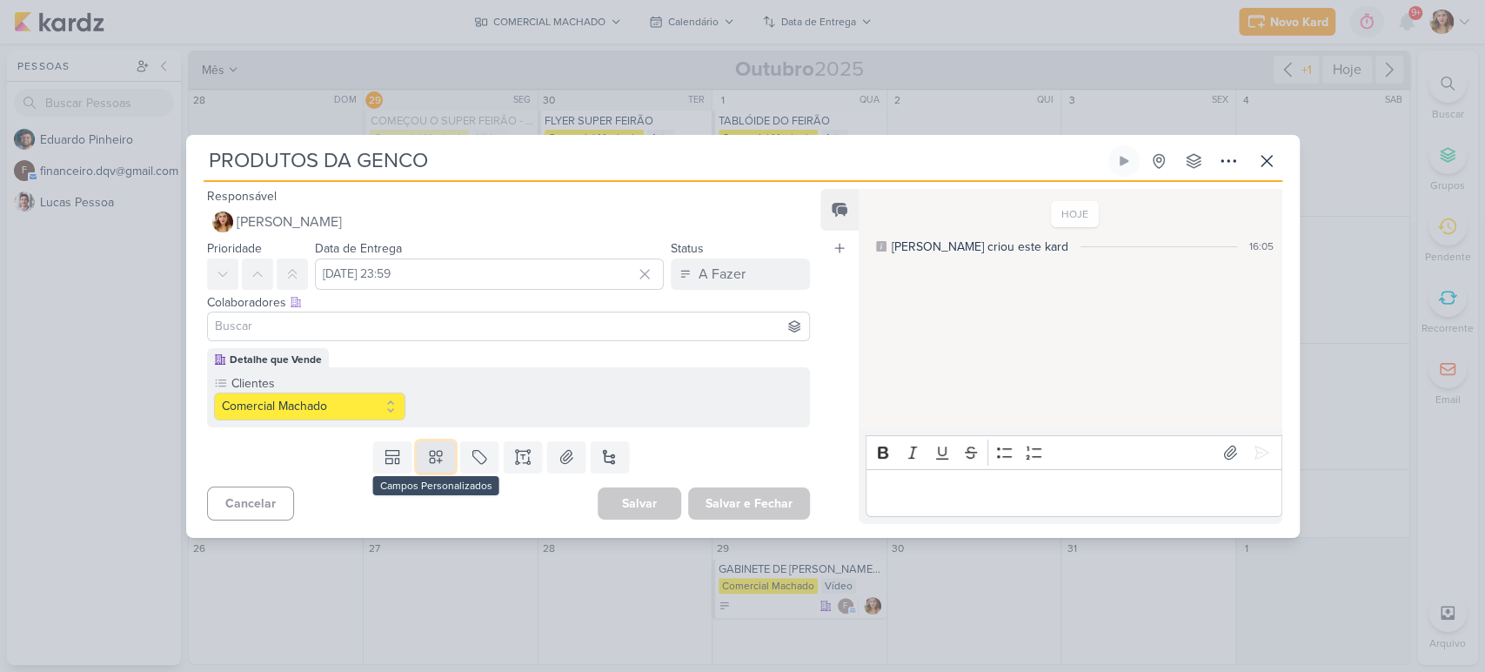
click at [430, 463] on icon at bounding box center [436, 457] width 12 height 12
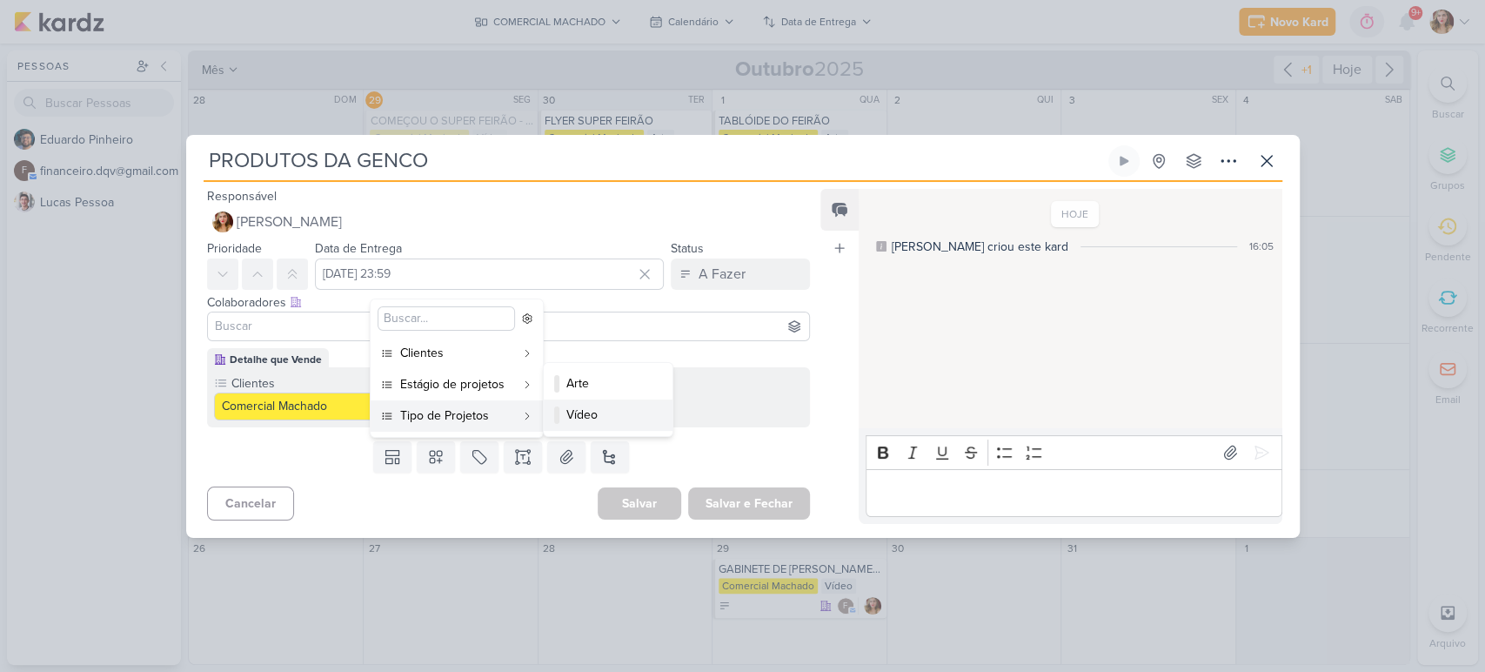
click at [646, 401] on button "Vídeo" at bounding box center [608, 414] width 129 height 31
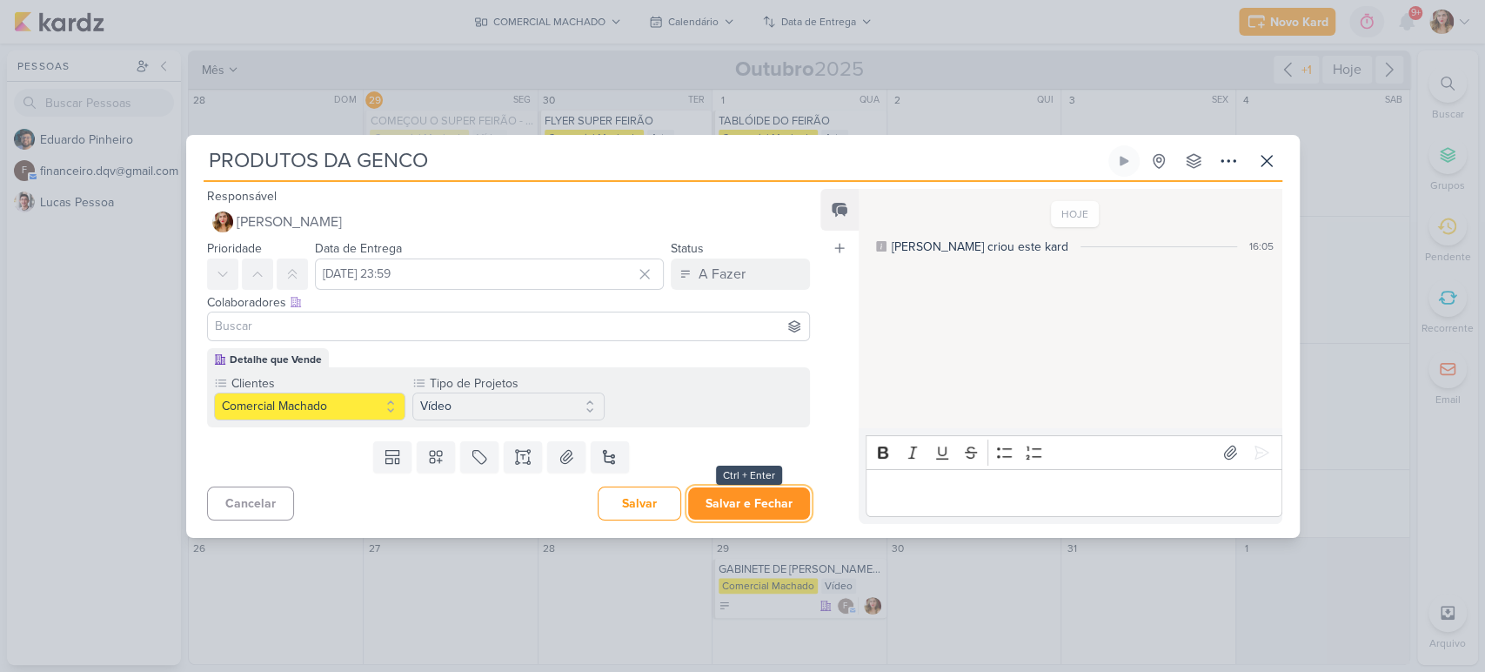
click at [771, 500] on button "Salvar e Fechar" at bounding box center [749, 503] width 122 height 32
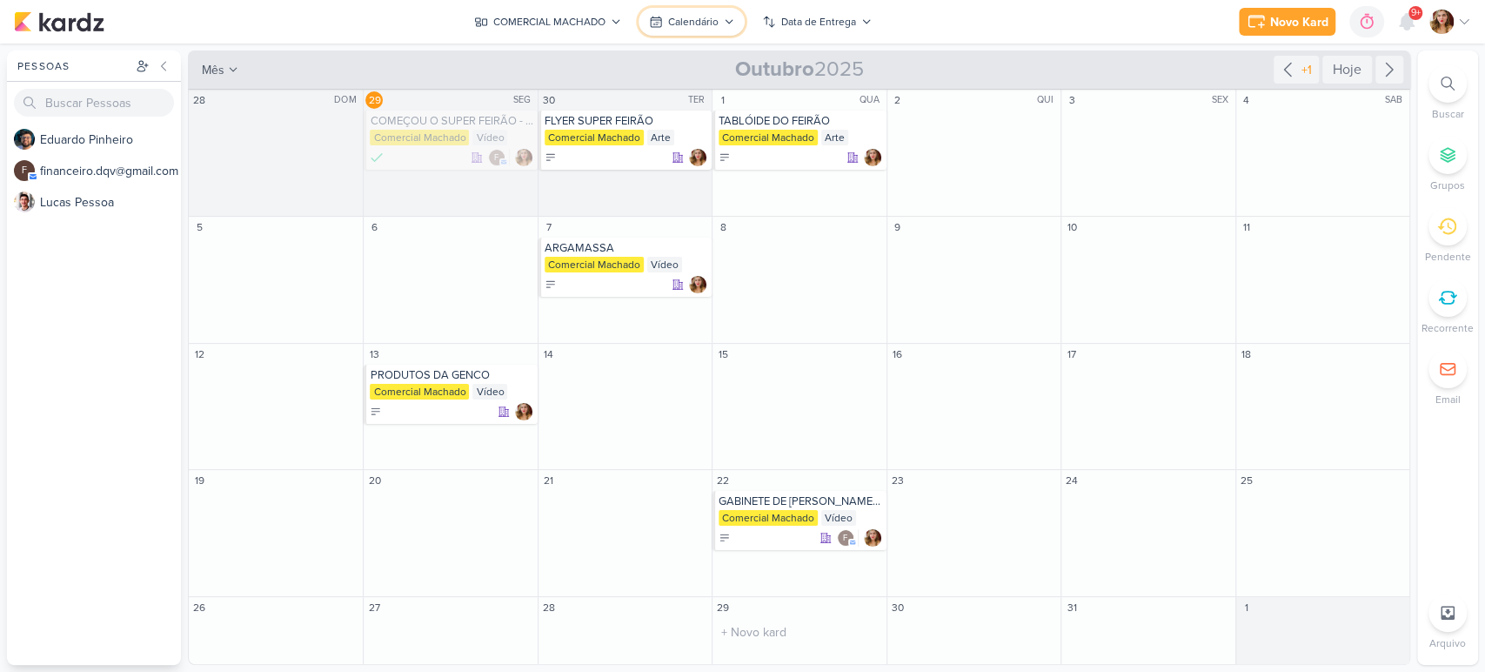
click at [692, 18] on div "Calendário" at bounding box center [693, 22] width 50 height 16
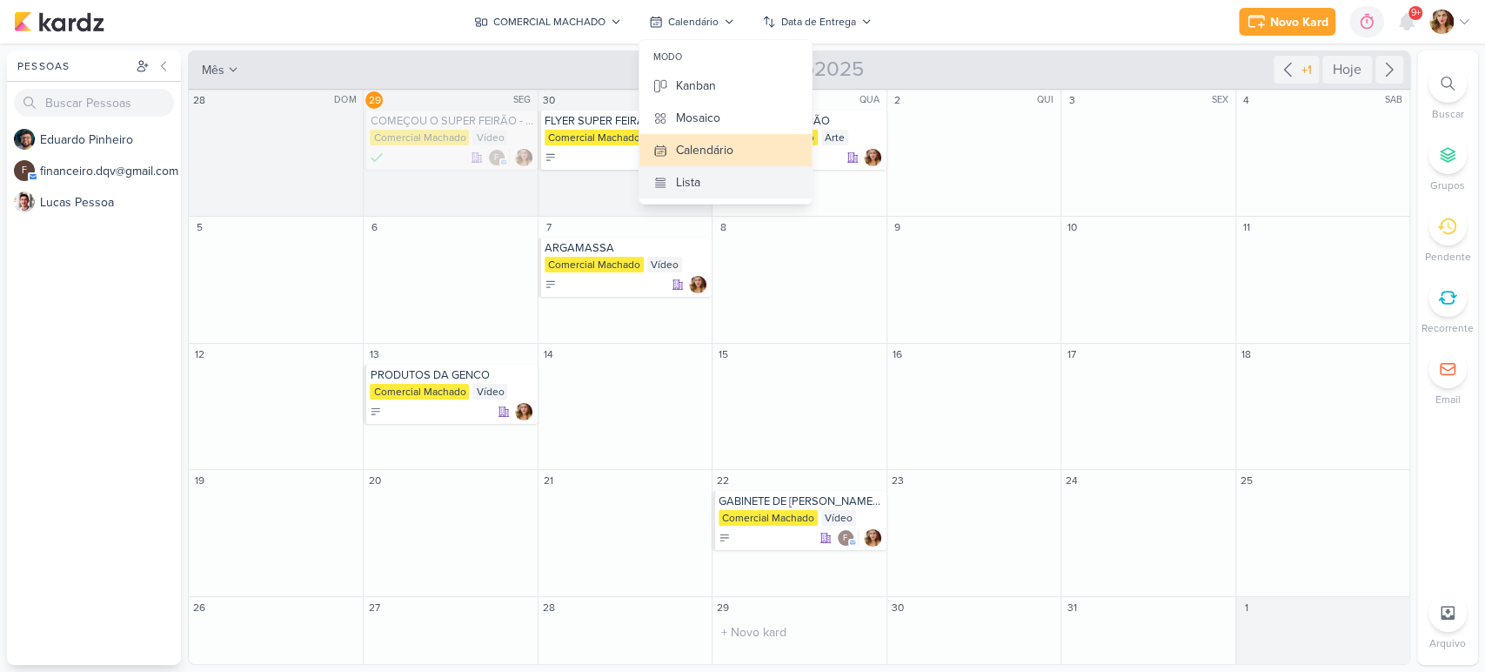
click at [725, 180] on button "Lista" at bounding box center [725, 182] width 172 height 32
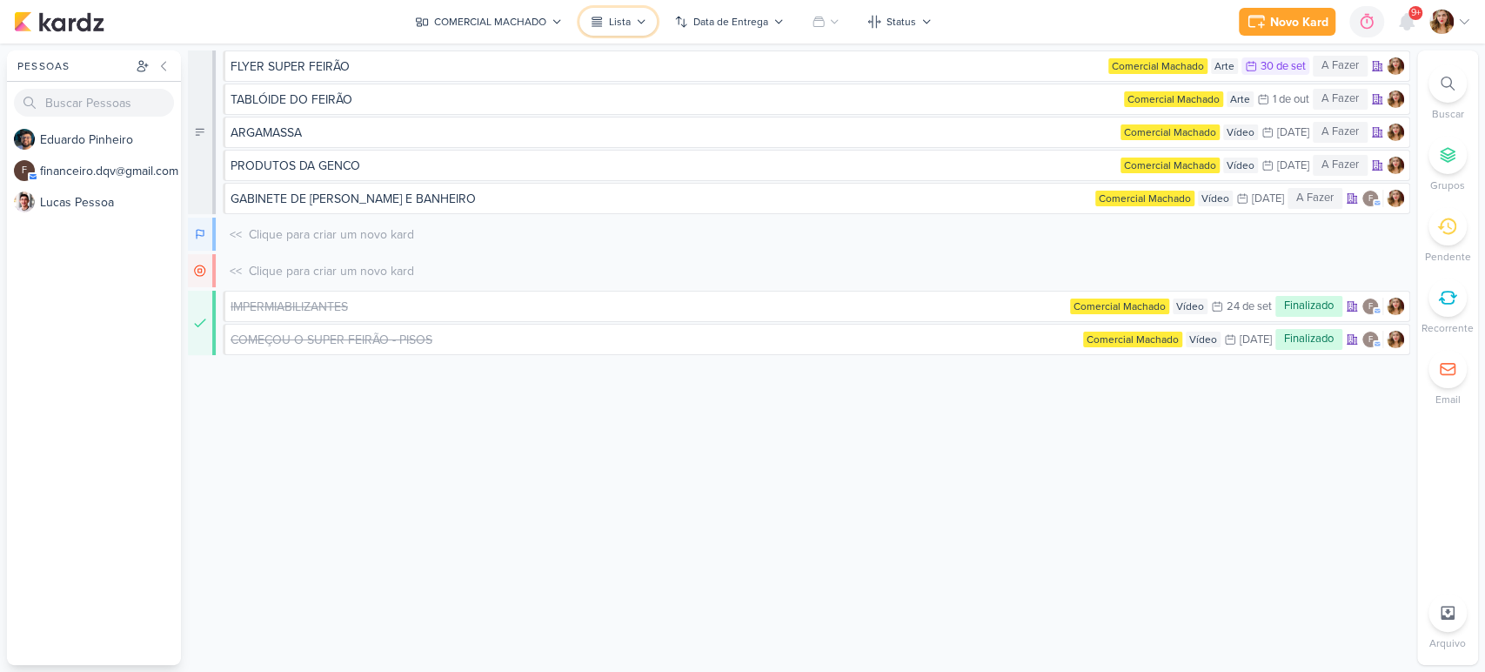
click at [599, 15] on icon at bounding box center [597, 22] width 14 height 14
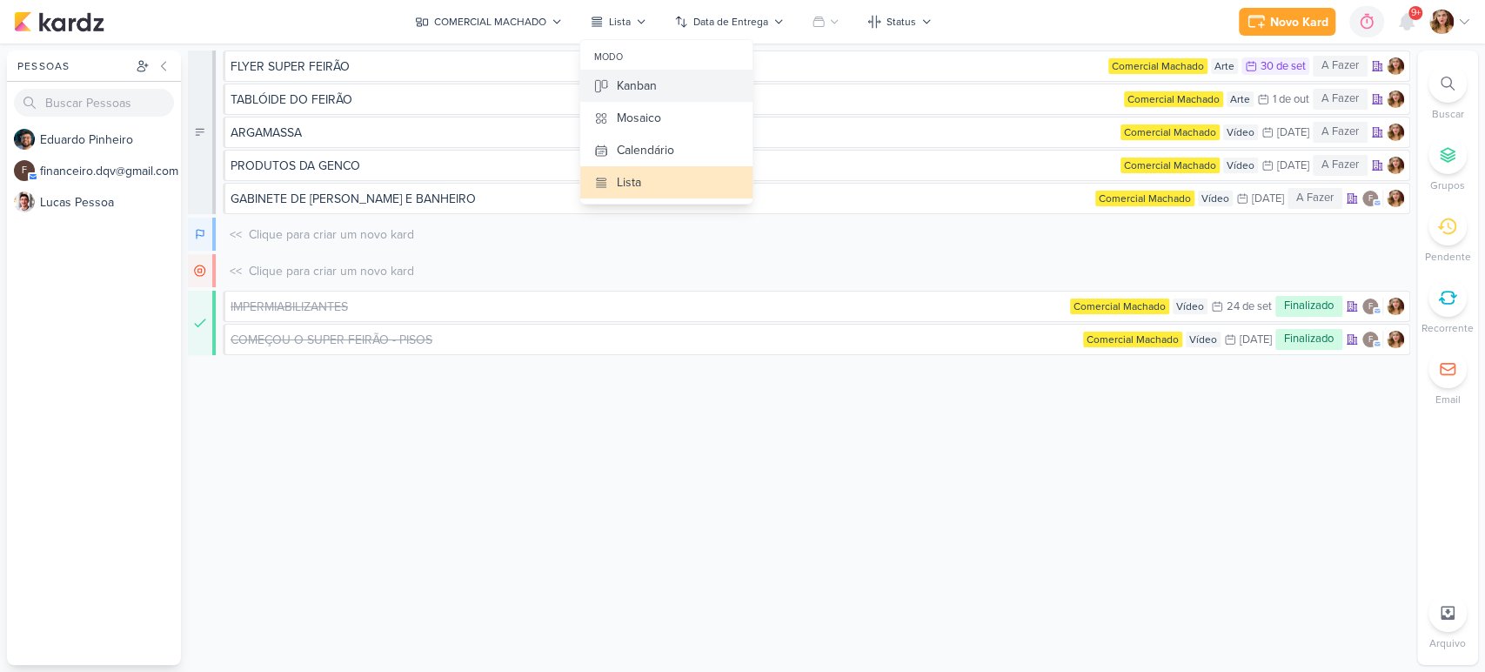
click at [664, 97] on button "Kanban" at bounding box center [666, 86] width 172 height 32
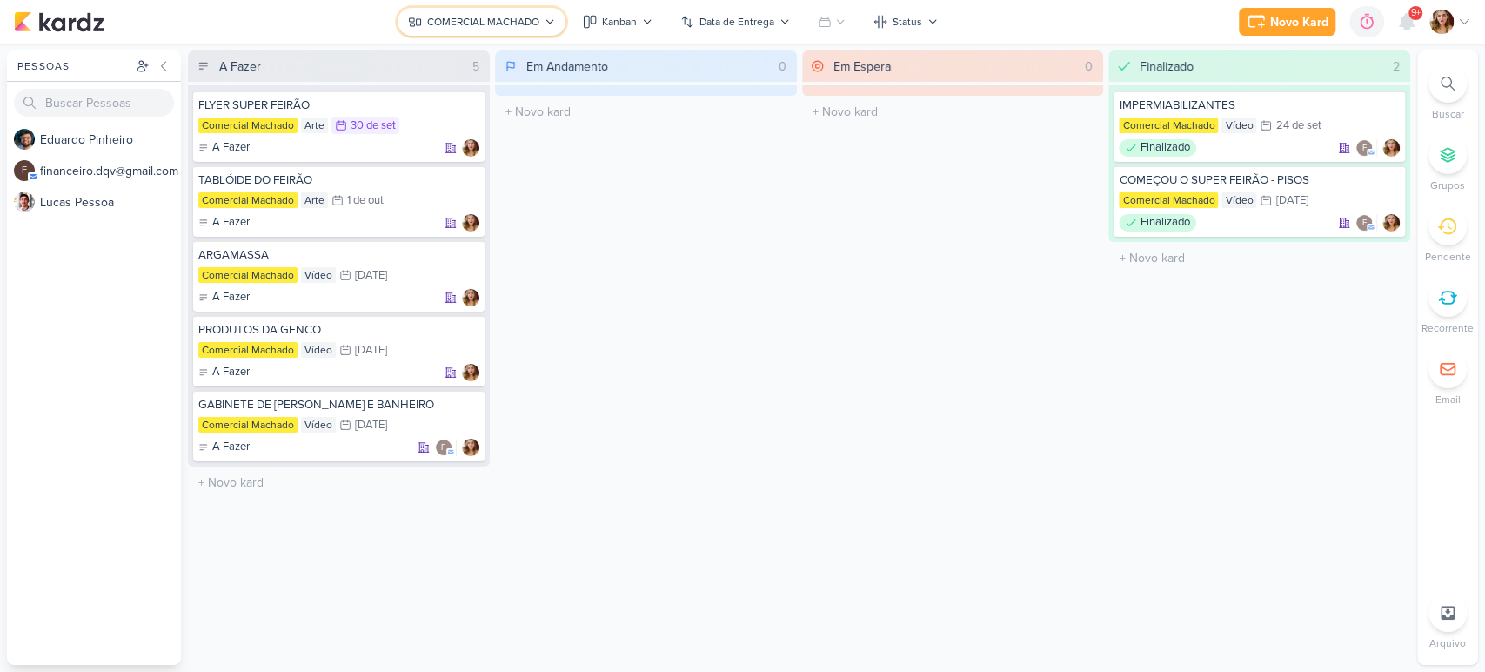
click at [490, 31] on button "COMERCIAL MACHADO" at bounding box center [482, 22] width 168 height 28
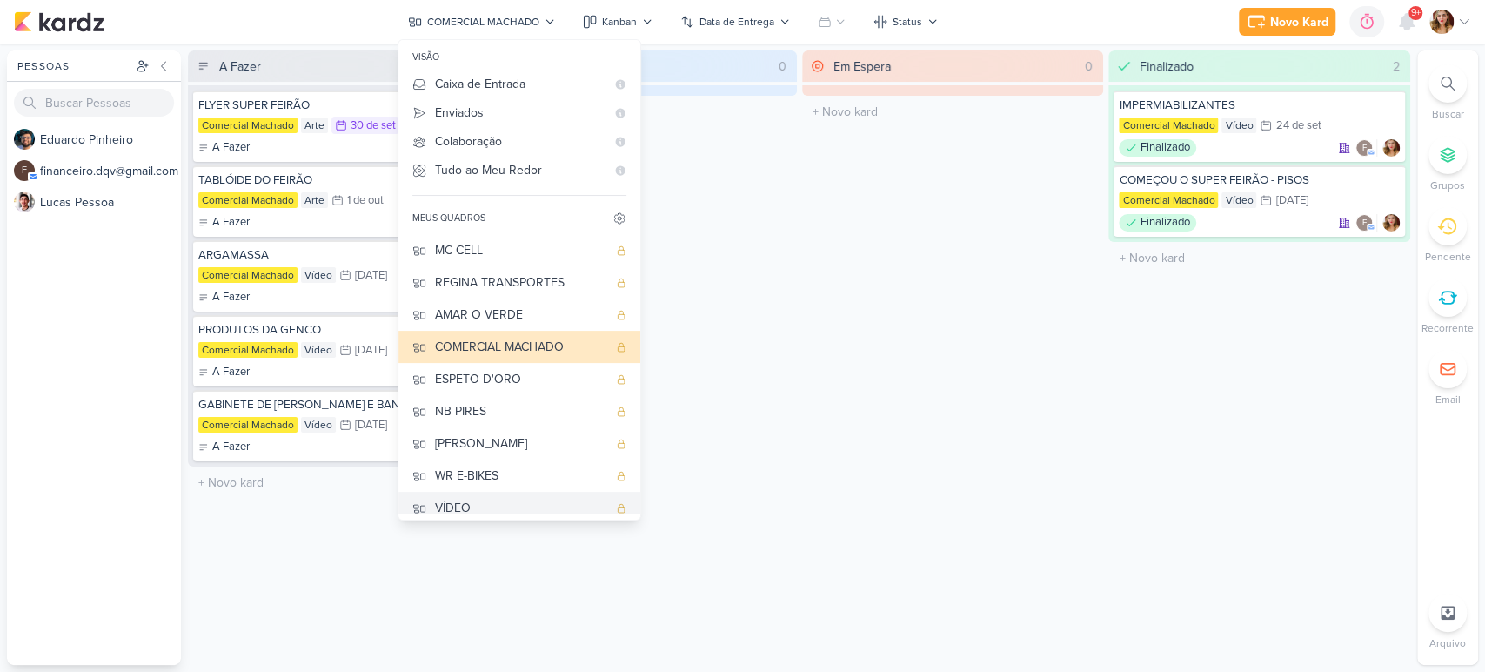
click at [515, 503] on div "VÍDEO" at bounding box center [521, 508] width 172 height 18
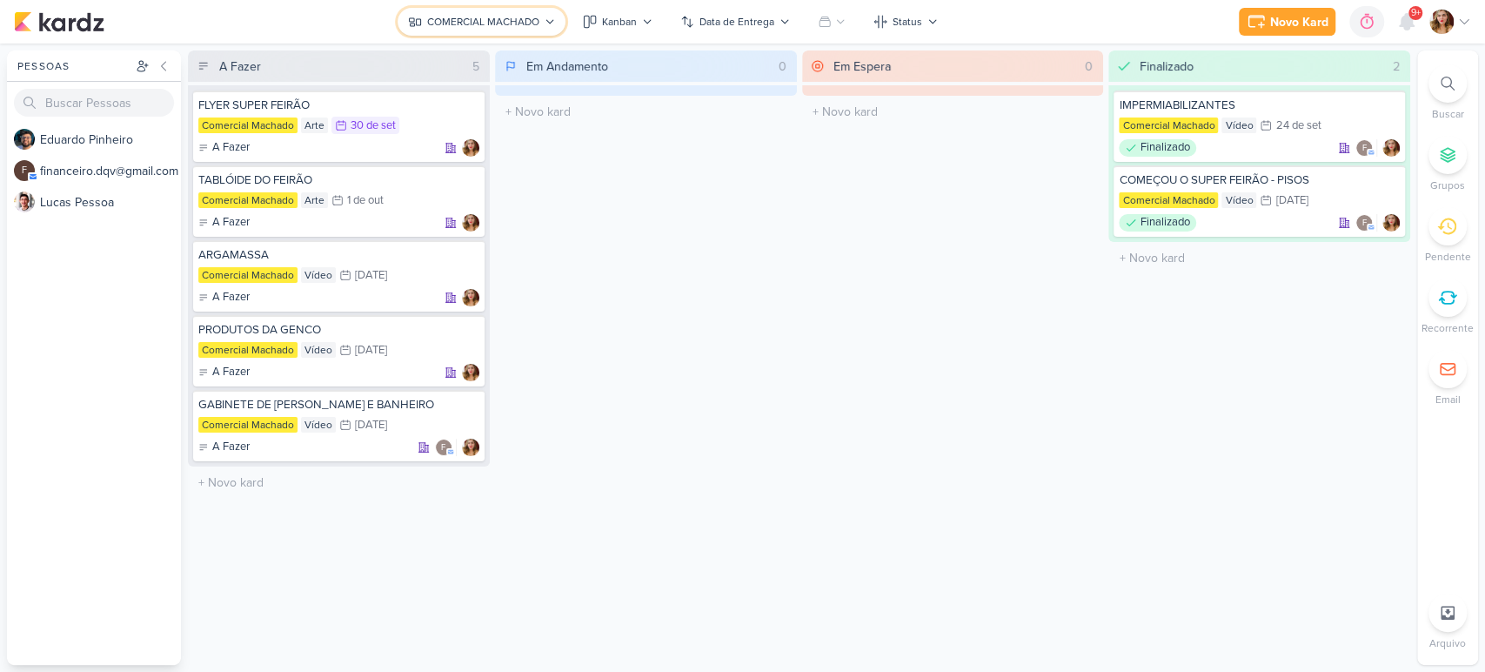
click at [516, 17] on div "COMERCIAL MACHADO" at bounding box center [483, 22] width 112 height 16
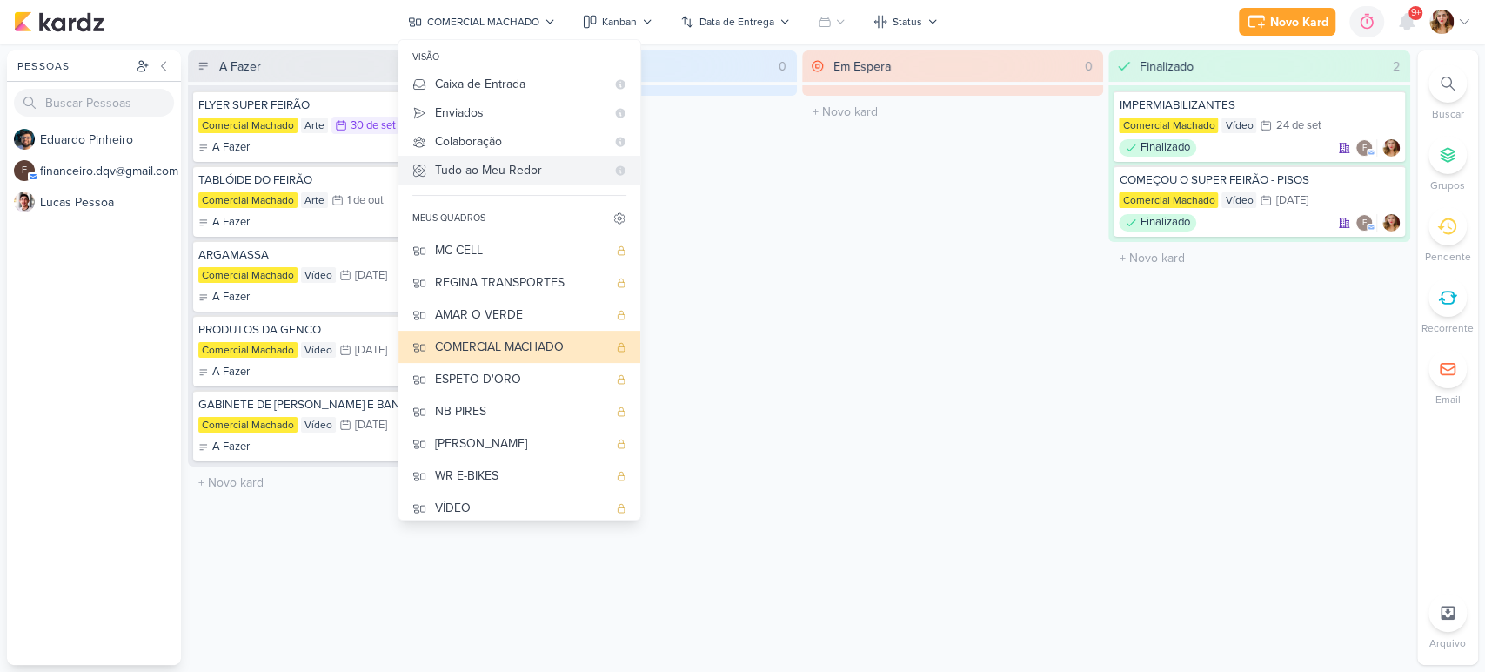
click at [549, 165] on div "Tudo ao Meu Redor" at bounding box center [520, 170] width 171 height 18
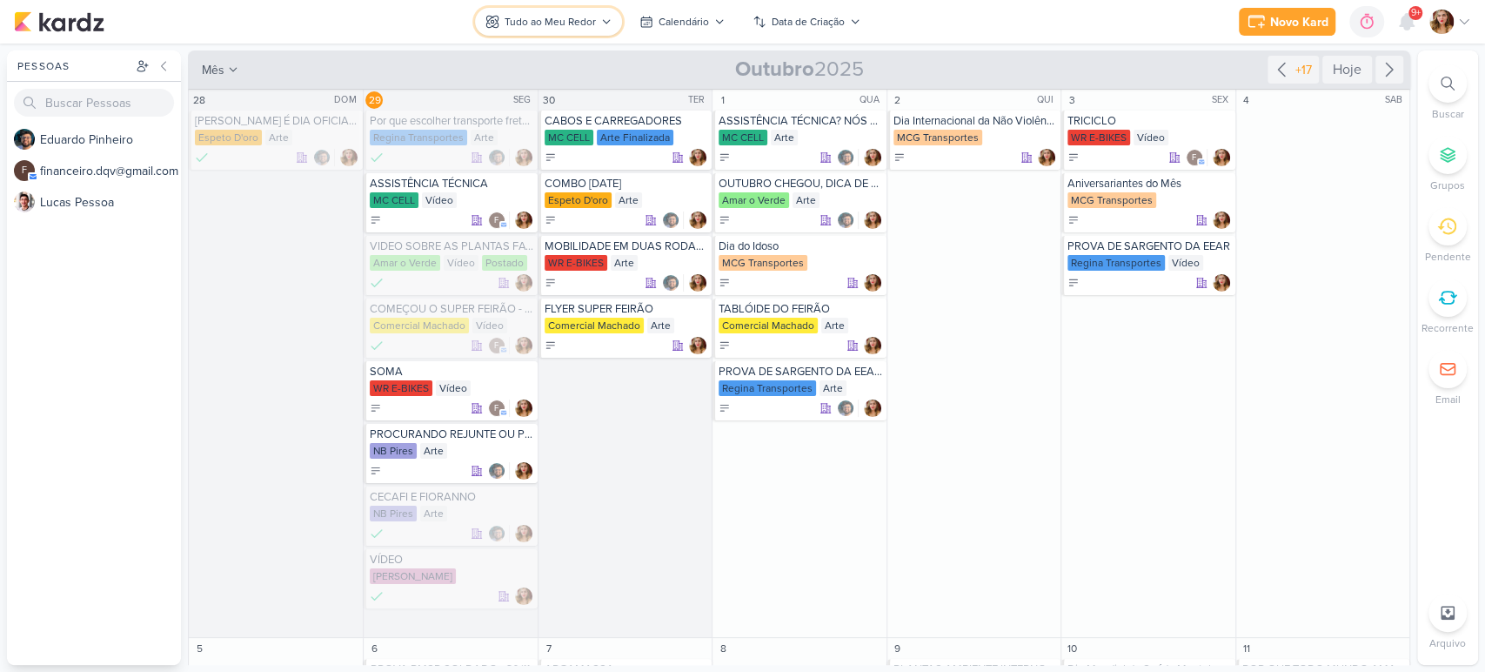
click at [585, 18] on div "Tudo ao Meu Redor" at bounding box center [550, 22] width 91 height 16
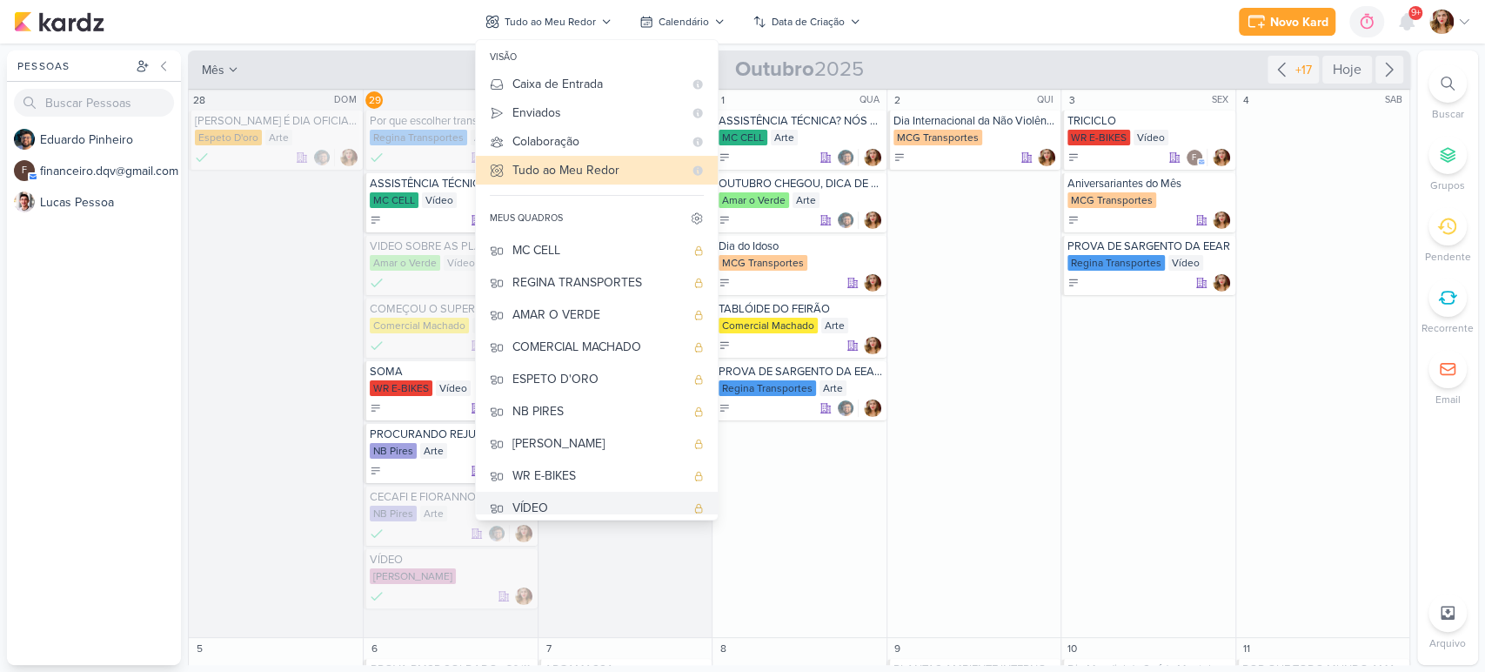
click at [594, 500] on div "VÍDEO" at bounding box center [598, 508] width 172 height 18
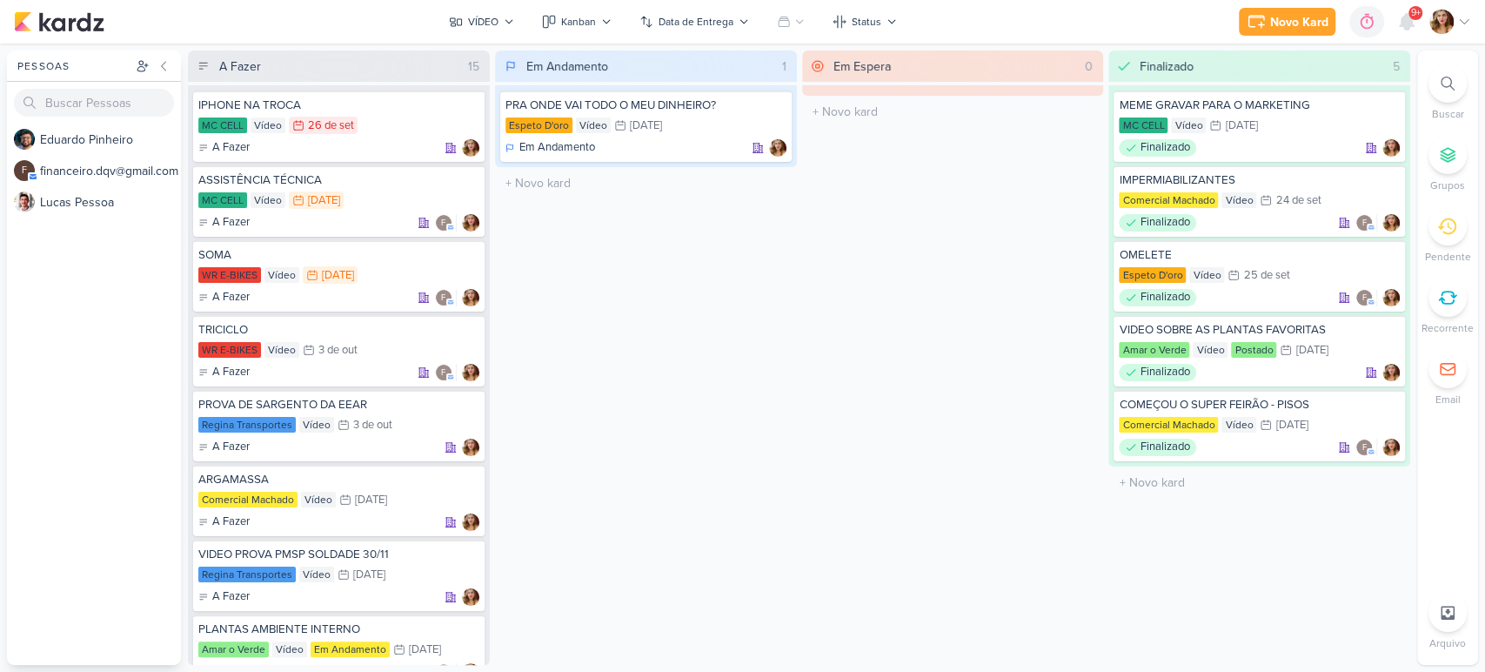
click at [802, 484] on div "Em Espera 0 O título do kard deve ter menos que 100 caracteres" at bounding box center [953, 357] width 302 height 614
click at [498, 28] on div "VÍDEO" at bounding box center [483, 22] width 30 height 16
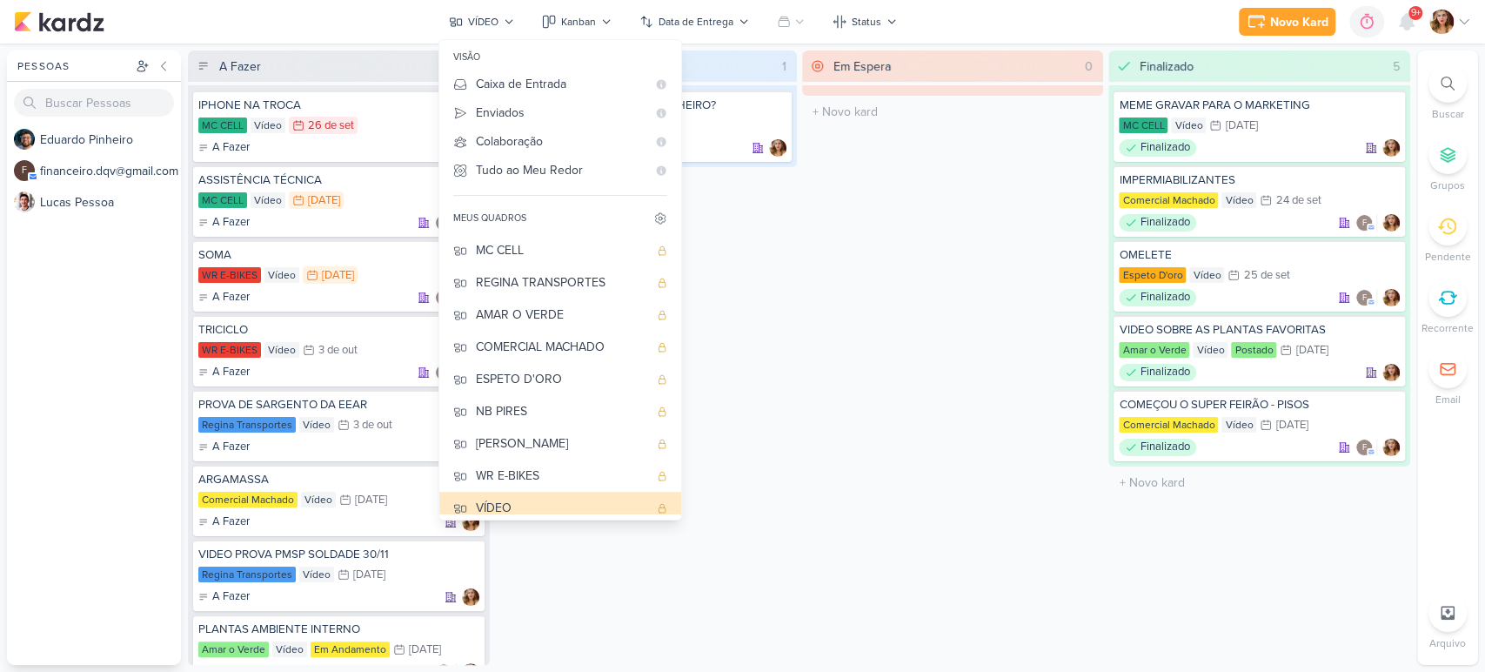
click at [940, 367] on div "Em Espera 0 O título do kard deve ter menos que 100 caracteres" at bounding box center [953, 357] width 302 height 614
